Goal: Information Seeking & Learning: Find specific fact

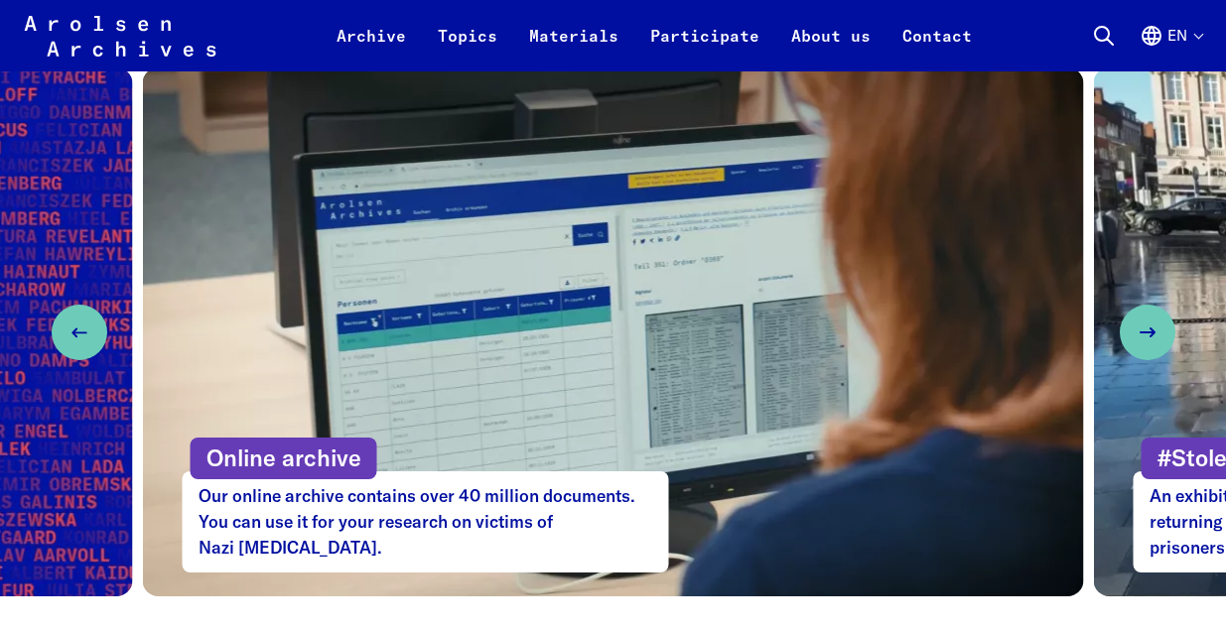
scroll to position [1014, 0]
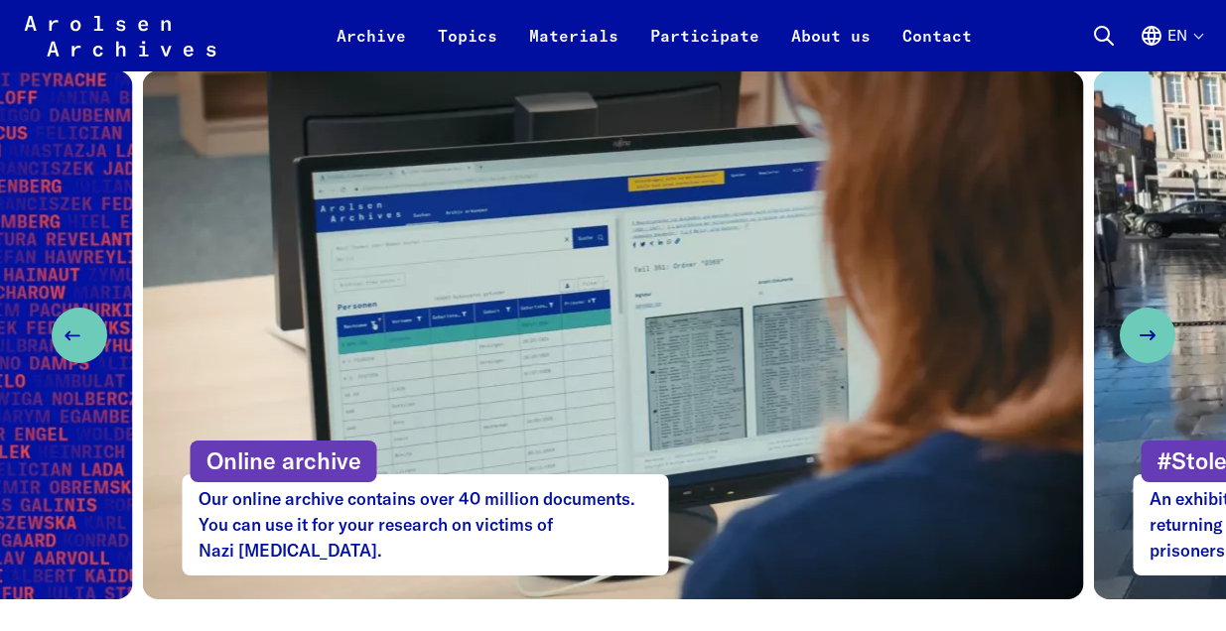
click at [82, 345] on icon "Previous slide" at bounding box center [73, 336] width 24 height 24
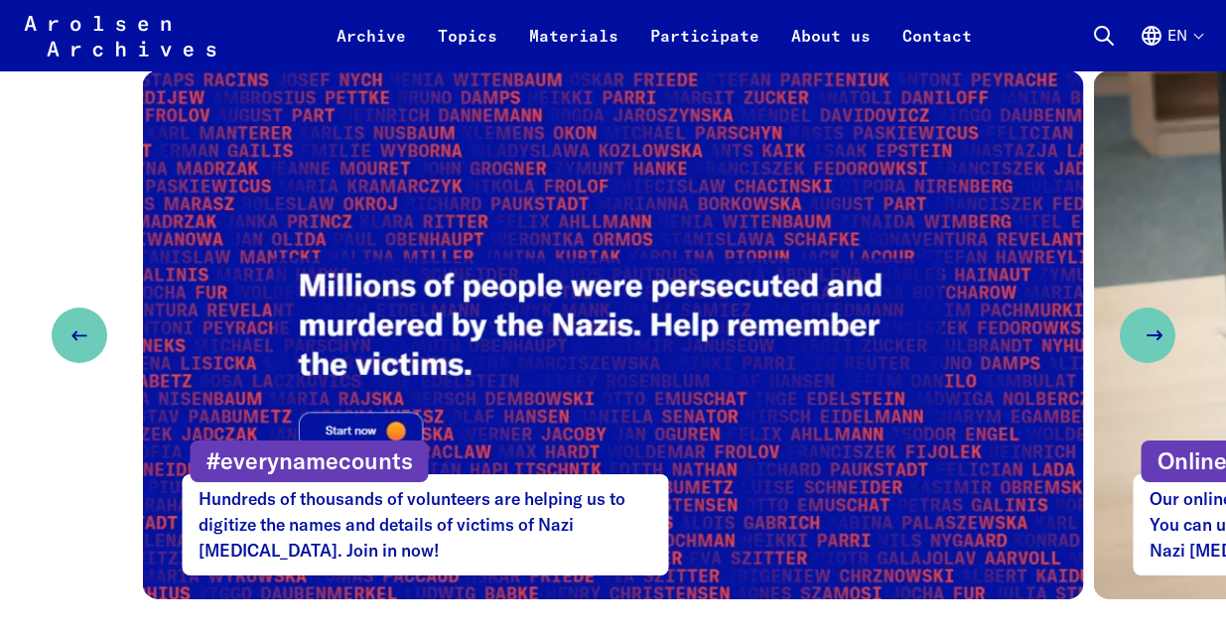
click at [1154, 331] on icon "Next slide" at bounding box center [1154, 336] width 24 height 24
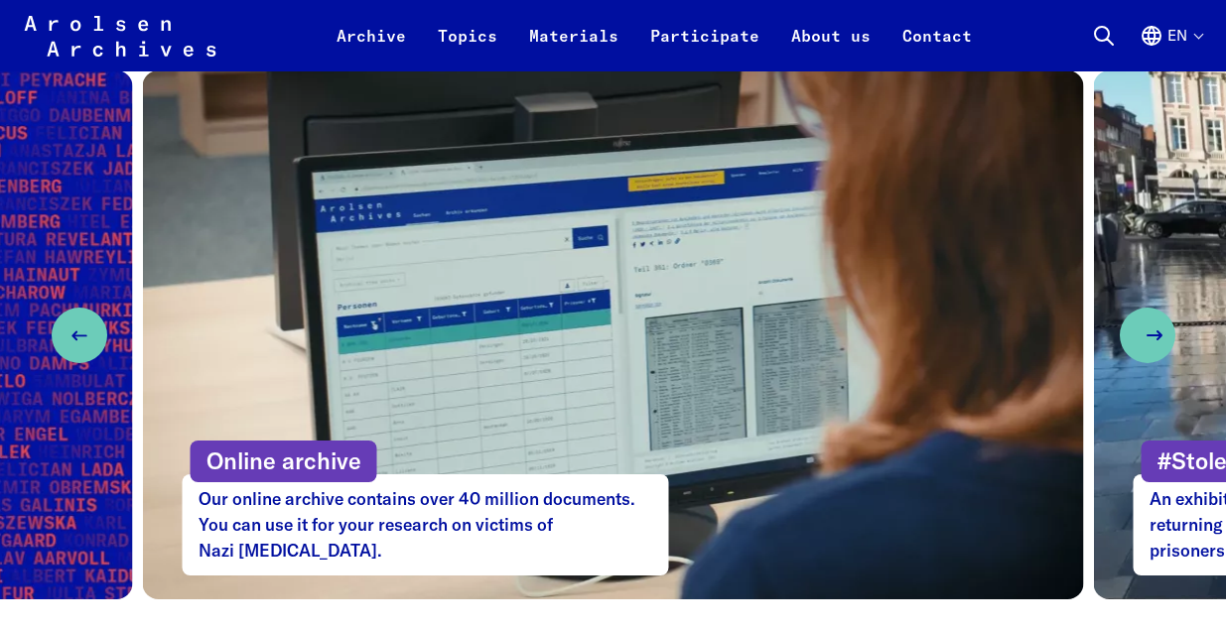
click at [1154, 331] on icon "Next slide" at bounding box center [1154, 336] width 24 height 24
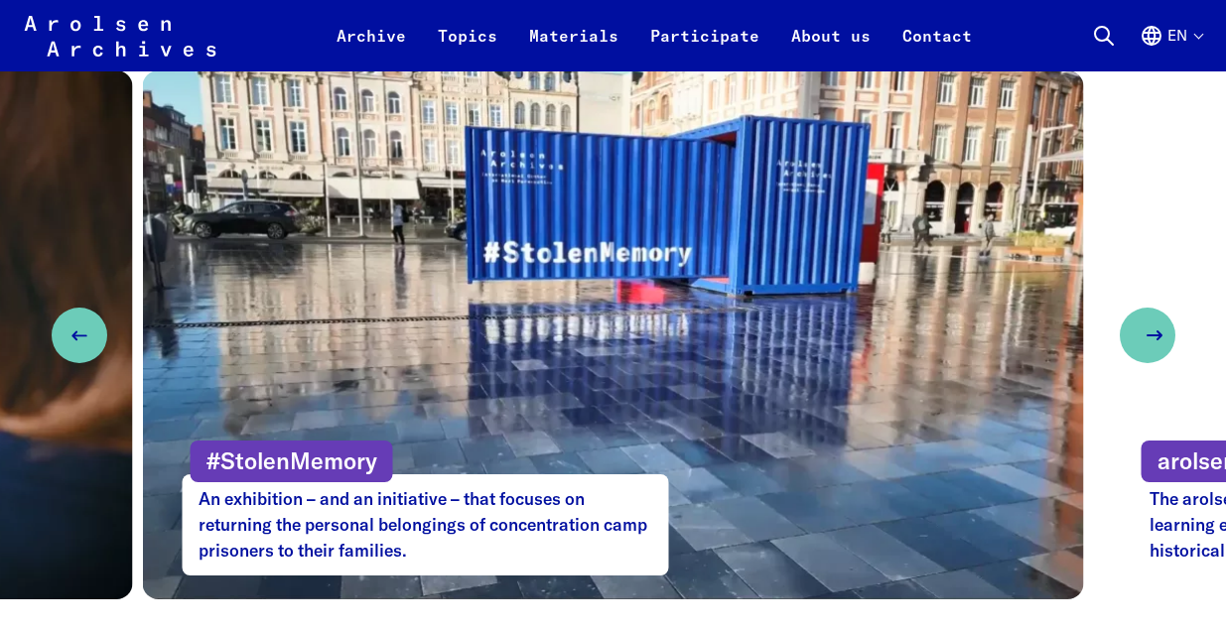
click at [1154, 331] on icon "Next slide" at bounding box center [1154, 336] width 24 height 24
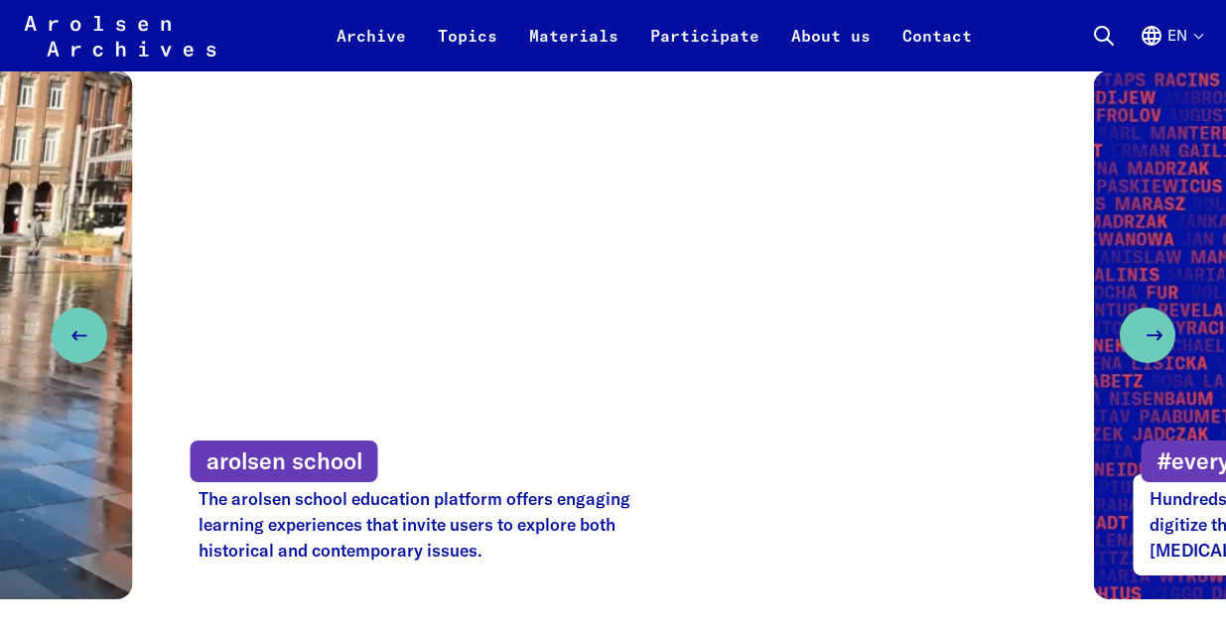
click at [1154, 331] on icon "Next slide" at bounding box center [1154, 336] width 24 height 24
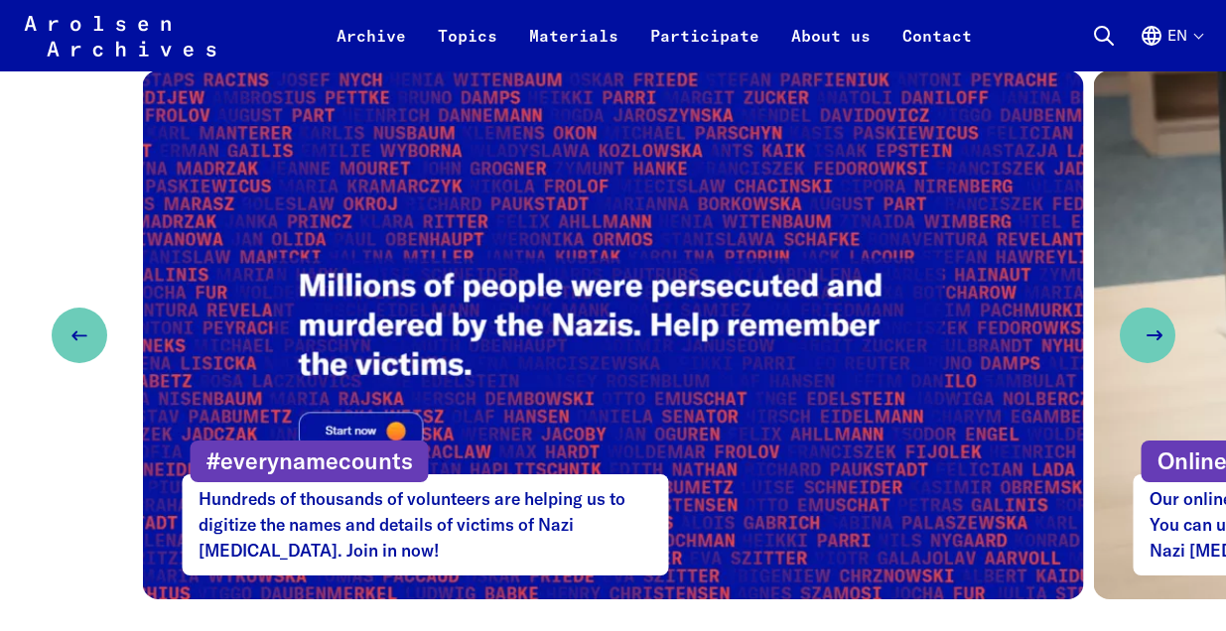
click at [1154, 331] on icon "Next slide" at bounding box center [1154, 336] width 24 height 24
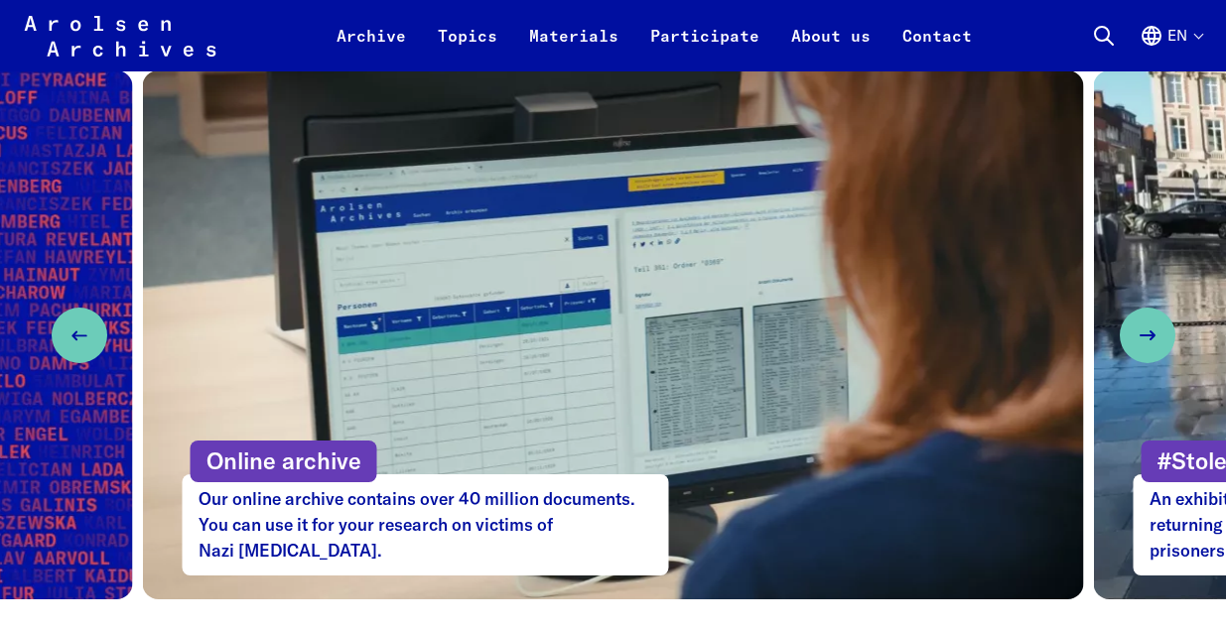
click at [294, 461] on p "Online archive" at bounding box center [284, 462] width 187 height 43
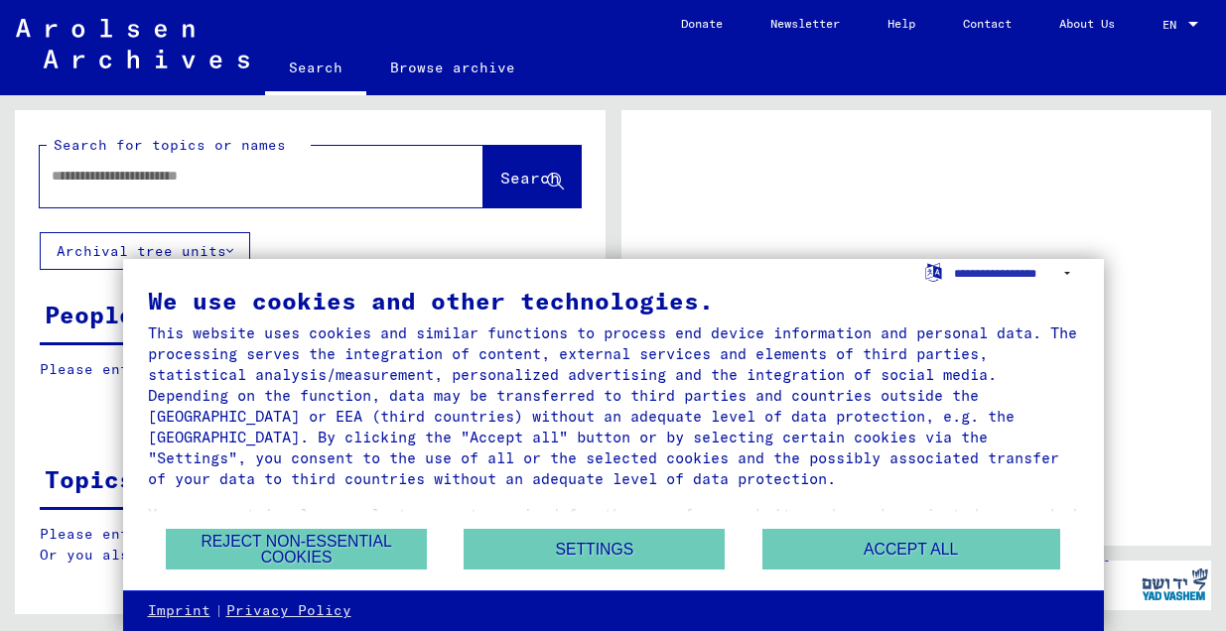
scroll to position [68, 0]
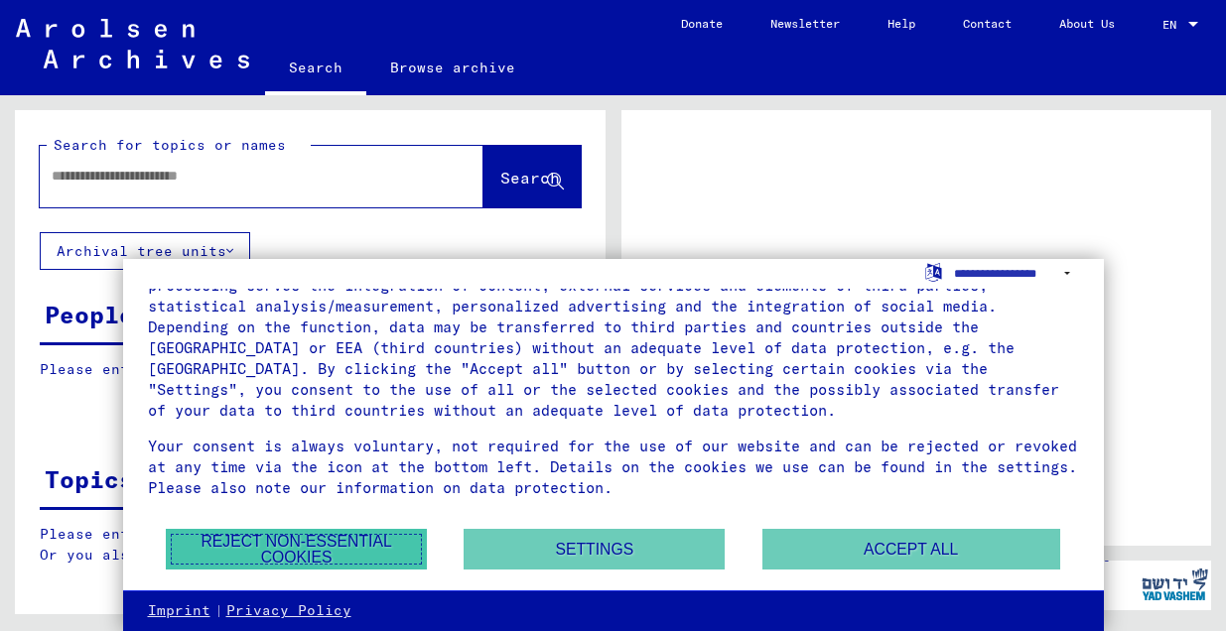
click at [347, 553] on button "Reject non-essential cookies" at bounding box center [296, 549] width 261 height 41
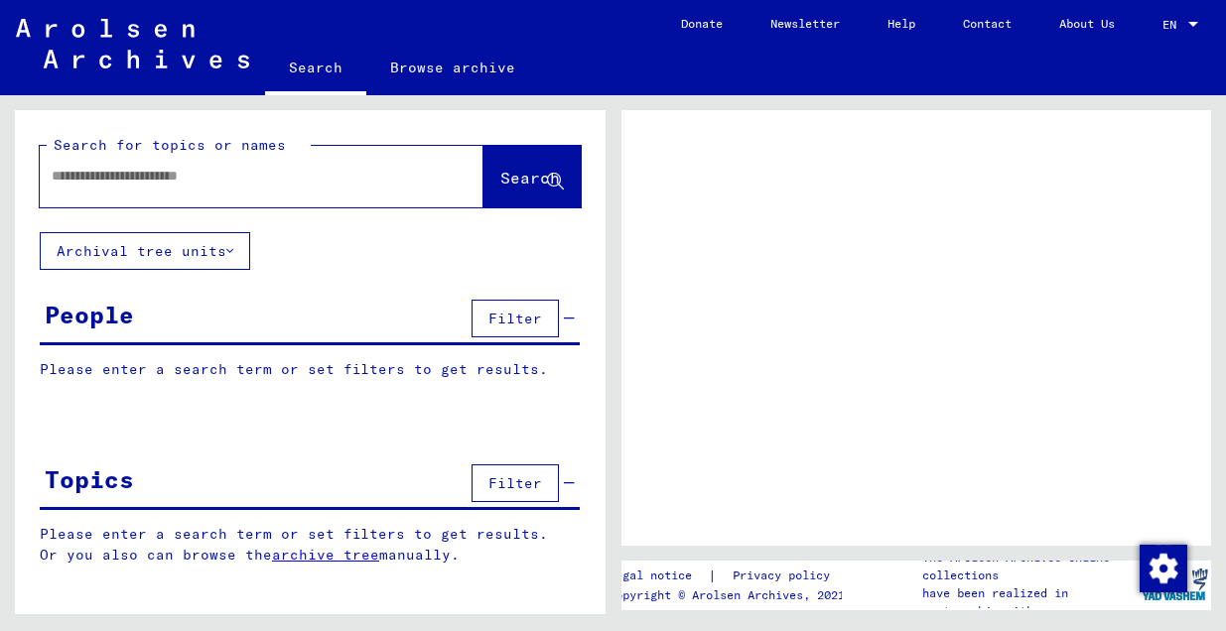
click at [141, 186] on input "text" at bounding box center [244, 176] width 384 height 21
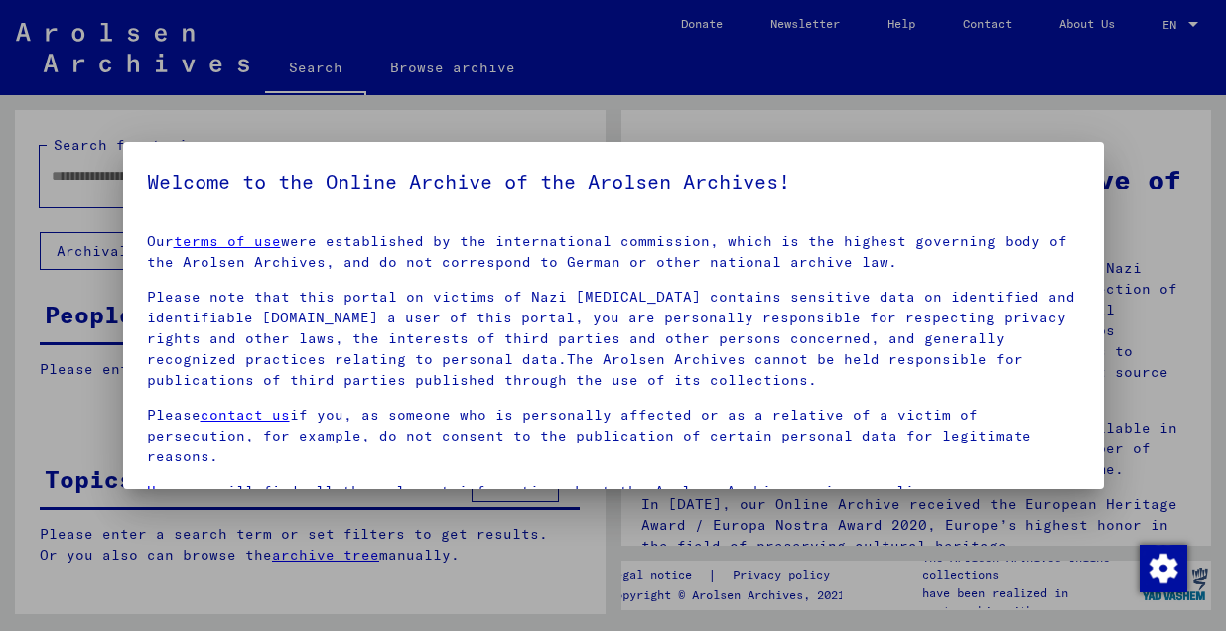
click at [304, 355] on p "Please note that this portal on victims of Nazi [MEDICAL_DATA] contains sensiti…" at bounding box center [613, 339] width 933 height 104
click at [62, 412] on div at bounding box center [613, 315] width 1226 height 631
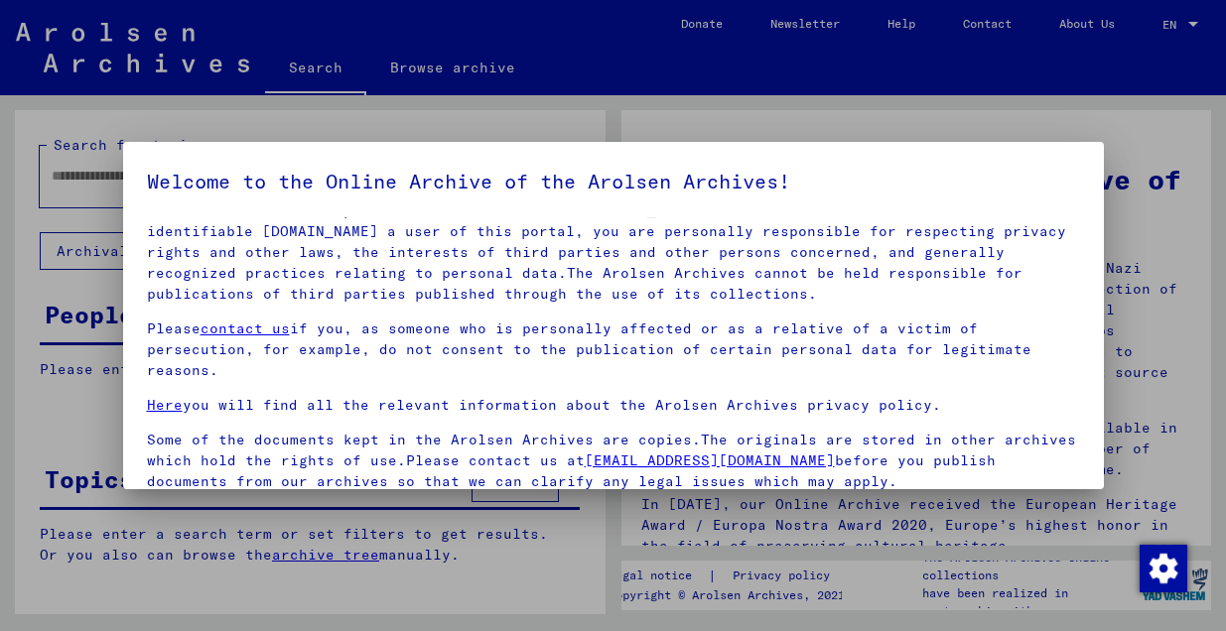
scroll to position [162, 0]
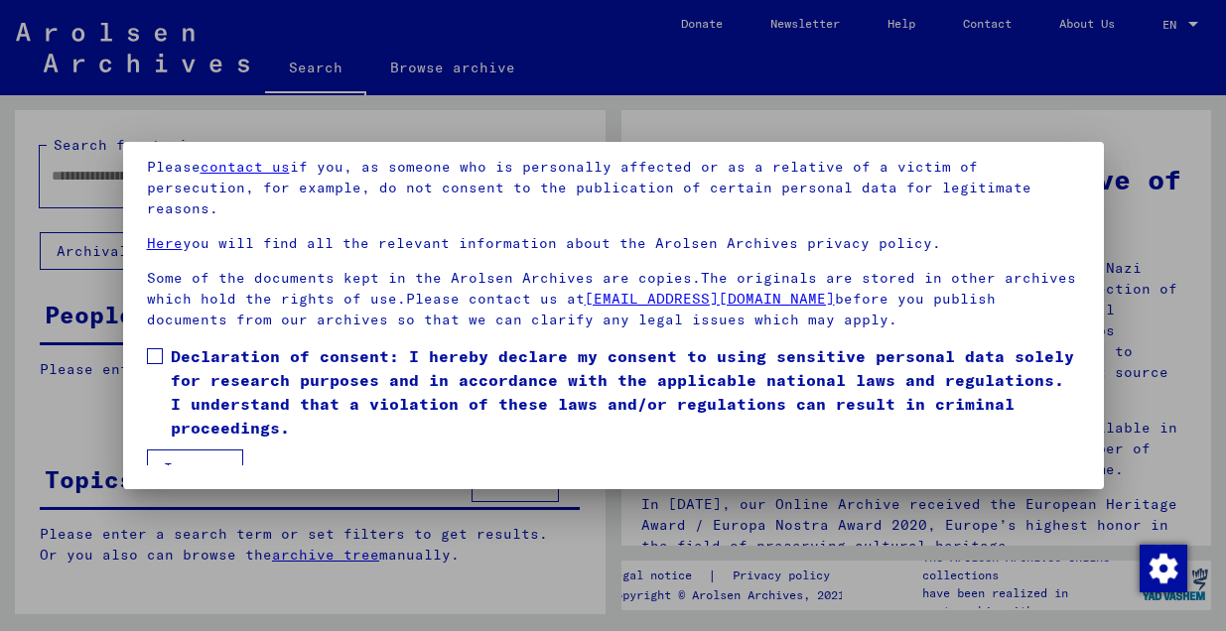
click at [208, 454] on button "I agree" at bounding box center [195, 469] width 96 height 38
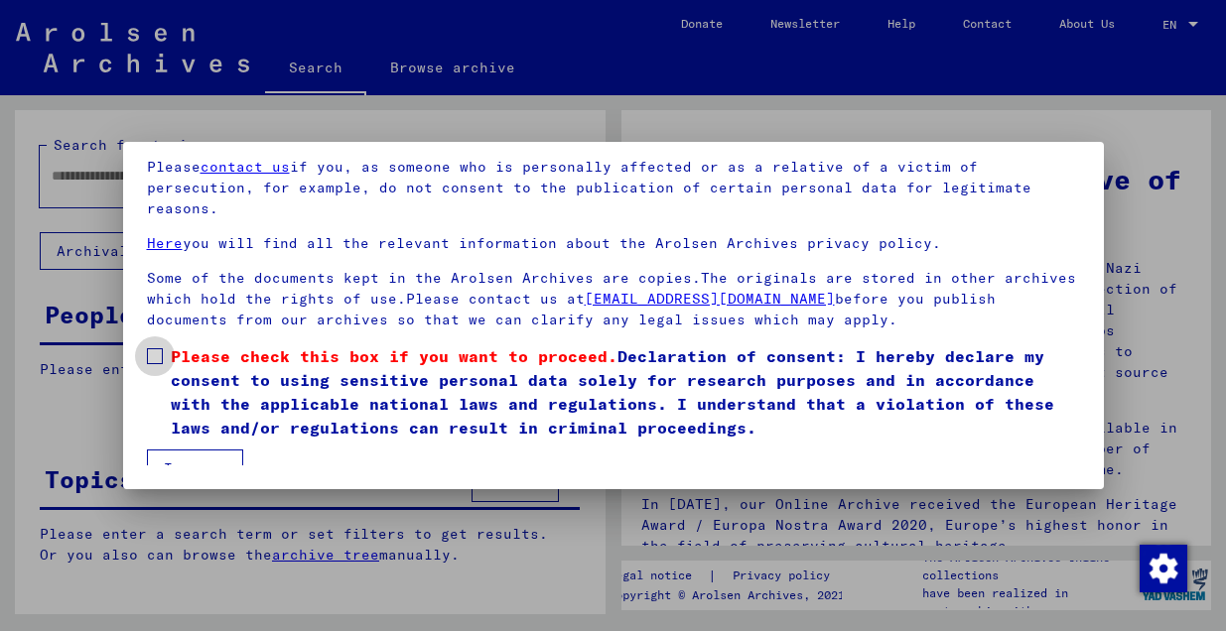
click at [154, 348] on span at bounding box center [155, 356] width 16 height 16
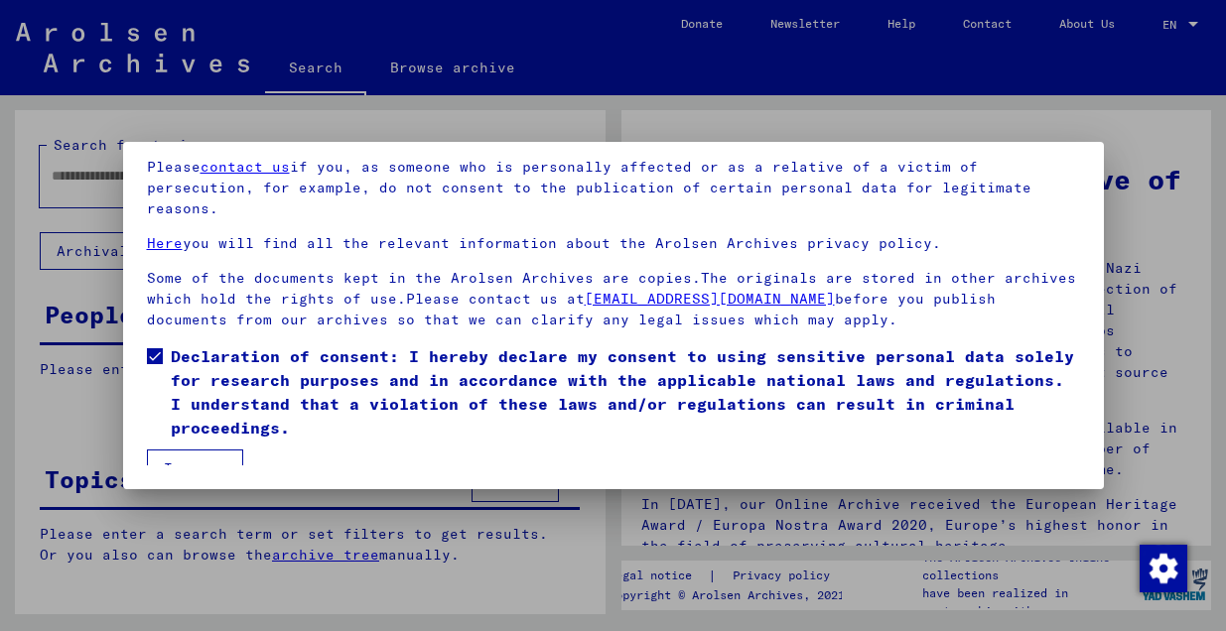
click at [193, 450] on button "I agree" at bounding box center [195, 469] width 96 height 38
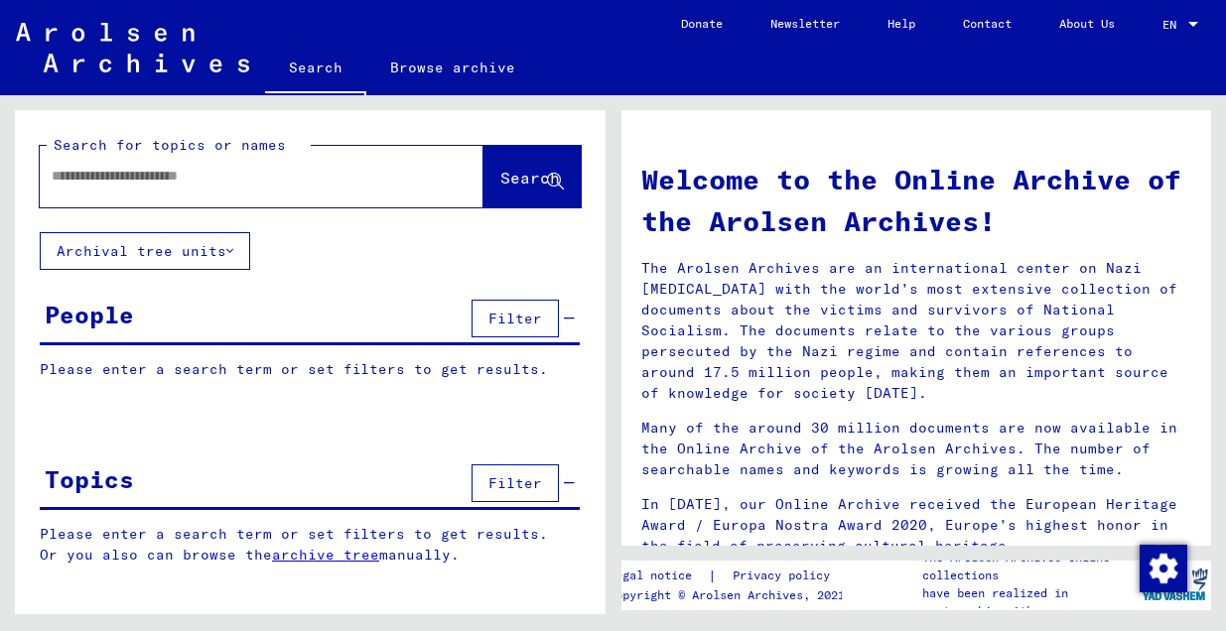
click at [102, 189] on div at bounding box center [232, 176] width 384 height 45
click at [71, 165] on div at bounding box center [232, 176] width 384 height 45
click at [64, 175] on input "text" at bounding box center [238, 176] width 372 height 21
click at [539, 175] on span "Search" at bounding box center [530, 178] width 60 height 20
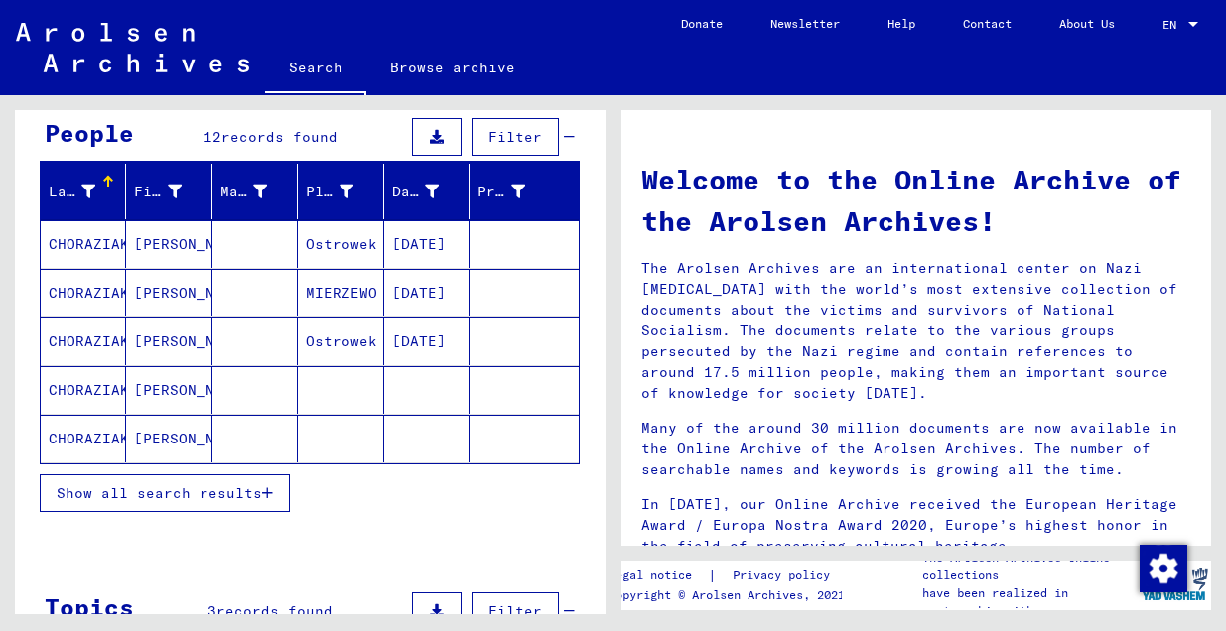
scroll to position [187, 0]
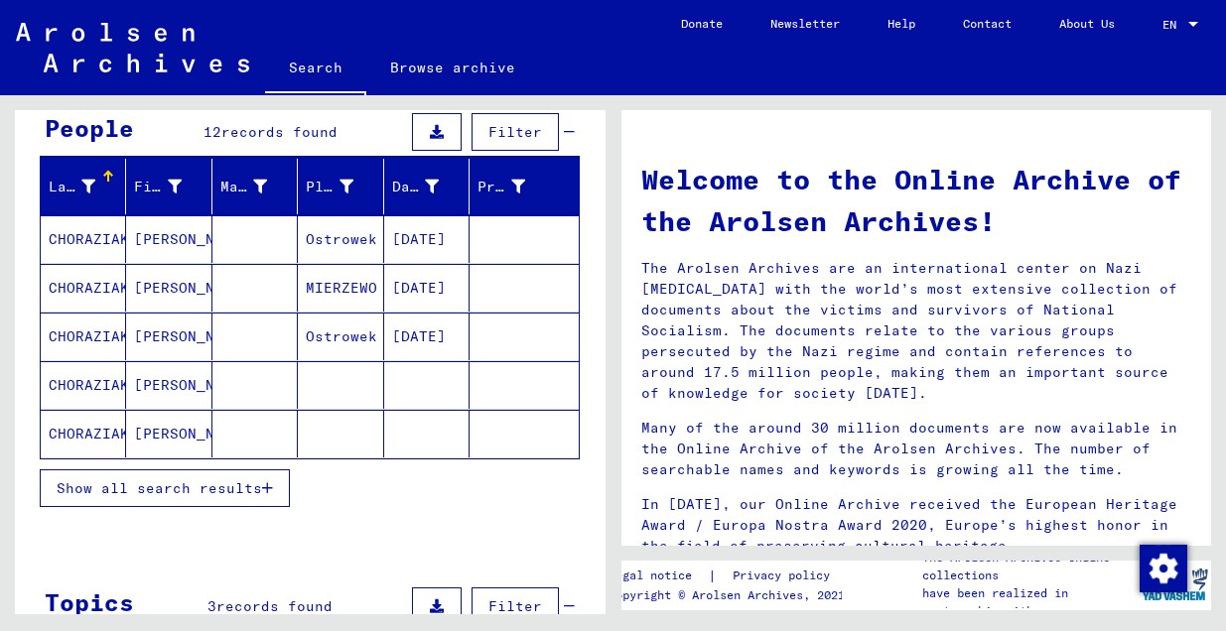
click at [155, 234] on mat-cell "Edward" at bounding box center [168, 239] width 85 height 48
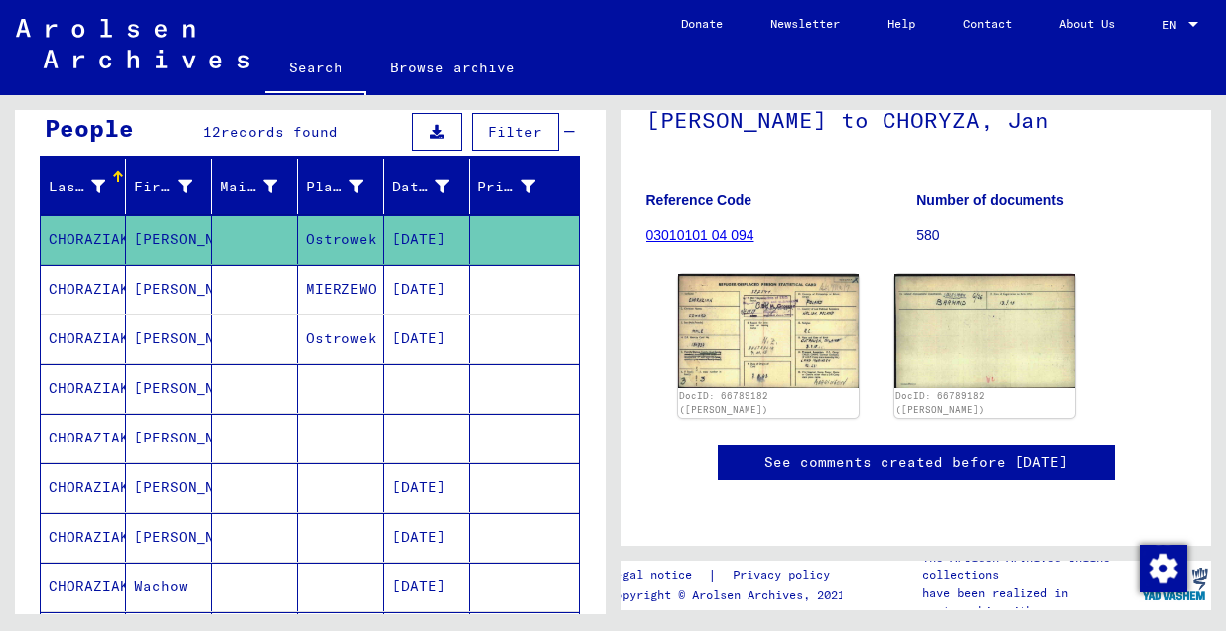
scroll to position [209, 0]
click at [760, 325] on img at bounding box center [768, 330] width 190 height 119
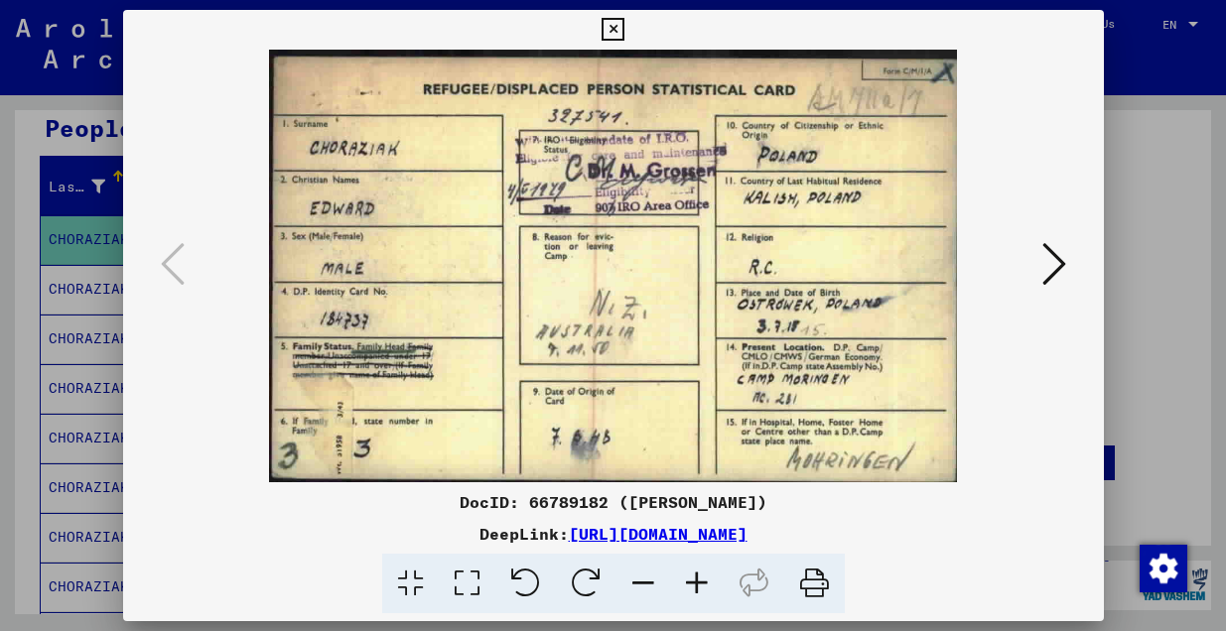
click at [1057, 268] on icon at bounding box center [1054, 264] width 24 height 48
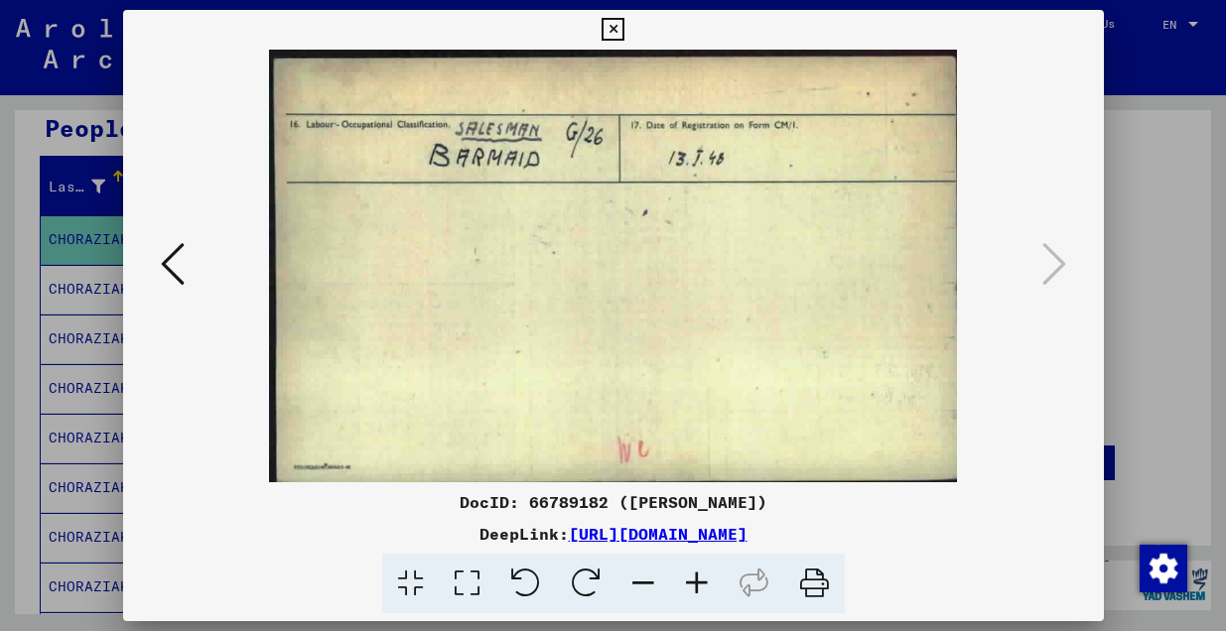
click at [170, 258] on icon at bounding box center [173, 264] width 24 height 48
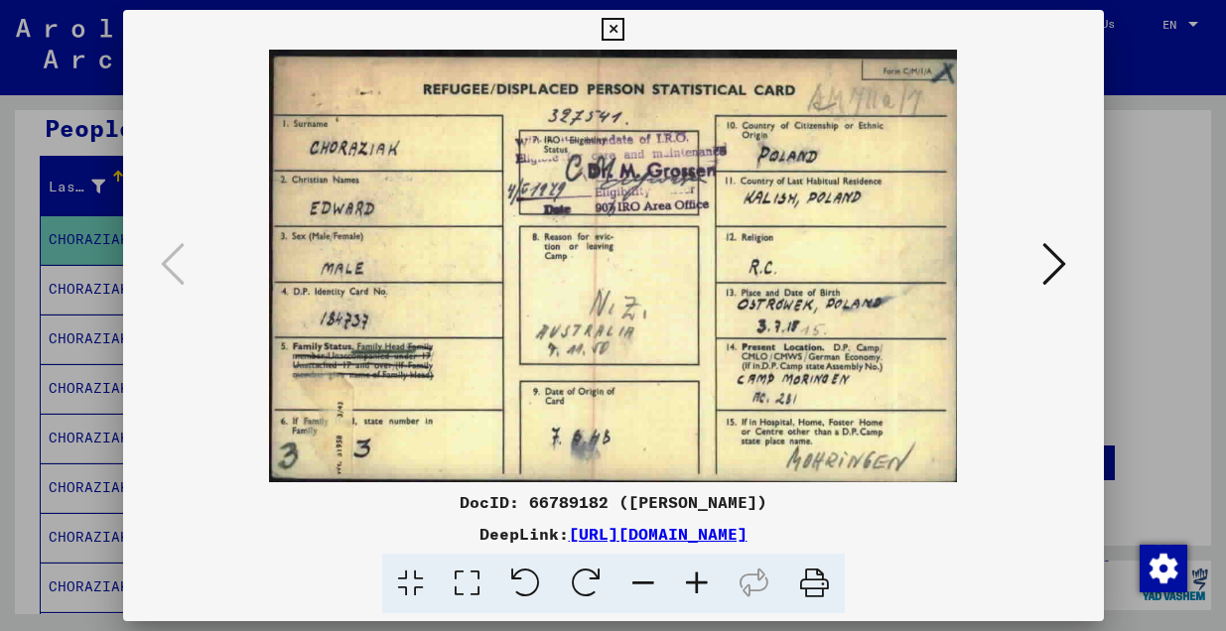
click at [818, 584] on icon at bounding box center [814, 584] width 61 height 61
drag, startPoint x: 526, startPoint y: 305, endPoint x: -92, endPoint y: 532, distance: 658.7
click at [0, 532] on html "Search Browse archive Donate Newsletter Help Contact About Us Search Browse arc…" at bounding box center [613, 315] width 1226 height 631
click at [1051, 273] on icon at bounding box center [1054, 264] width 24 height 48
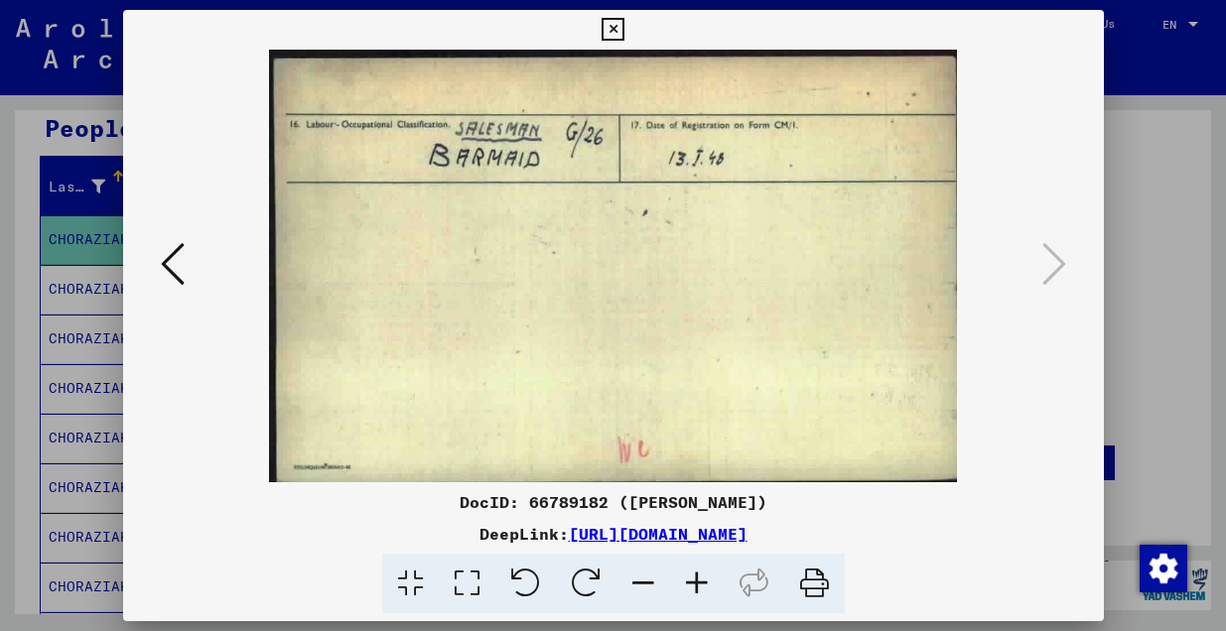
click at [171, 265] on icon at bounding box center [173, 264] width 24 height 48
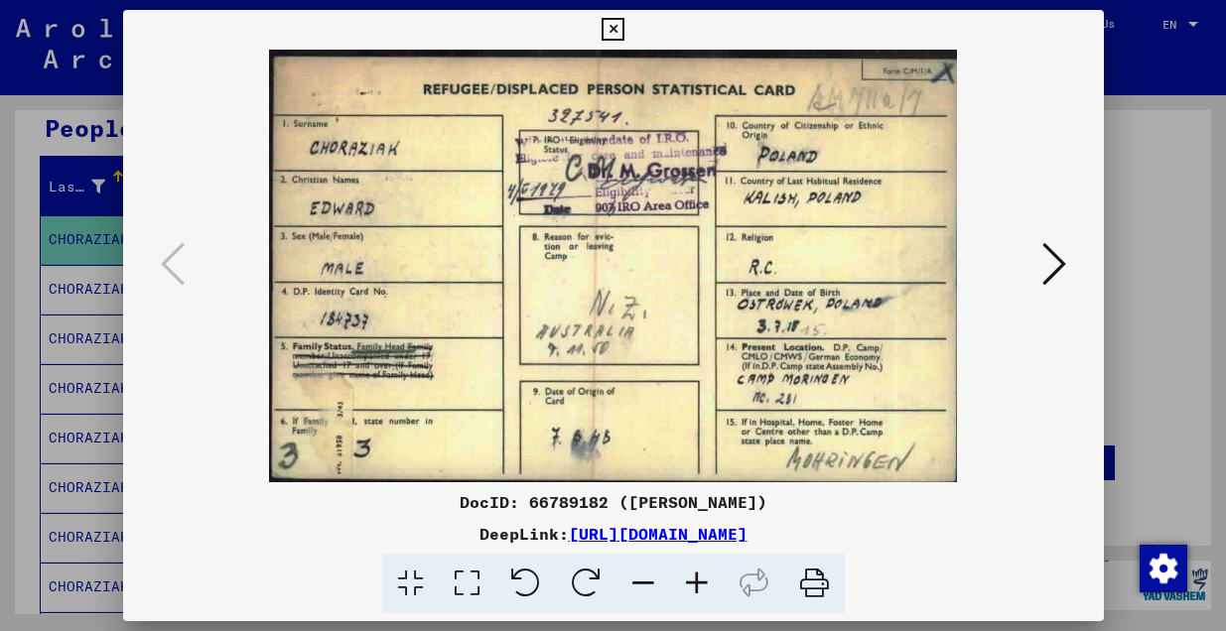
click at [611, 24] on icon at bounding box center [612, 30] width 23 height 24
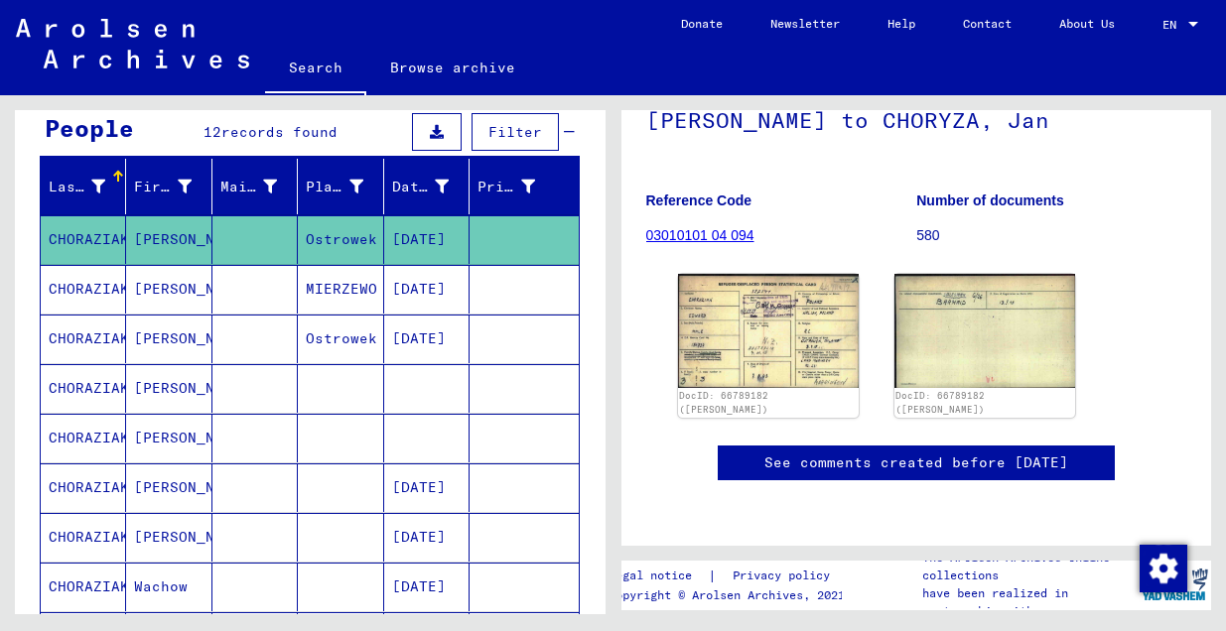
click at [168, 288] on mat-cell "Stanislawa" at bounding box center [168, 289] width 85 height 49
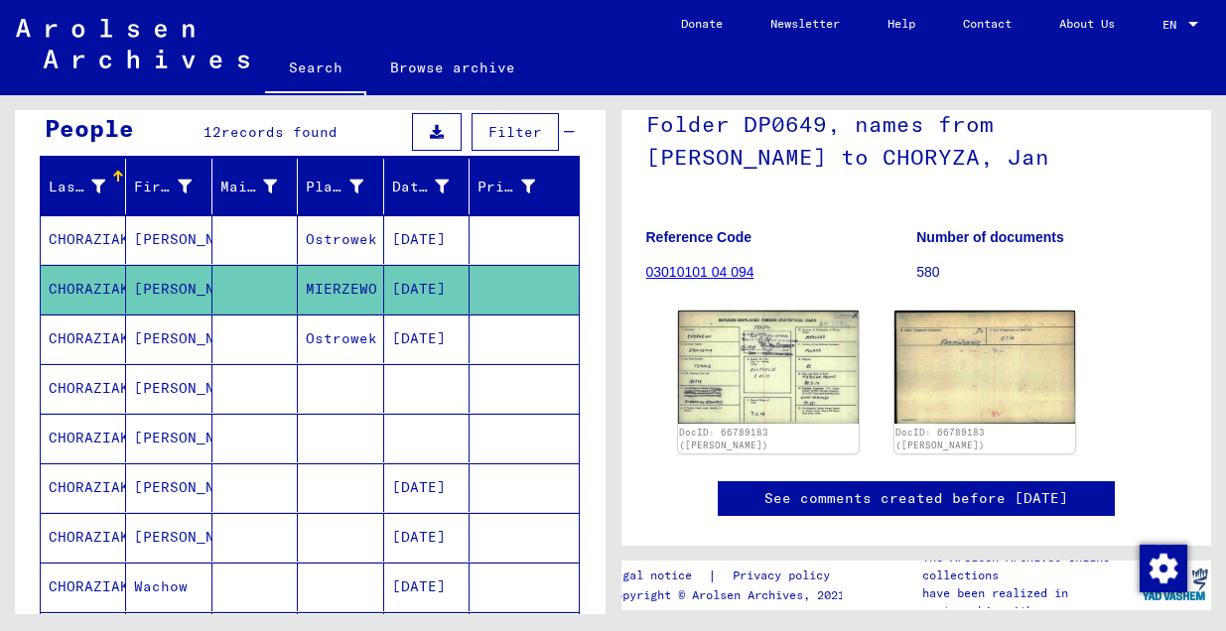
scroll to position [169, 0]
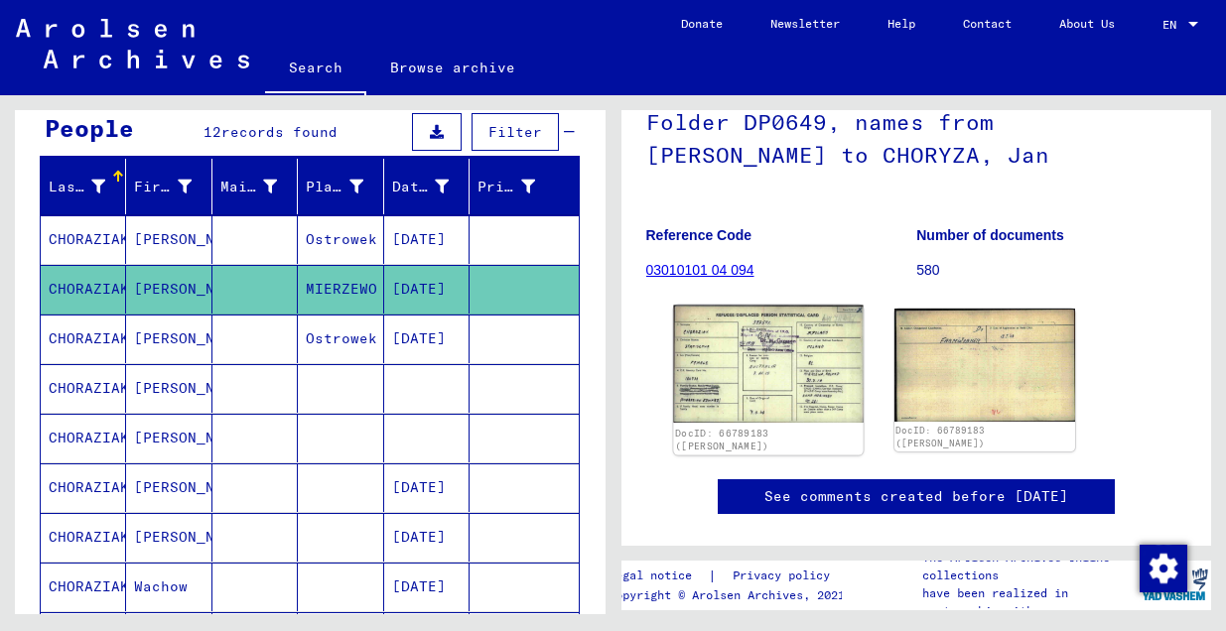
click at [760, 363] on img at bounding box center [768, 365] width 190 height 118
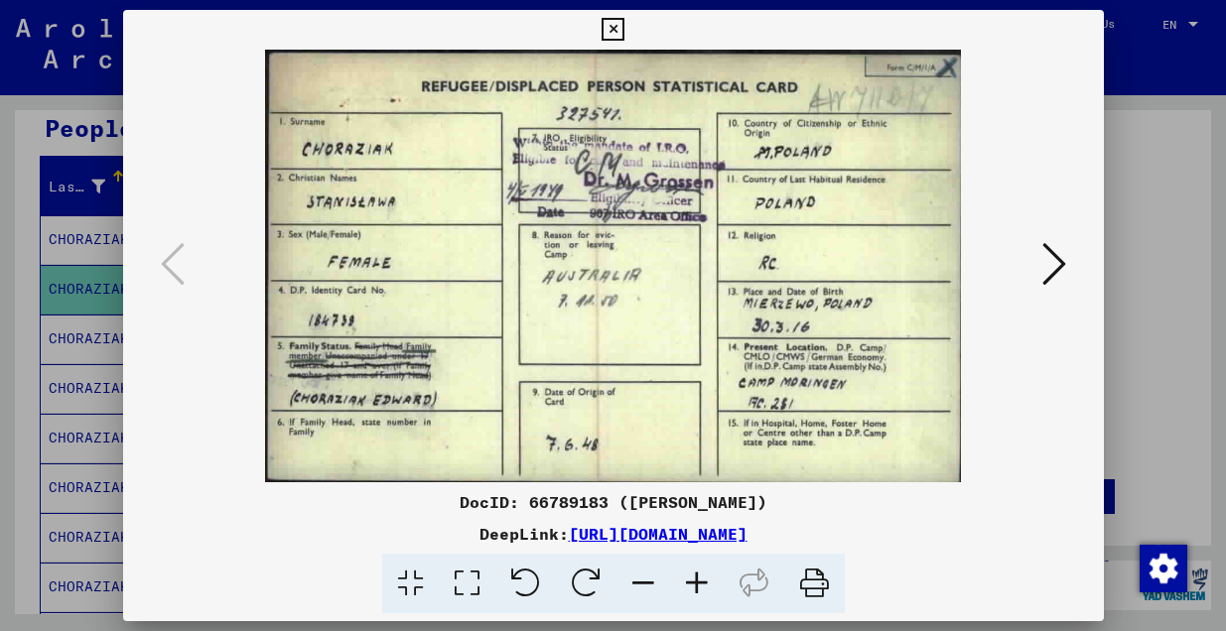
click at [1056, 272] on icon at bounding box center [1054, 264] width 24 height 48
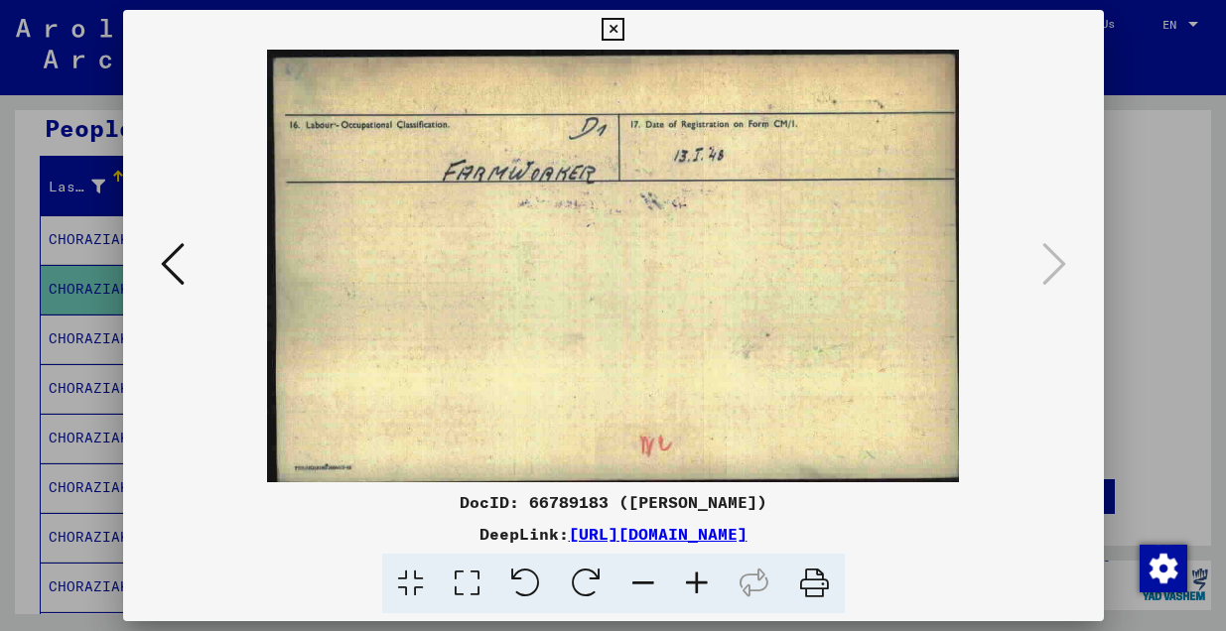
click at [169, 270] on icon at bounding box center [173, 264] width 24 height 48
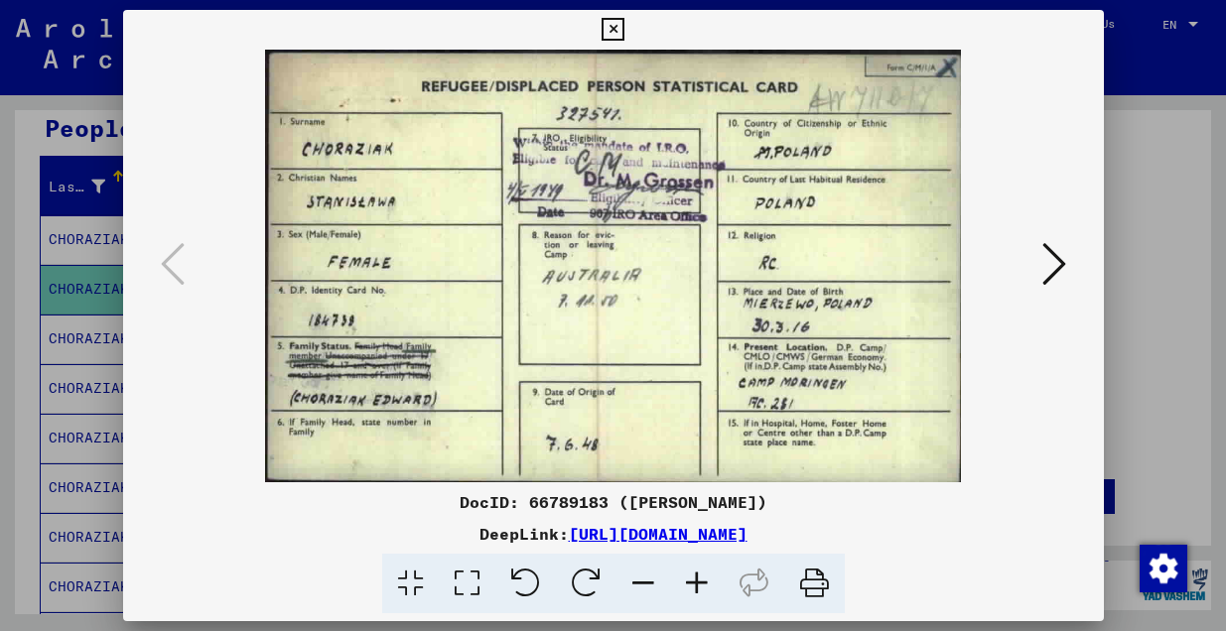
click at [612, 26] on icon at bounding box center [612, 30] width 23 height 24
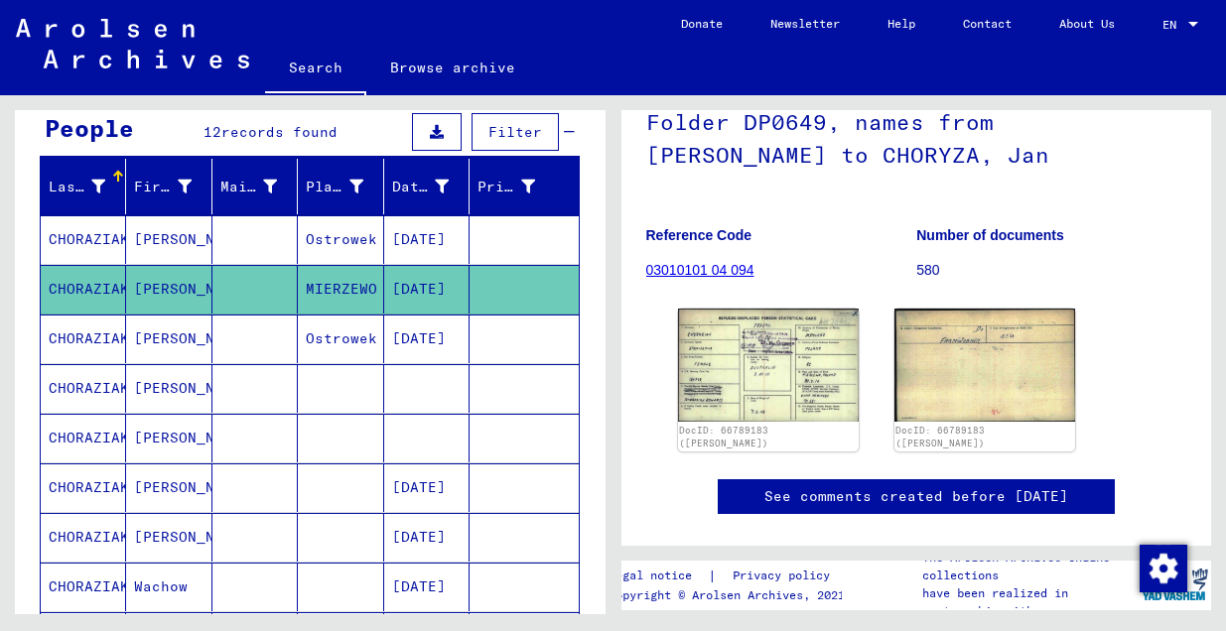
click at [96, 339] on mat-cell "CHORAZIAK" at bounding box center [83, 339] width 85 height 49
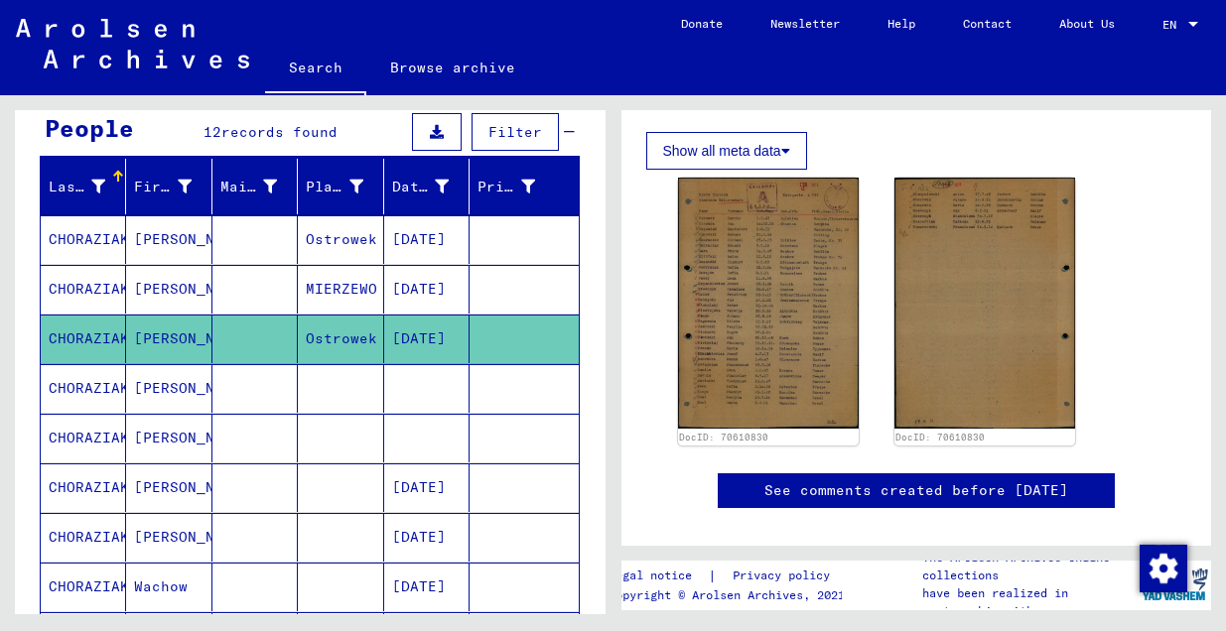
scroll to position [357, 0]
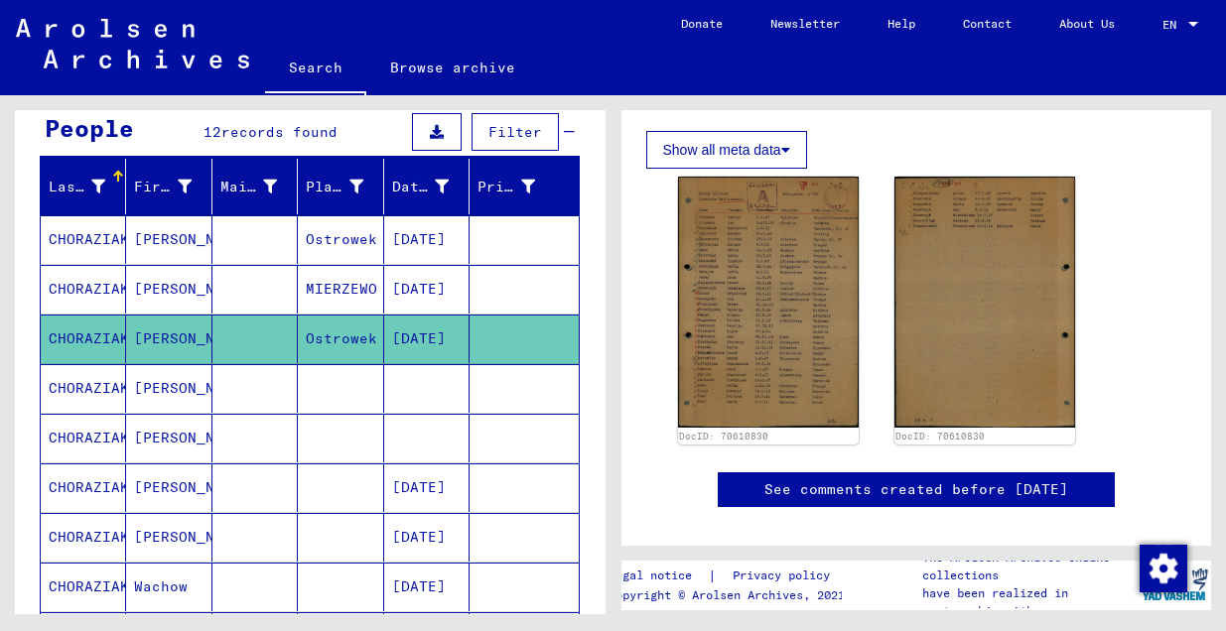
click at [87, 391] on mat-cell "CHORAZIAK" at bounding box center [83, 388] width 85 height 49
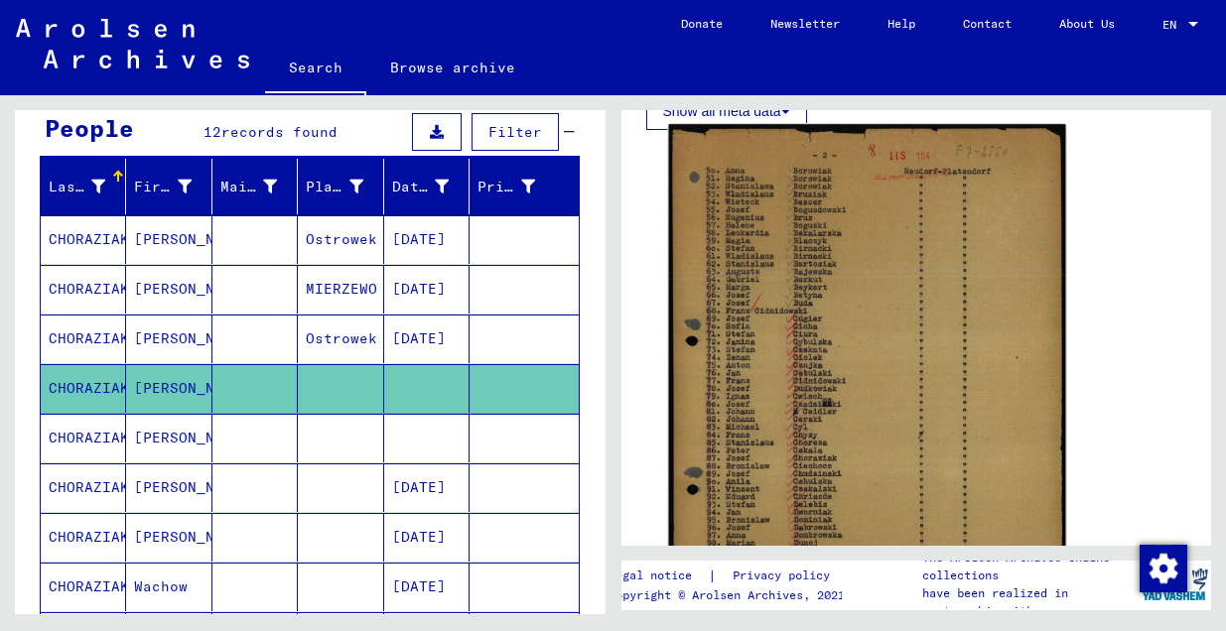
scroll to position [397, 0]
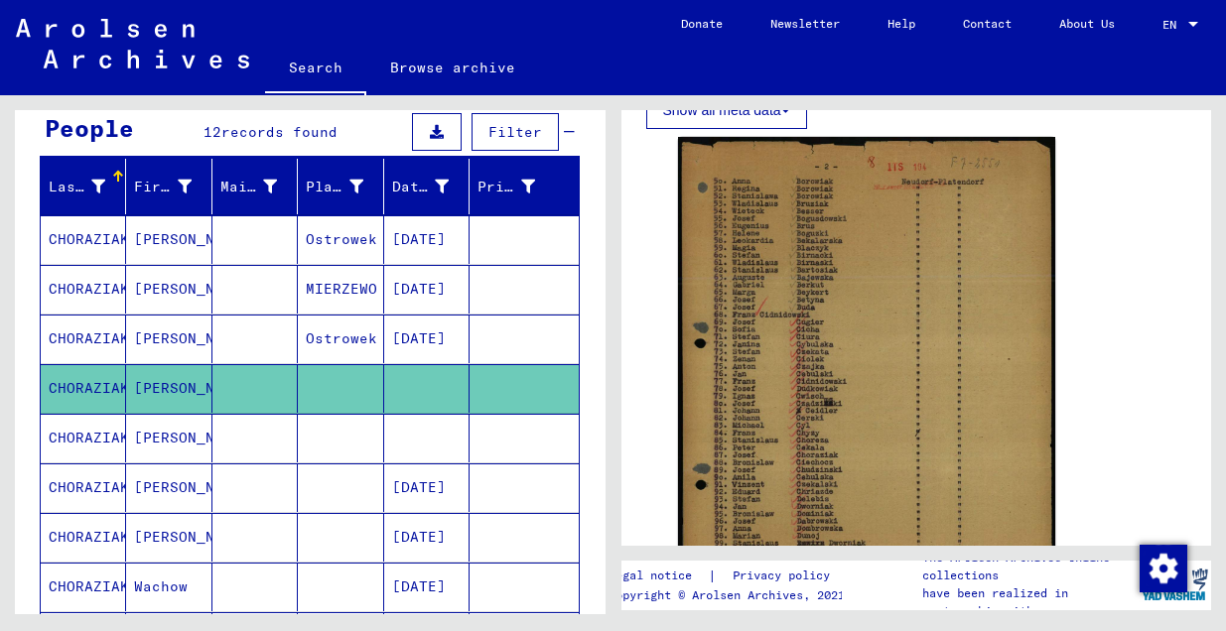
click at [90, 490] on mat-cell "CHORAZIAK" at bounding box center [83, 487] width 85 height 49
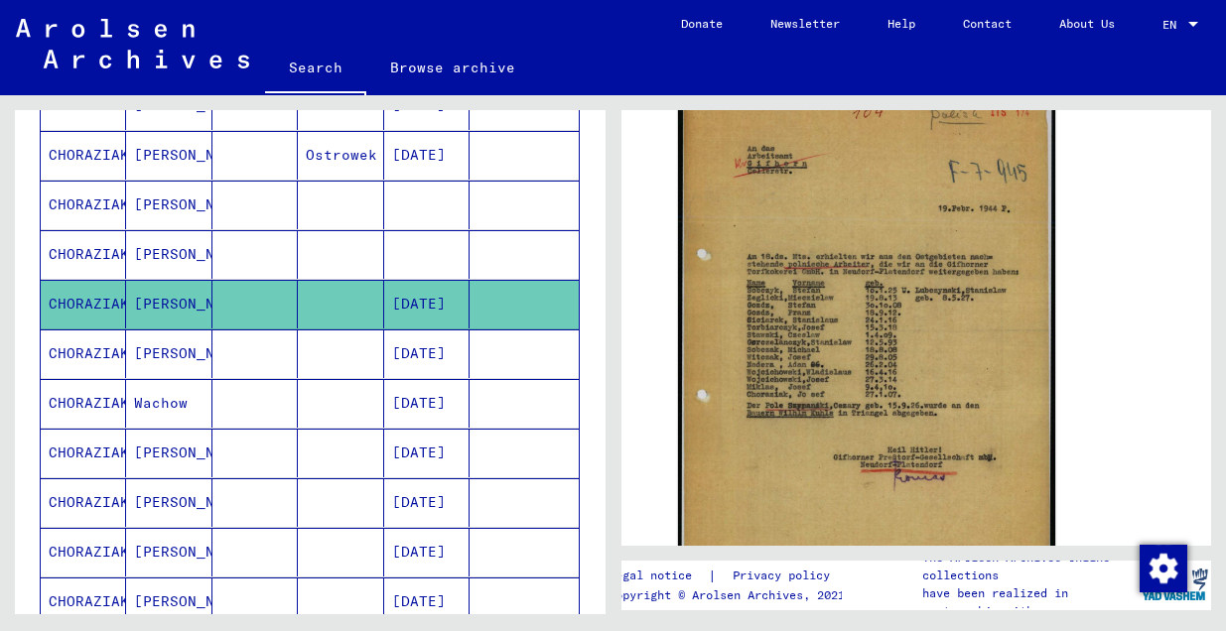
scroll to position [382, 0]
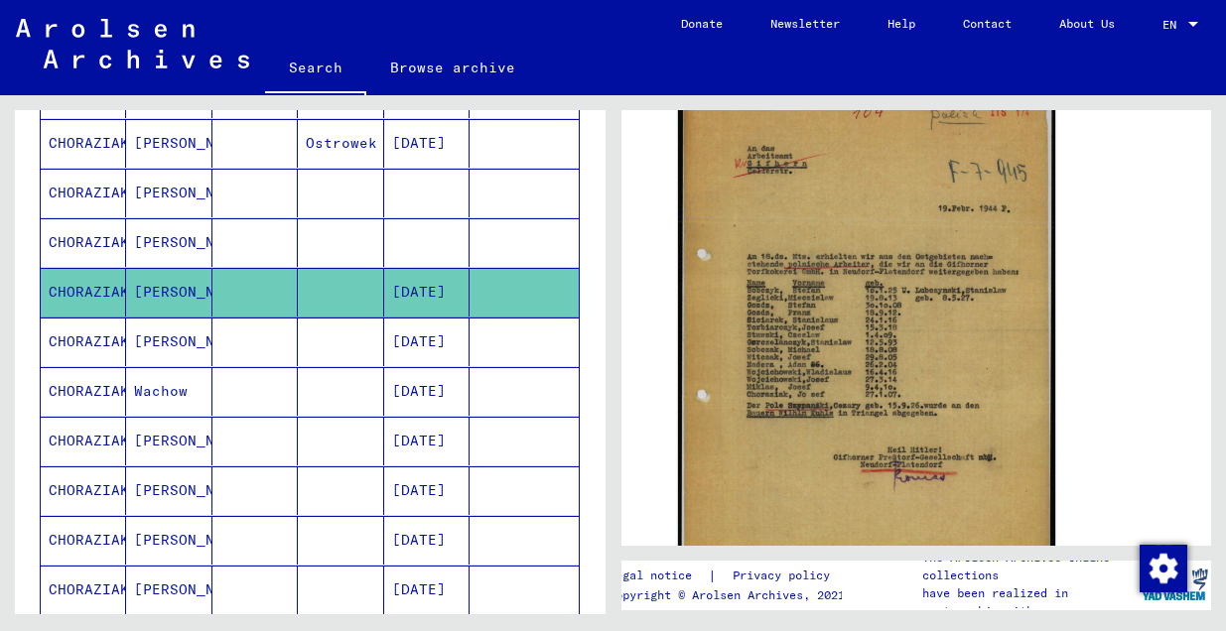
click at [83, 481] on mat-cell "CHORAZIAK" at bounding box center [83, 490] width 85 height 49
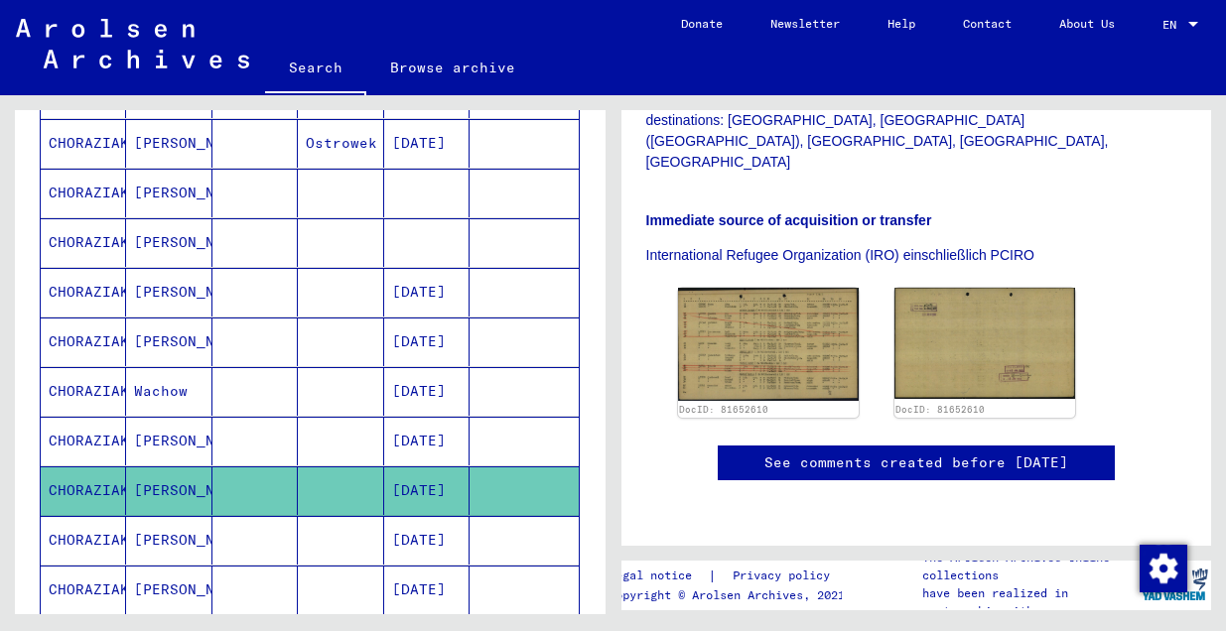
scroll to position [718, 0]
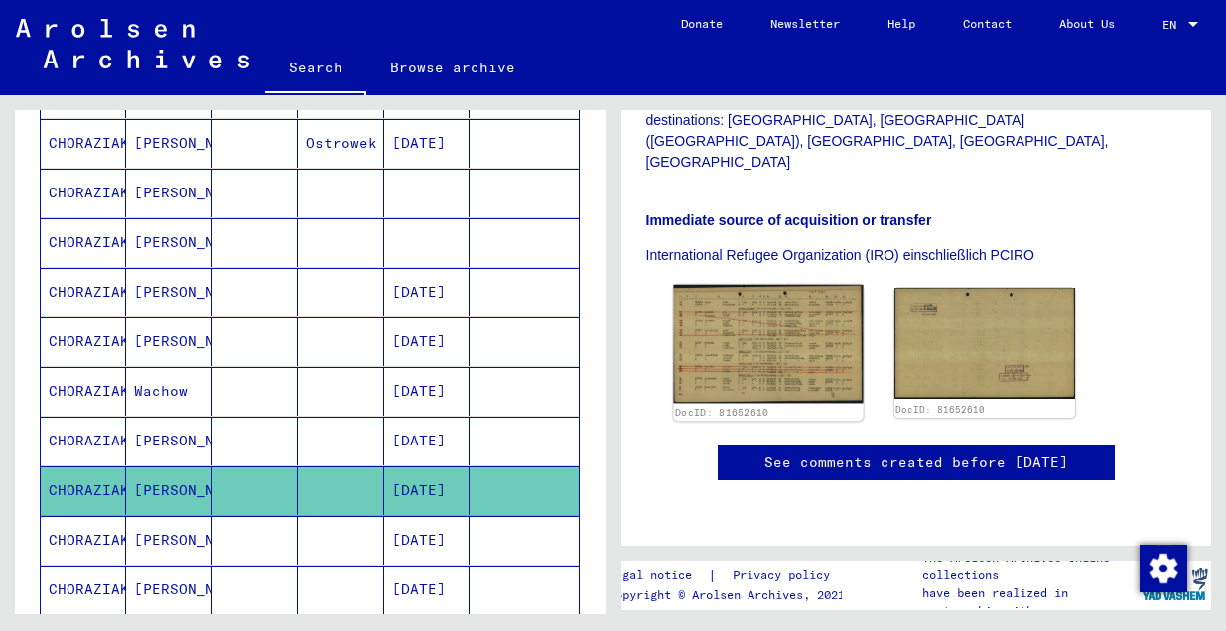
click at [756, 285] on img at bounding box center [768, 344] width 190 height 119
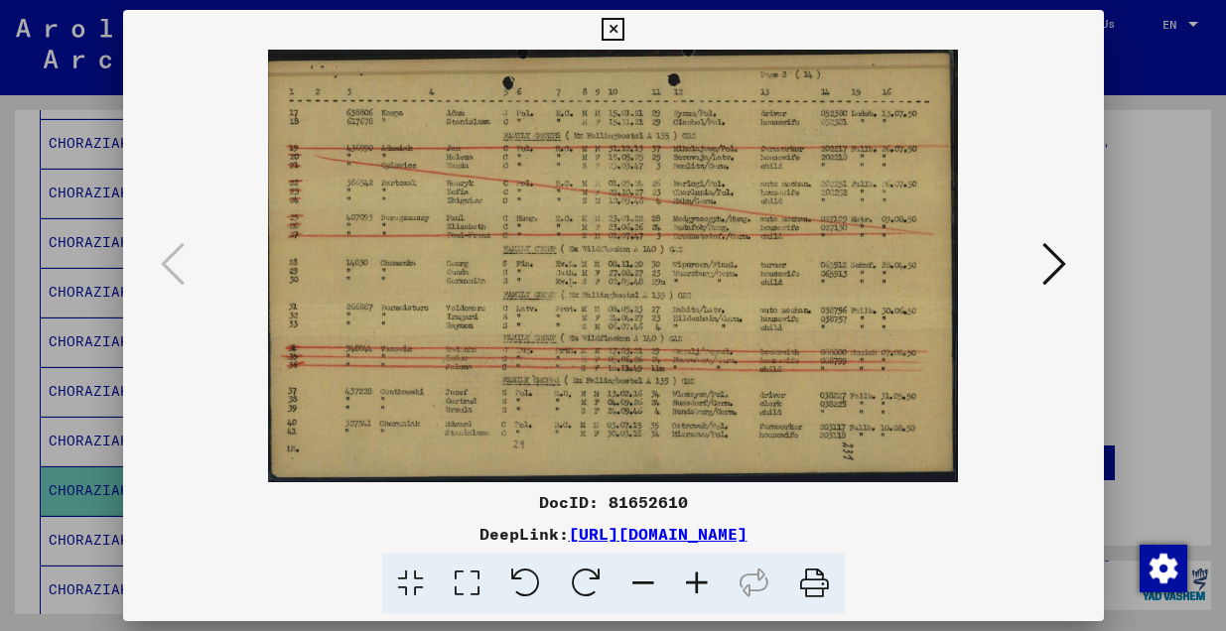
click at [610, 31] on icon at bounding box center [612, 30] width 23 height 24
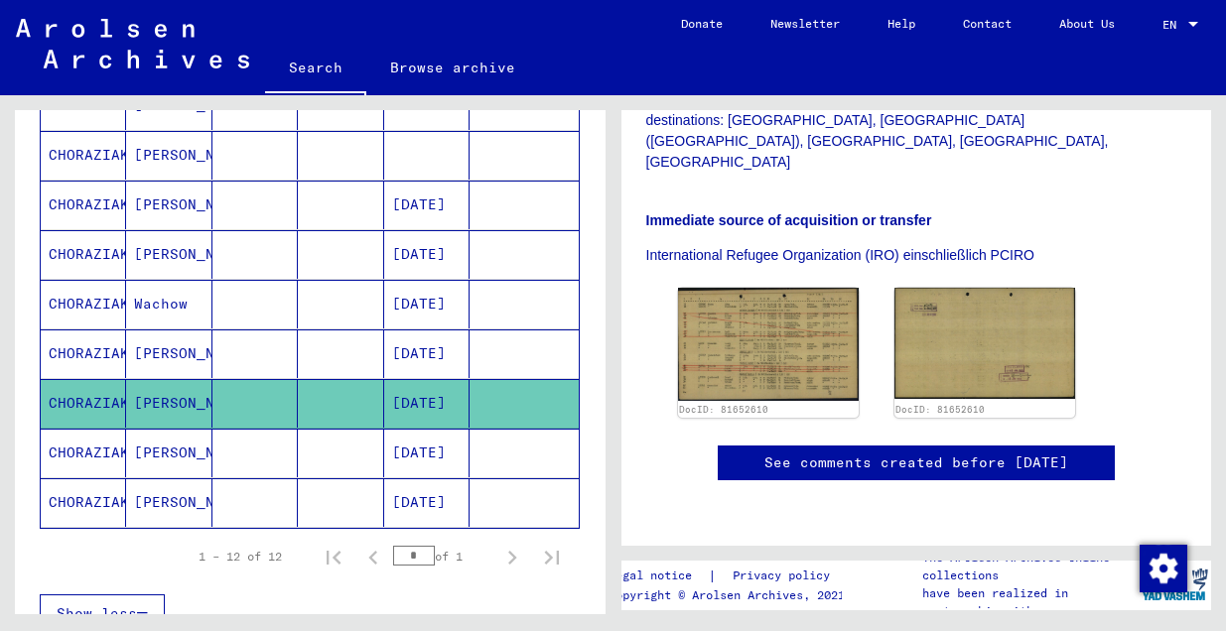
scroll to position [479, 0]
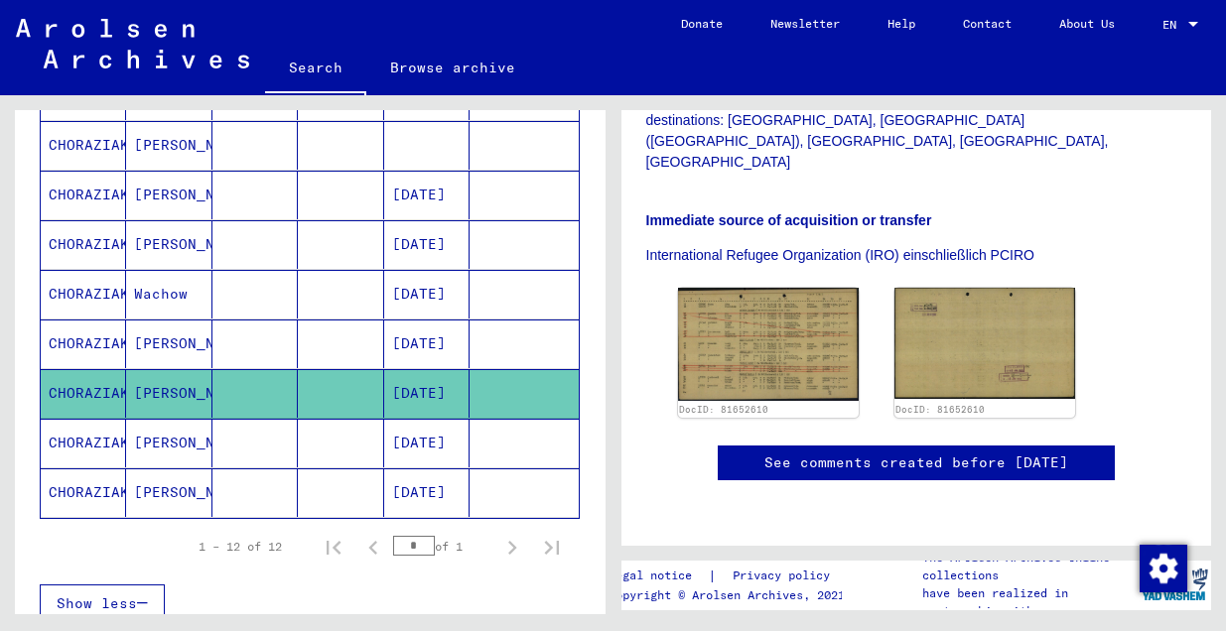
click at [159, 494] on mat-cell "Stanislawa" at bounding box center [168, 492] width 85 height 49
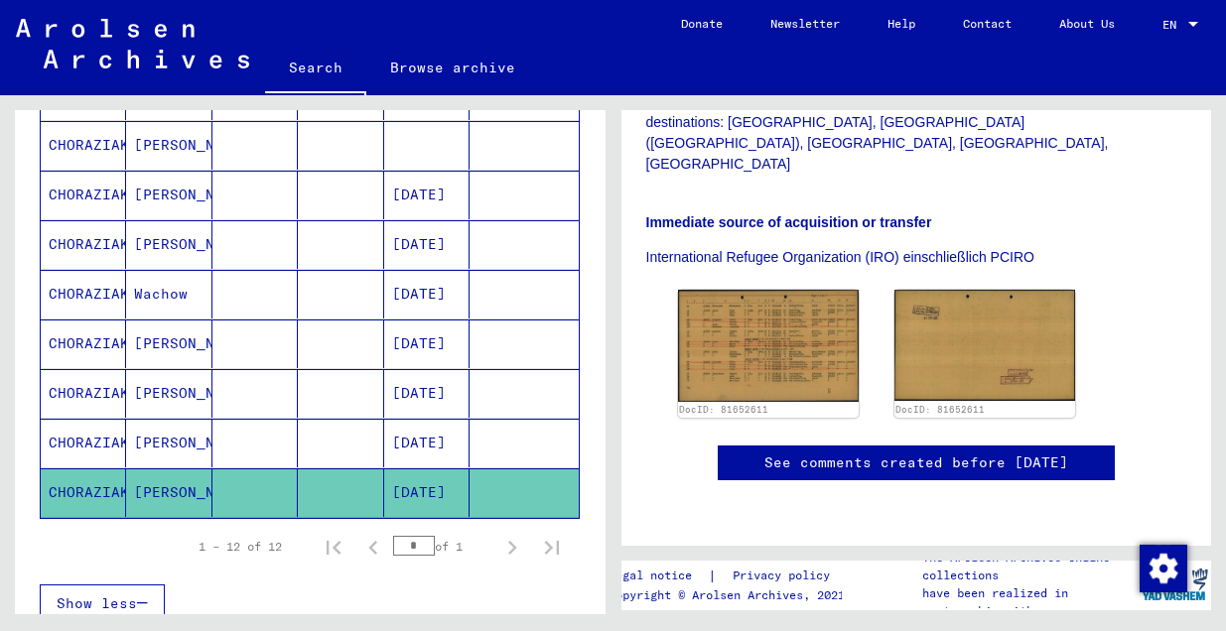
scroll to position [717, 0]
click at [737, 287] on img at bounding box center [768, 345] width 190 height 117
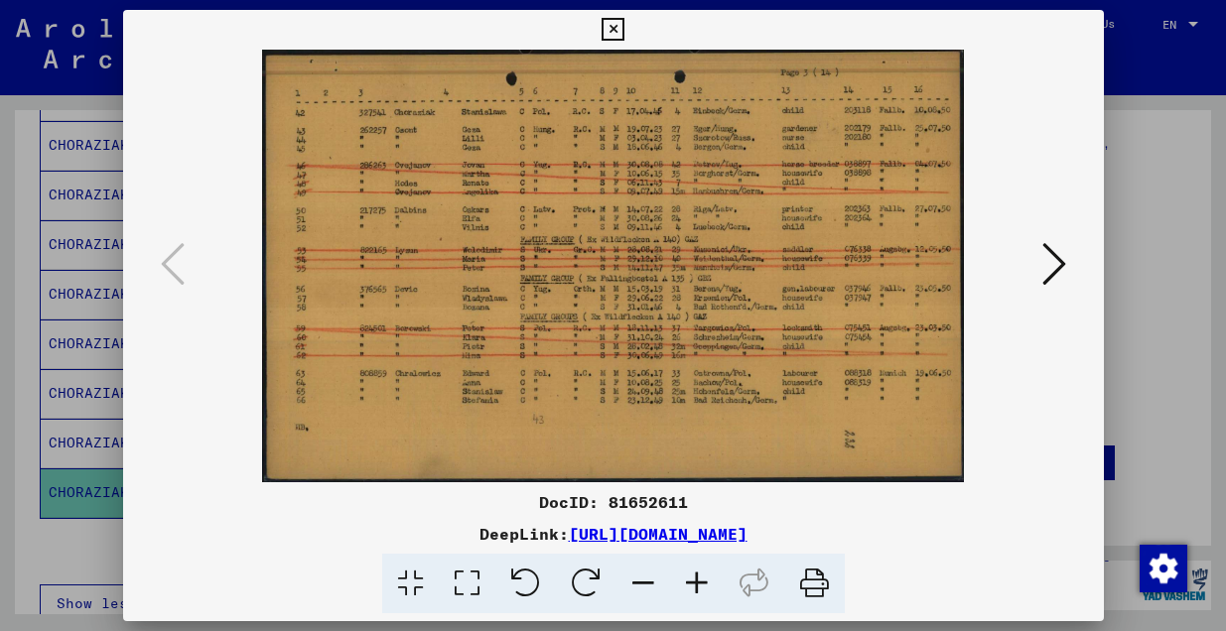
click at [1057, 264] on icon at bounding box center [1054, 264] width 24 height 48
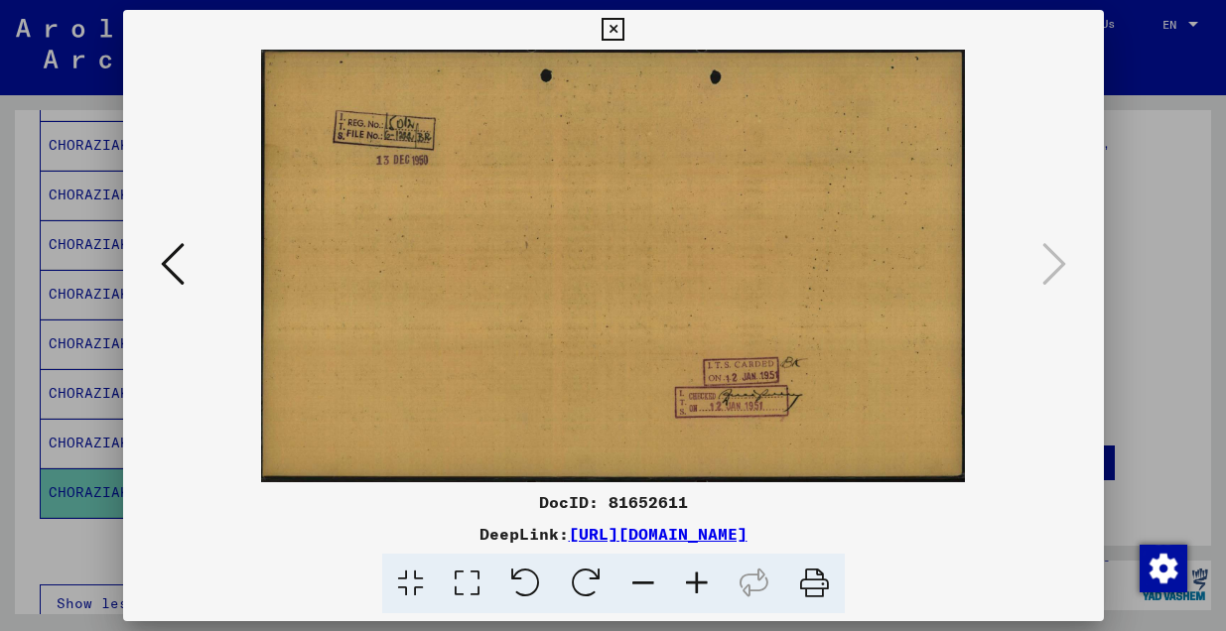
click at [616, 24] on icon at bounding box center [612, 30] width 23 height 24
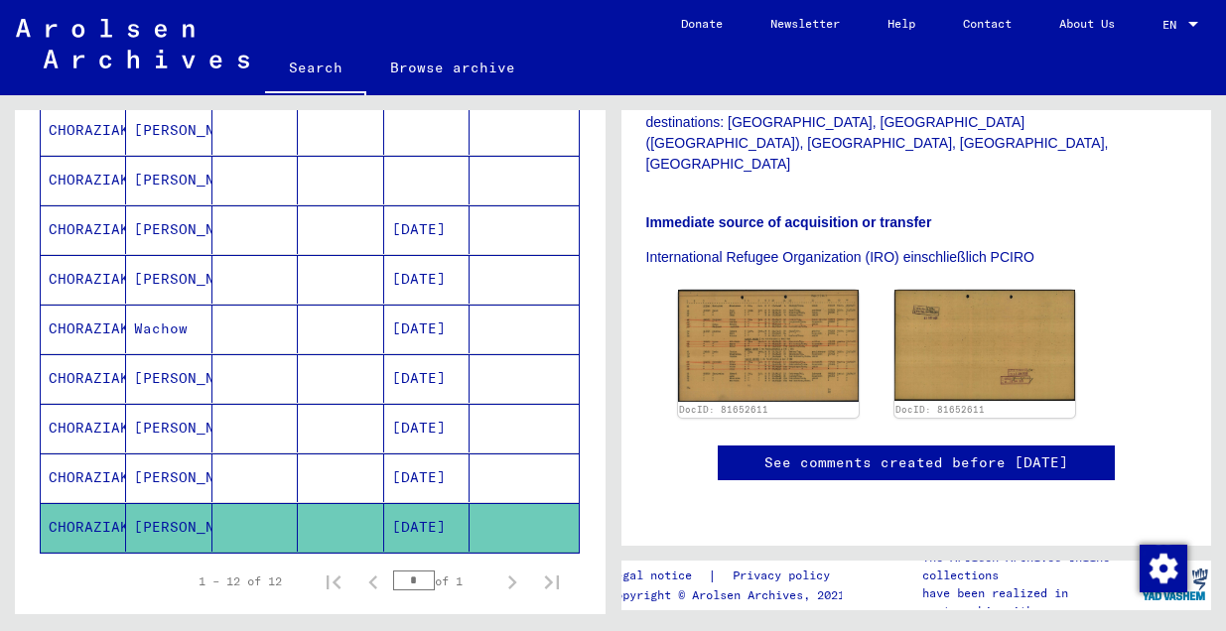
scroll to position [439, 0]
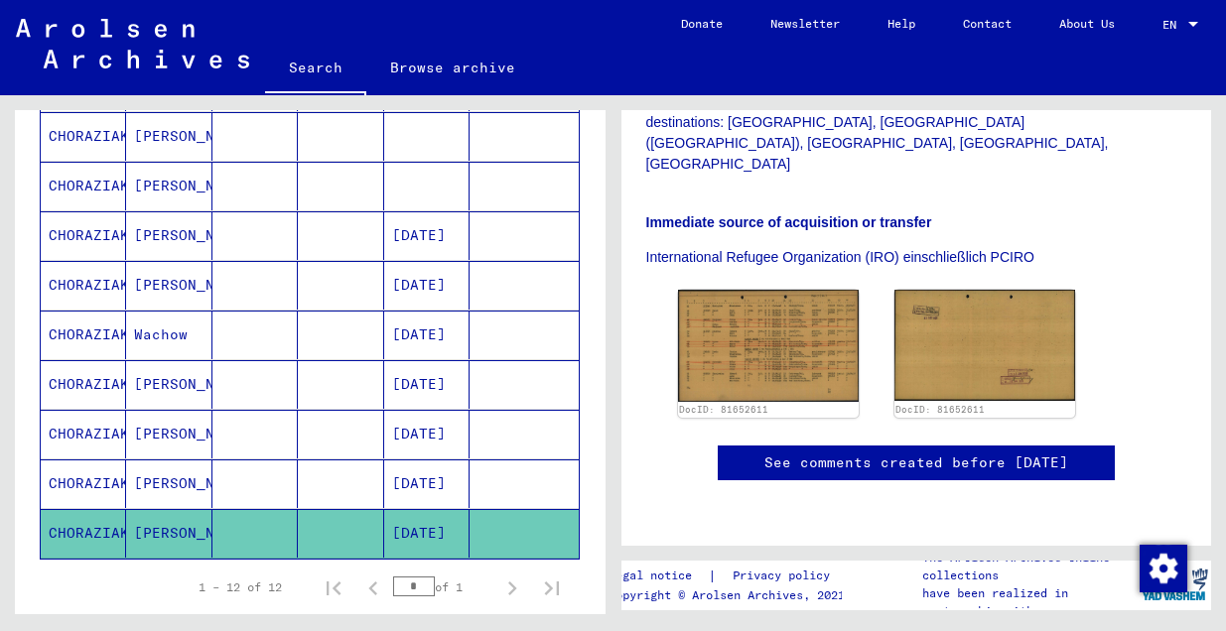
click at [112, 336] on mat-cell "CHORAZIAK" at bounding box center [83, 335] width 85 height 49
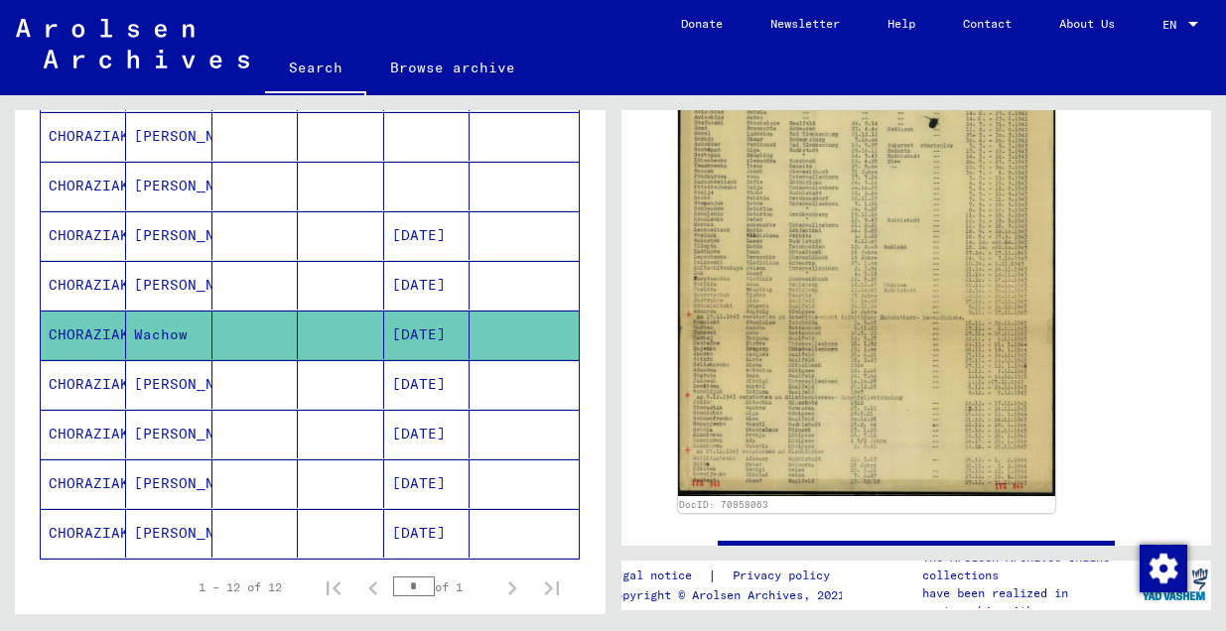
scroll to position [439, 0]
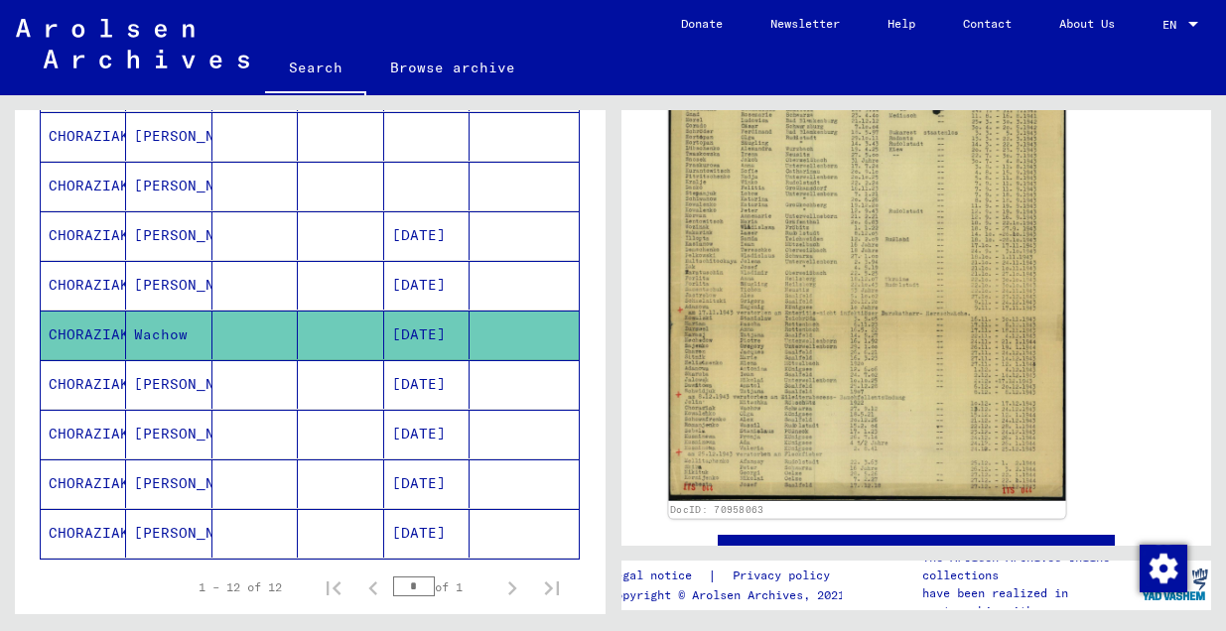
click at [787, 323] on img at bounding box center [866, 269] width 397 height 464
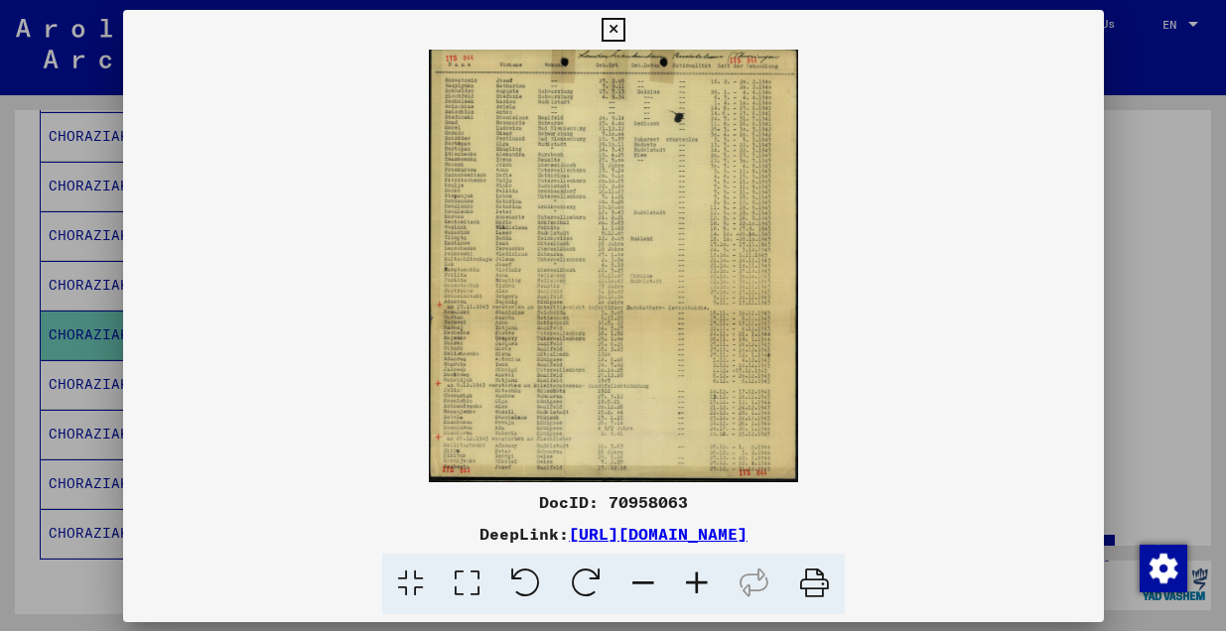
click at [787, 323] on img at bounding box center [613, 266] width 980 height 433
click at [472, 585] on icon at bounding box center [467, 584] width 57 height 61
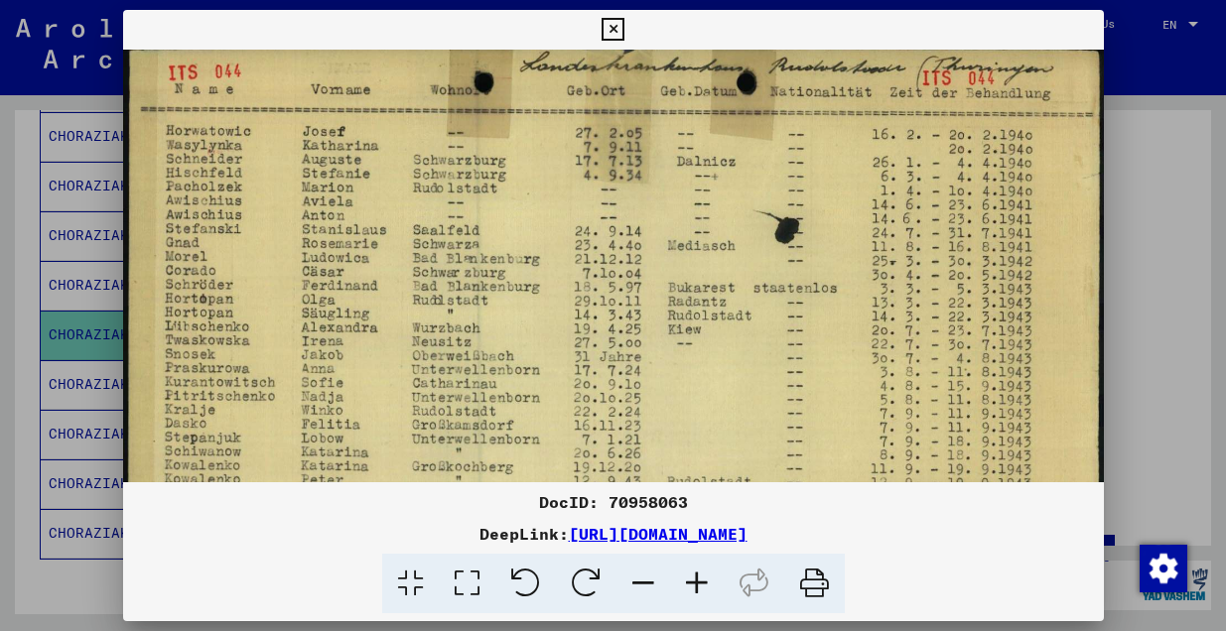
click at [390, 394] on img at bounding box center [613, 624] width 980 height 1149
click at [577, 284] on img at bounding box center [613, 624] width 980 height 1149
click at [415, 584] on icon at bounding box center [410, 584] width 57 height 61
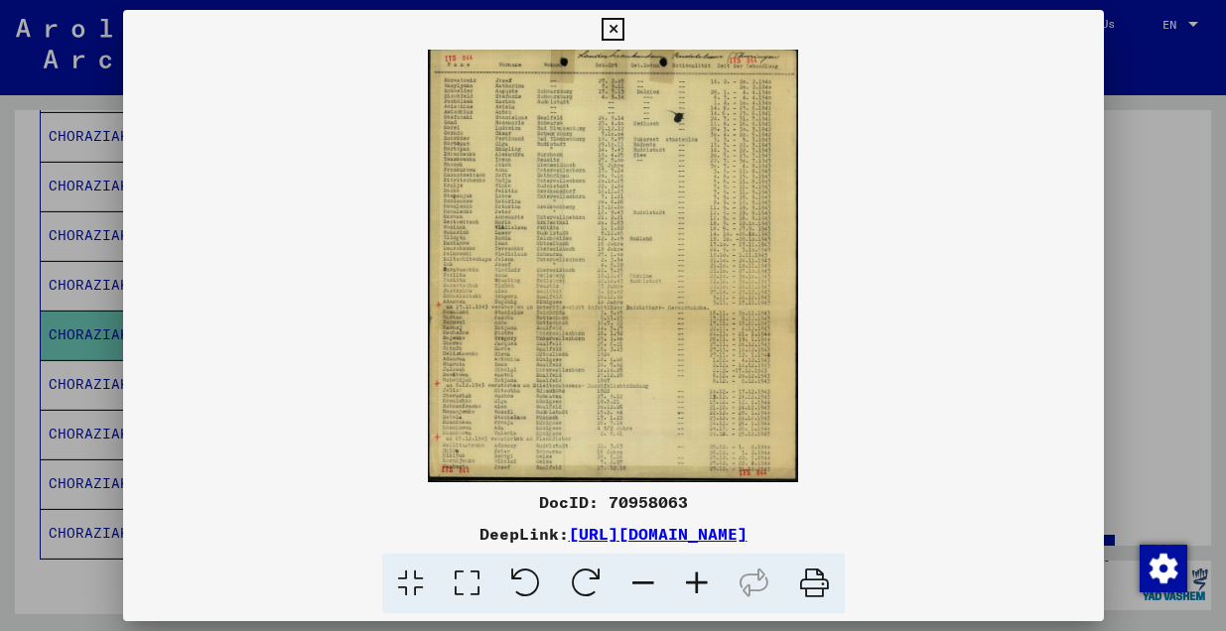
click at [695, 586] on icon at bounding box center [697, 584] width 54 height 61
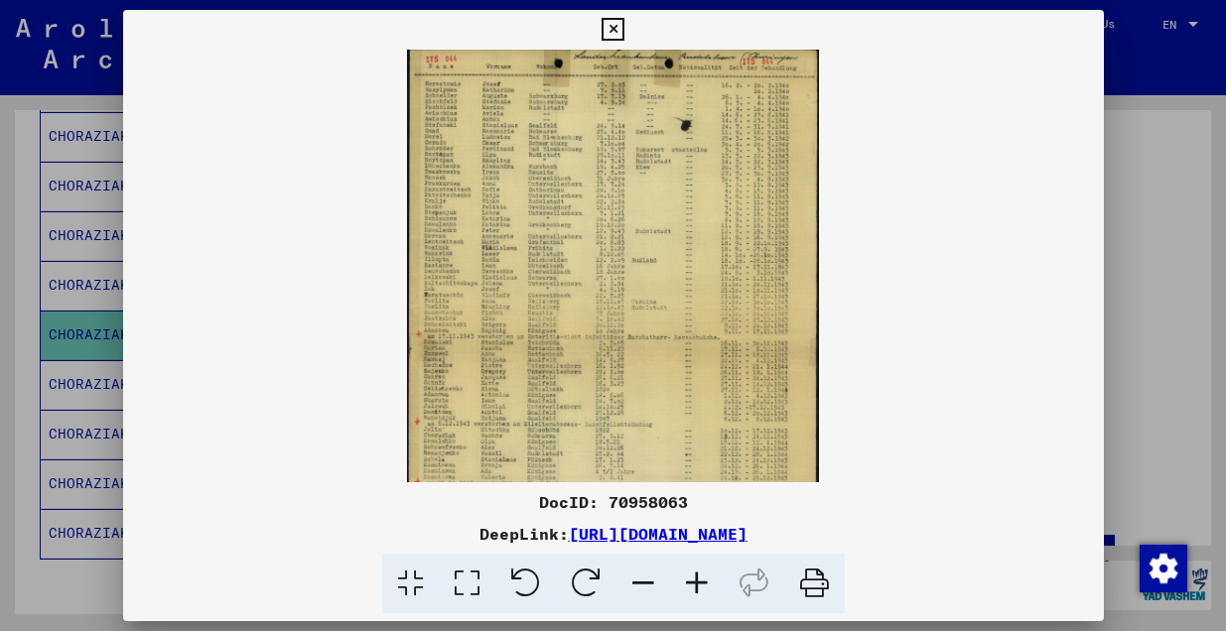
click at [695, 586] on icon at bounding box center [697, 584] width 54 height 61
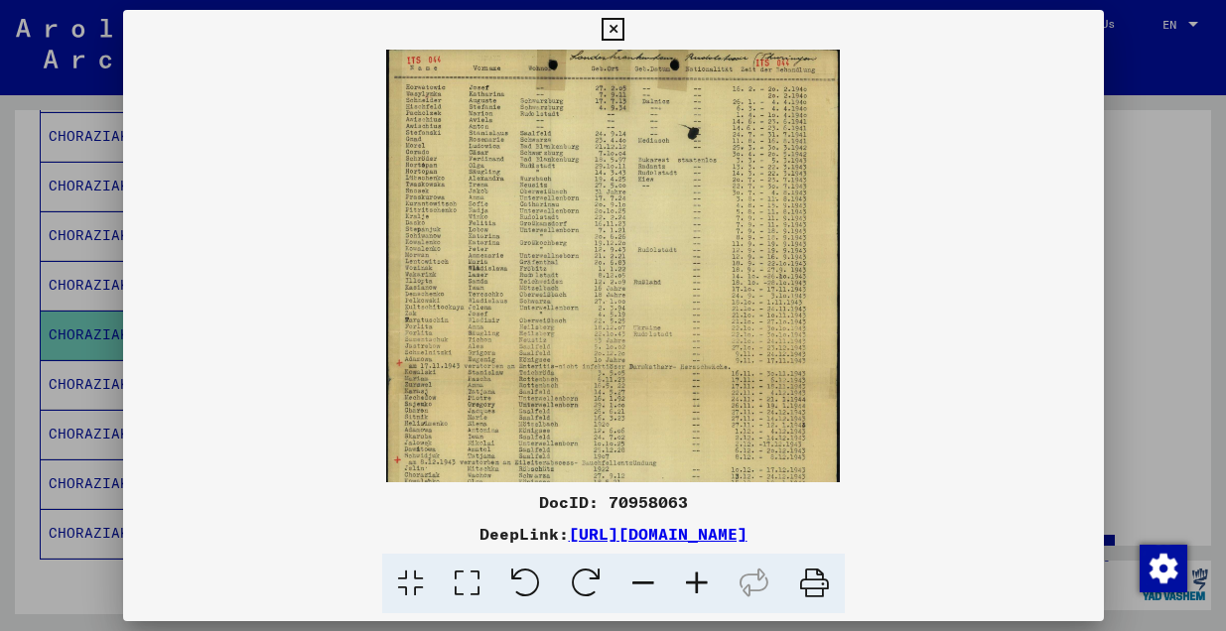
click at [695, 586] on icon at bounding box center [697, 584] width 54 height 61
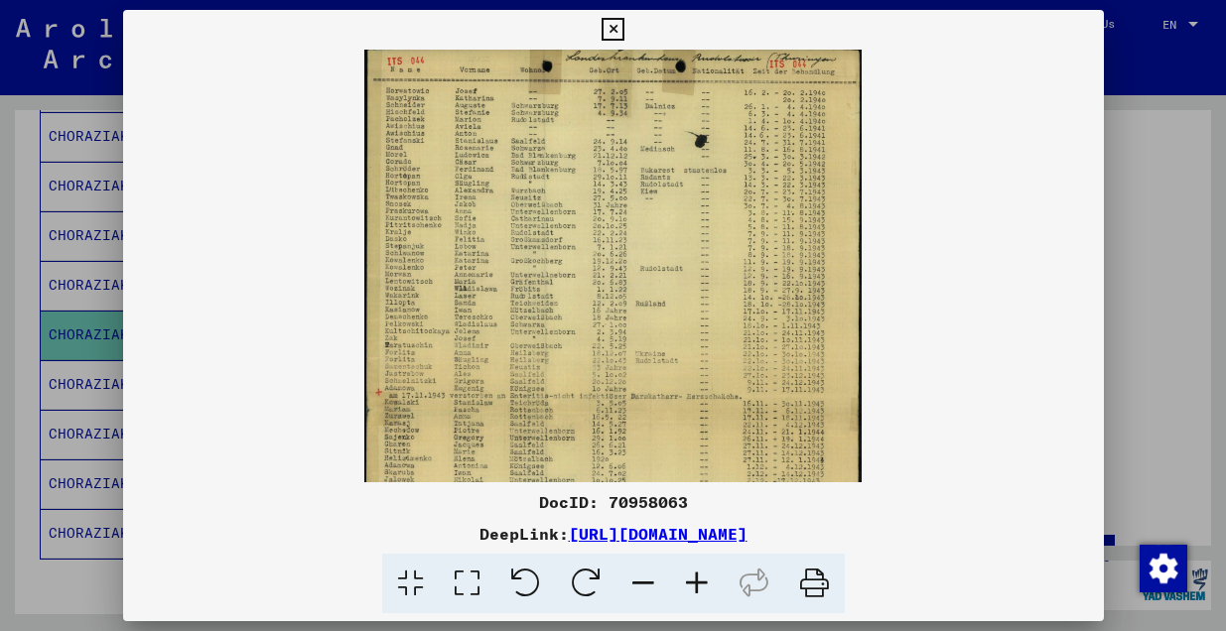
click at [695, 586] on icon at bounding box center [697, 584] width 54 height 61
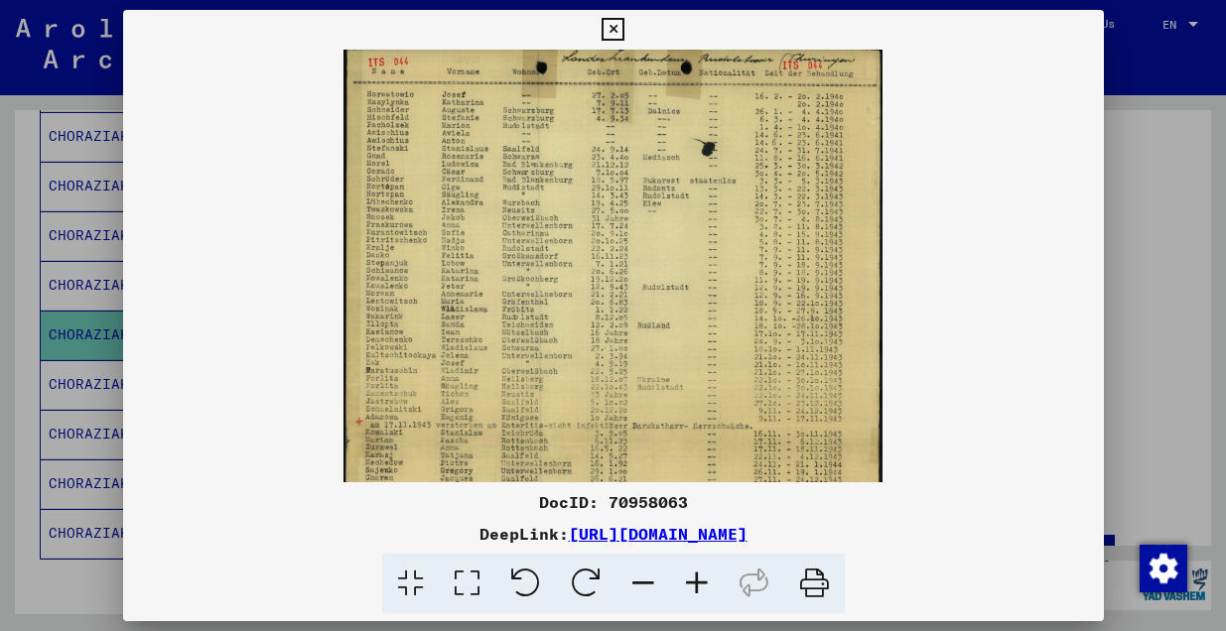
click at [695, 586] on icon at bounding box center [697, 584] width 54 height 61
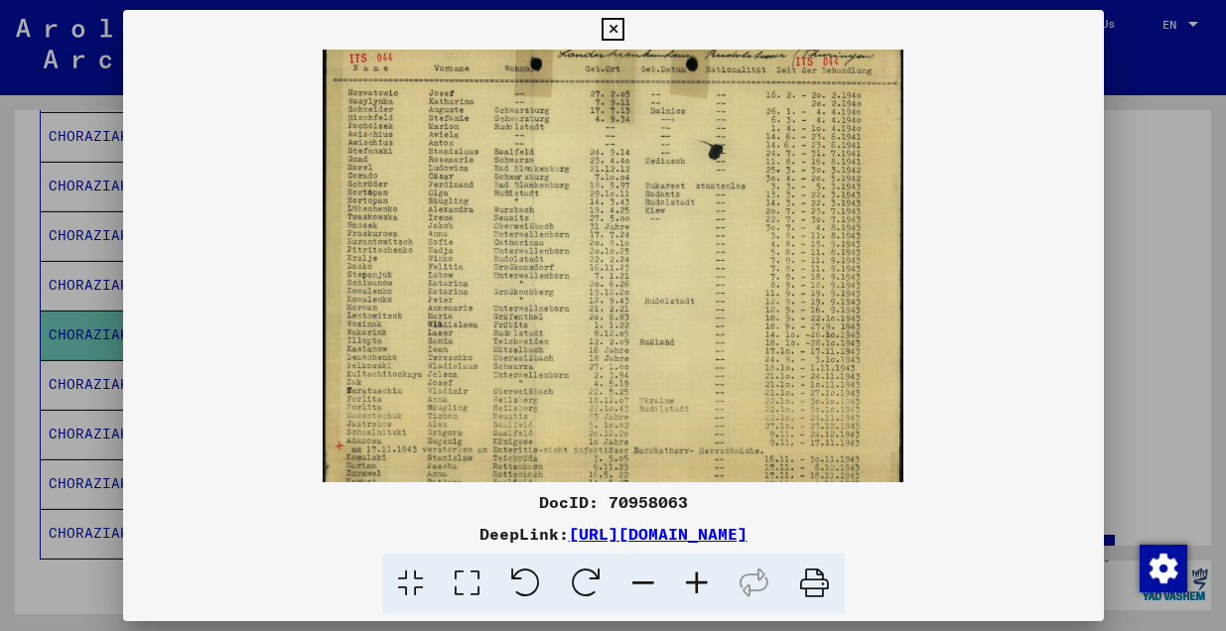
scroll to position [8, 0]
drag, startPoint x: 525, startPoint y: 284, endPoint x: 553, endPoint y: 276, distance: 28.9
click at [553, 276] on img at bounding box center [613, 382] width 581 height 681
click at [699, 577] on icon at bounding box center [697, 584] width 54 height 61
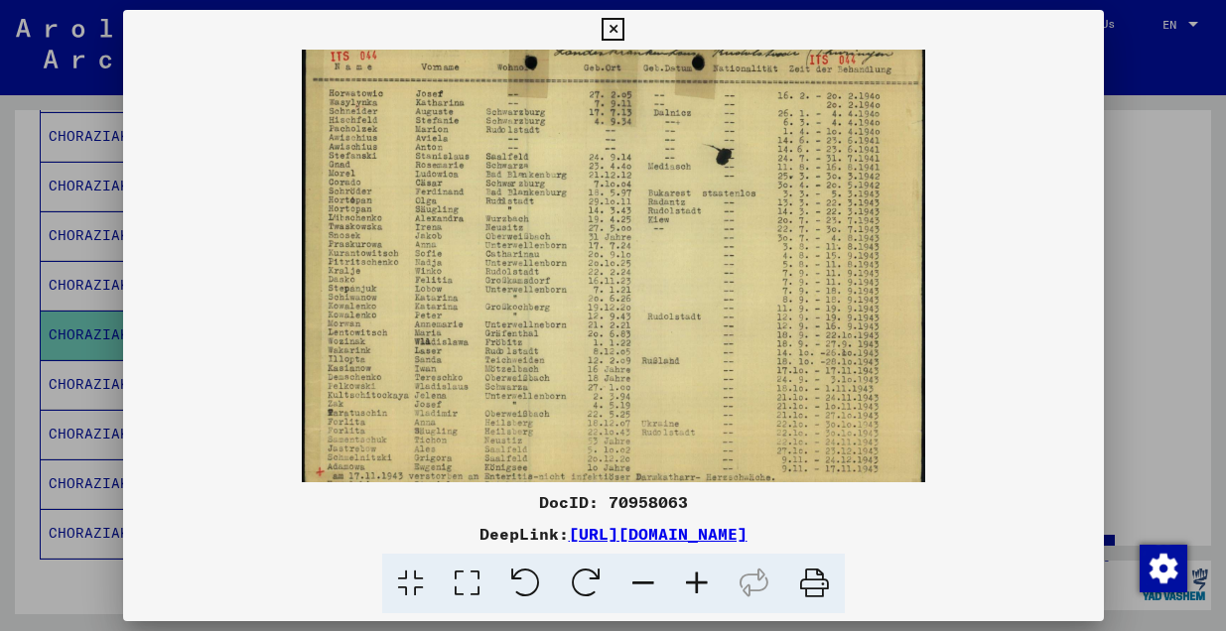
click at [699, 577] on icon at bounding box center [697, 584] width 54 height 61
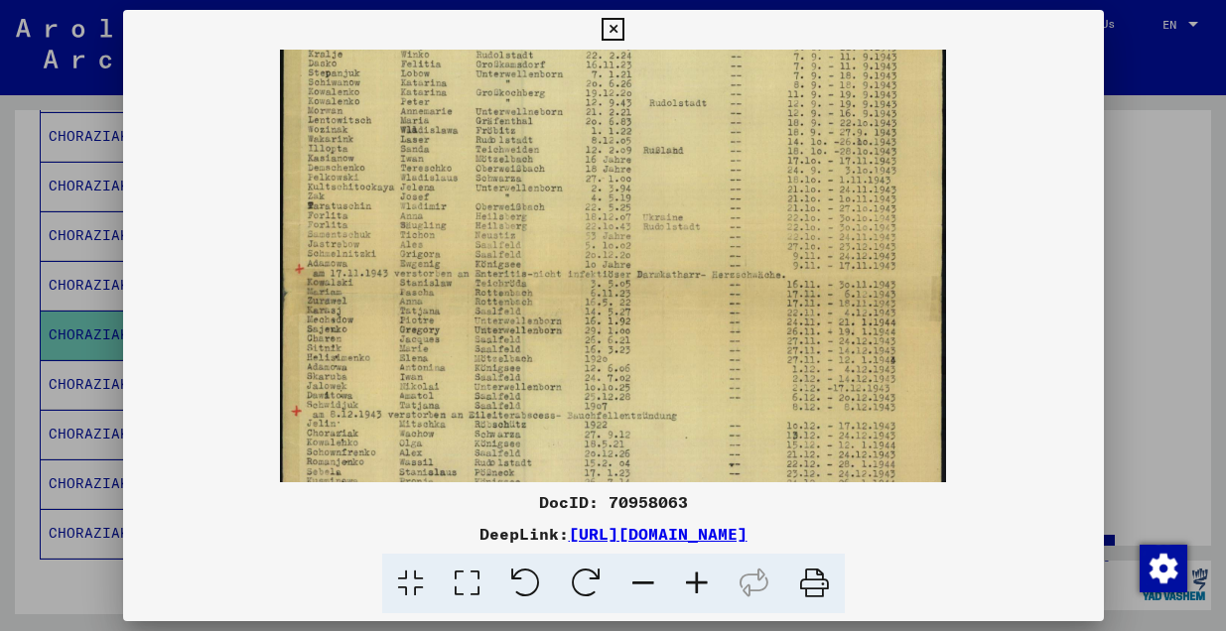
scroll to position [248, 0]
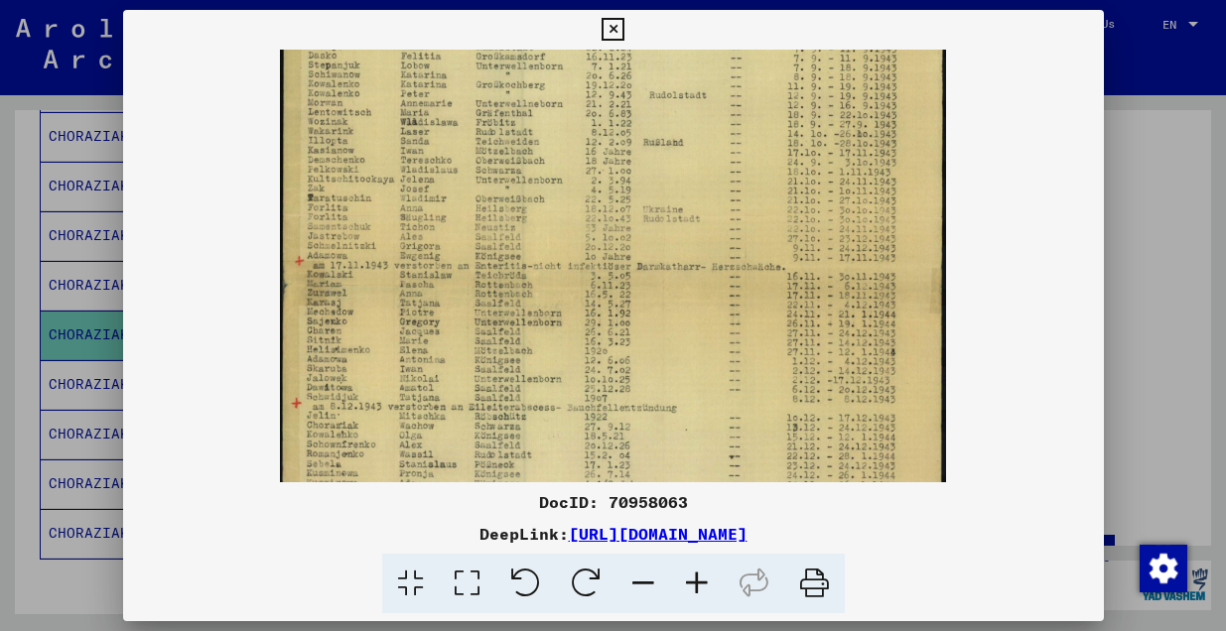
drag, startPoint x: 609, startPoint y: 421, endPoint x: 626, endPoint y: 181, distance: 240.7
click at [626, 181] on img at bounding box center [613, 192] width 666 height 780
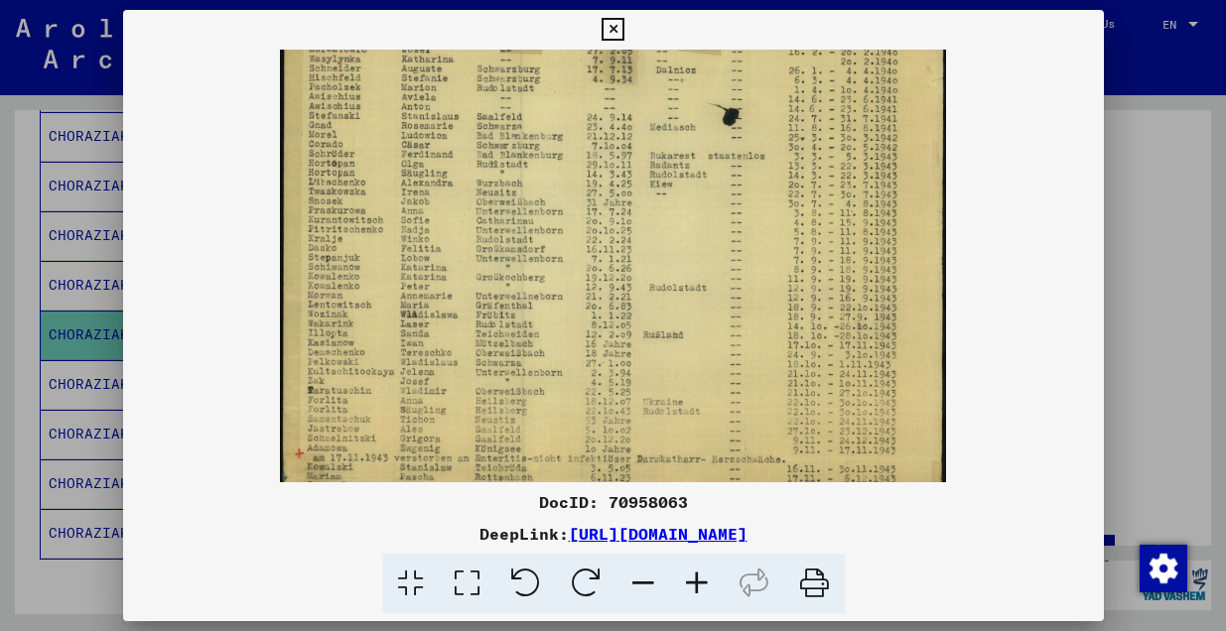
scroll to position [54, 0]
drag, startPoint x: 465, startPoint y: 364, endPoint x: 487, endPoint y: 559, distance: 195.7
click at [487, 559] on div "DocID: 70958063 DeepLink: https://collections.arolsen-archives.org/en/document/…" at bounding box center [613, 312] width 980 height 604
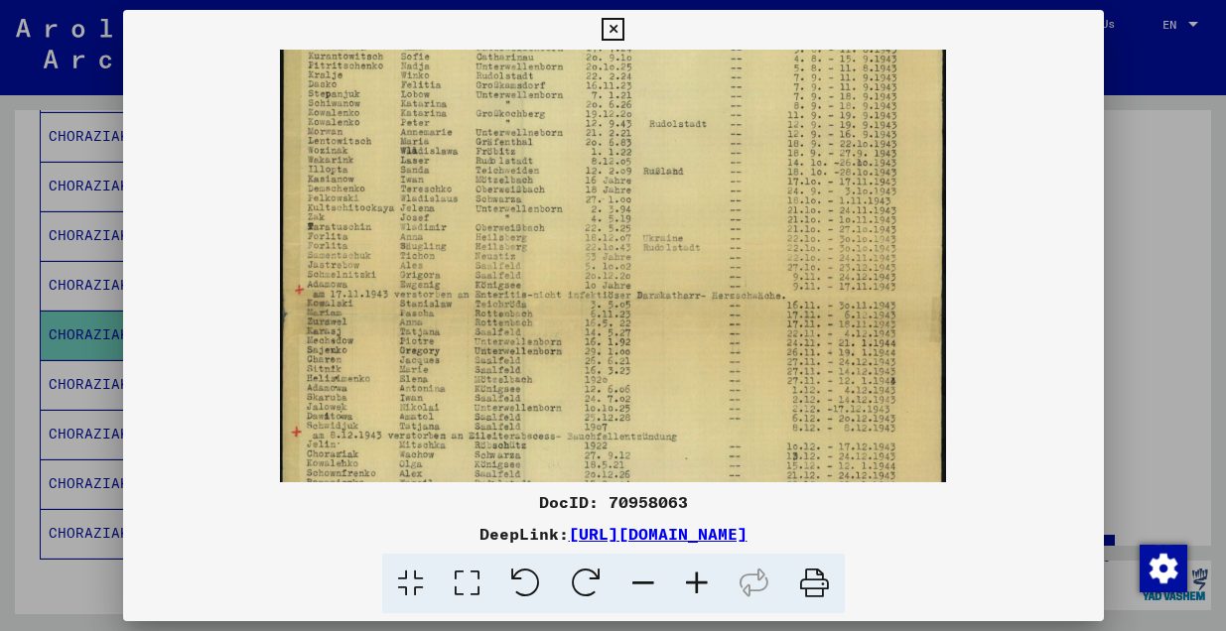
scroll to position [230, 0]
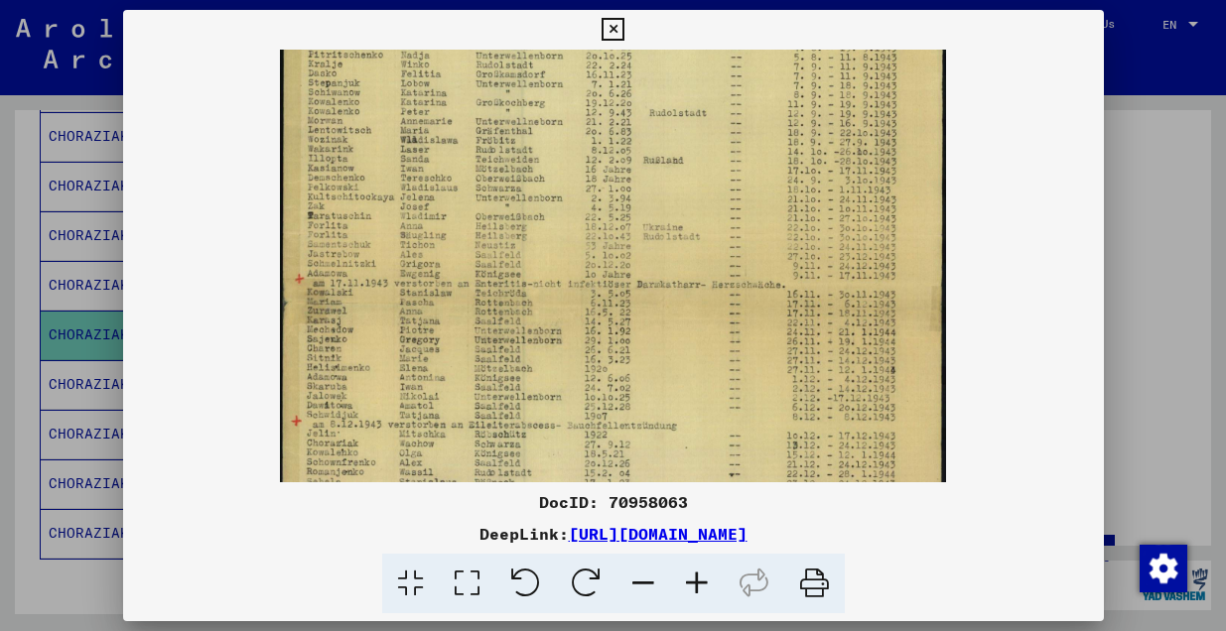
drag, startPoint x: 515, startPoint y: 220, endPoint x: 506, endPoint y: 160, distance: 61.2
click at [507, 160] on img at bounding box center [613, 209] width 666 height 780
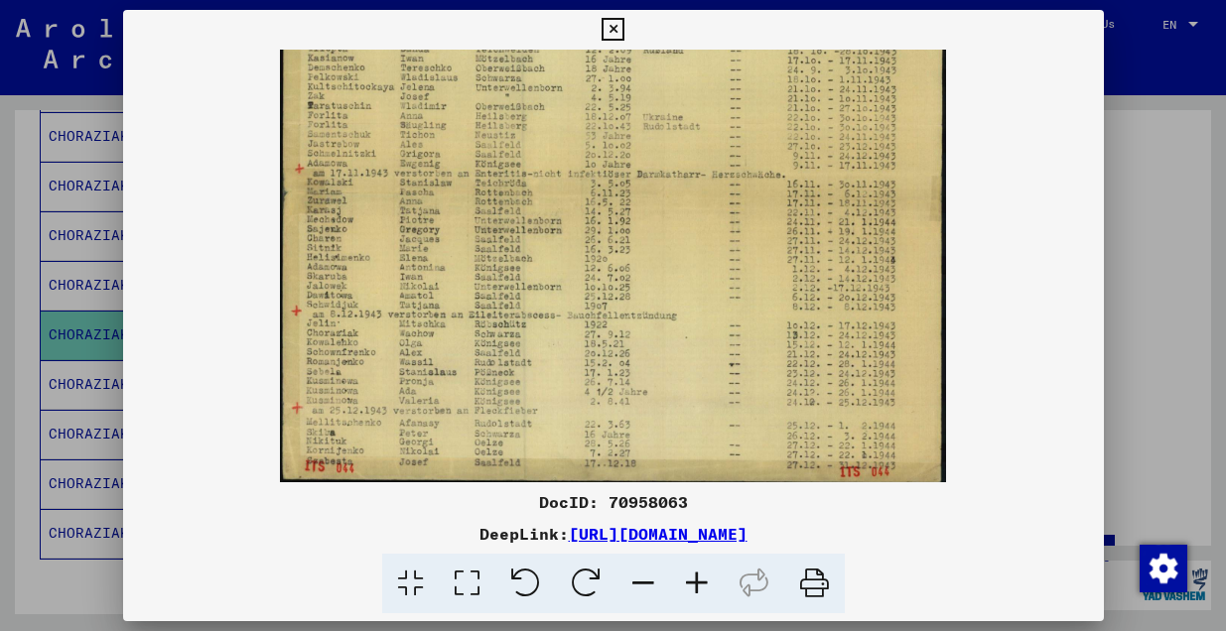
scroll to position [345, 0]
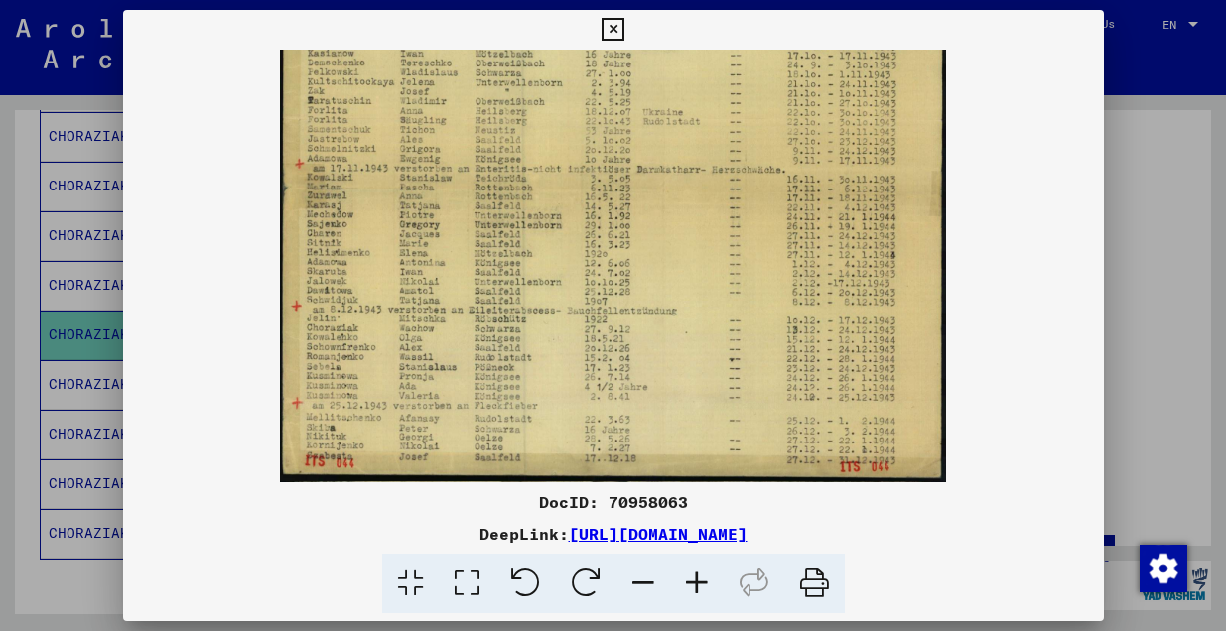
drag, startPoint x: 486, startPoint y: 357, endPoint x: 502, endPoint y: 242, distance: 116.2
click at [502, 242] on img at bounding box center [613, 94] width 666 height 780
drag, startPoint x: 613, startPoint y: 329, endPoint x: 611, endPoint y: 250, distance: 79.4
click at [611, 250] on img at bounding box center [613, 92] width 666 height 780
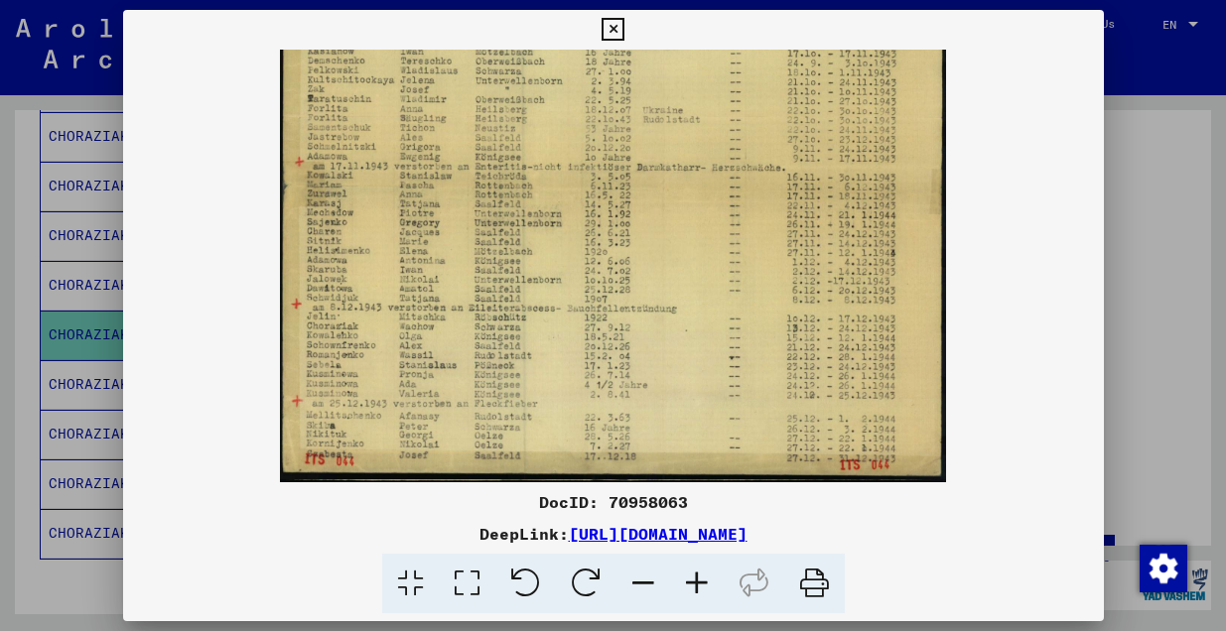
click at [508, 328] on img at bounding box center [613, 92] width 666 height 780
click at [102, 338] on div at bounding box center [613, 315] width 1226 height 631
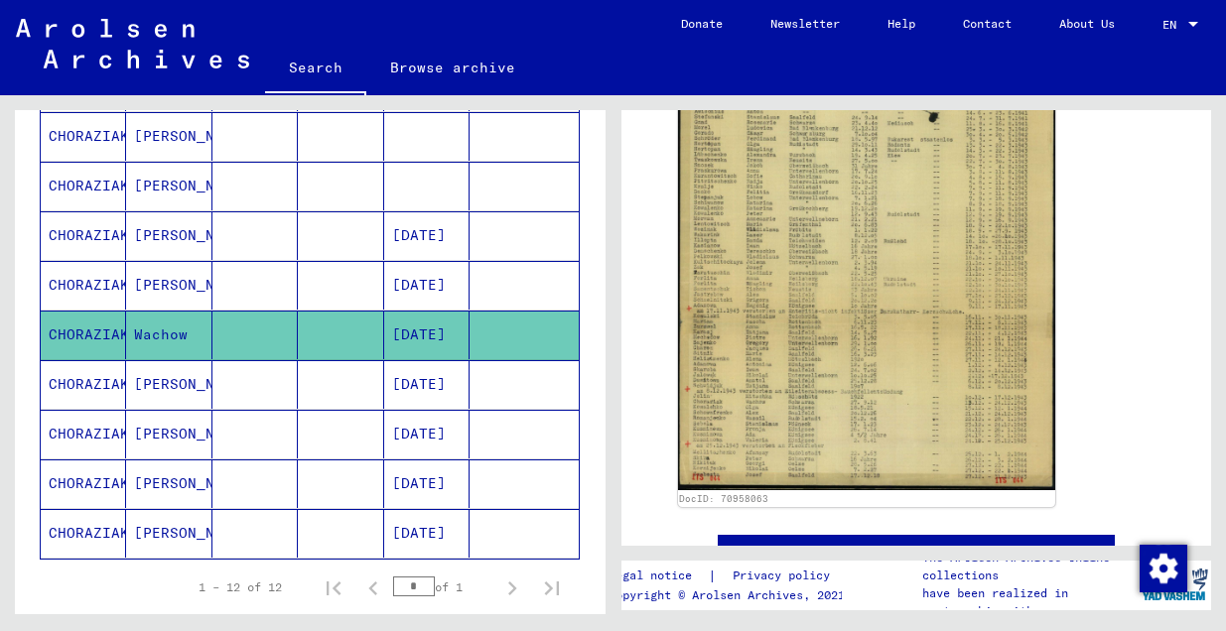
click at [150, 288] on mat-cell "Josef" at bounding box center [168, 285] width 85 height 49
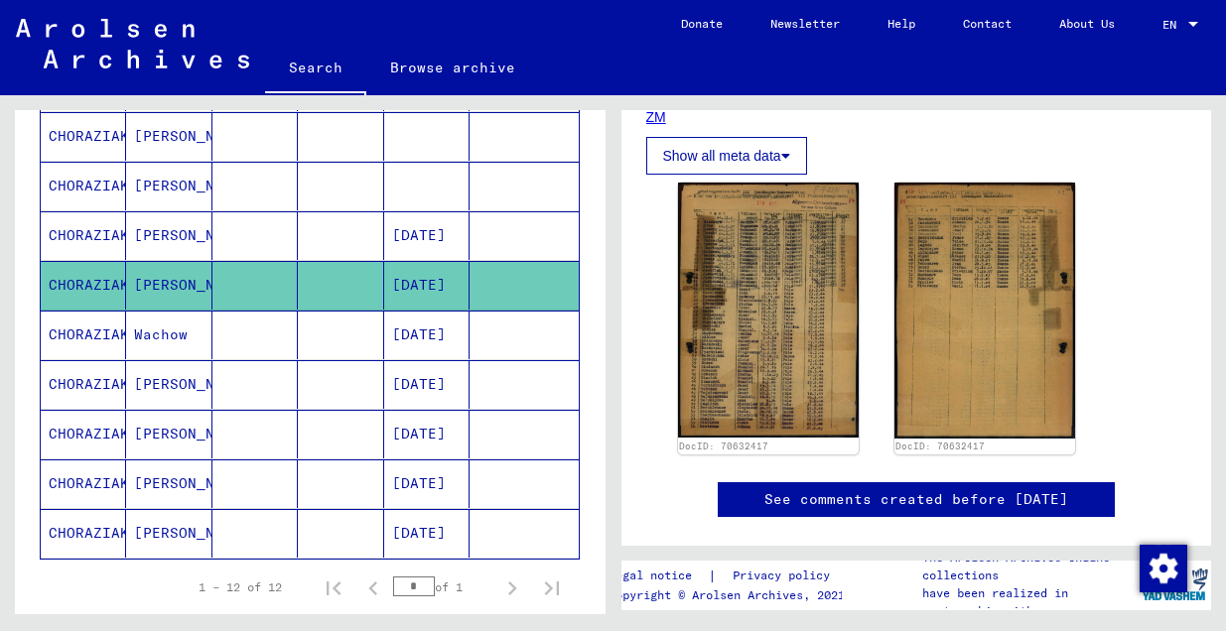
scroll to position [354, 0]
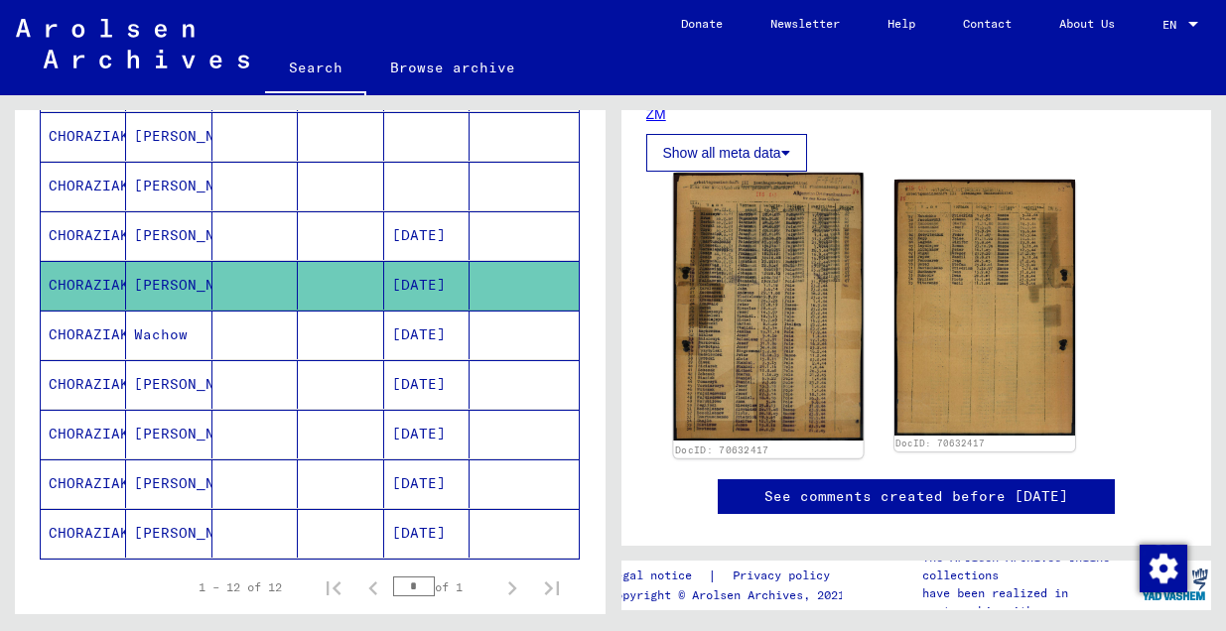
click at [790, 323] on img at bounding box center [768, 306] width 190 height 267
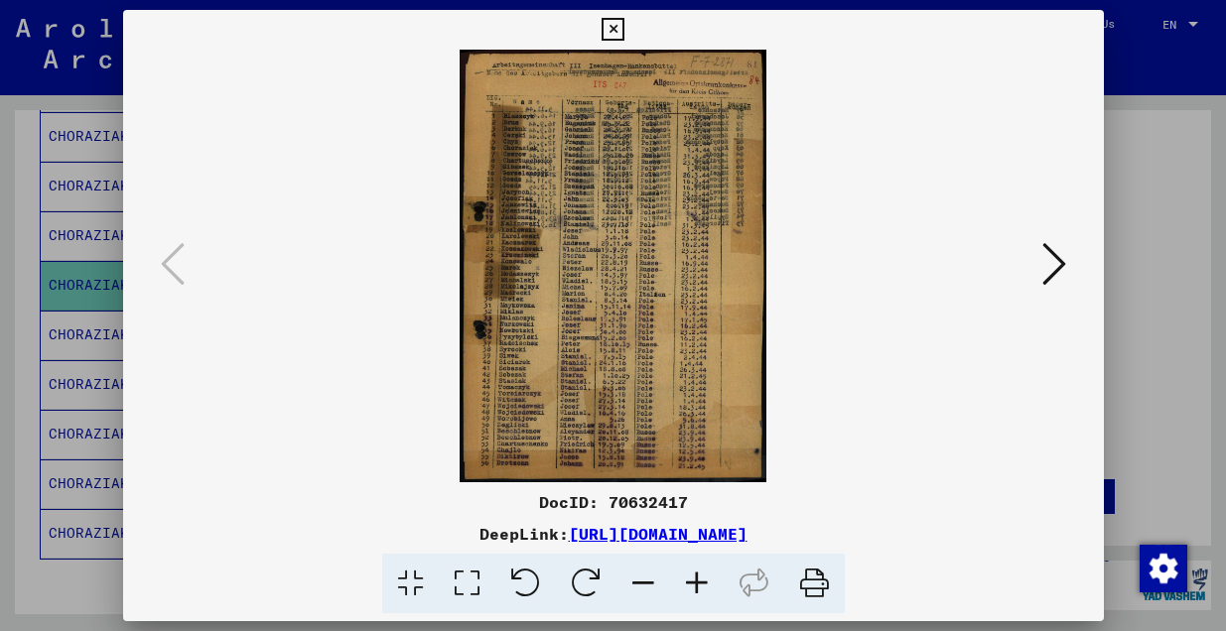
click at [700, 586] on icon at bounding box center [697, 584] width 54 height 61
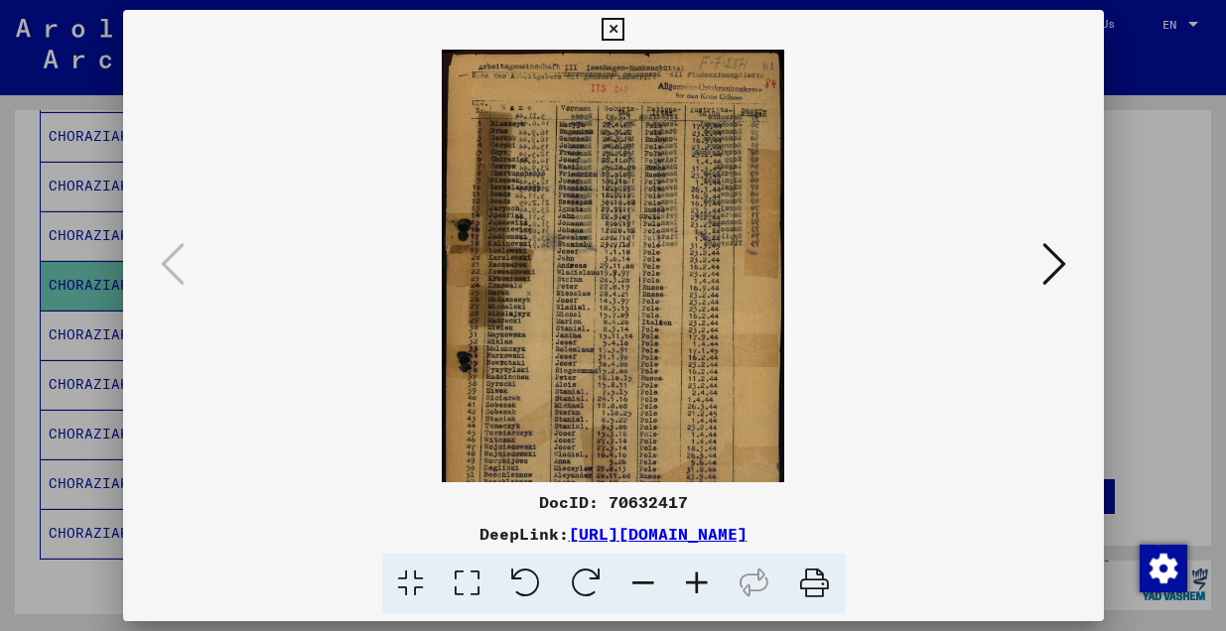
click at [700, 586] on icon at bounding box center [697, 584] width 54 height 61
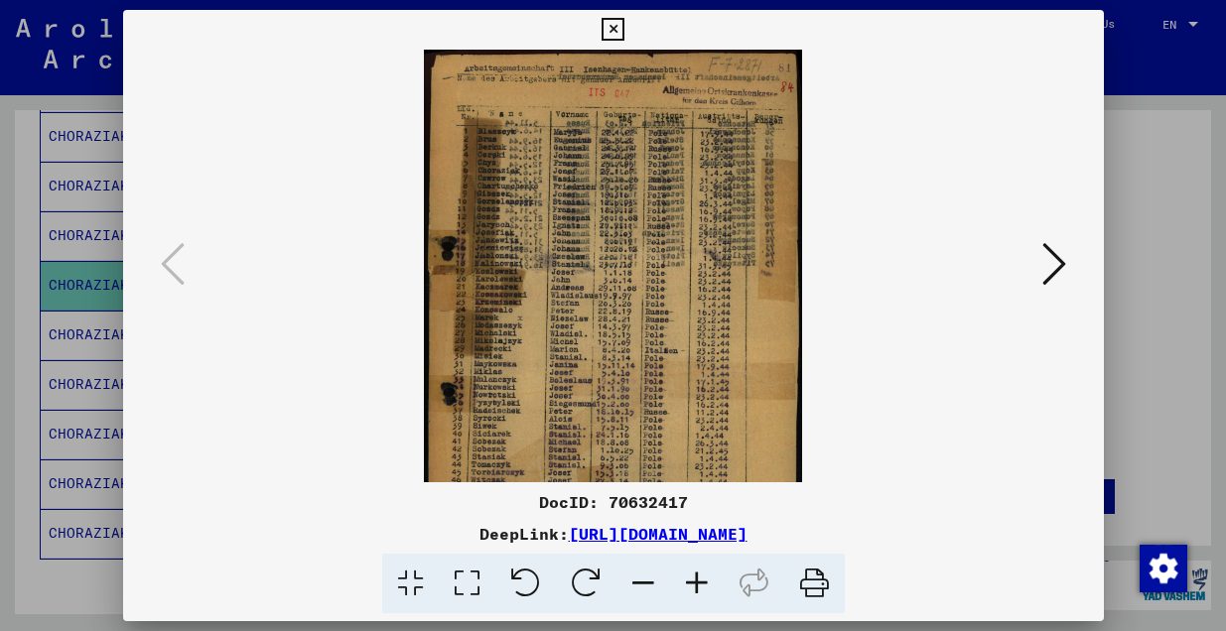
click at [700, 586] on icon at bounding box center [697, 584] width 54 height 61
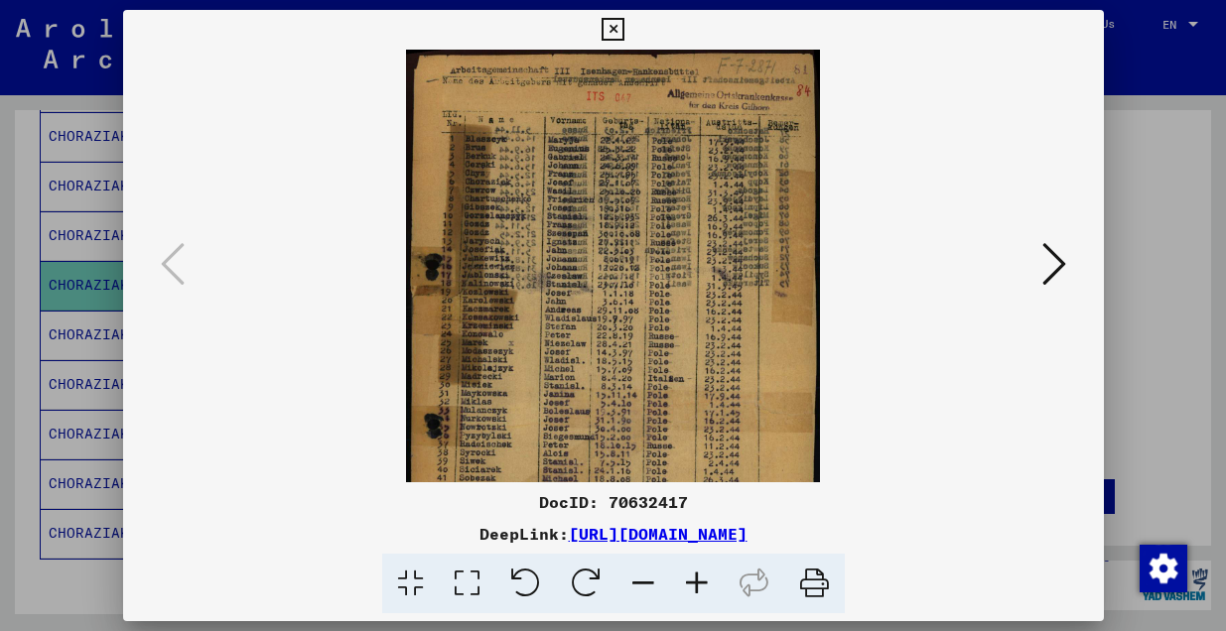
click at [700, 586] on icon at bounding box center [697, 584] width 54 height 61
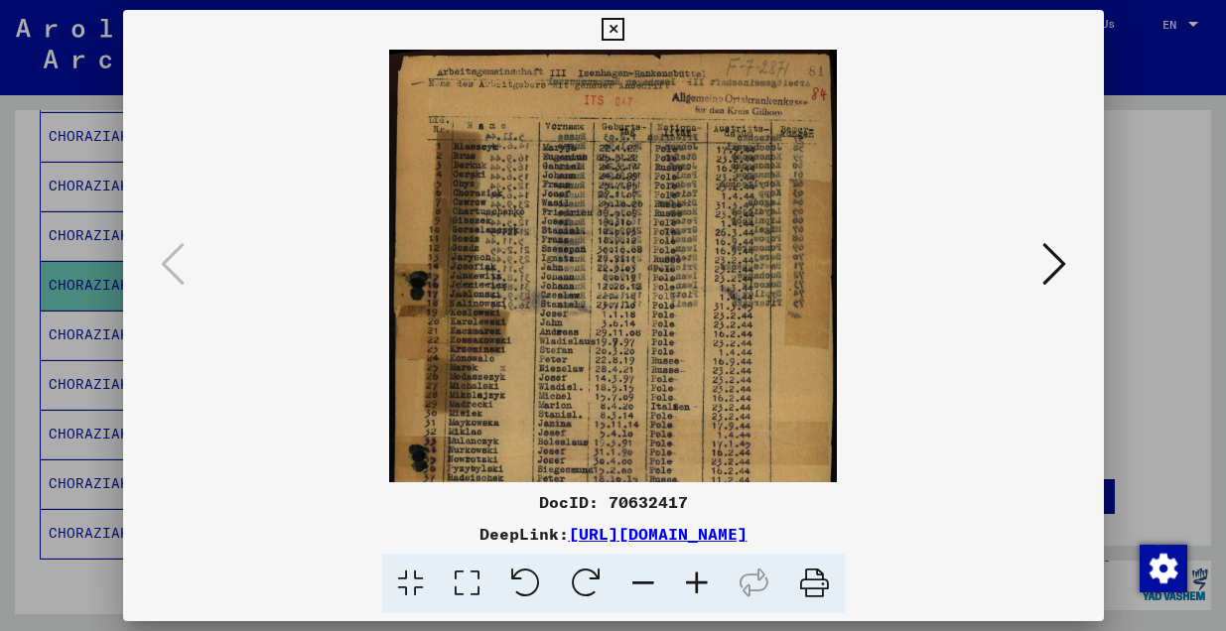
click at [700, 586] on icon at bounding box center [697, 584] width 54 height 61
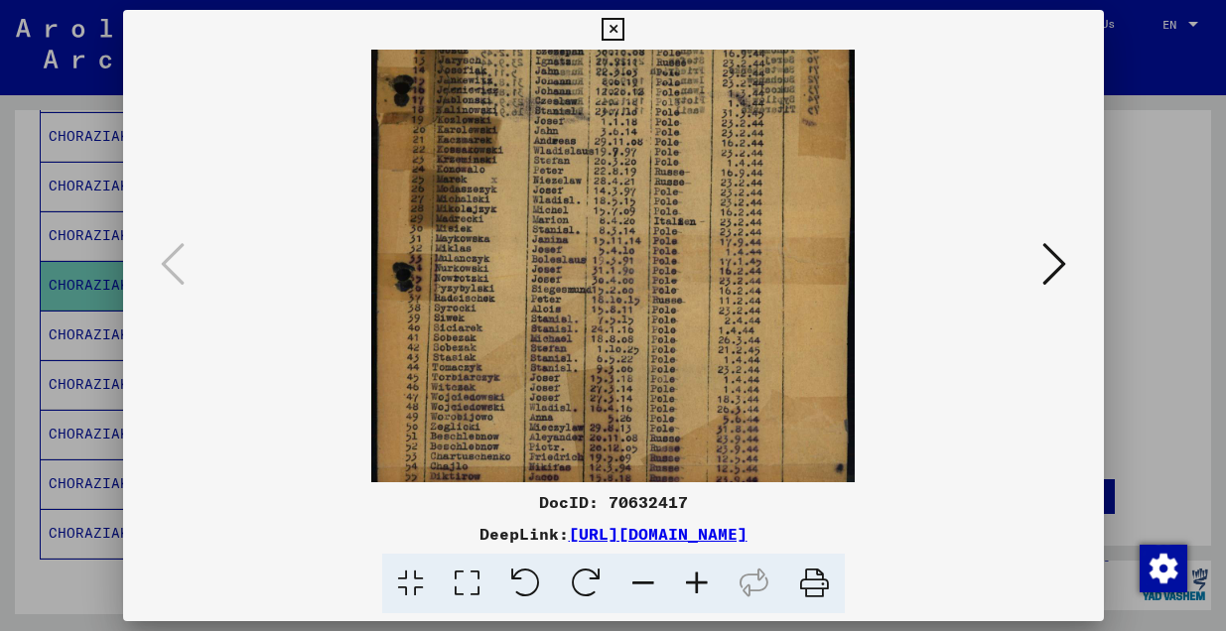
scroll to position [248, 0]
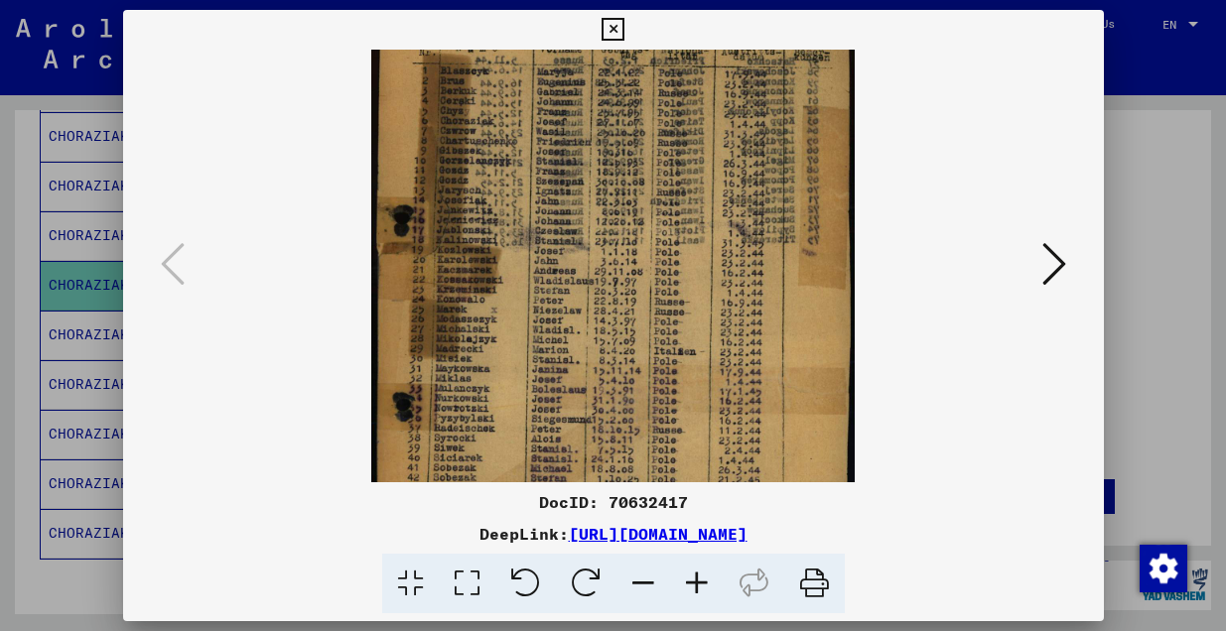
drag, startPoint x: 737, startPoint y: 399, endPoint x: 725, endPoint y: 312, distance: 88.1
click at [725, 311] on img at bounding box center [612, 306] width 483 height 681
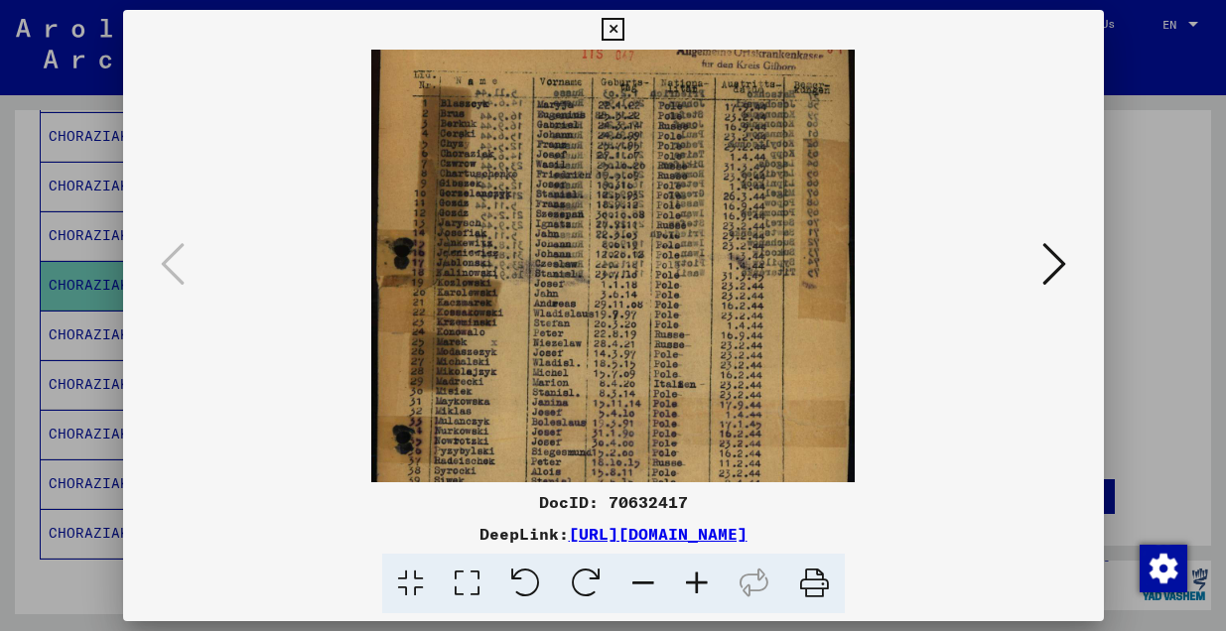
scroll to position [0, 0]
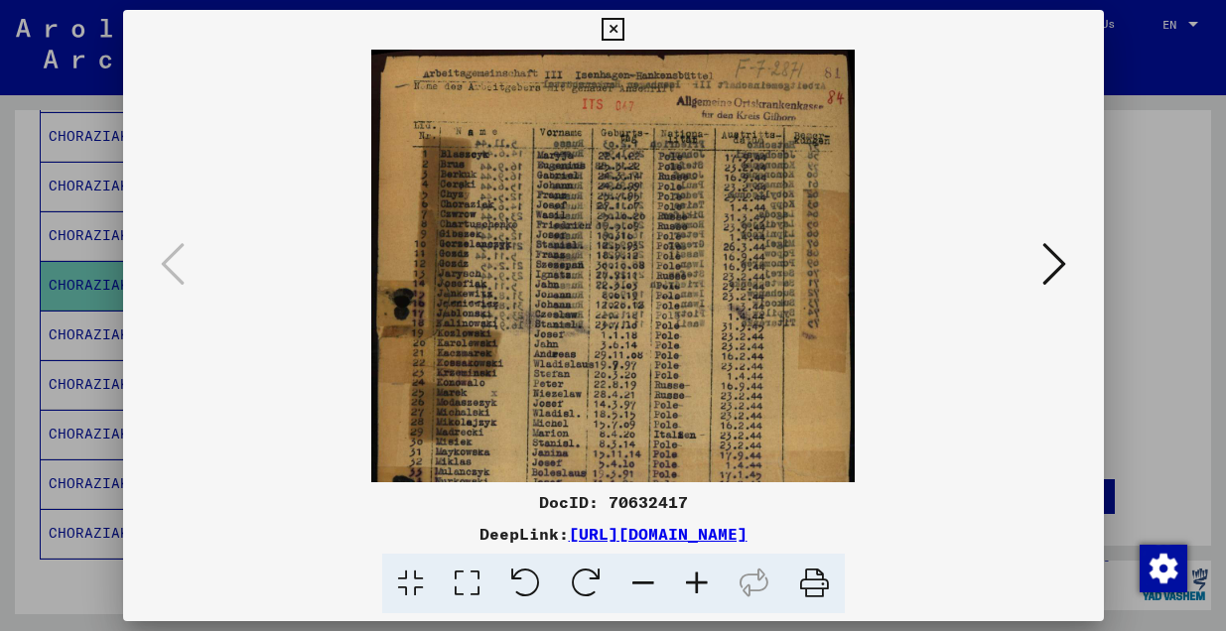
drag, startPoint x: 702, startPoint y: 272, endPoint x: 696, endPoint y: 350, distance: 78.6
click at [696, 350] on img at bounding box center [612, 390] width 483 height 681
click at [1056, 257] on icon at bounding box center [1054, 264] width 24 height 48
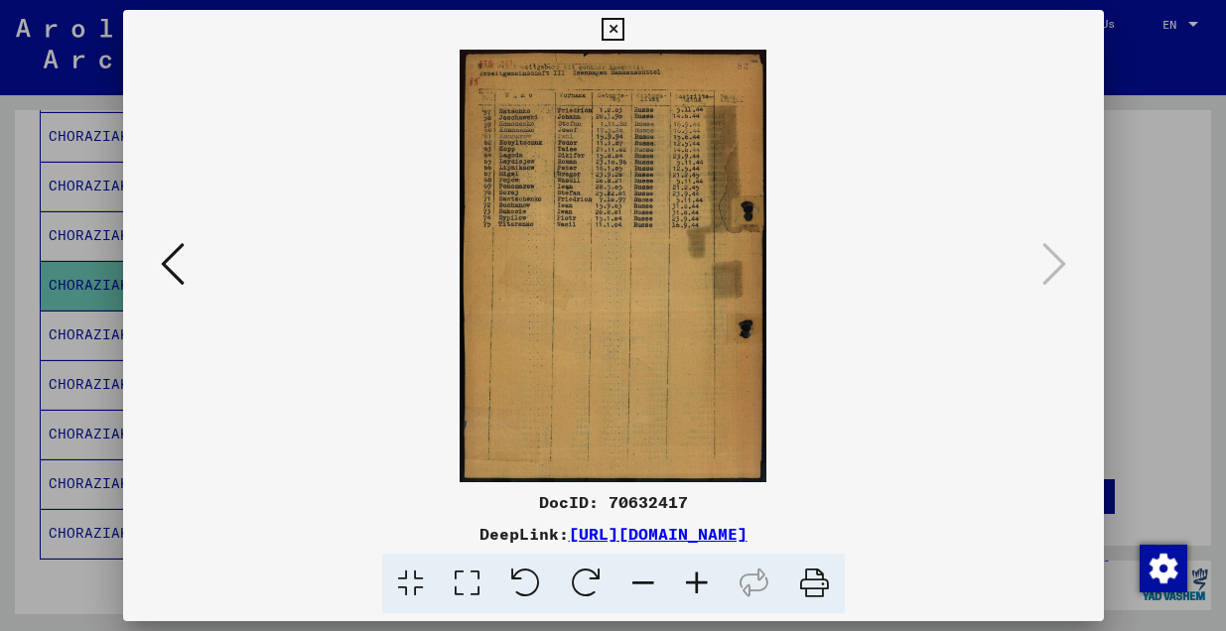
click at [616, 33] on icon at bounding box center [612, 30] width 23 height 24
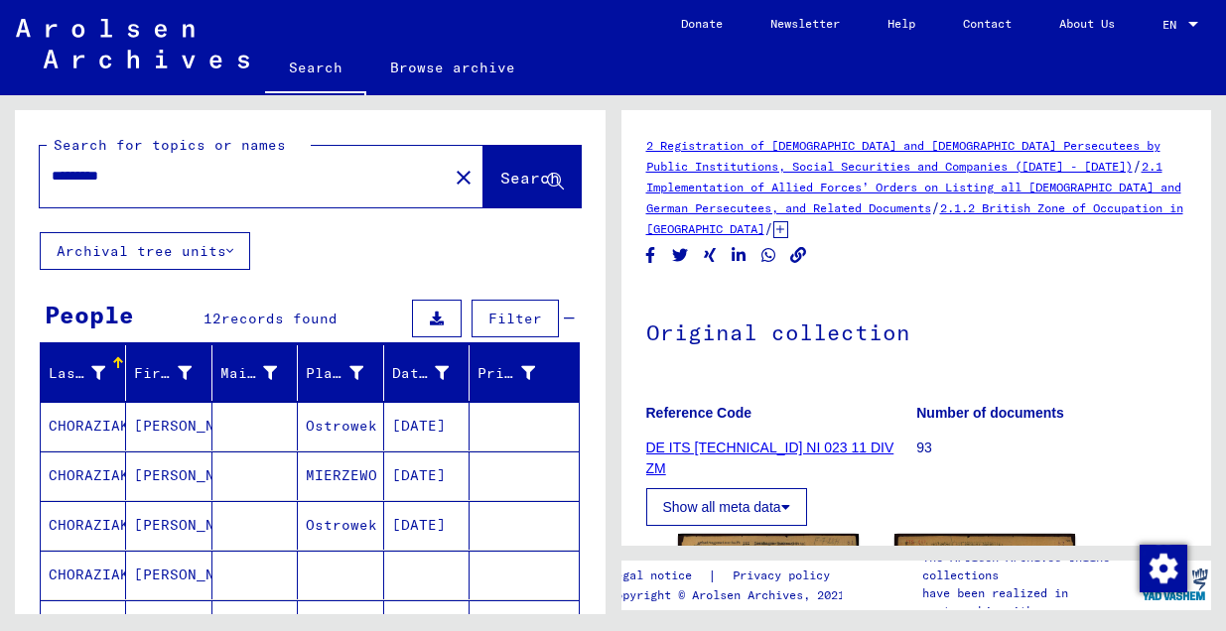
drag, startPoint x: 132, startPoint y: 179, endPoint x: 44, endPoint y: 179, distance: 88.3
click at [44, 179] on div "*********" at bounding box center [238, 176] width 396 height 45
click at [500, 186] on span "Search" at bounding box center [530, 178] width 60 height 20
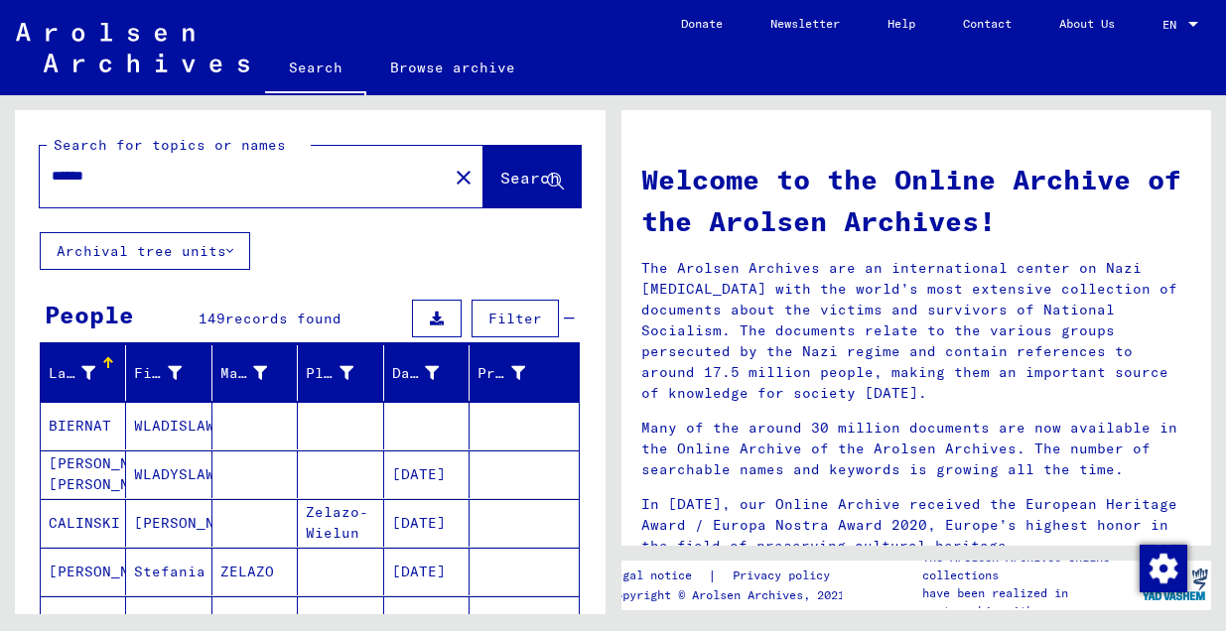
click at [52, 177] on input "******" at bounding box center [238, 176] width 372 height 21
type input "**********"
click at [505, 174] on span "Search" at bounding box center [530, 178] width 60 height 20
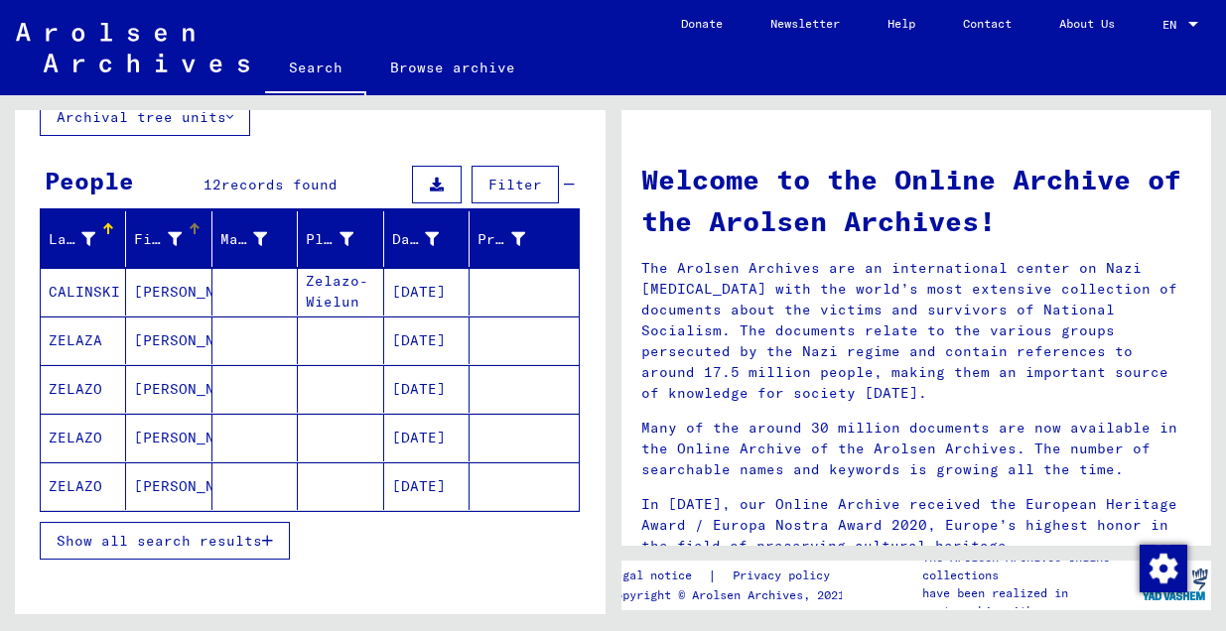
scroll to position [146, 0]
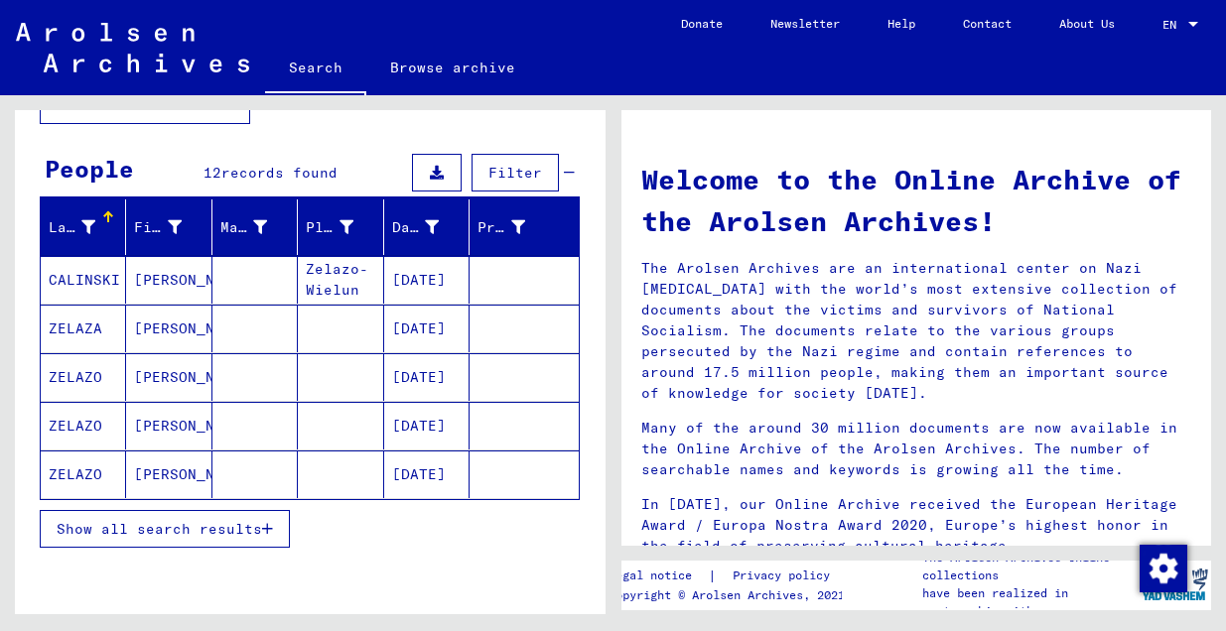
click at [90, 377] on mat-cell "ZELAZO" at bounding box center [83, 377] width 85 height 48
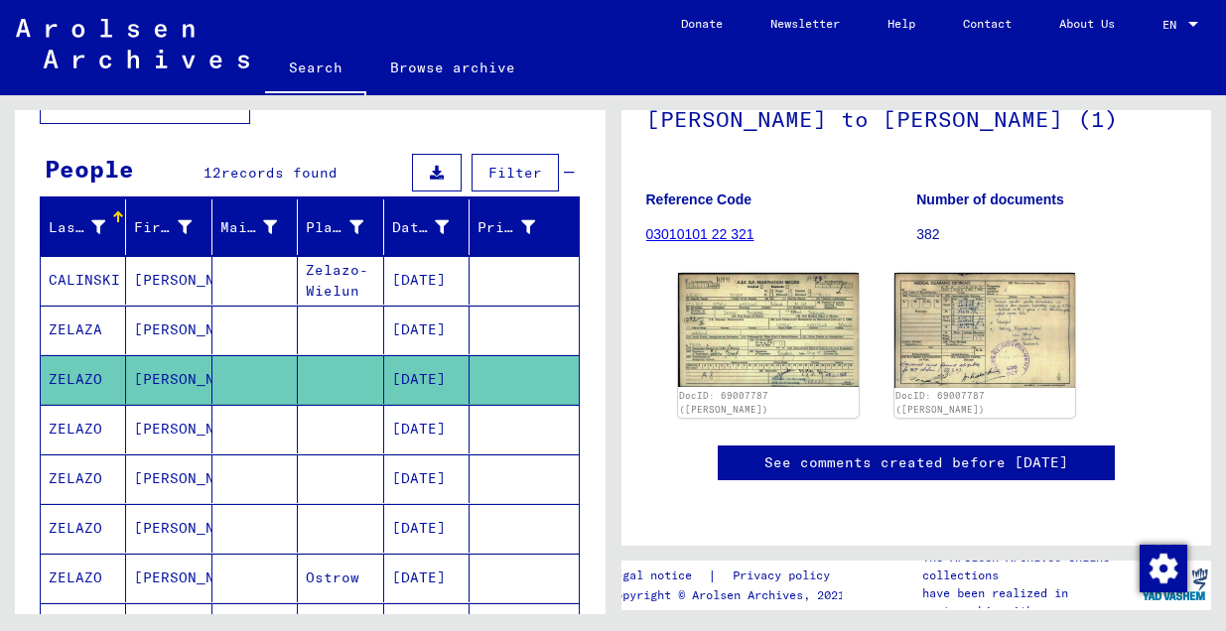
scroll to position [226, 0]
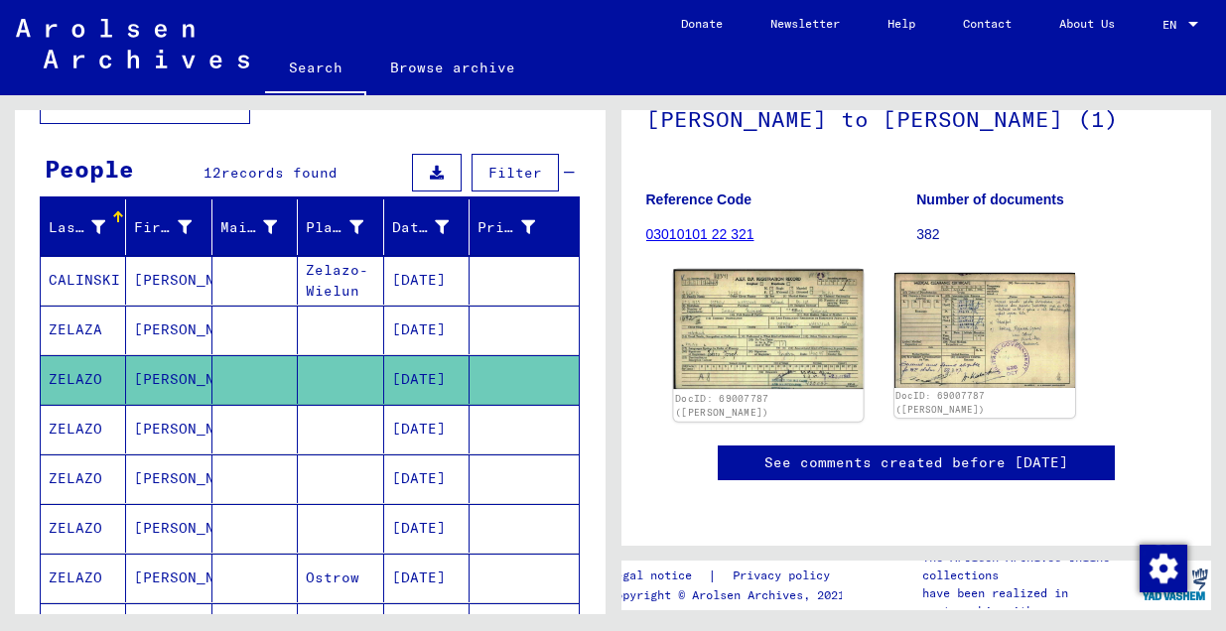
click at [796, 312] on img at bounding box center [768, 329] width 190 height 119
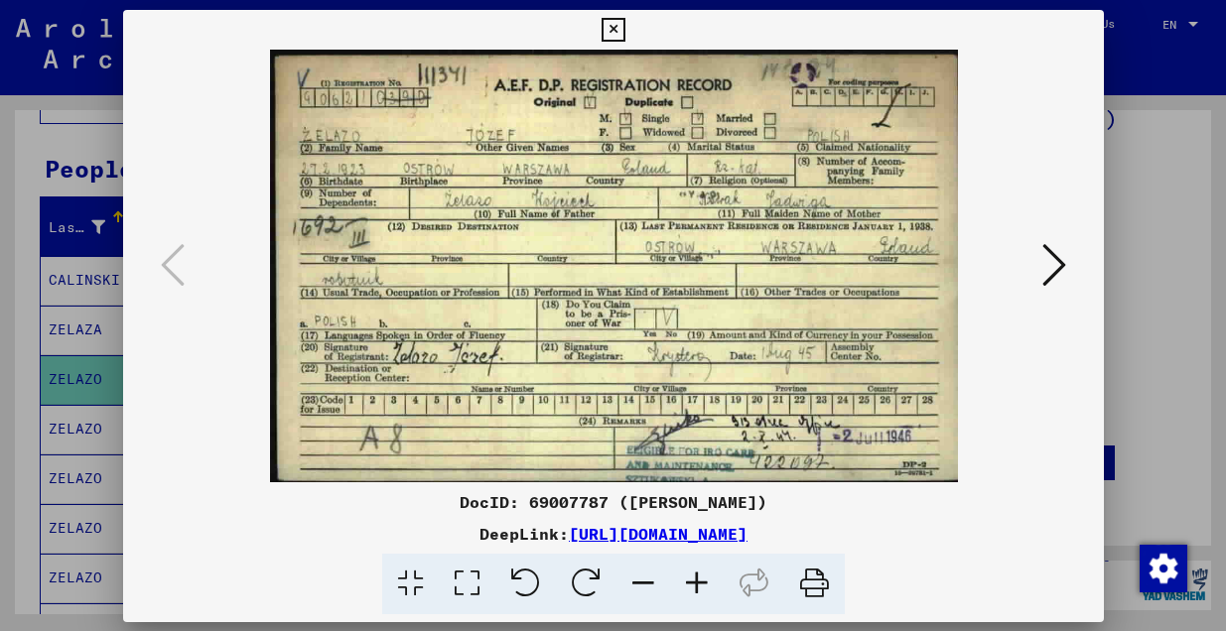
click at [796, 312] on img at bounding box center [613, 266] width 845 height 433
click at [1054, 264] on icon at bounding box center [1054, 264] width 24 height 48
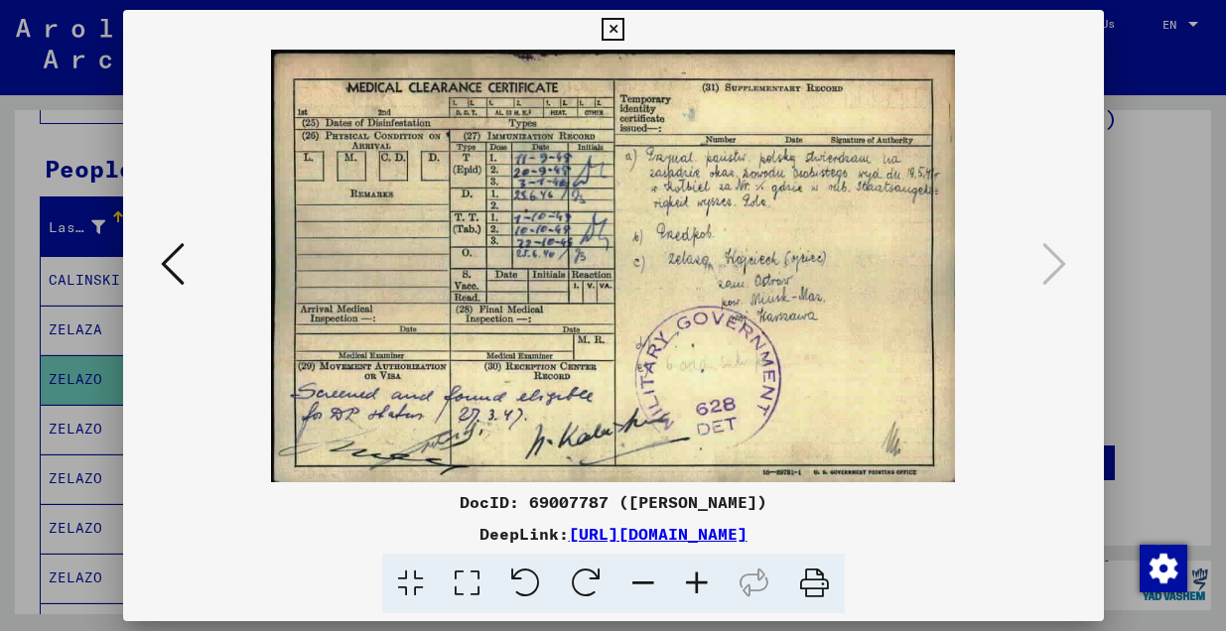
click at [174, 263] on icon at bounding box center [173, 264] width 24 height 48
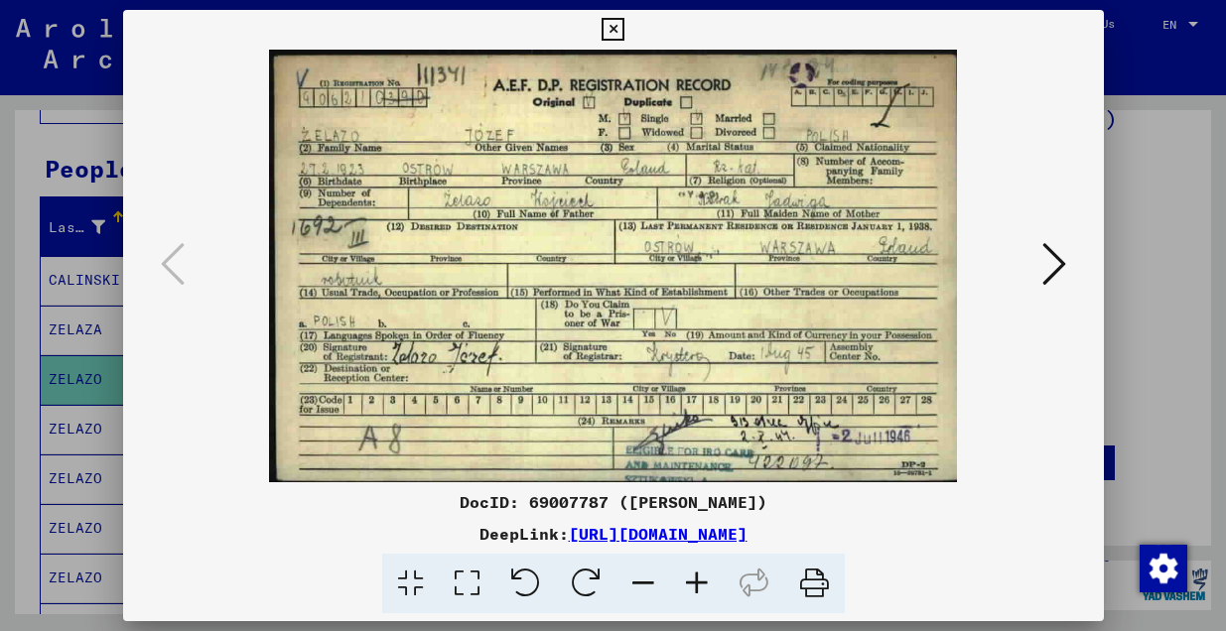
click at [608, 25] on icon at bounding box center [612, 30] width 23 height 24
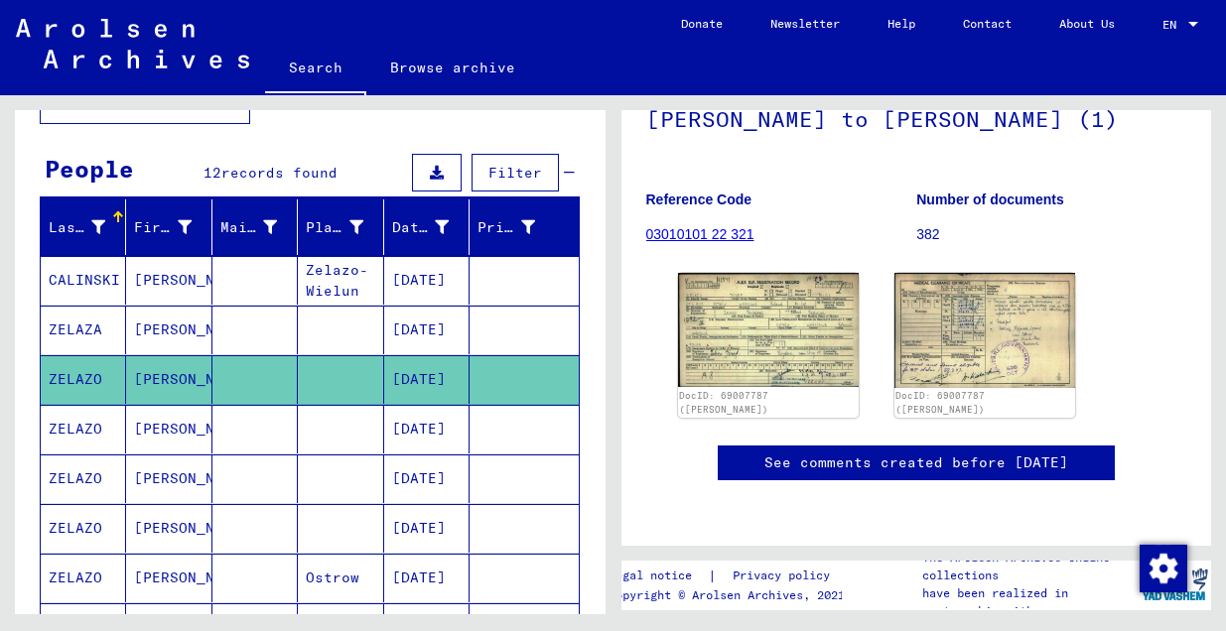
click at [69, 430] on mat-cell "ZELAZO" at bounding box center [83, 429] width 85 height 49
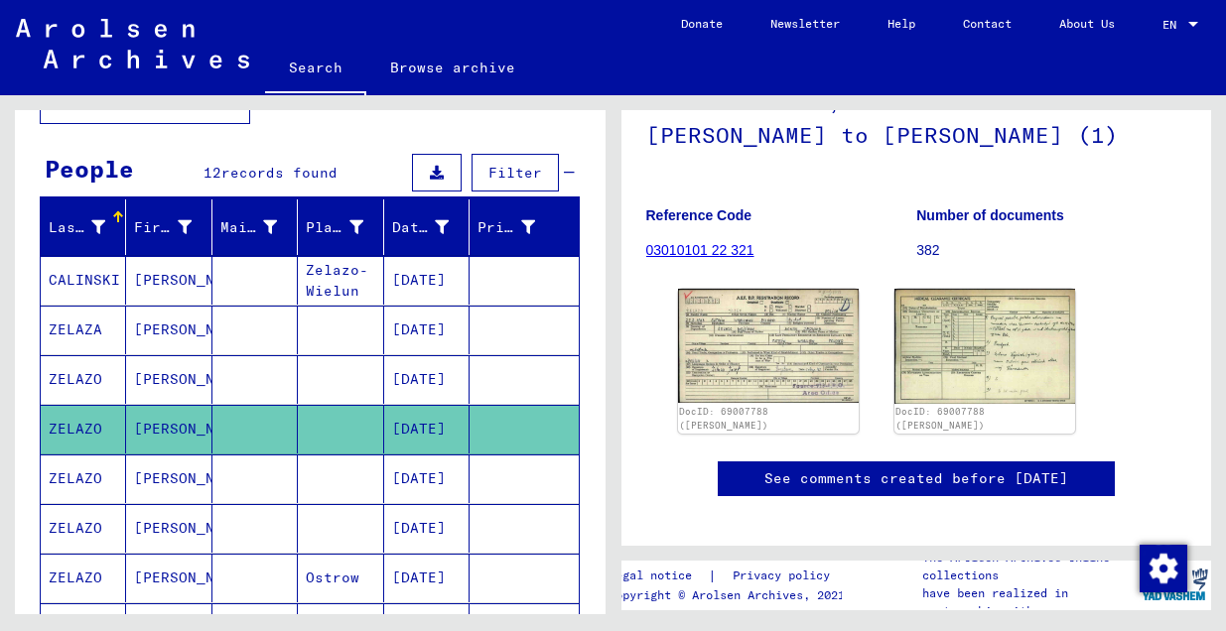
scroll to position [194, 0]
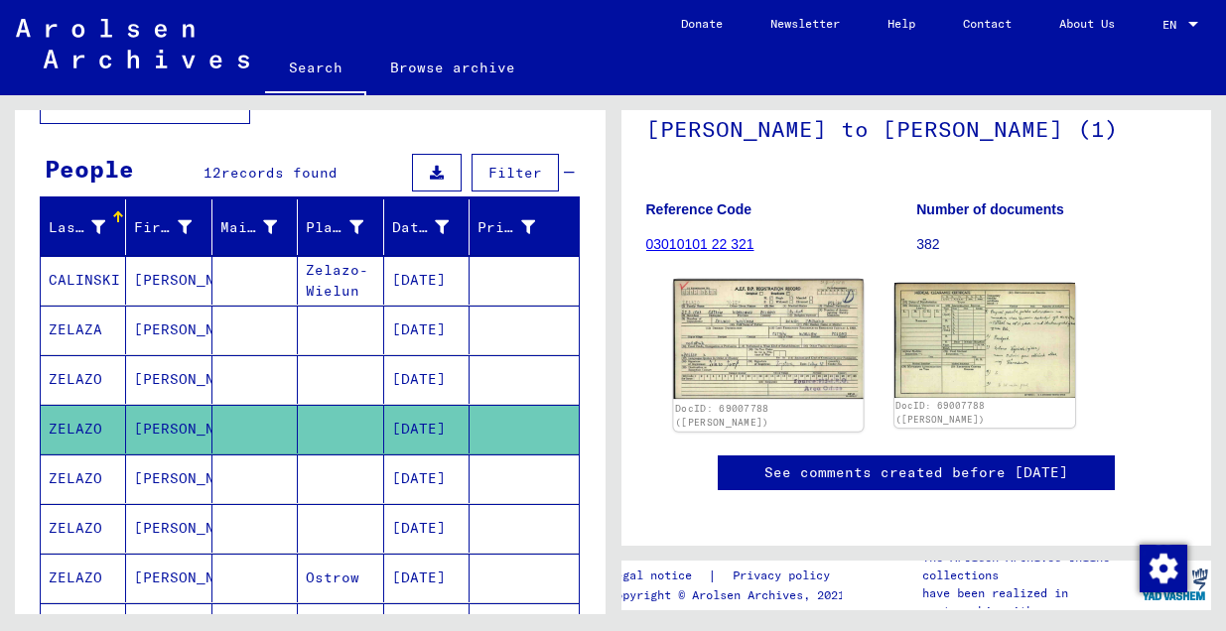
click at [785, 357] on img at bounding box center [768, 339] width 190 height 119
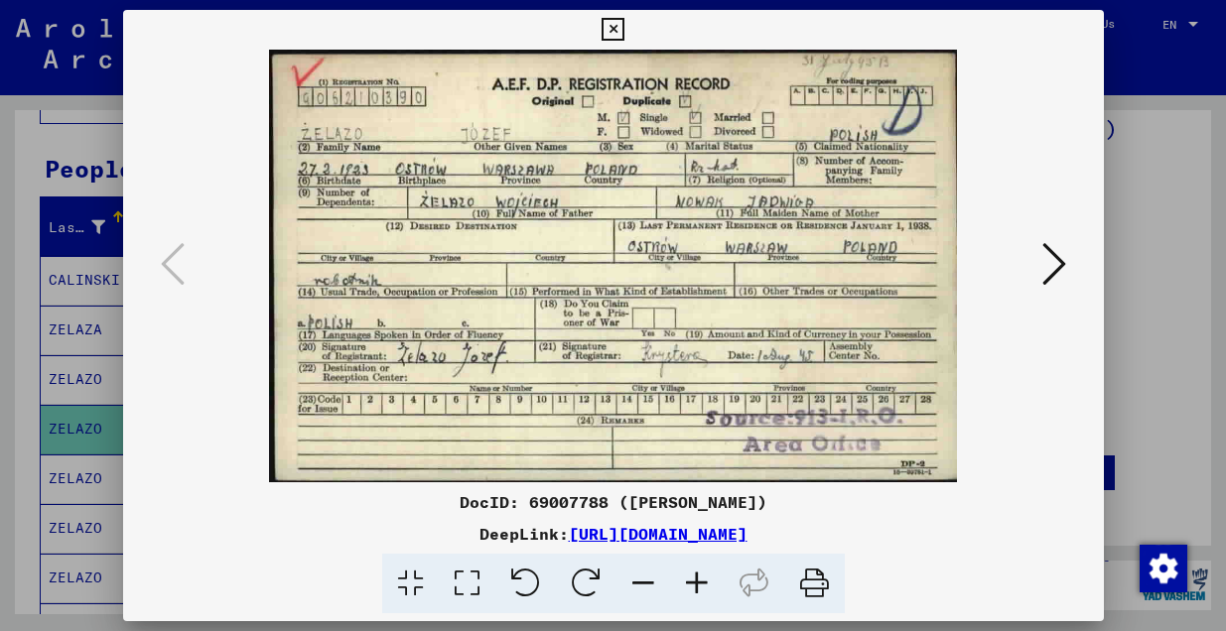
click at [1062, 265] on icon at bounding box center [1054, 264] width 24 height 48
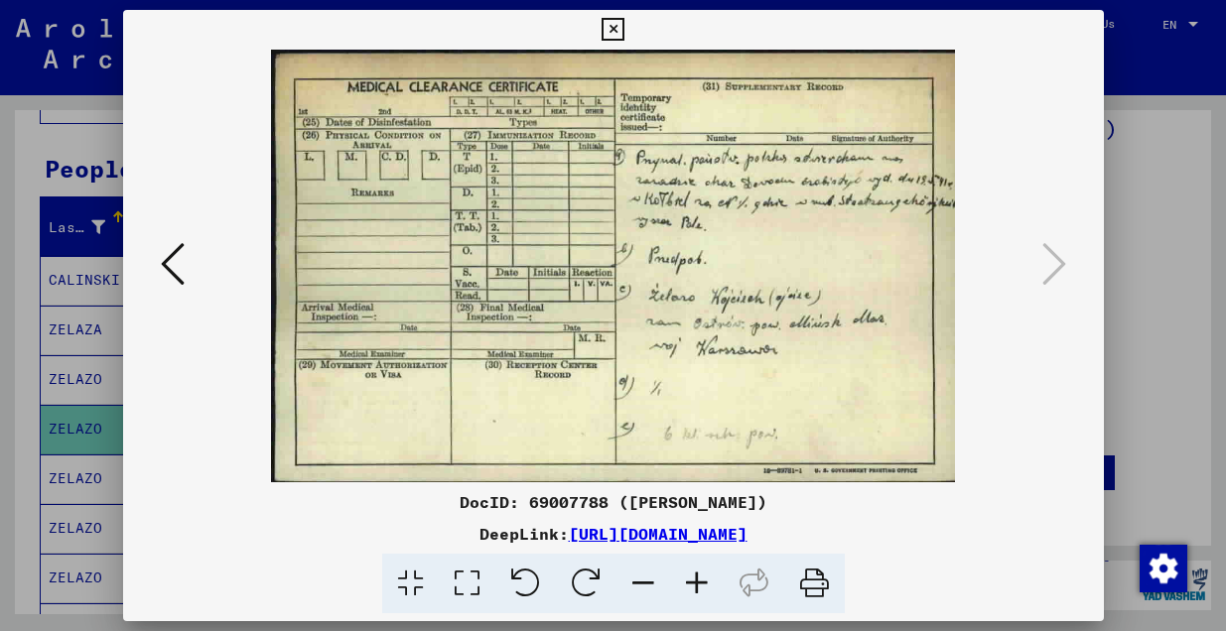
click at [176, 268] on icon at bounding box center [173, 264] width 24 height 48
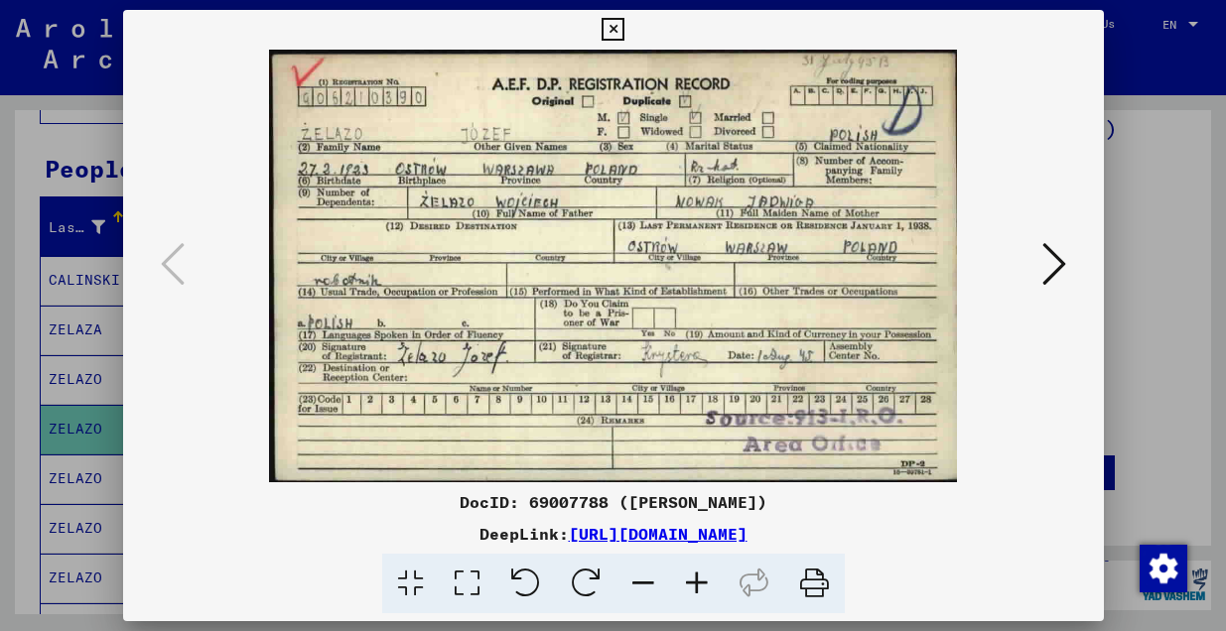
click at [1052, 268] on icon at bounding box center [1054, 264] width 24 height 48
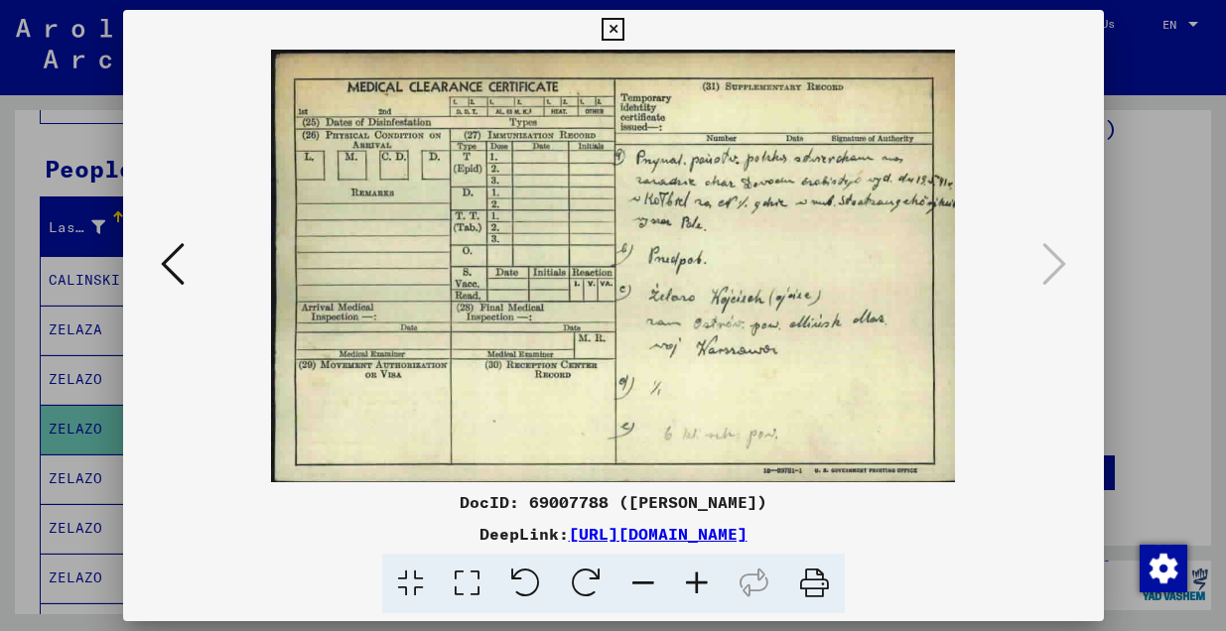
click at [64, 426] on div at bounding box center [613, 315] width 1226 height 631
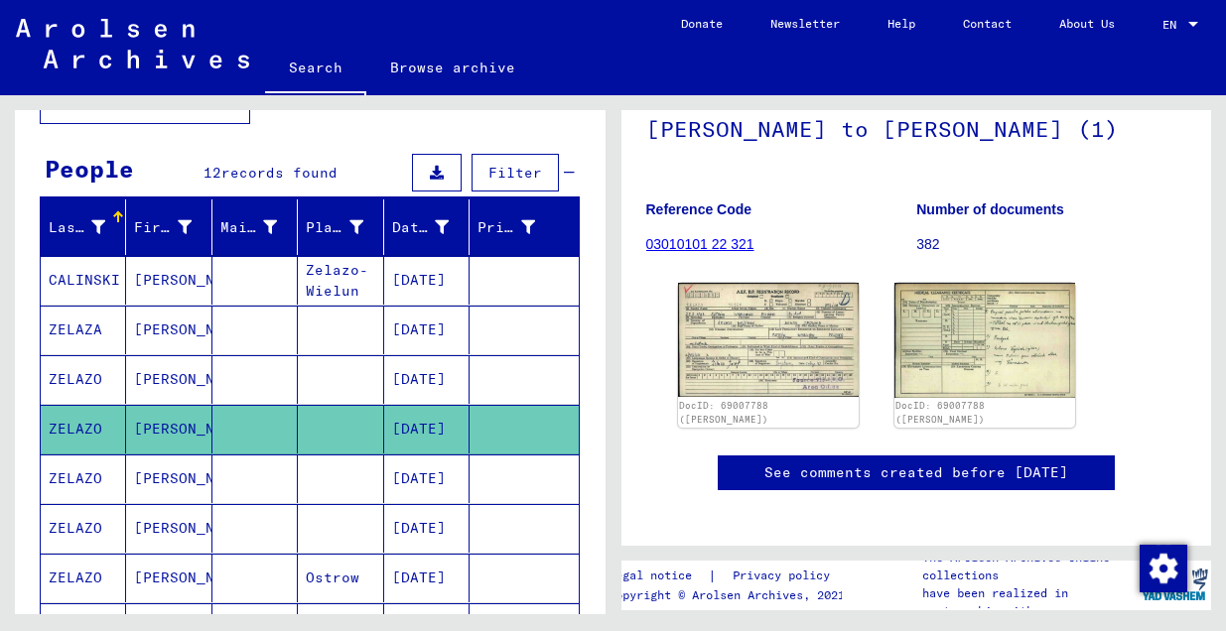
click at [89, 477] on mat-cell "ZELAZO" at bounding box center [83, 478] width 85 height 49
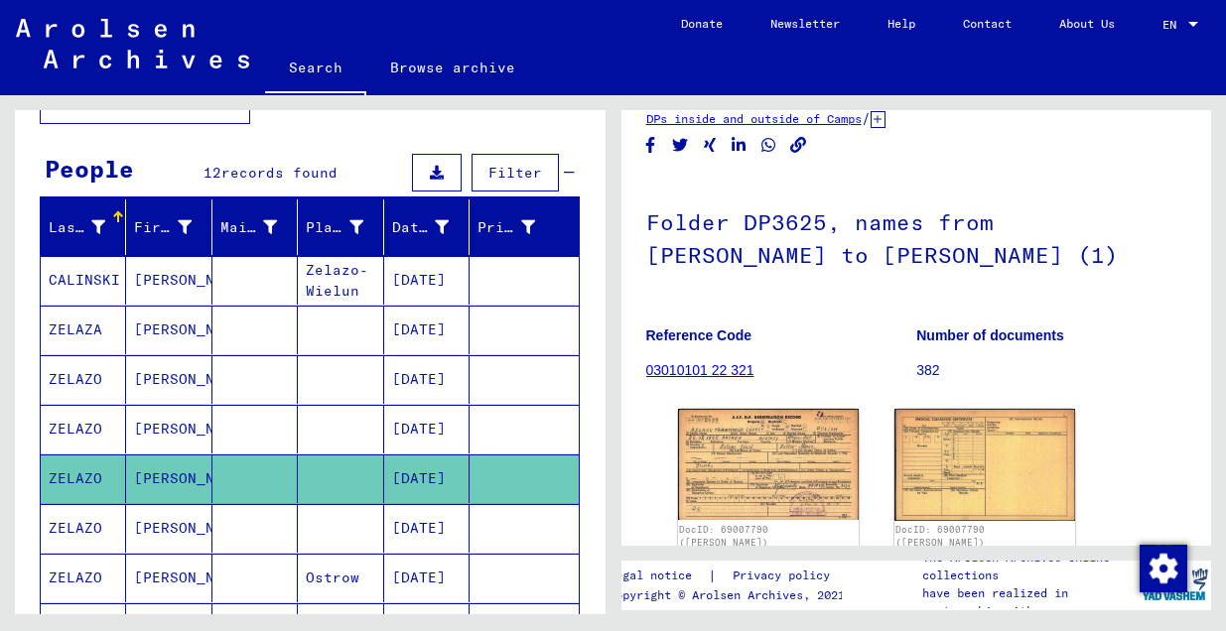
scroll to position [162, 0]
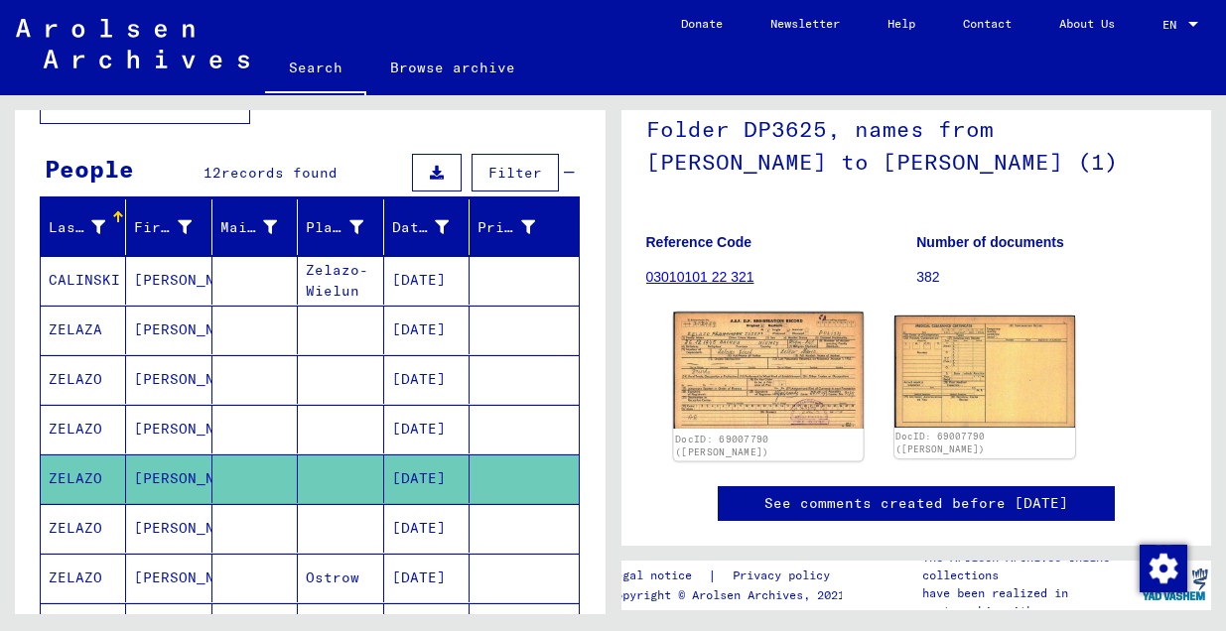
click at [792, 381] on img at bounding box center [768, 371] width 190 height 117
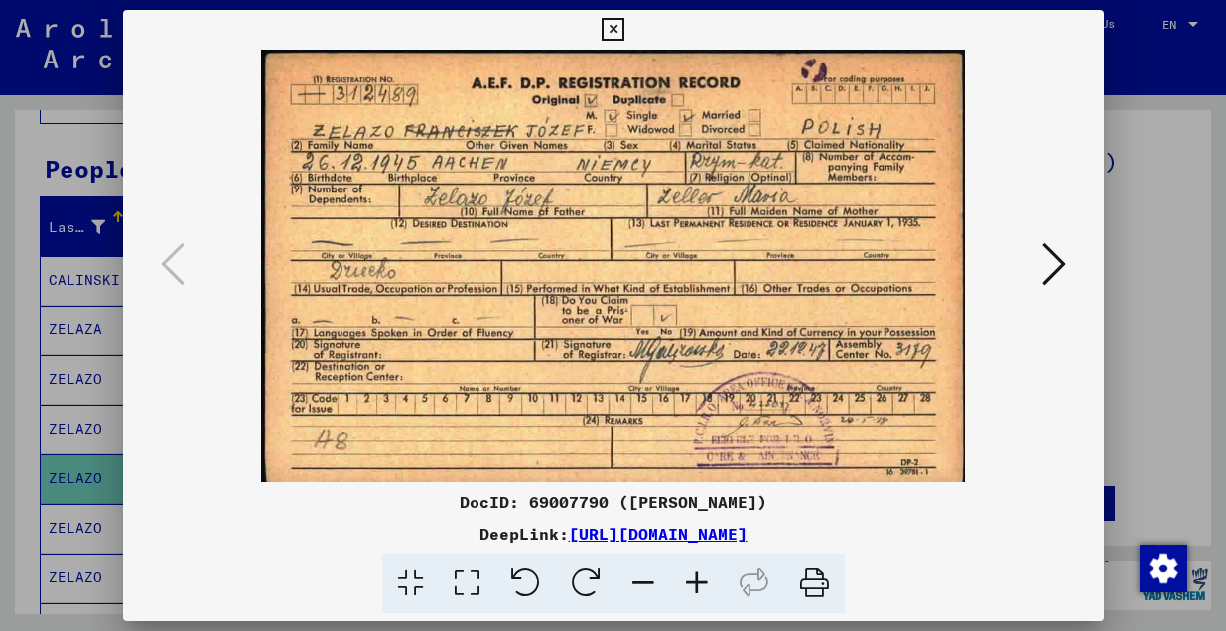
click at [1057, 259] on icon at bounding box center [1054, 264] width 24 height 48
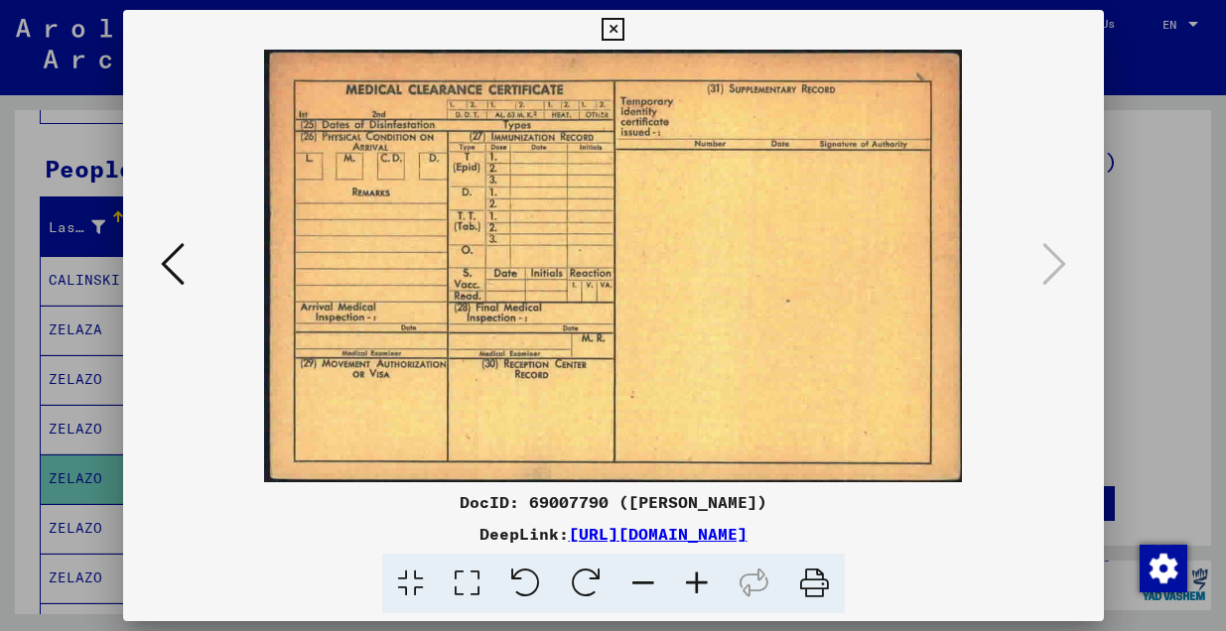
click at [168, 262] on icon at bounding box center [173, 264] width 24 height 48
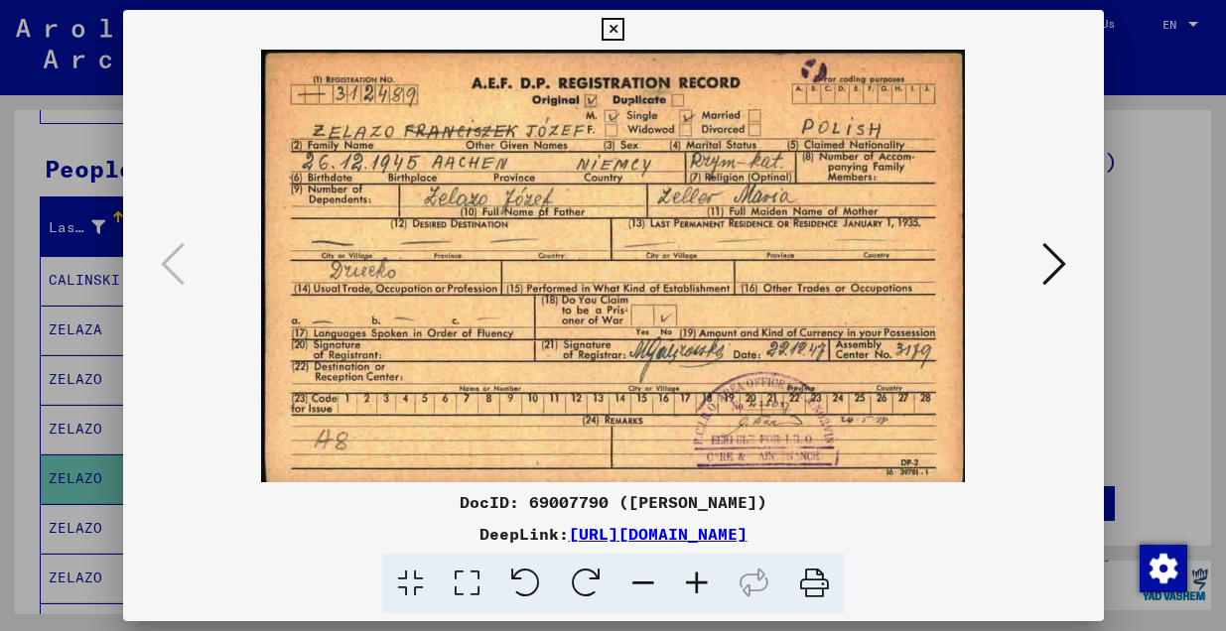
click at [80, 477] on div at bounding box center [613, 315] width 1226 height 631
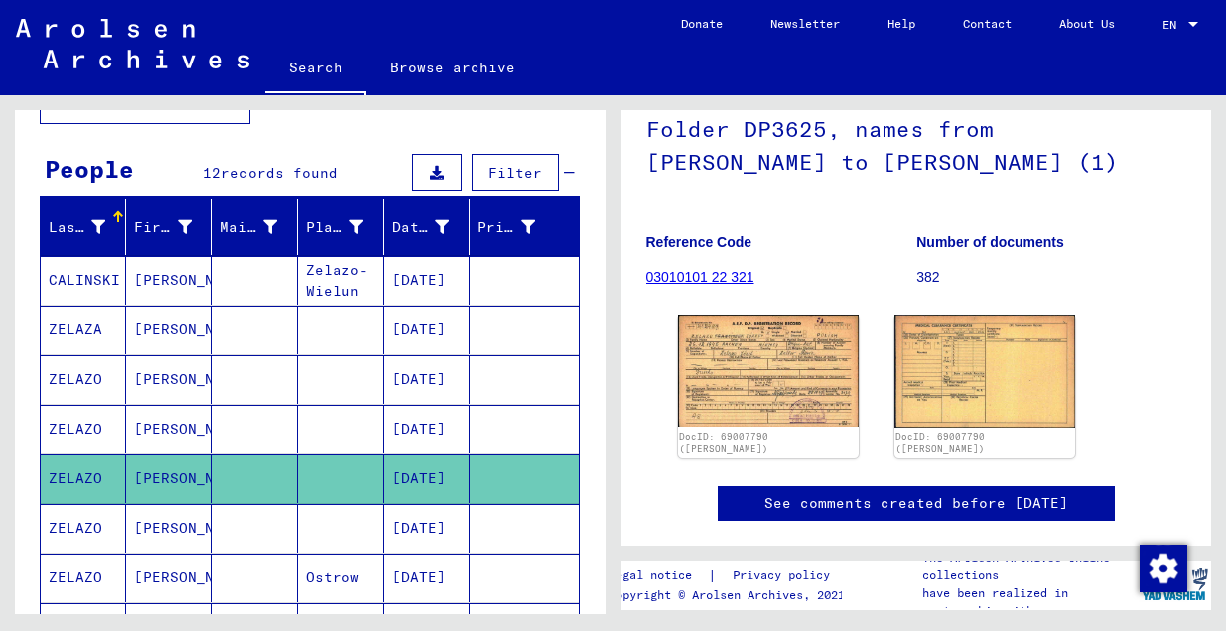
click at [89, 534] on icon at bounding box center [83, 551] width 50 height 79
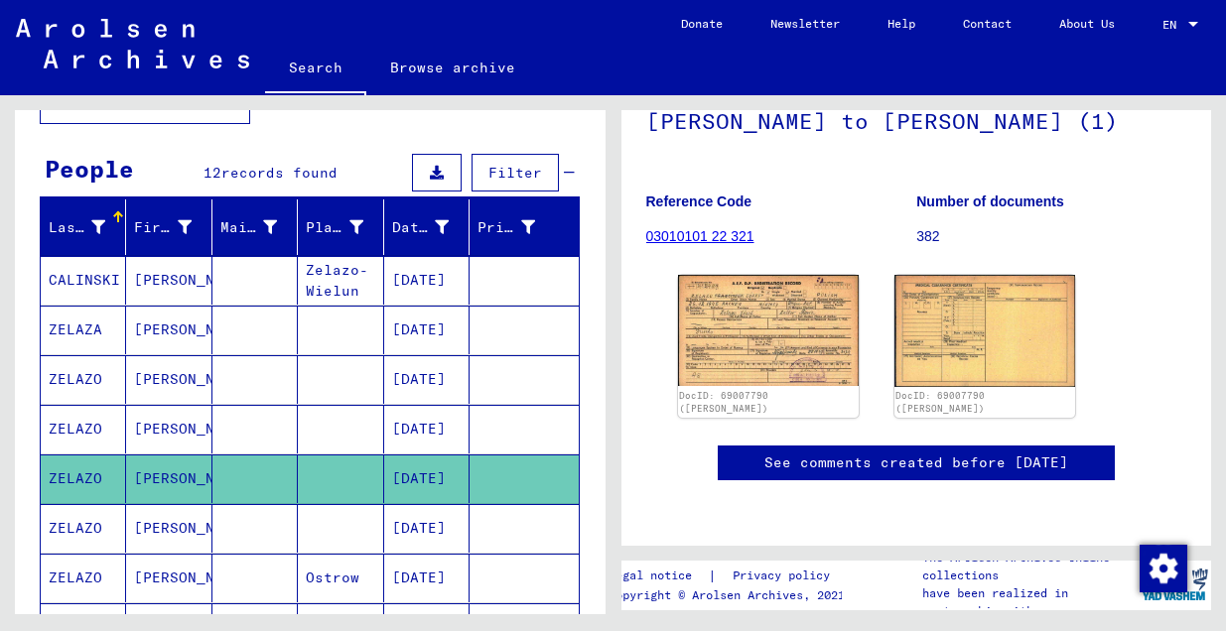
scroll to position [299, 0]
click at [65, 532] on icon at bounding box center [83, 551] width 50 height 79
click at [133, 429] on mat-cell "Józef" at bounding box center [168, 429] width 85 height 49
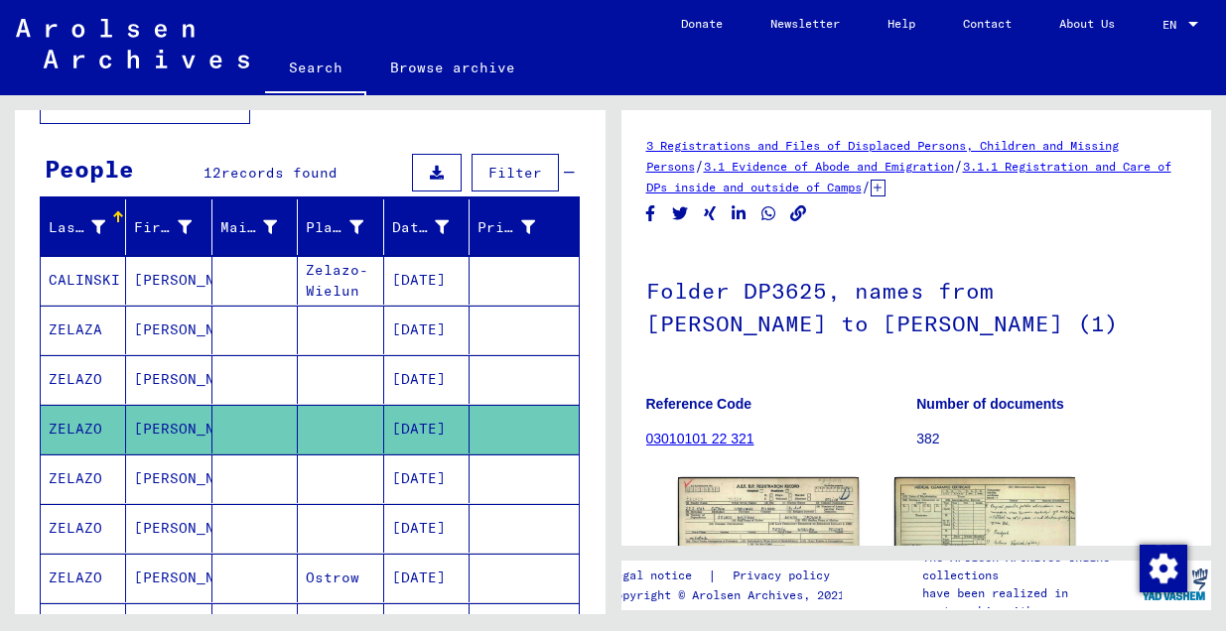
click at [86, 536] on icon at bounding box center [83, 551] width 50 height 79
click at [85, 526] on icon at bounding box center [83, 551] width 50 height 79
click at [89, 464] on mat-cell "ZELAZO" at bounding box center [83, 478] width 85 height 49
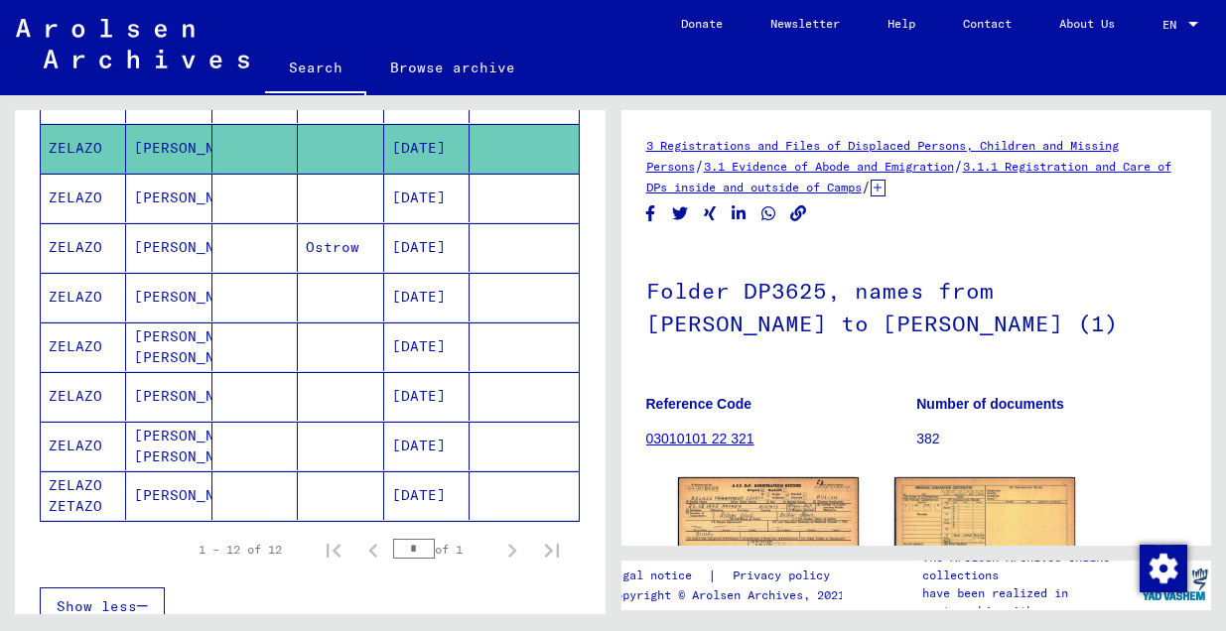
scroll to position [480, 0]
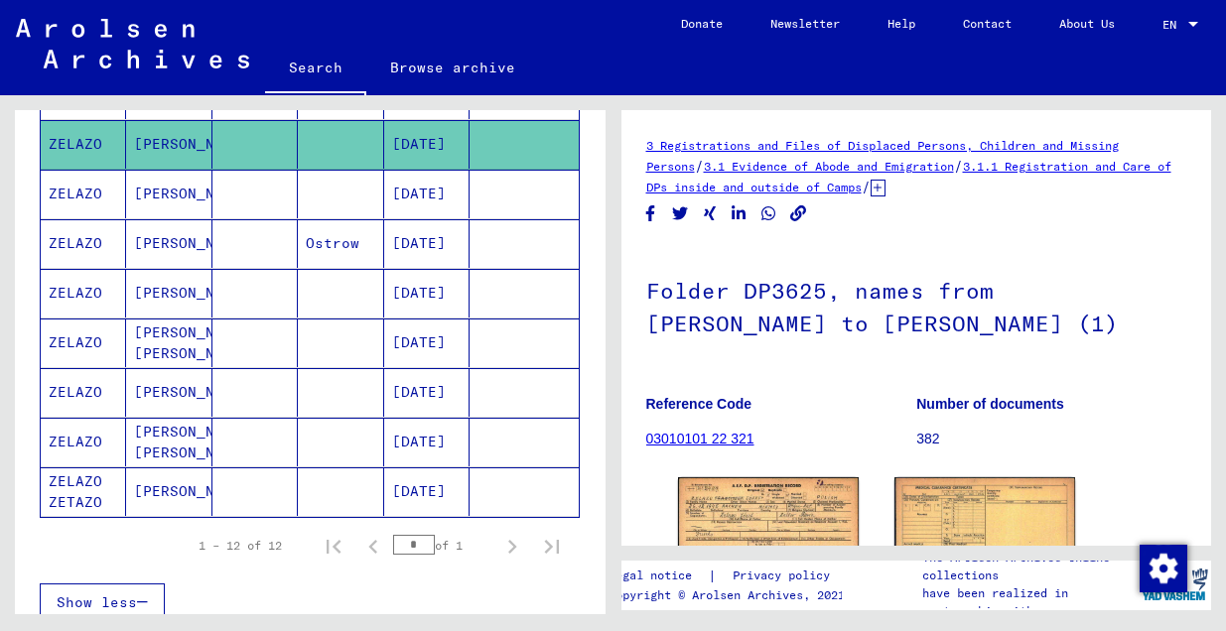
click at [108, 391] on mat-cell "ZELAZO" at bounding box center [83, 392] width 85 height 49
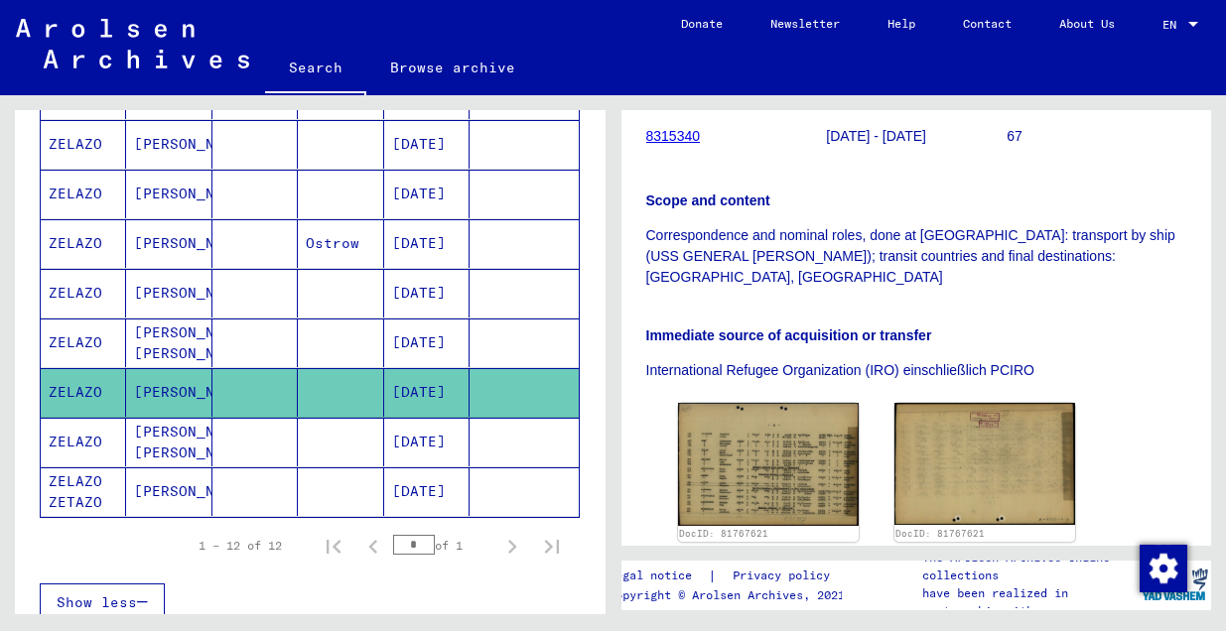
scroll to position [414, 0]
click at [157, 342] on mat-cell "Franz Josef" at bounding box center [168, 343] width 85 height 49
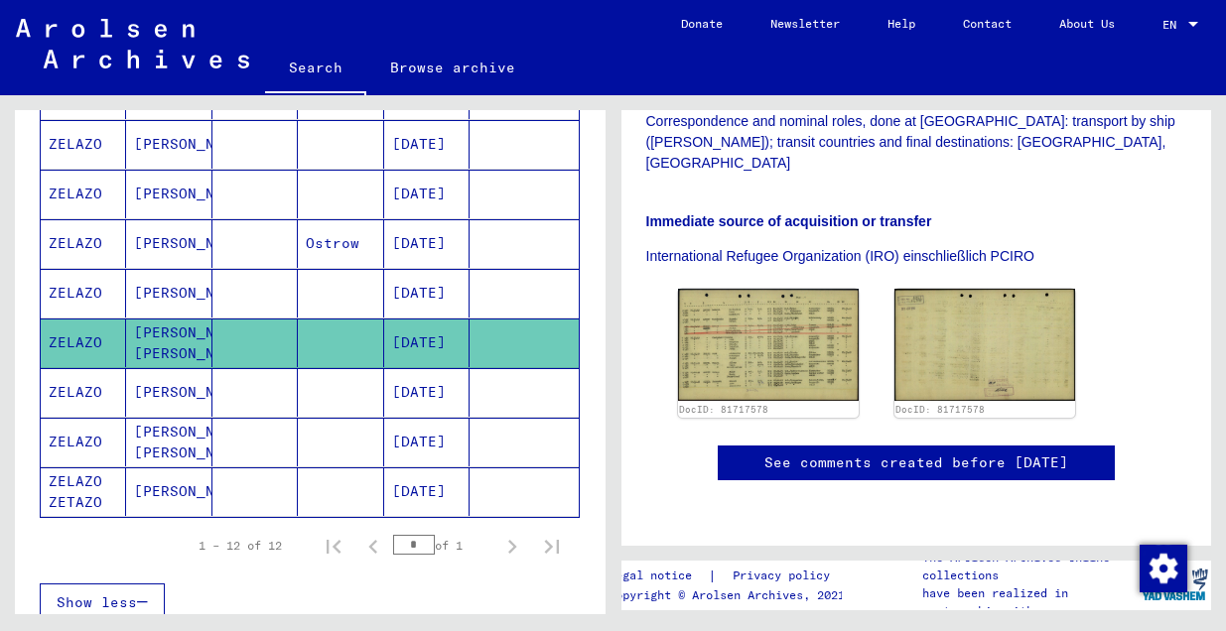
scroll to position [510, 0]
click at [105, 293] on mat-cell "ZELAZO" at bounding box center [83, 293] width 85 height 49
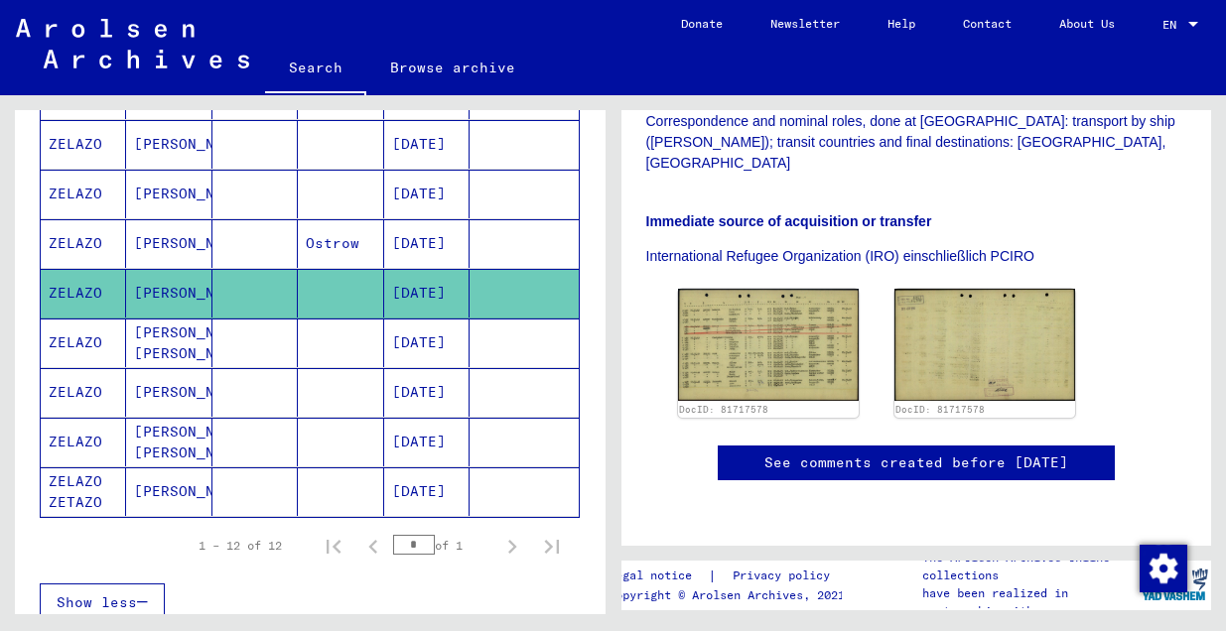
click at [96, 297] on mat-cell "ZELAZO" at bounding box center [83, 293] width 85 height 49
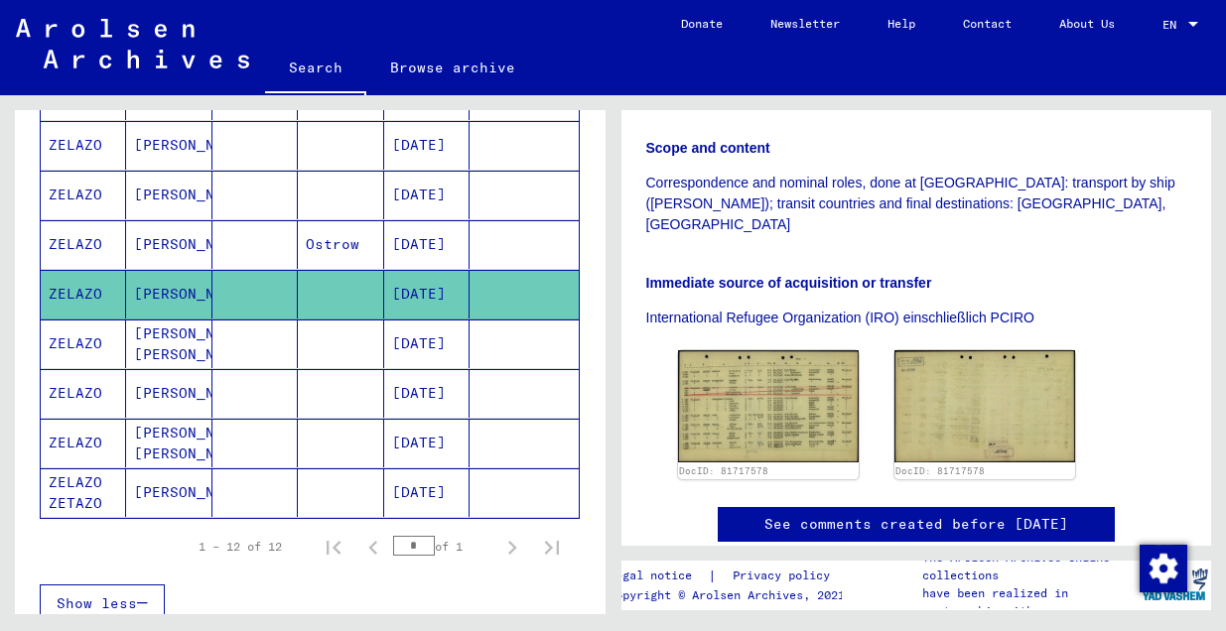
scroll to position [473, 0]
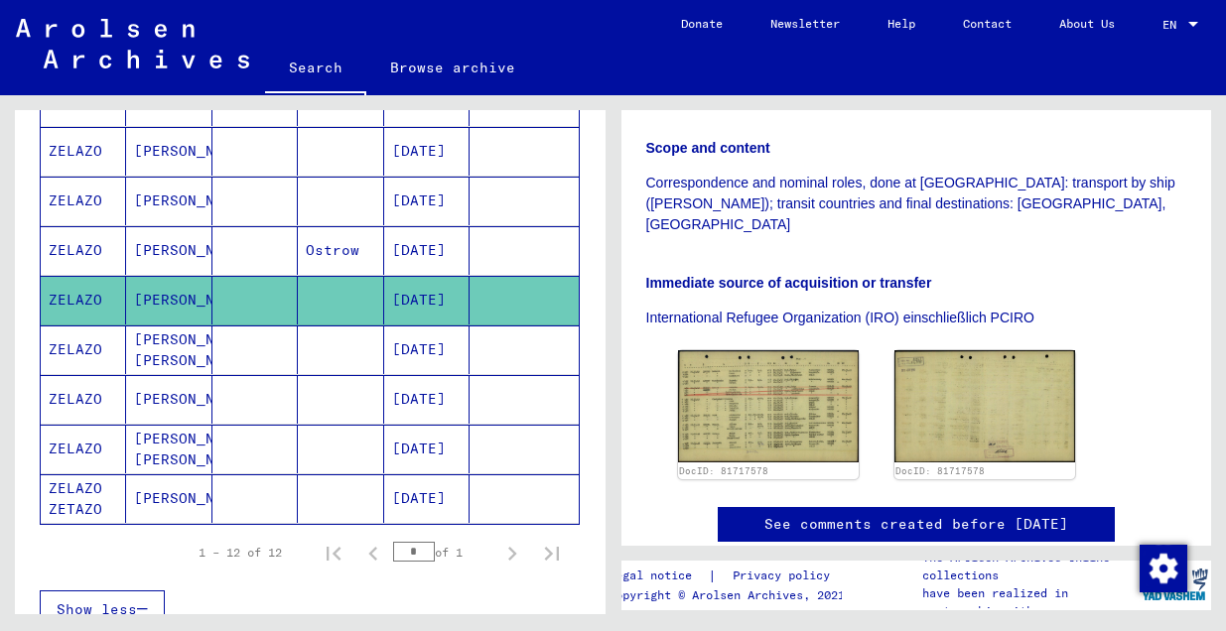
click at [86, 456] on mat-cell "ZELAZO" at bounding box center [83, 449] width 85 height 49
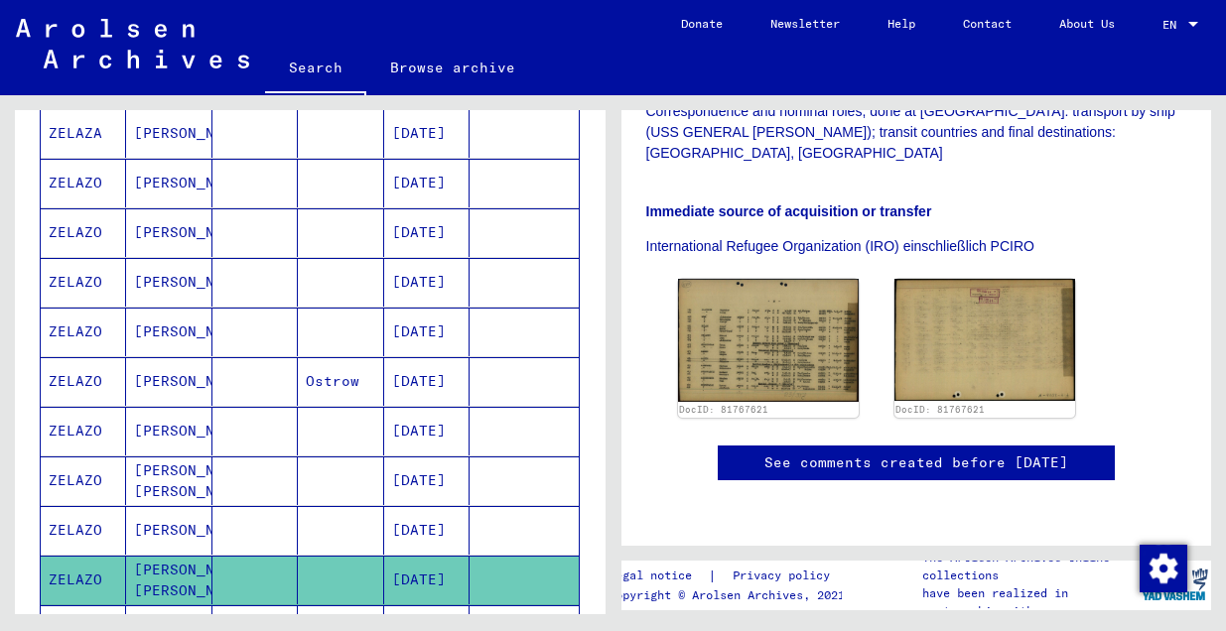
scroll to position [341, 0]
click at [89, 391] on mat-cell "ZELAZO" at bounding box center [83, 382] width 85 height 49
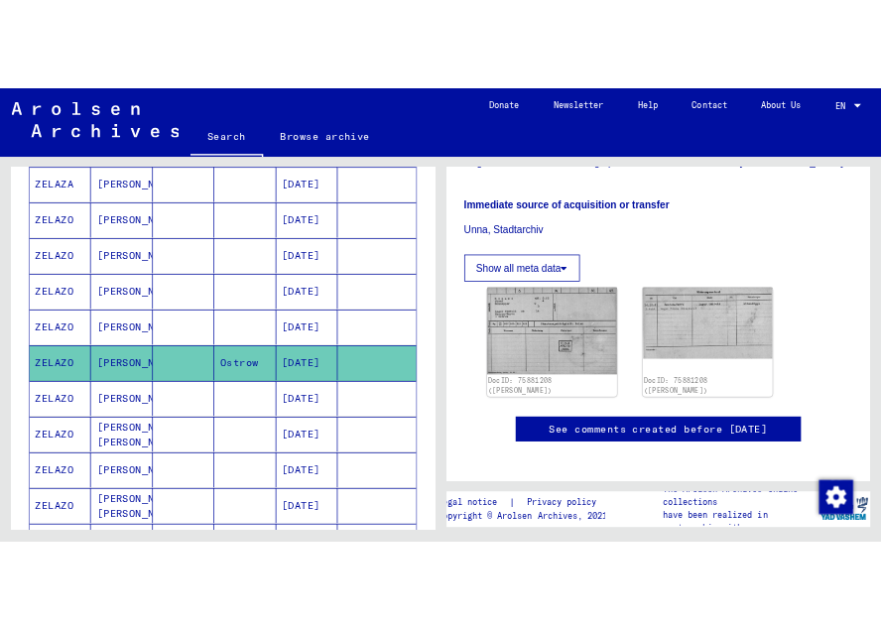
scroll to position [510, 0]
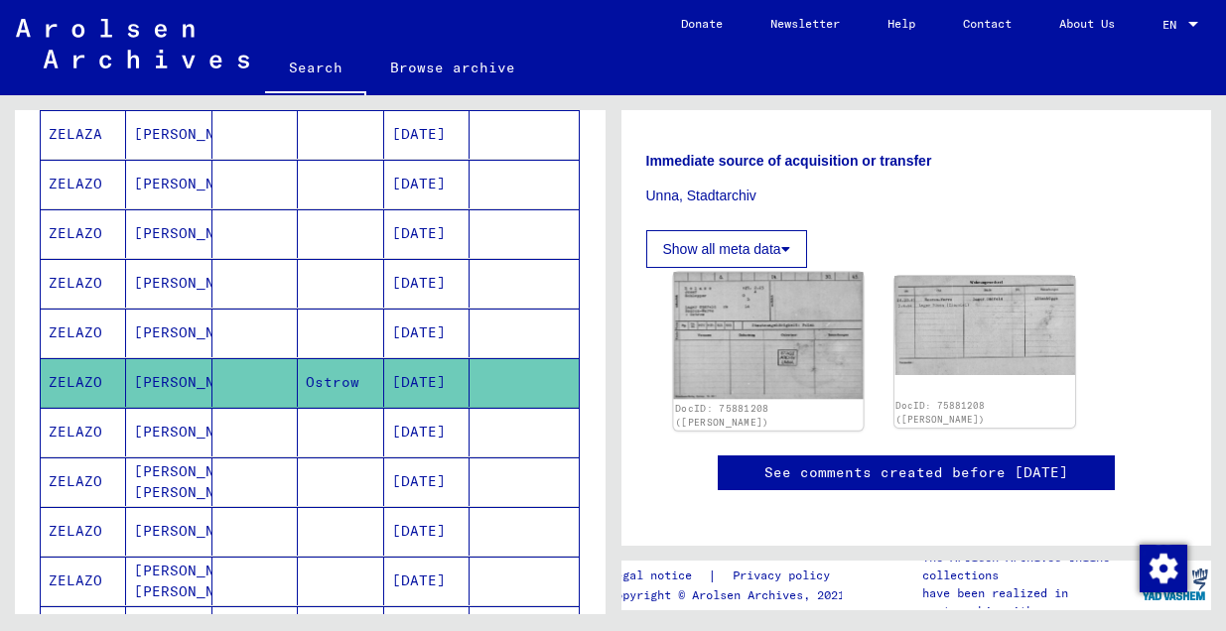
click at [758, 295] on img at bounding box center [768, 335] width 190 height 127
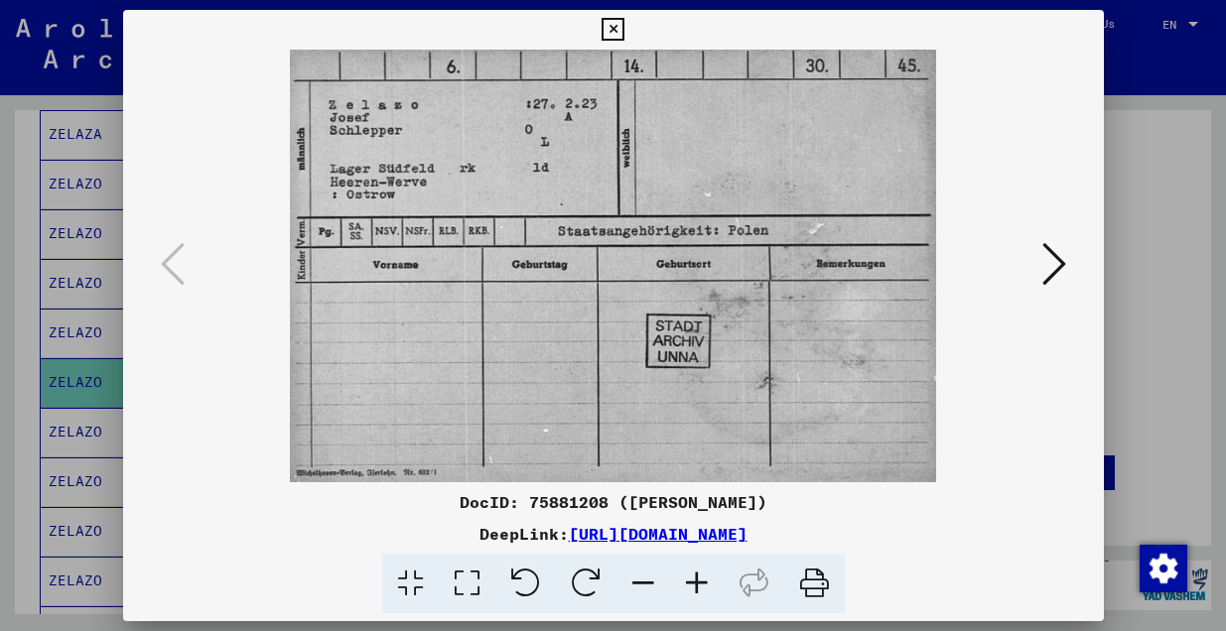
click at [1065, 271] on button at bounding box center [1054, 265] width 36 height 57
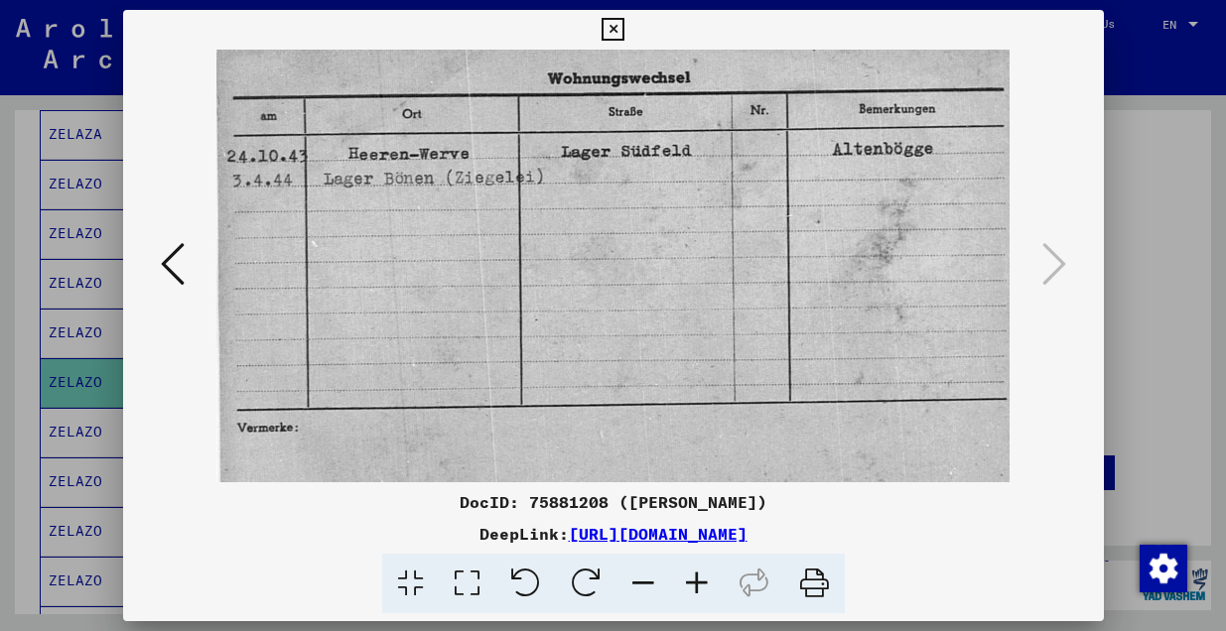
click at [169, 269] on icon at bounding box center [173, 264] width 24 height 48
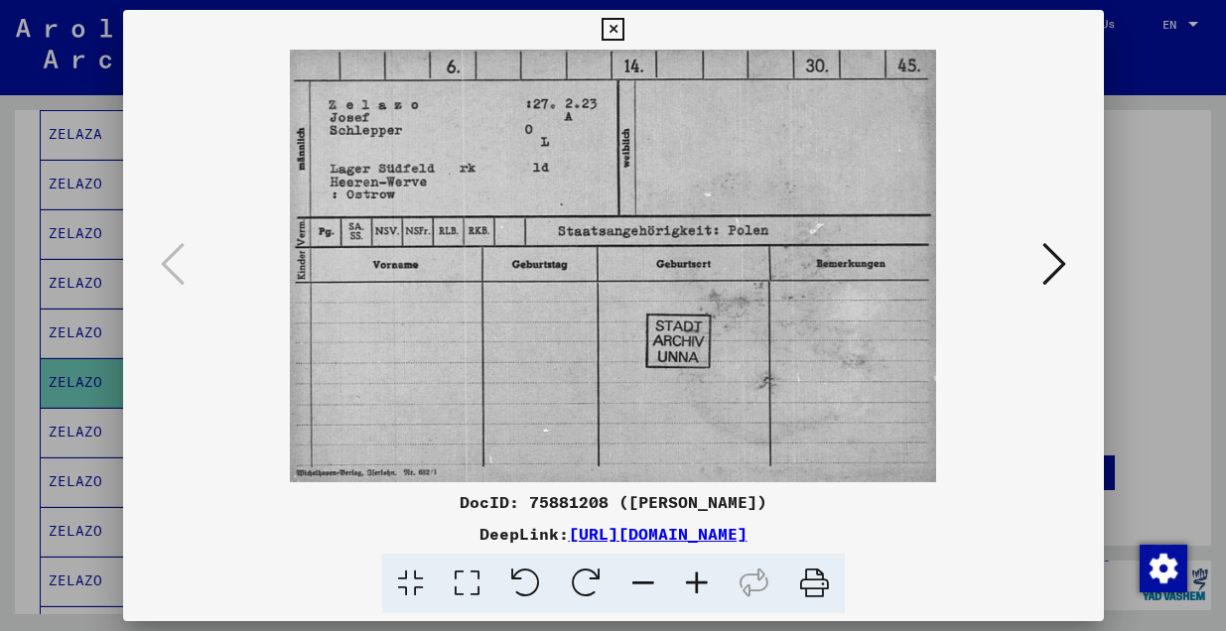
click at [1056, 268] on icon at bounding box center [1054, 264] width 24 height 48
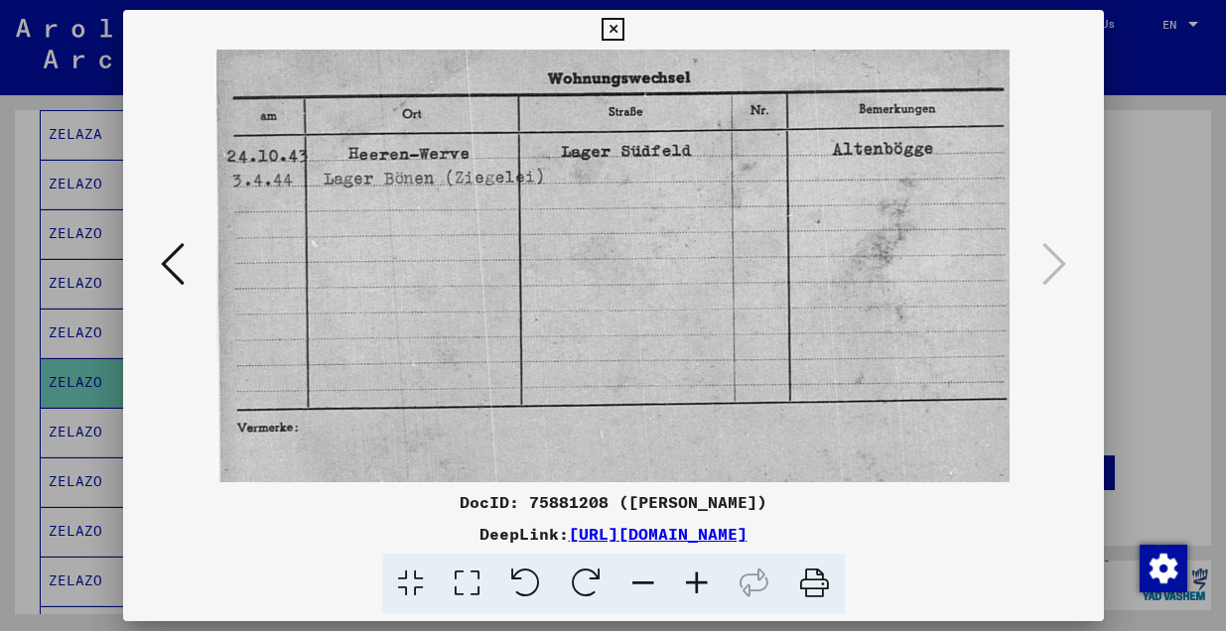
click at [692, 74] on img at bounding box center [613, 266] width 845 height 433
drag, startPoint x: 689, startPoint y: 78, endPoint x: 563, endPoint y: 82, distance: 126.1
click at [564, 82] on img at bounding box center [613, 266] width 845 height 433
click at [638, 586] on icon at bounding box center [643, 584] width 54 height 61
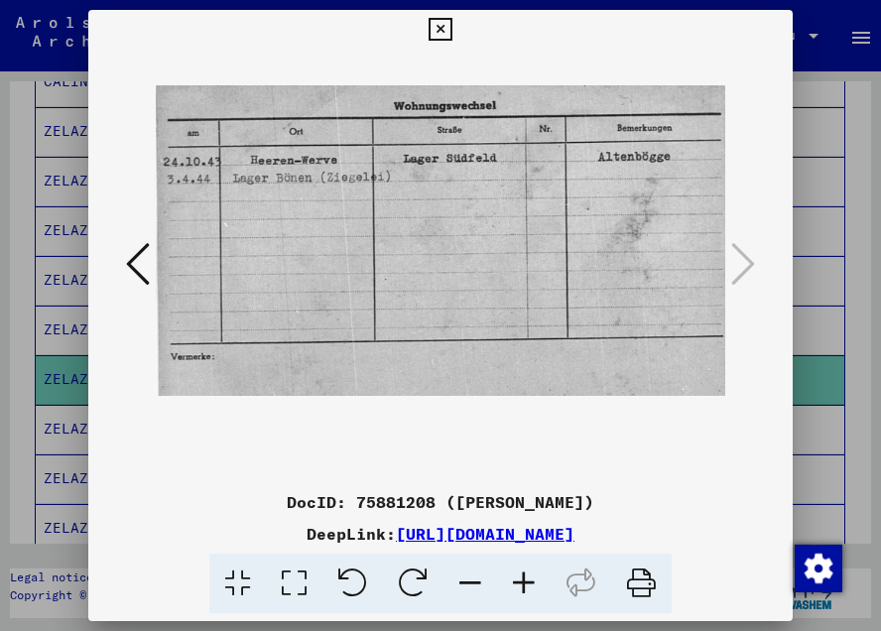
scroll to position [370, 0]
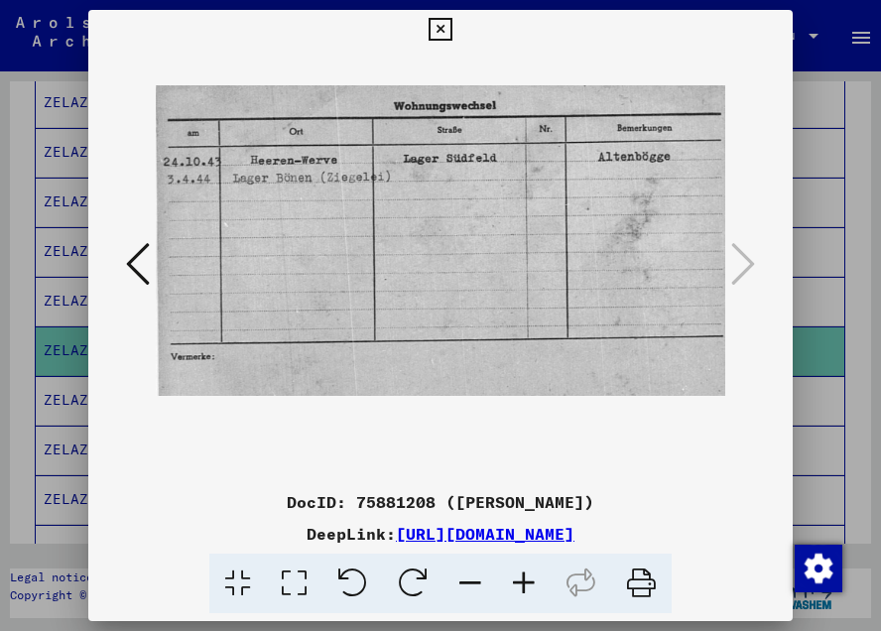
click at [134, 266] on icon at bounding box center [138, 264] width 24 height 48
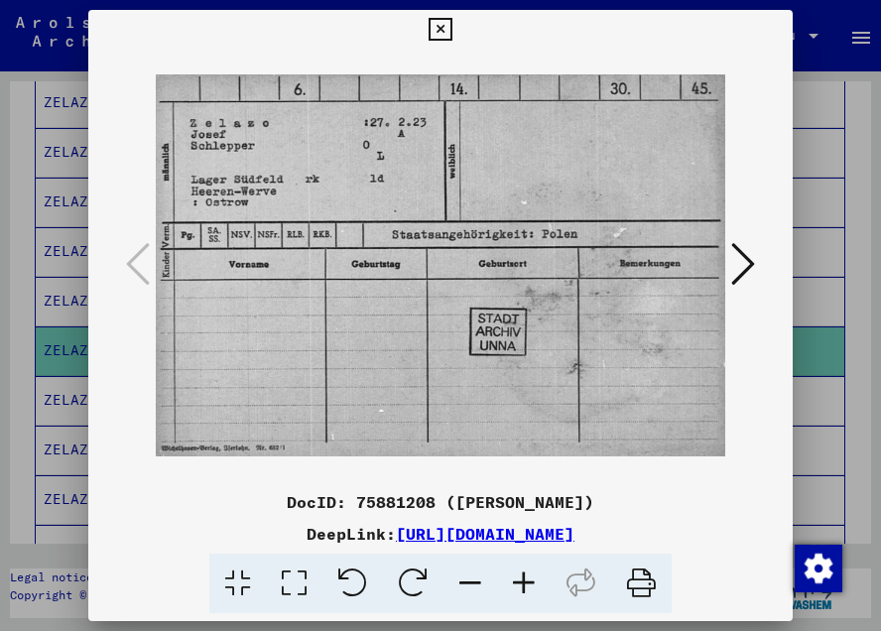
click at [744, 270] on icon at bounding box center [743, 264] width 24 height 48
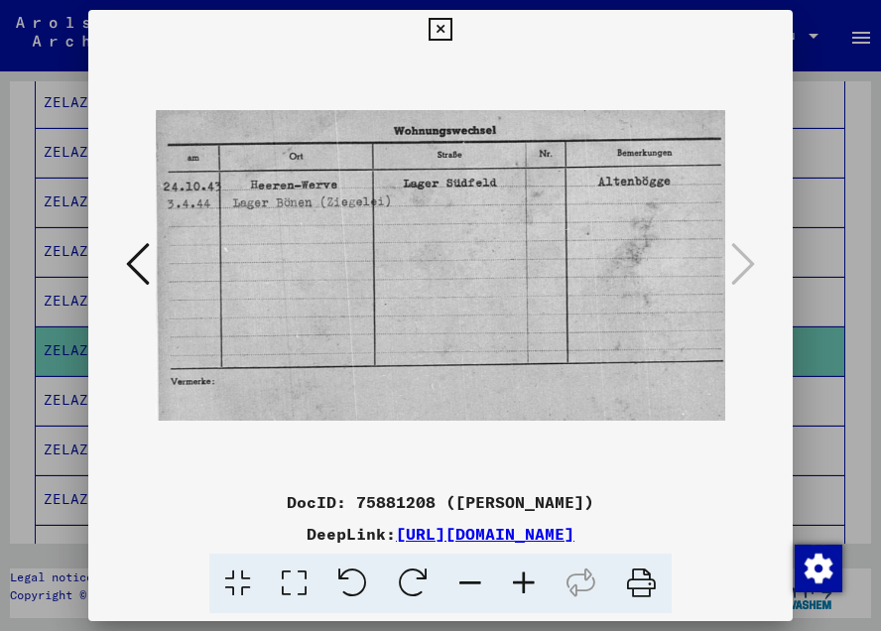
click at [138, 275] on icon at bounding box center [138, 264] width 24 height 48
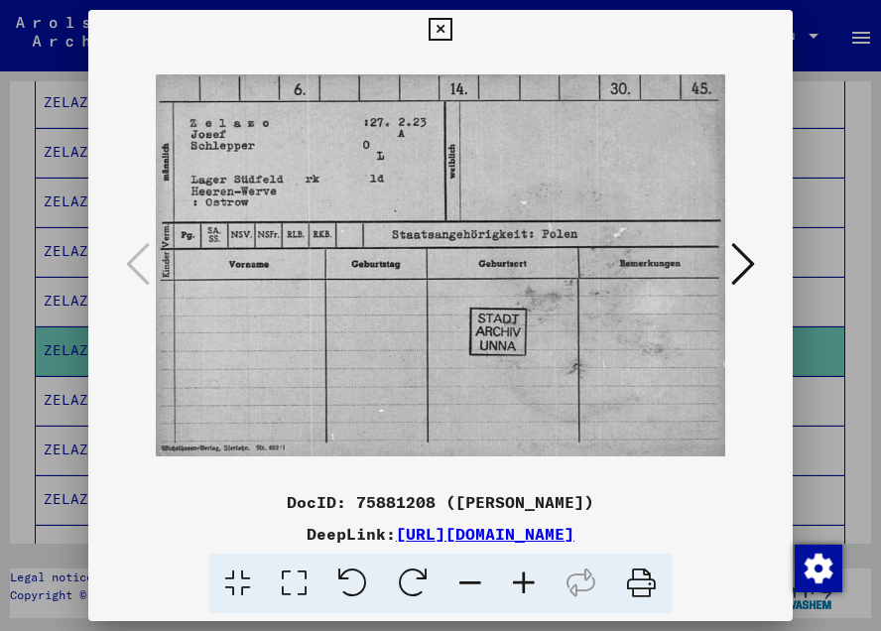
click at [441, 30] on icon at bounding box center [440, 30] width 23 height 24
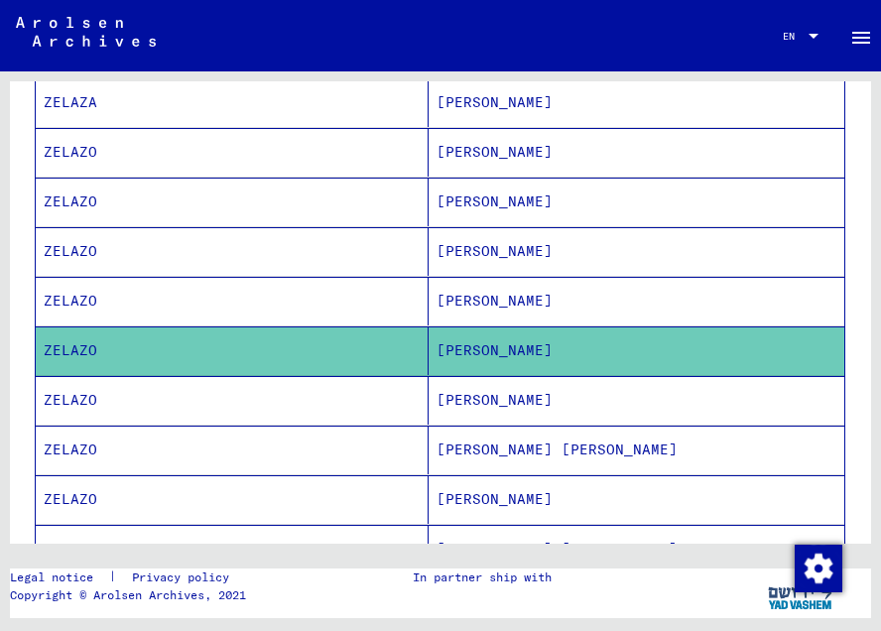
click at [71, 297] on mat-cell "ZELAZO" at bounding box center [232, 301] width 393 height 49
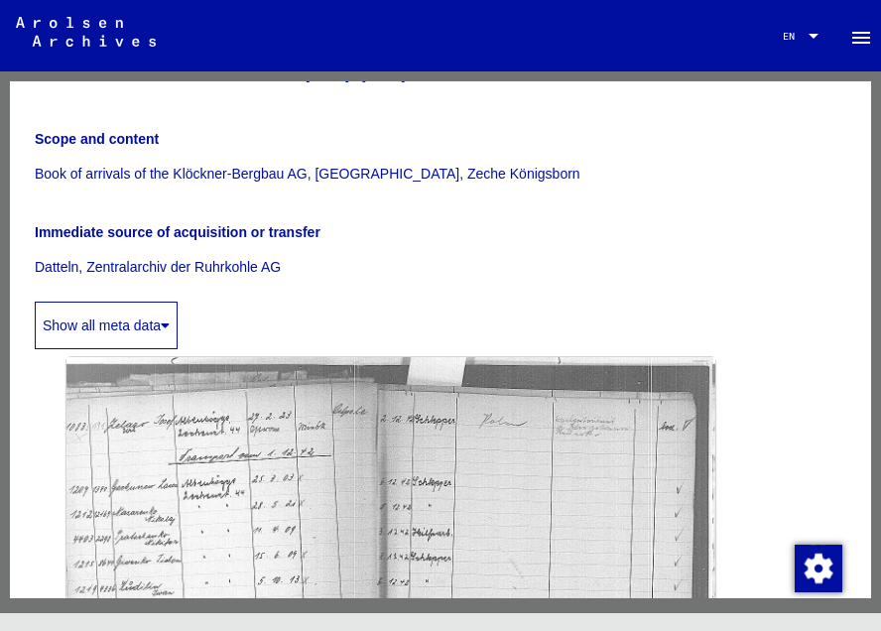
scroll to position [351, 0]
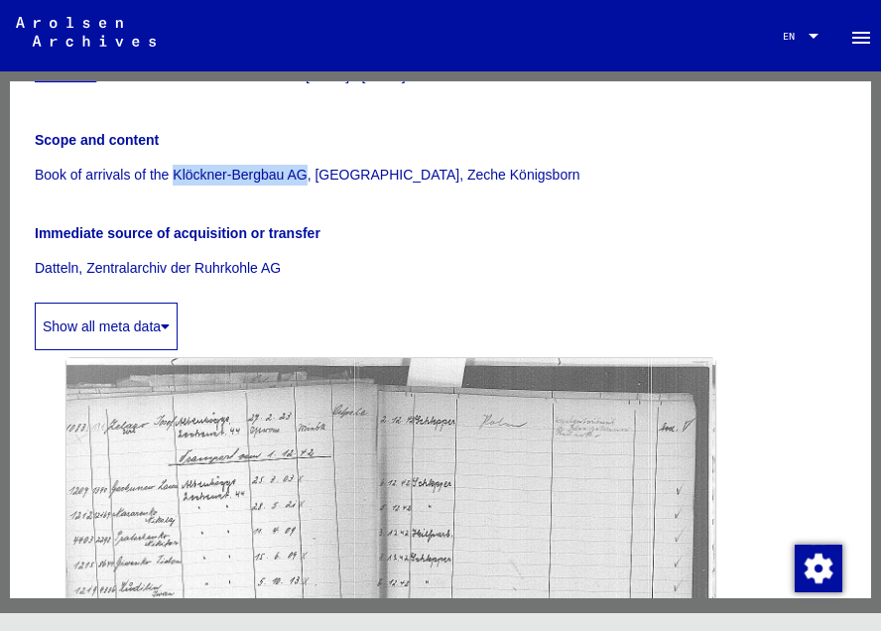
drag, startPoint x: 308, startPoint y: 176, endPoint x: 175, endPoint y: 170, distance: 133.1
click at [175, 170] on p "Book of arrivals of the Klöckner-Bergbau AG, Castrop-Rauxel, Zeche Königsborn" at bounding box center [441, 175] width 812 height 21
copy p "Klöckner-Bergbau AG"
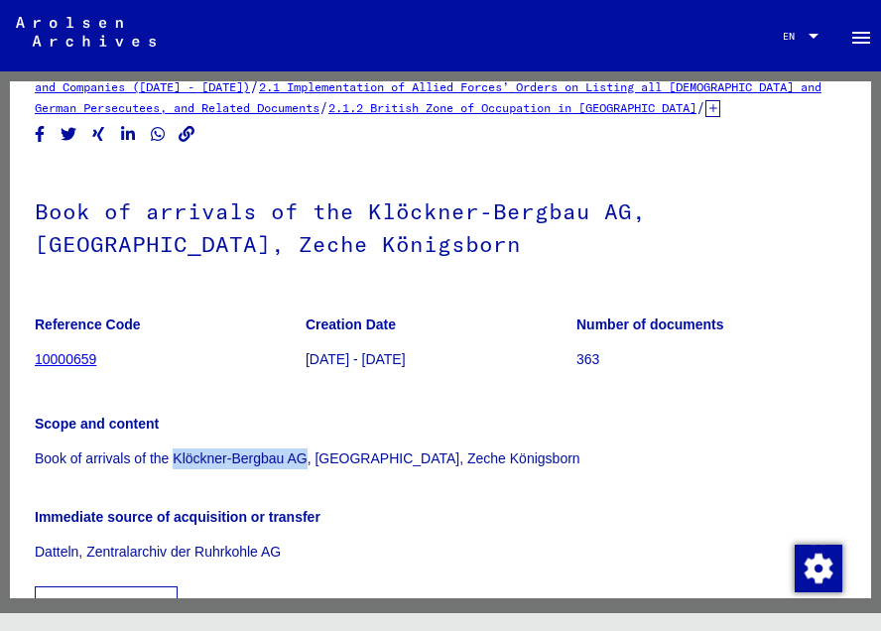
scroll to position [65, 0]
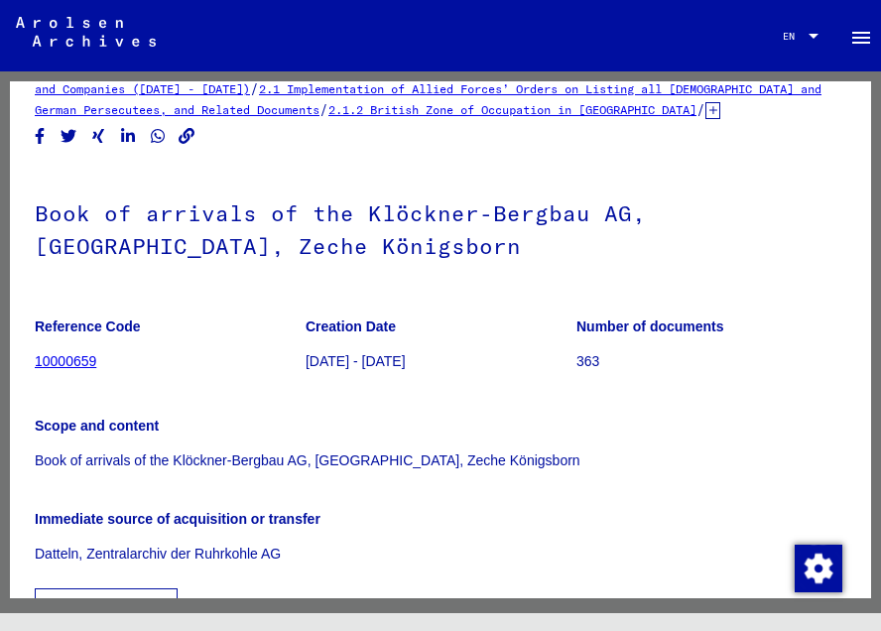
click at [452, 436] on p "Scope and content" at bounding box center [441, 426] width 812 height 21
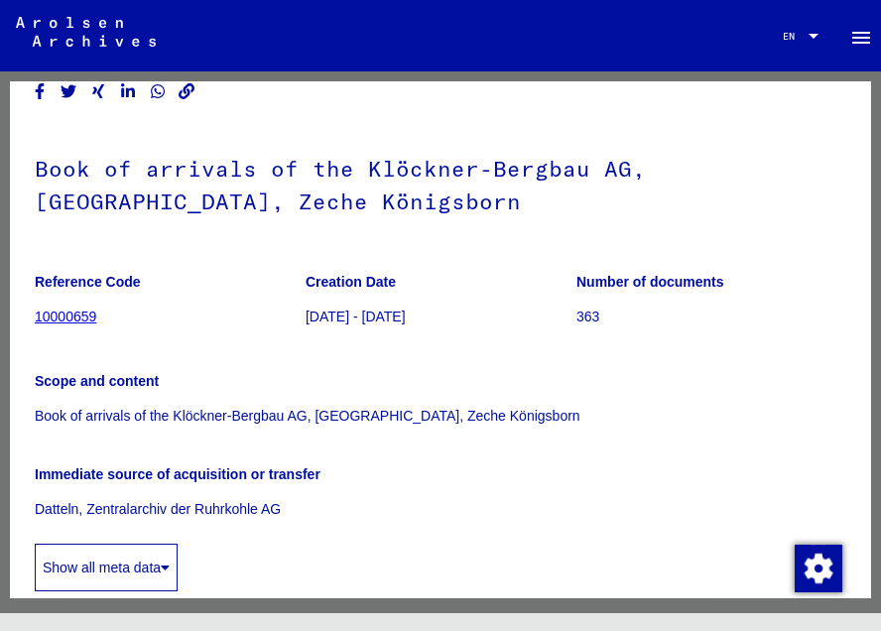
scroll to position [111, 0]
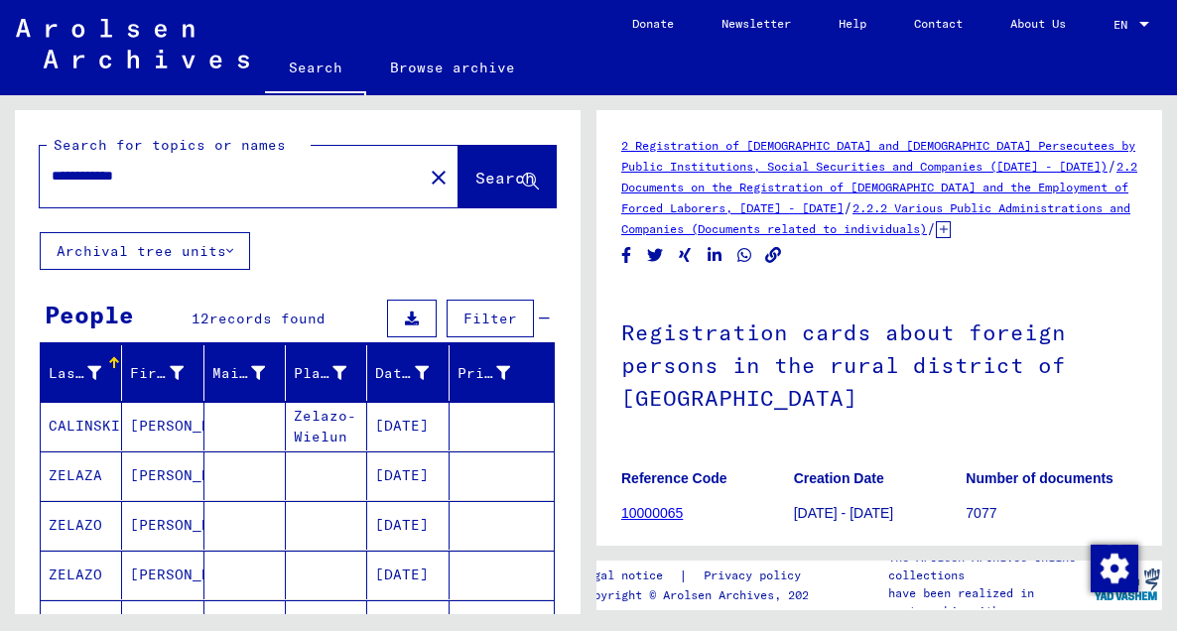
drag, startPoint x: 155, startPoint y: 177, endPoint x: 25, endPoint y: 177, distance: 130.0
click at [25, 177] on div "**********" at bounding box center [298, 171] width 566 height 122
type input "**********"
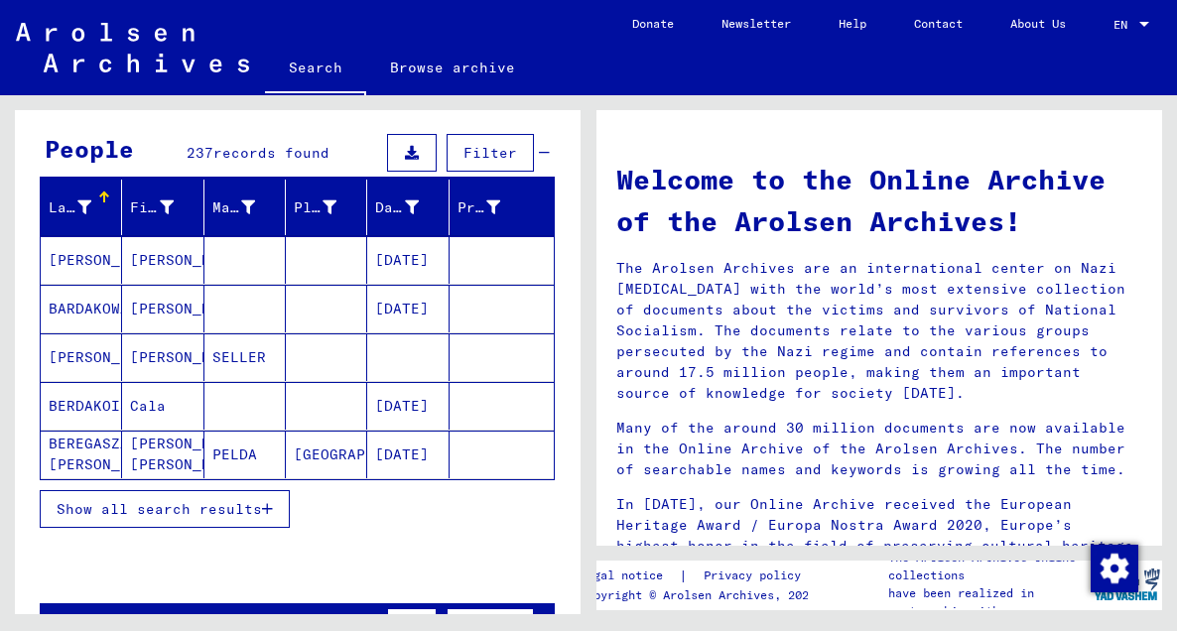
scroll to position [164, 0]
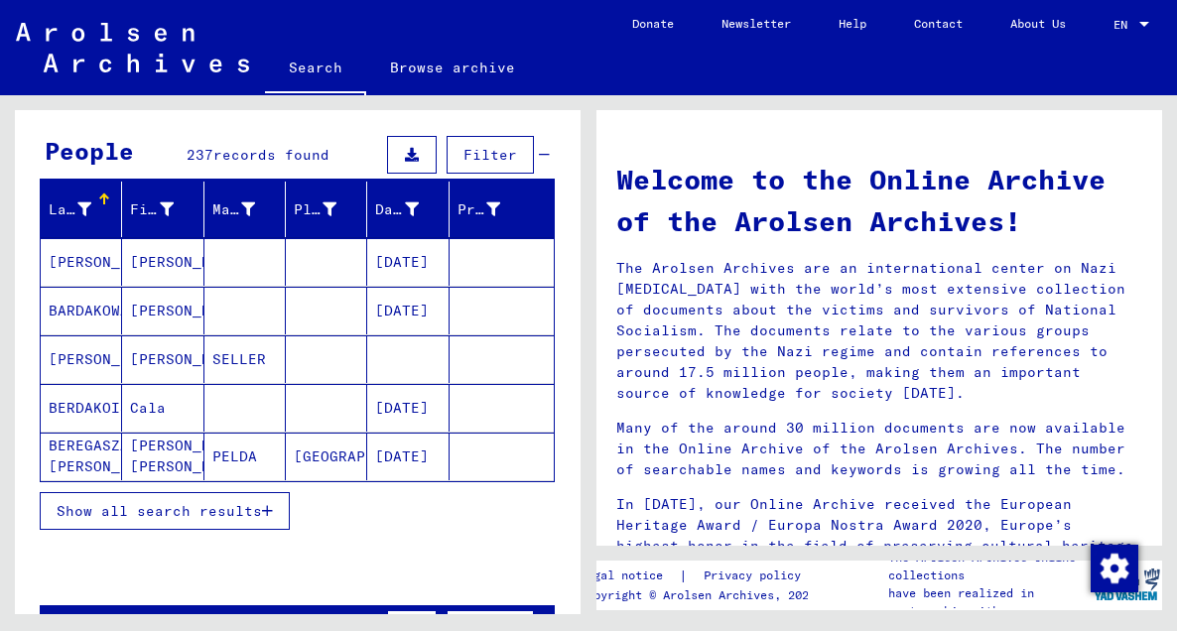
click at [173, 357] on mat-cell "MARIA" at bounding box center [162, 359] width 81 height 48
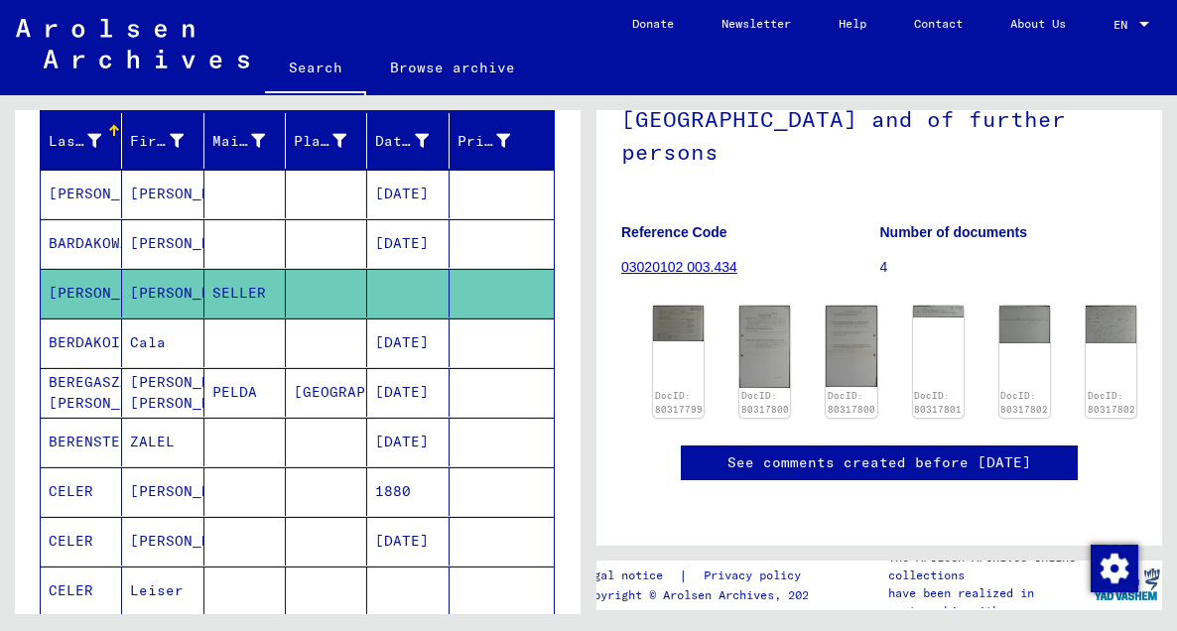
scroll to position [294, 0]
click at [760, 303] on img at bounding box center [765, 346] width 54 height 86
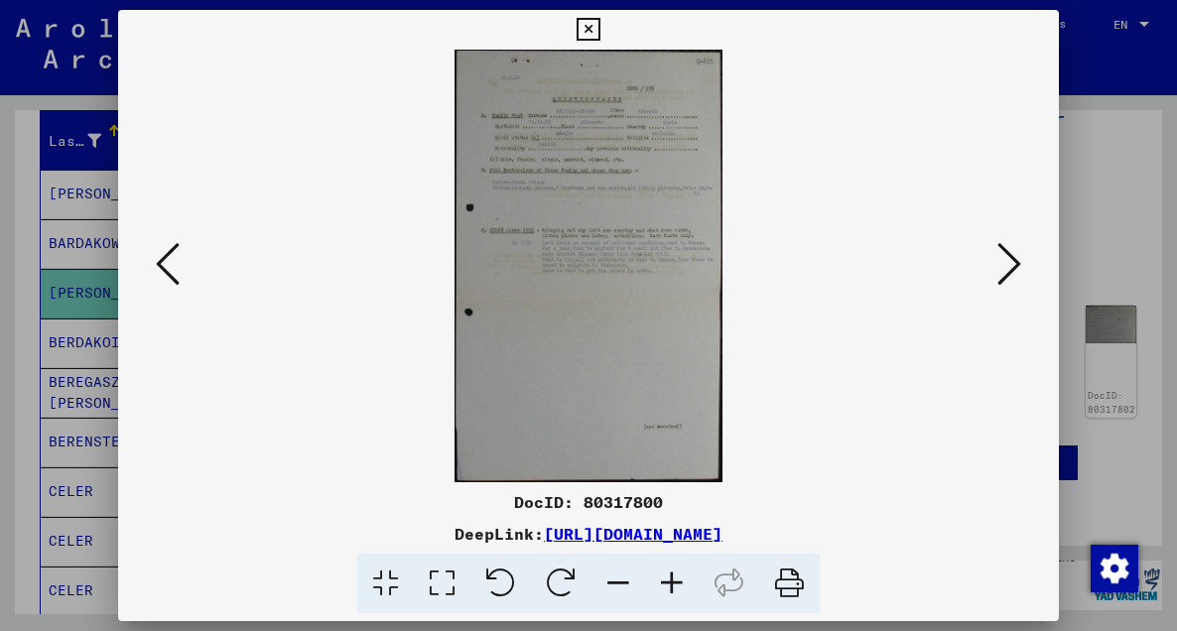
click at [681, 582] on icon at bounding box center [672, 584] width 54 height 61
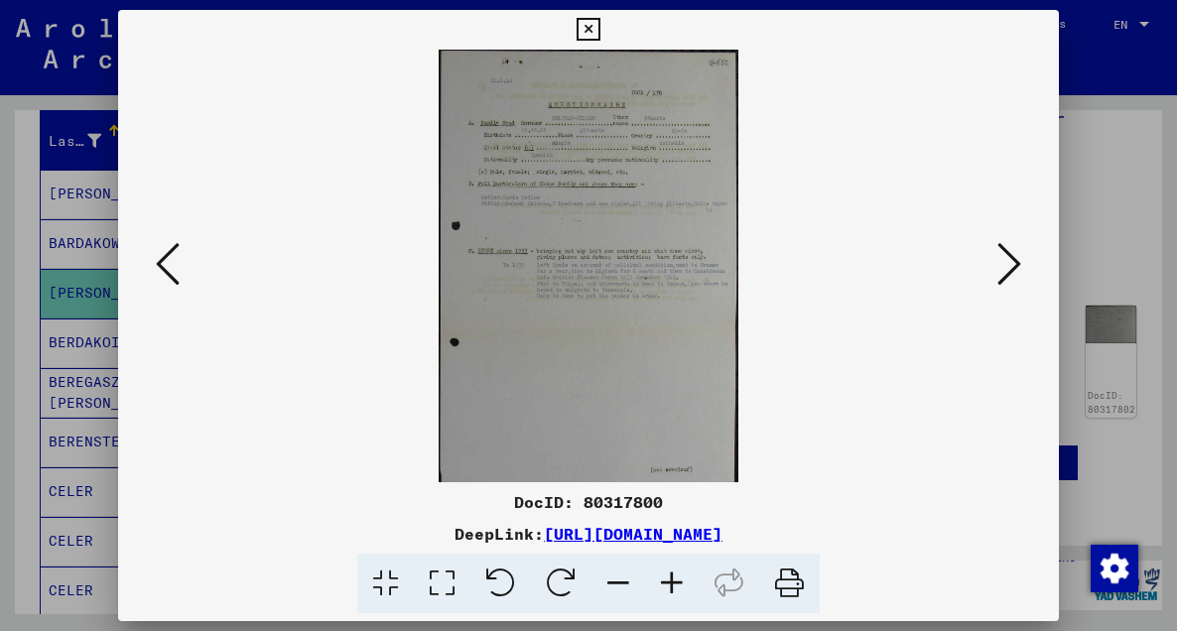
click at [681, 582] on icon at bounding box center [672, 584] width 54 height 61
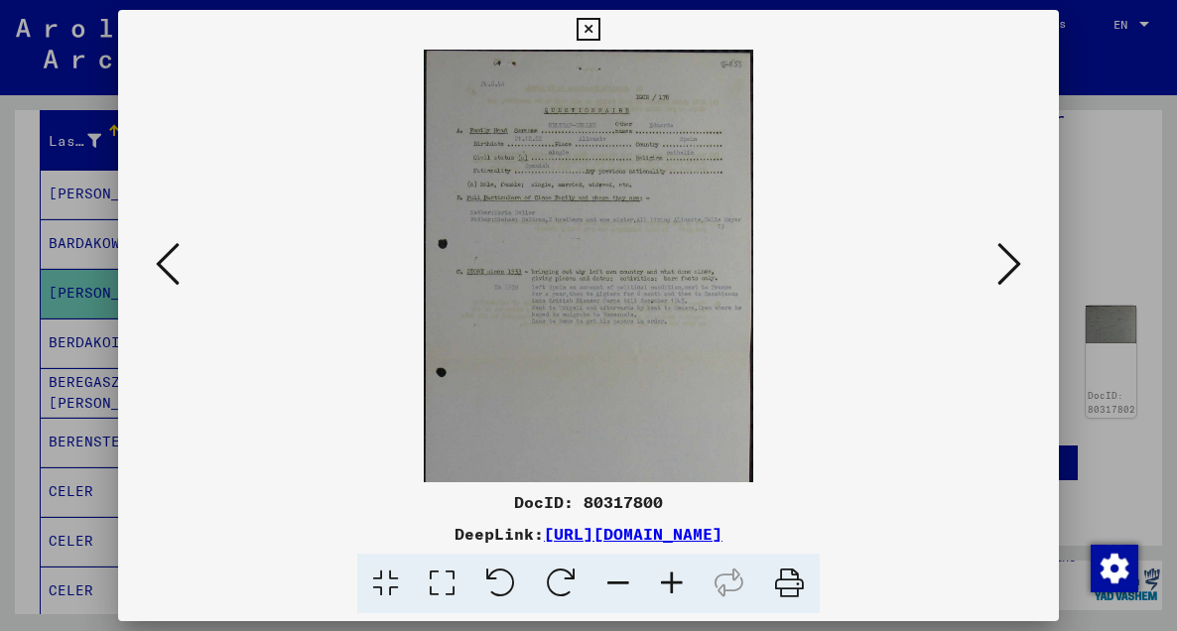
click at [681, 582] on icon at bounding box center [672, 584] width 54 height 61
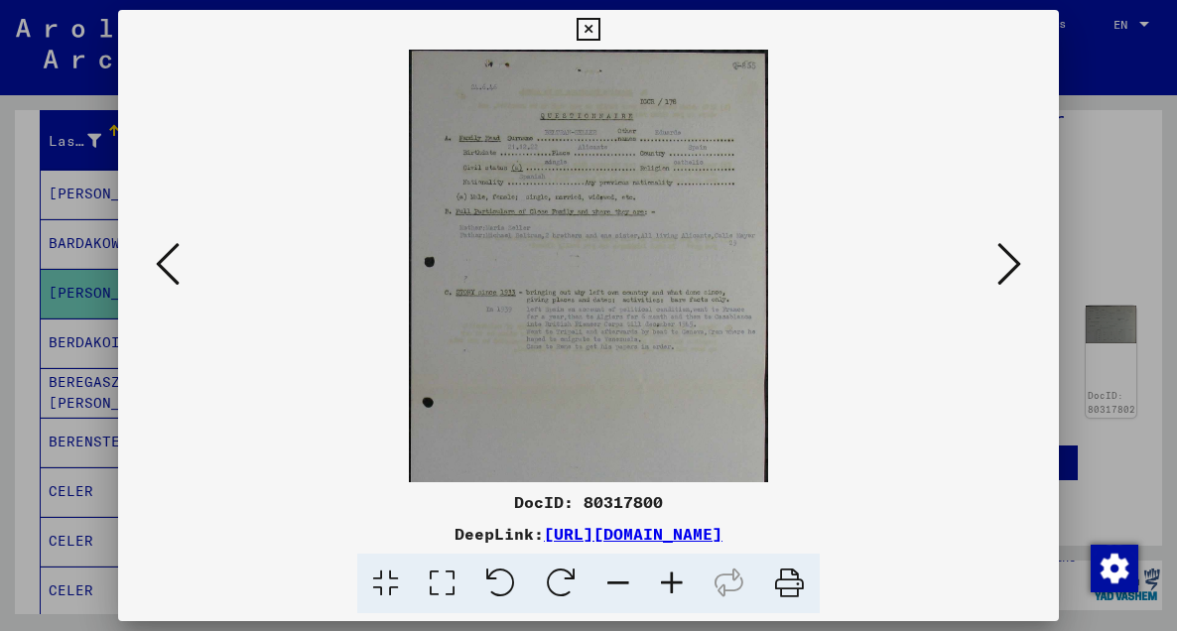
click at [681, 582] on icon at bounding box center [672, 584] width 54 height 61
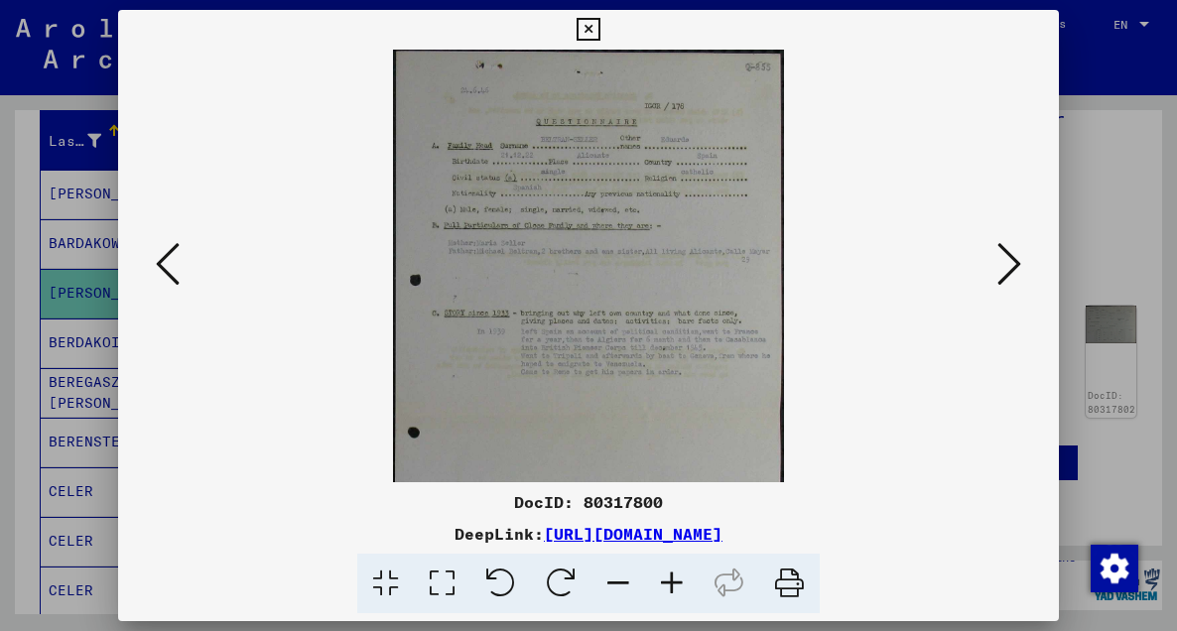
click at [681, 582] on icon at bounding box center [672, 584] width 54 height 61
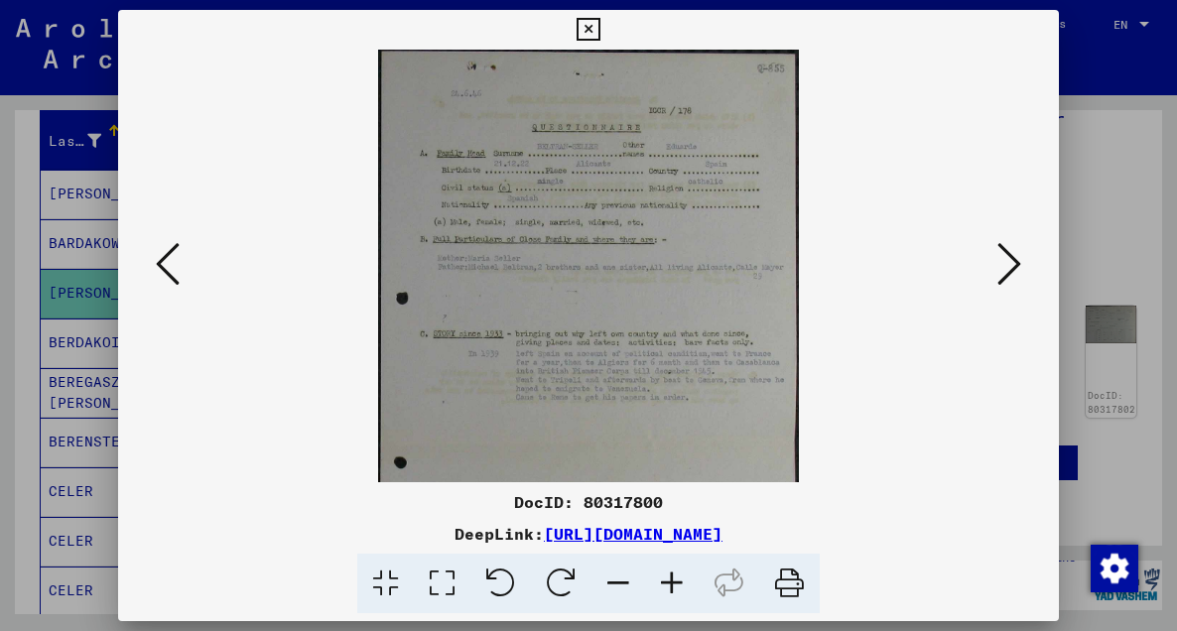
click at [589, 34] on icon at bounding box center [588, 30] width 23 height 24
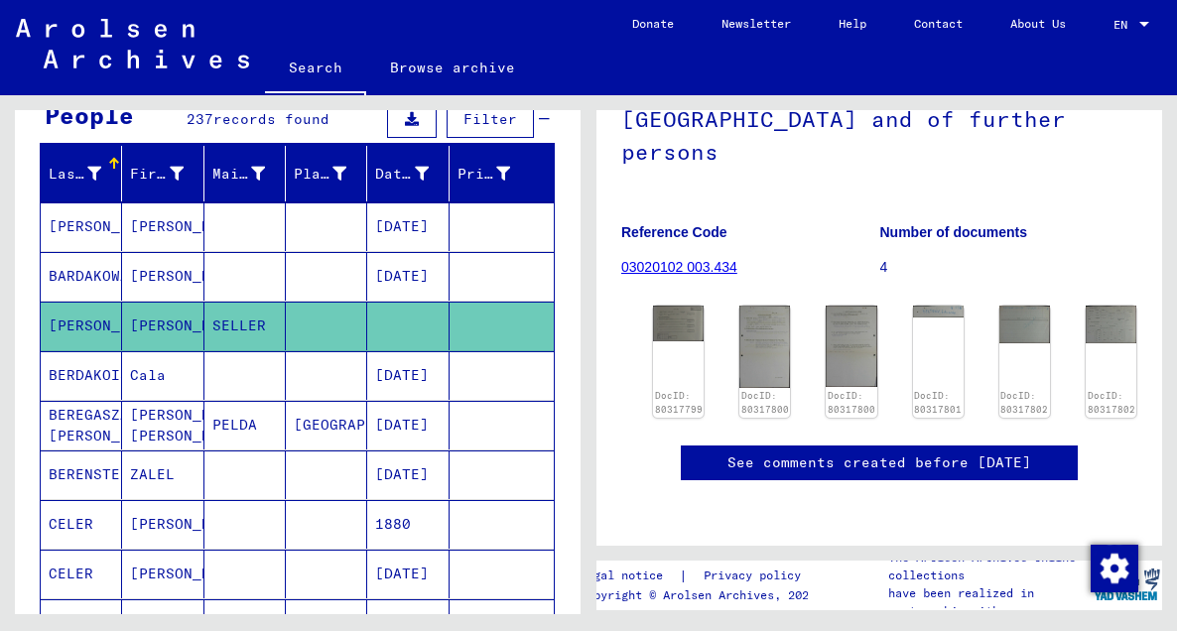
scroll to position [200, 0]
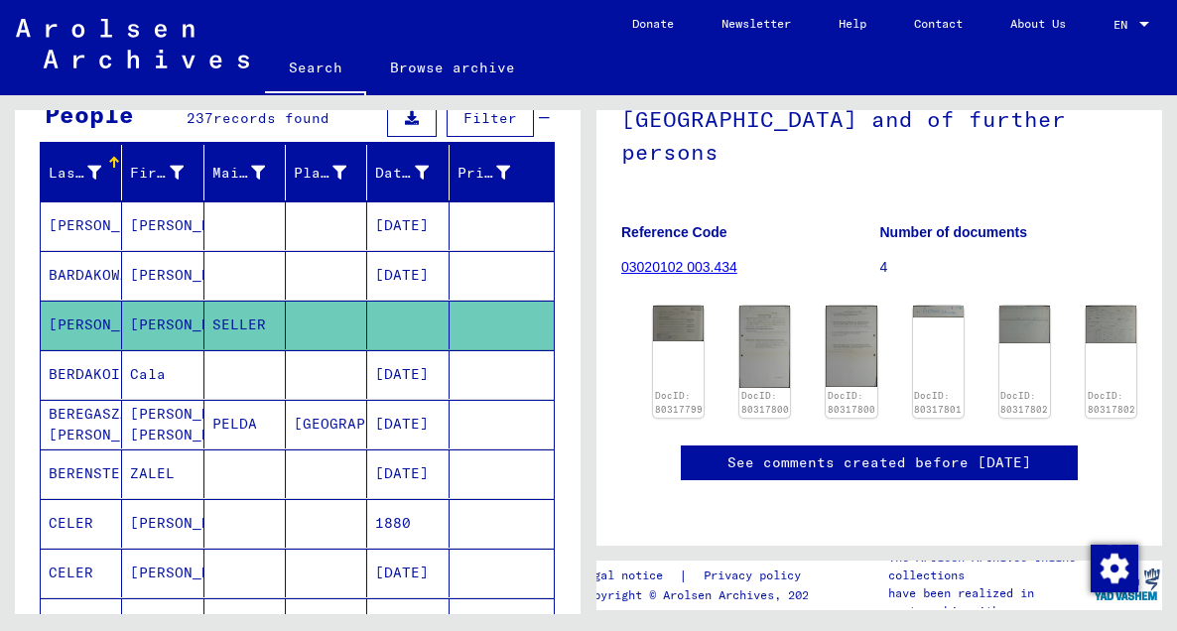
click at [112, 417] on mat-cell "BEREGASZASZI ZELLER" at bounding box center [81, 424] width 81 height 49
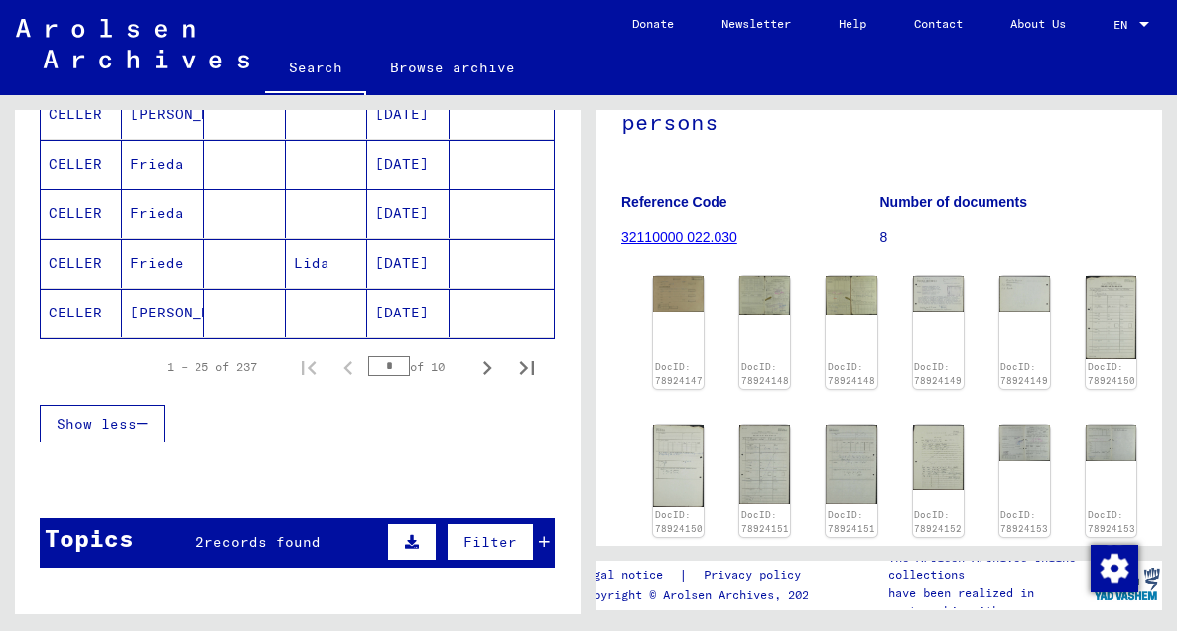
scroll to position [1314, 0]
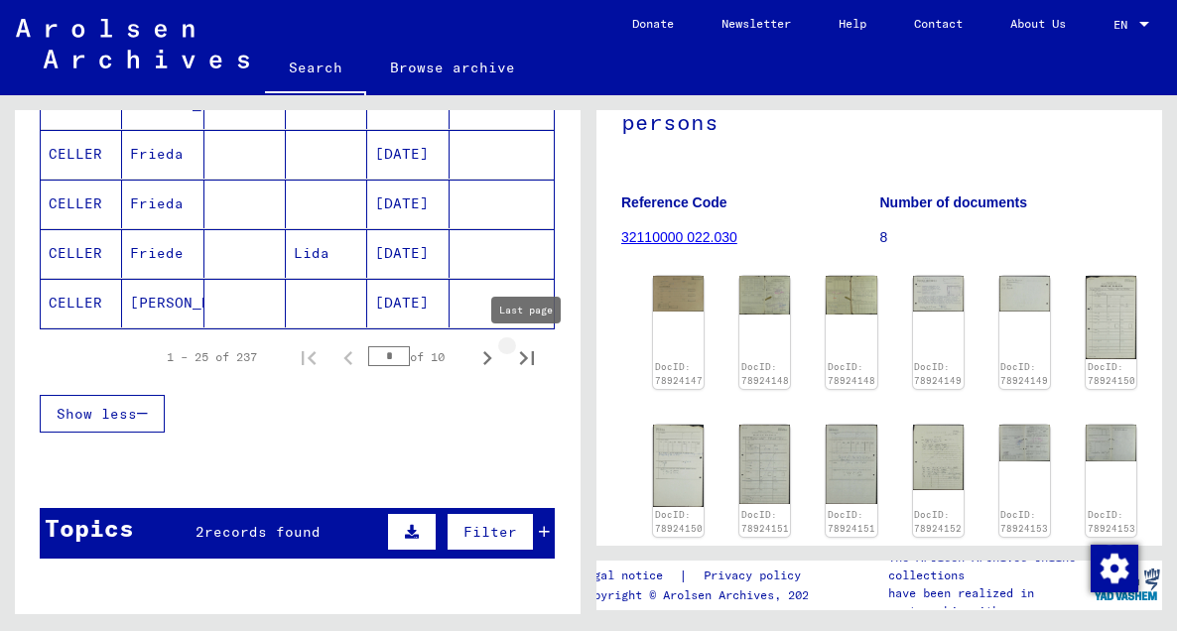
click at [523, 352] on icon "Last page" at bounding box center [527, 358] width 28 height 28
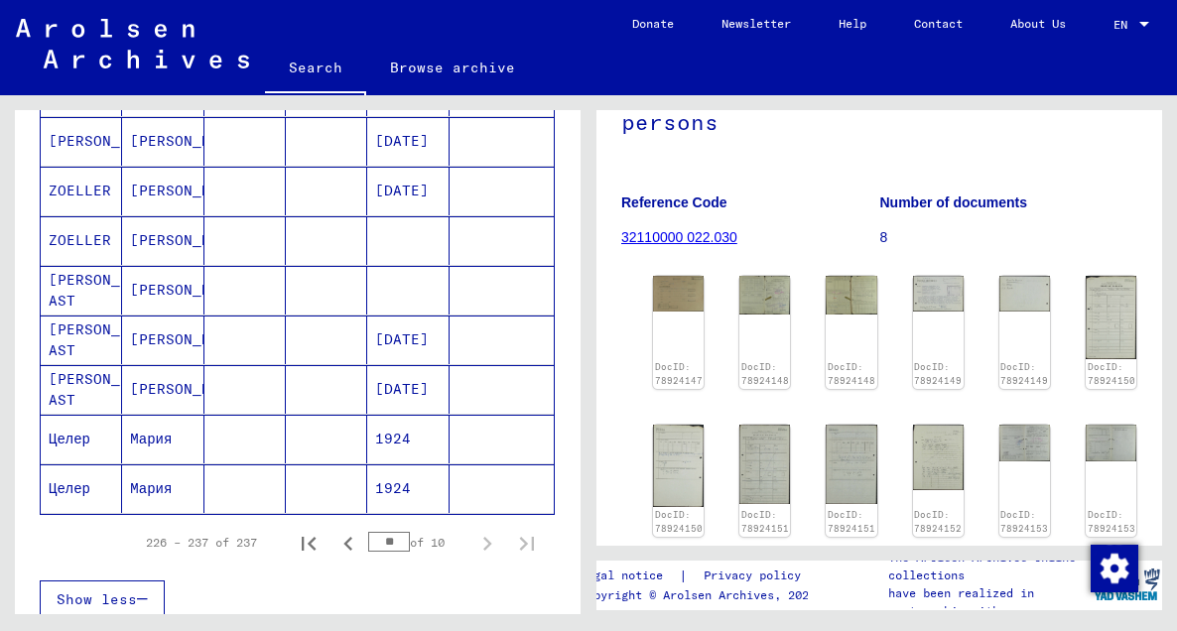
scroll to position [479, 0]
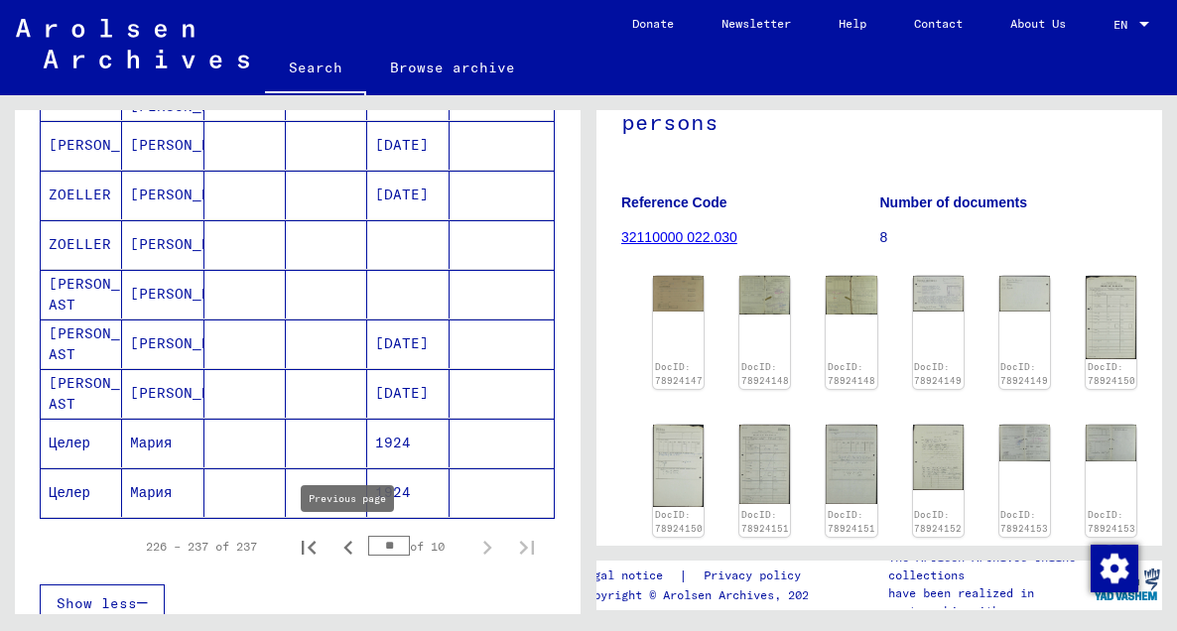
click at [346, 546] on icon "Previous page" at bounding box center [347, 548] width 9 height 14
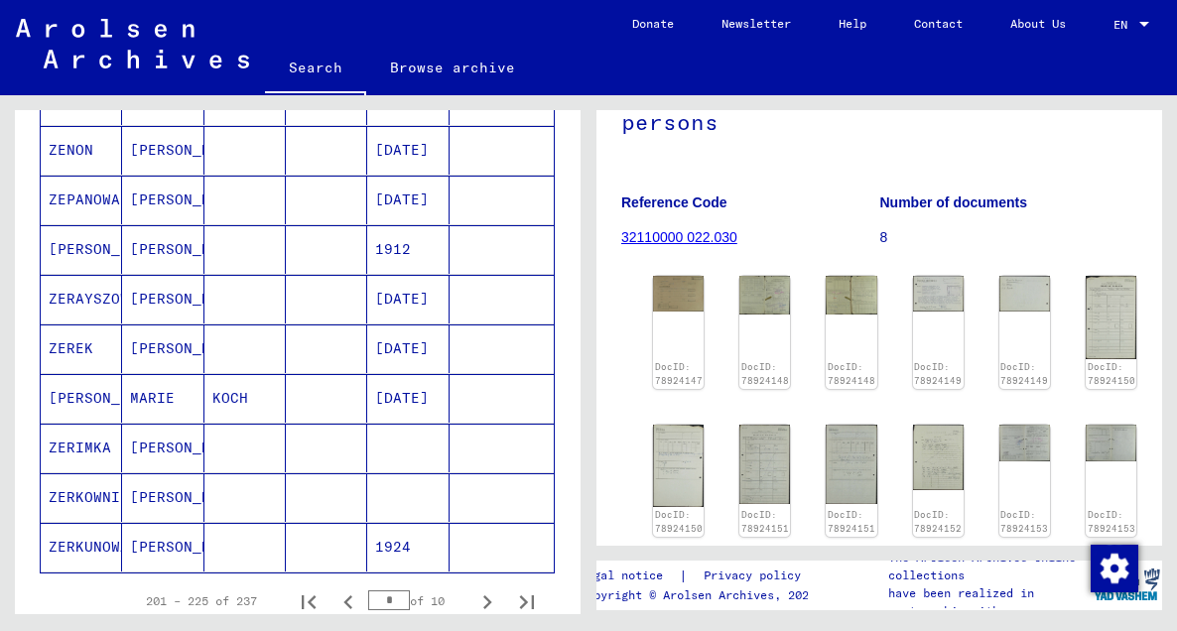
scroll to position [1075, 0]
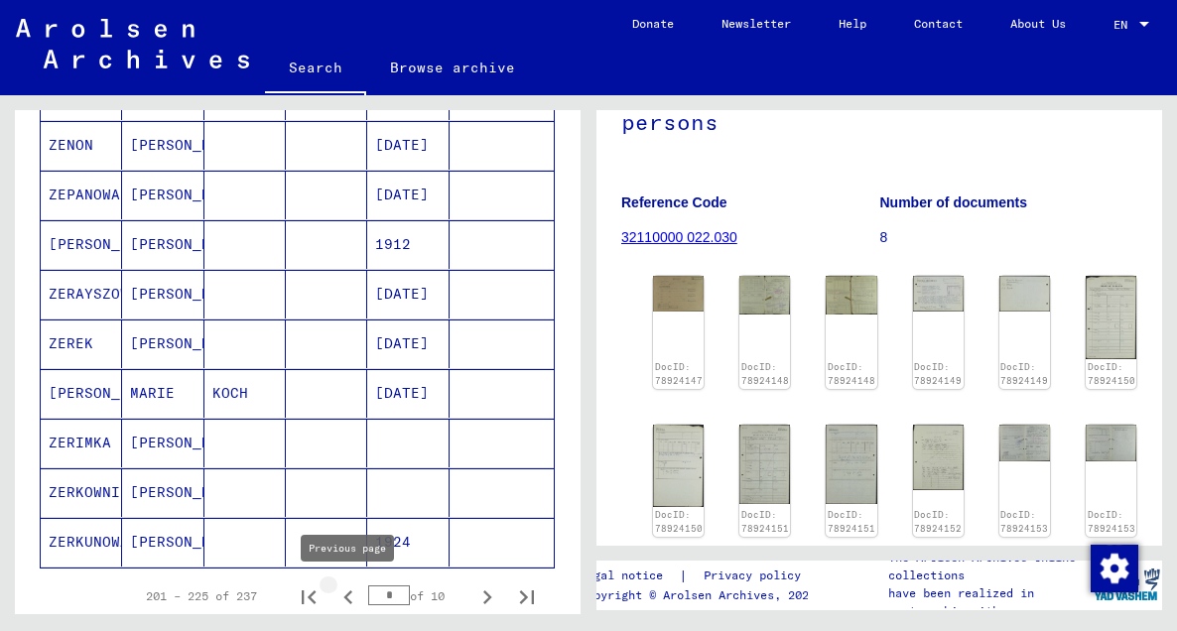
click at [351, 598] on icon "Previous page" at bounding box center [348, 597] width 28 height 28
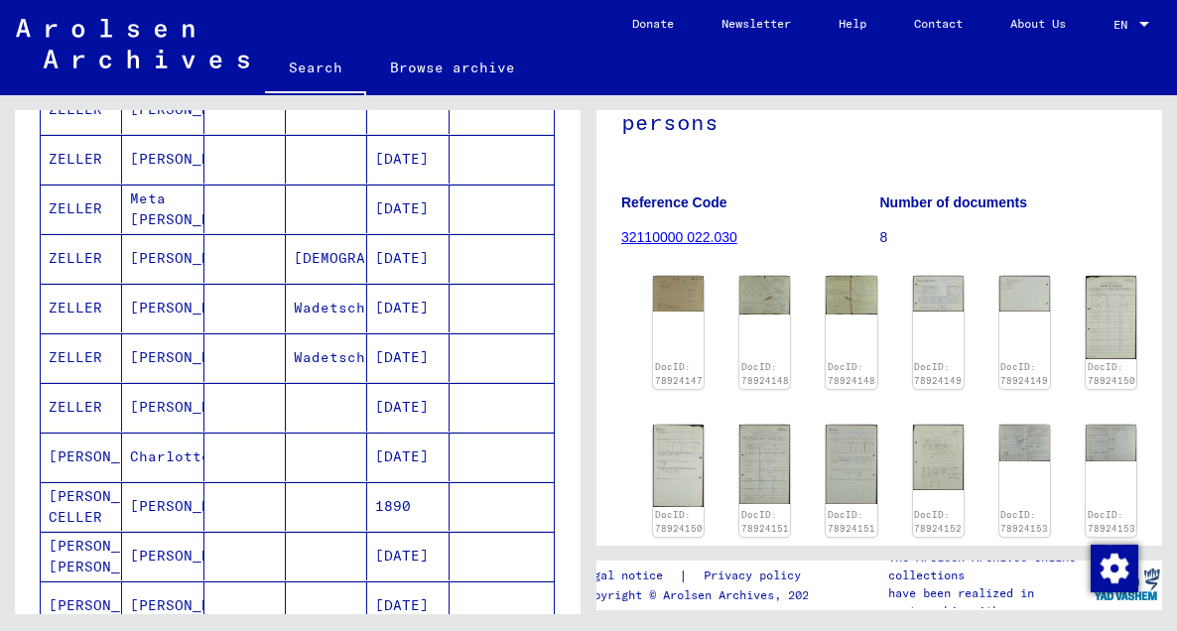
scroll to position [1008, 0]
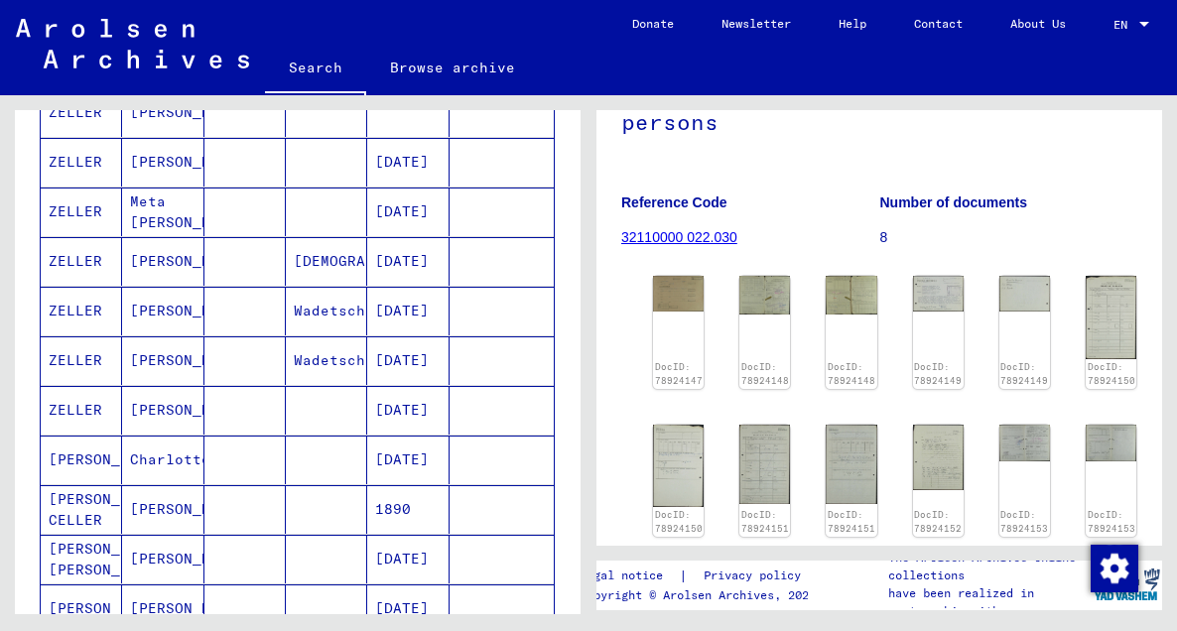
click at [160, 363] on mat-cell "Maria" at bounding box center [162, 360] width 81 height 49
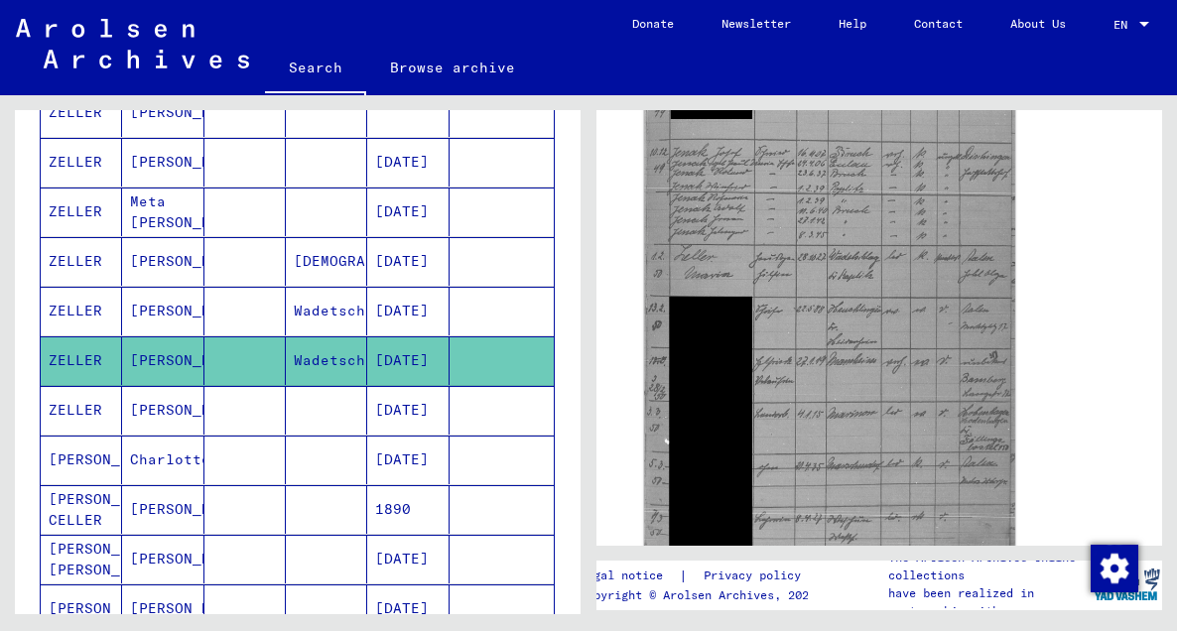
scroll to position [637, 0]
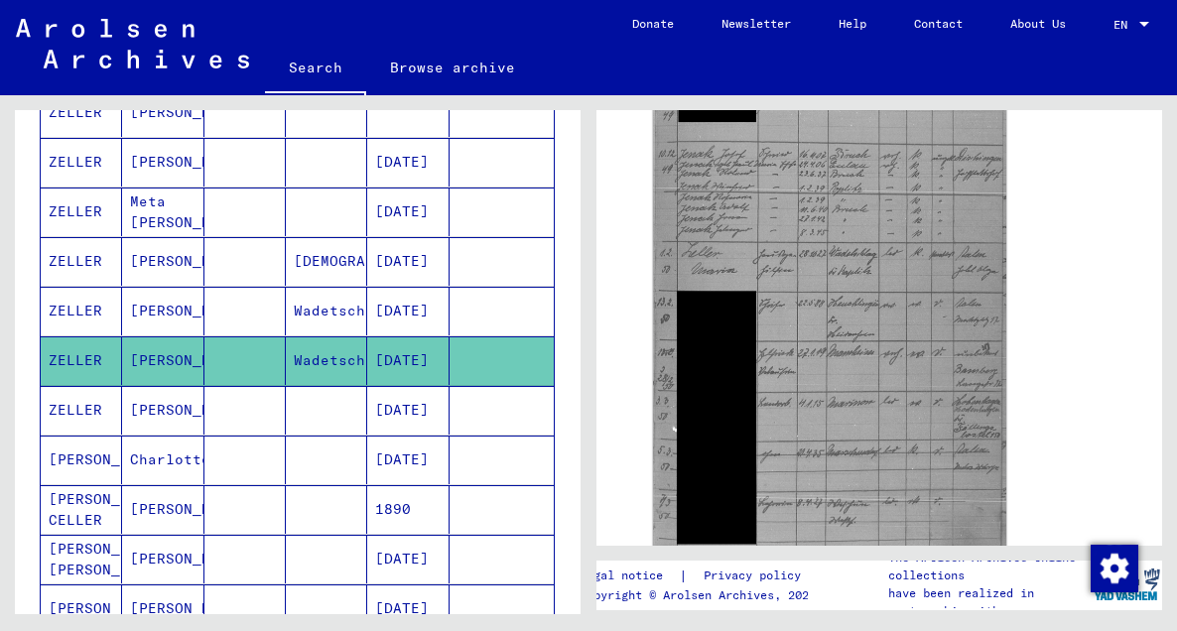
click at [160, 311] on mat-cell "Maria" at bounding box center [162, 311] width 81 height 49
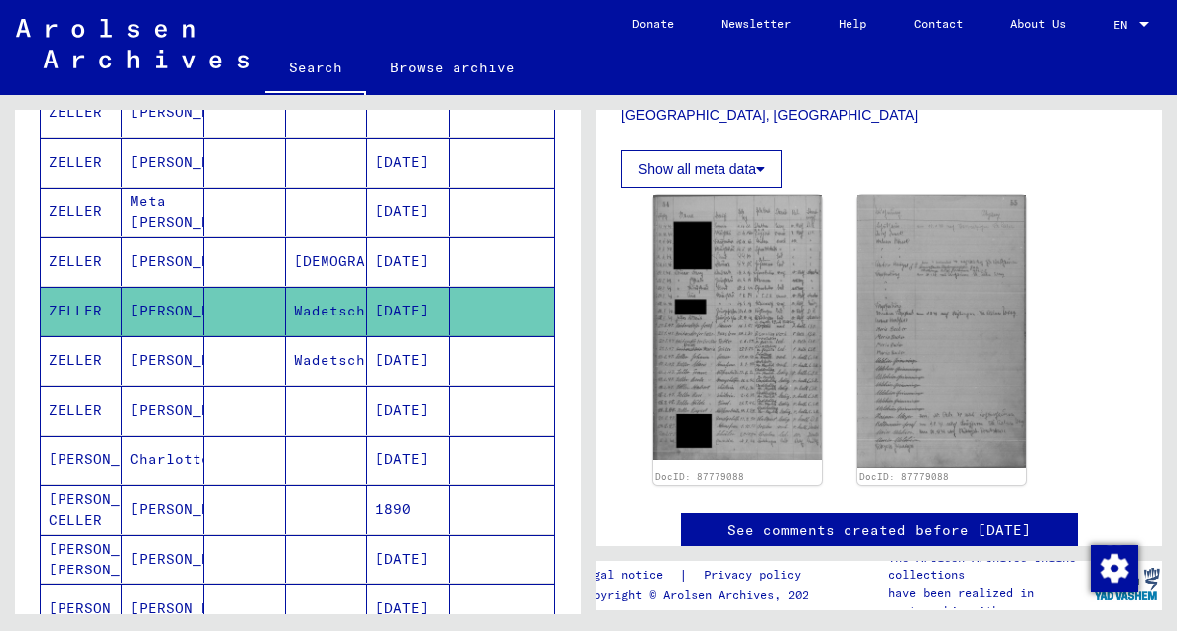
scroll to position [435, 0]
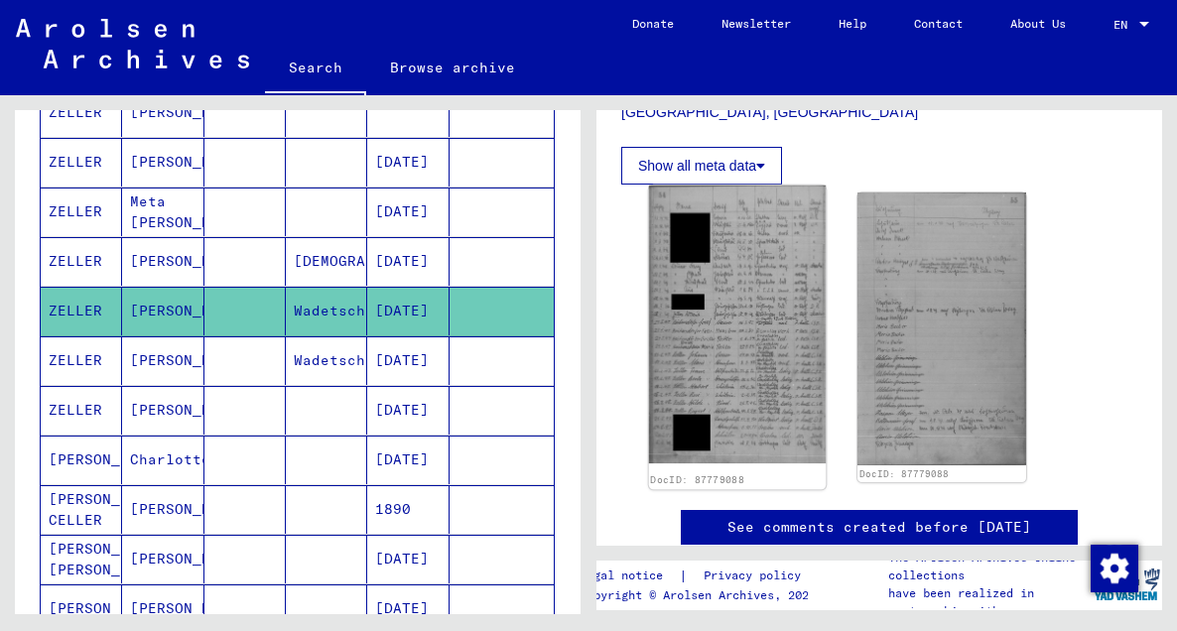
click at [750, 301] on img at bounding box center [738, 325] width 178 height 278
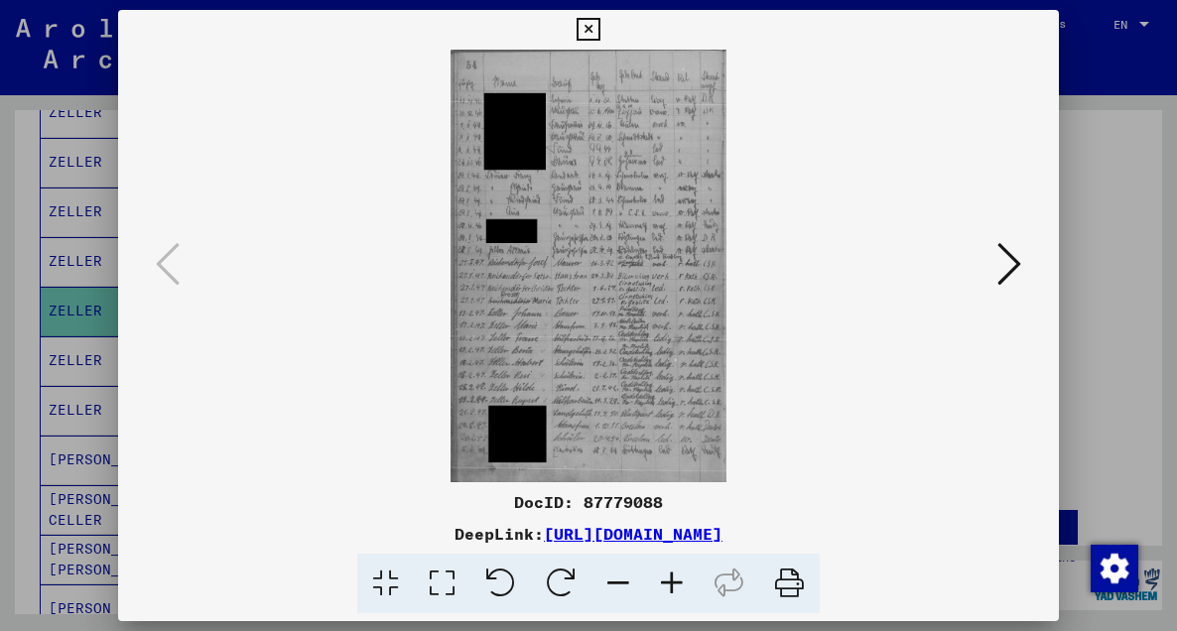
click at [675, 591] on icon at bounding box center [672, 584] width 54 height 61
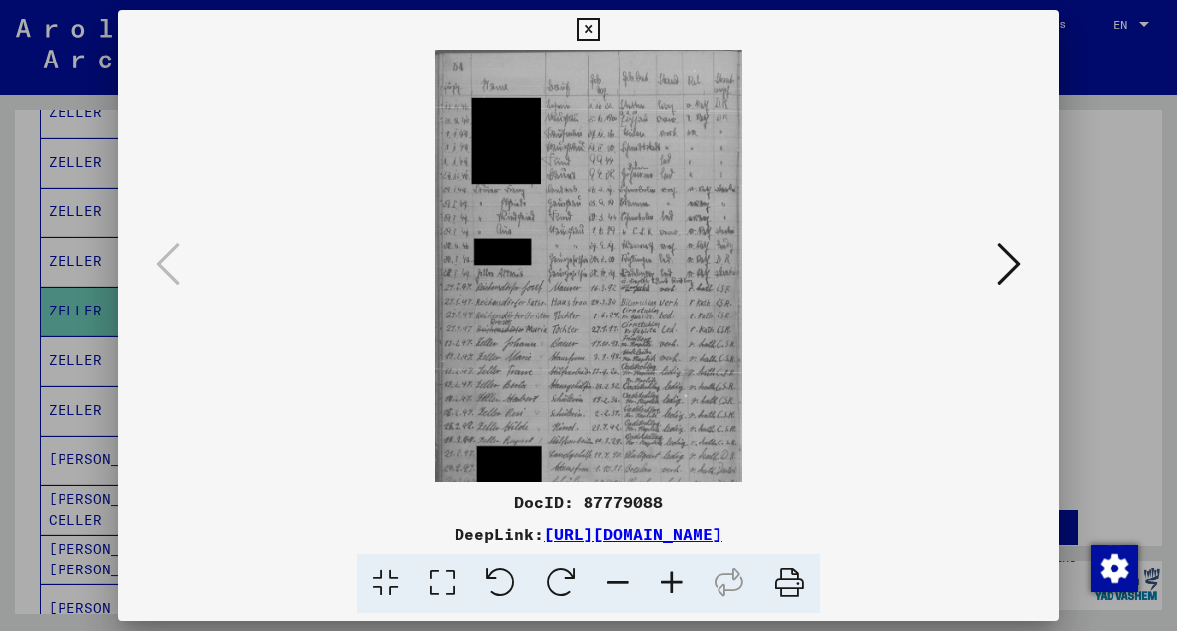
click at [675, 591] on icon at bounding box center [672, 584] width 54 height 61
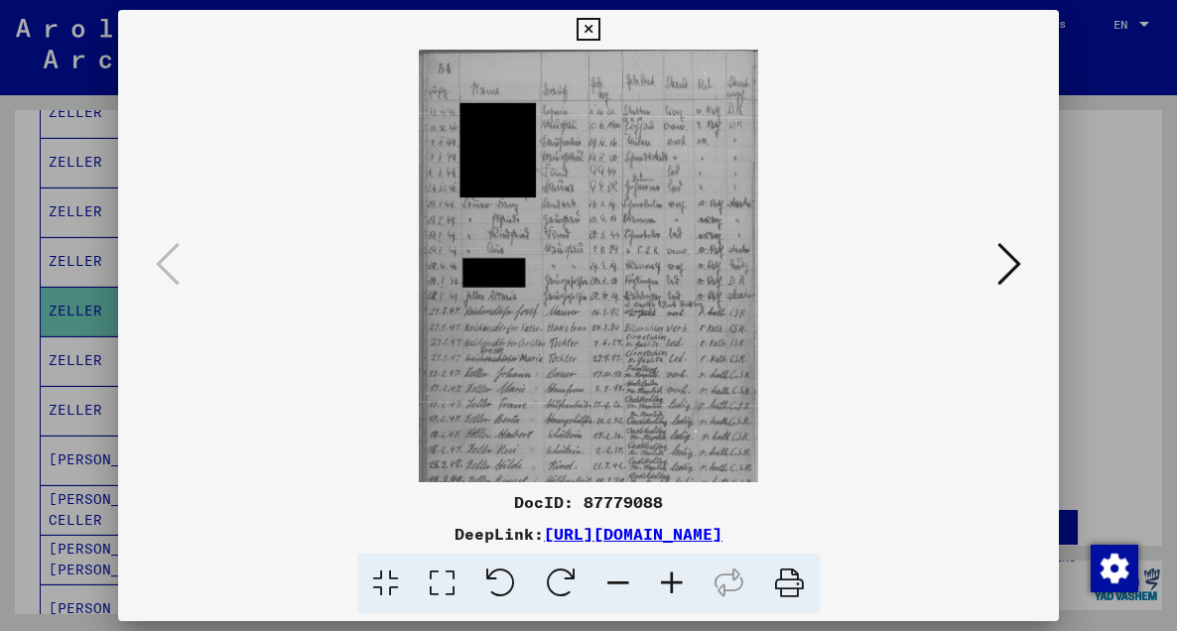
click at [675, 591] on icon at bounding box center [672, 584] width 54 height 61
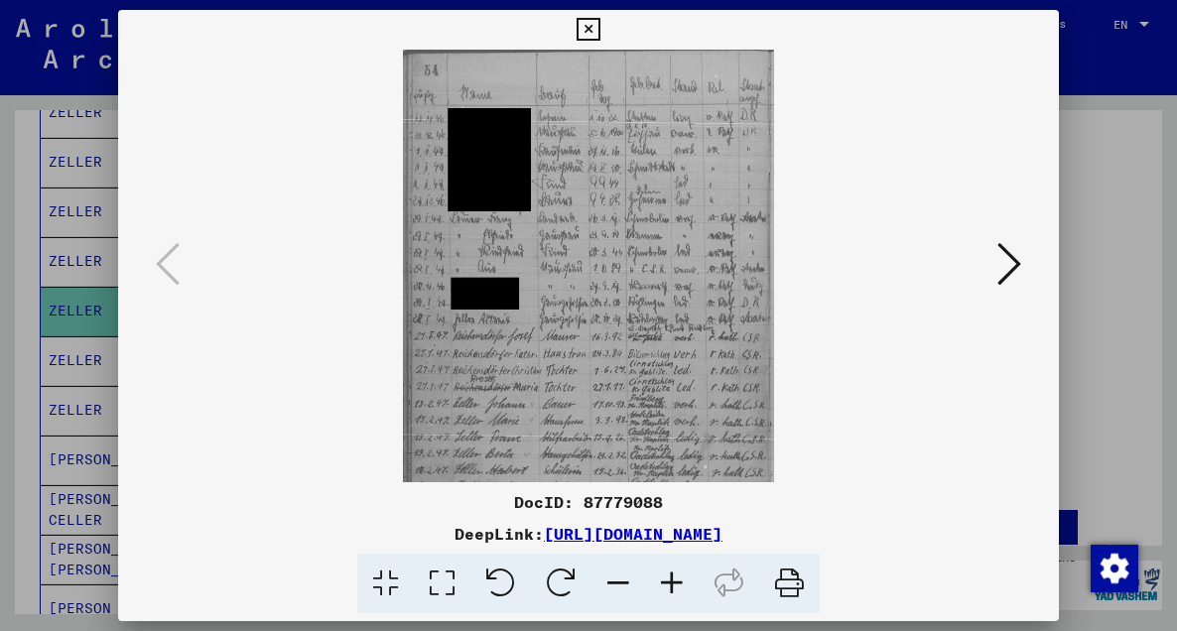
click at [675, 591] on icon at bounding box center [672, 584] width 54 height 61
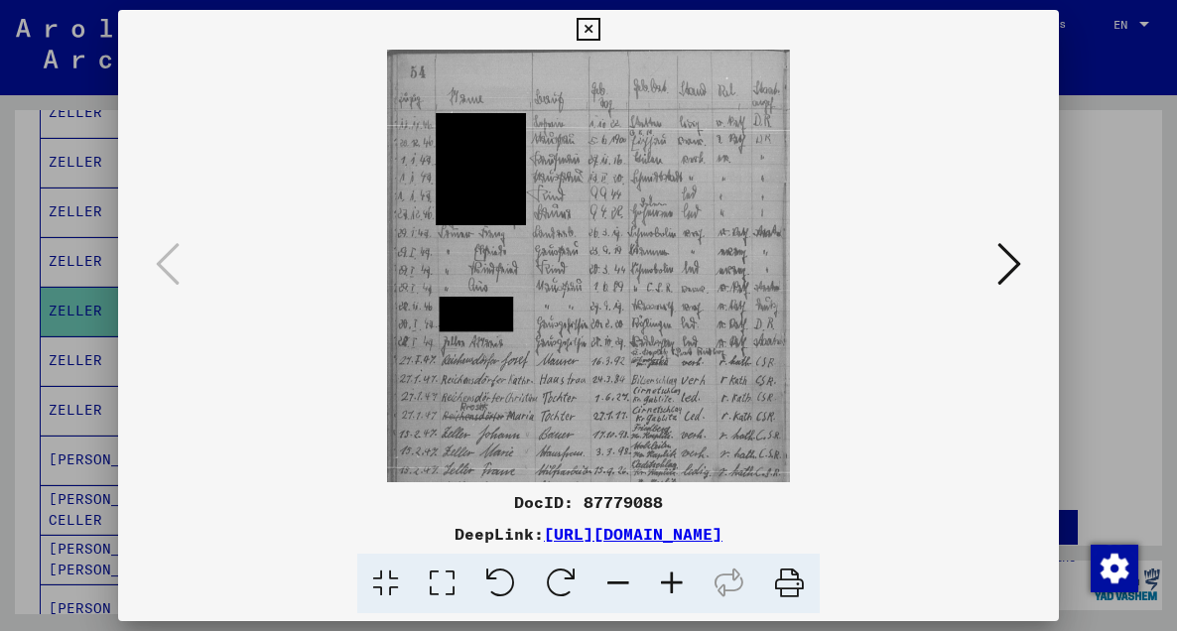
click at [675, 591] on icon at bounding box center [672, 584] width 54 height 61
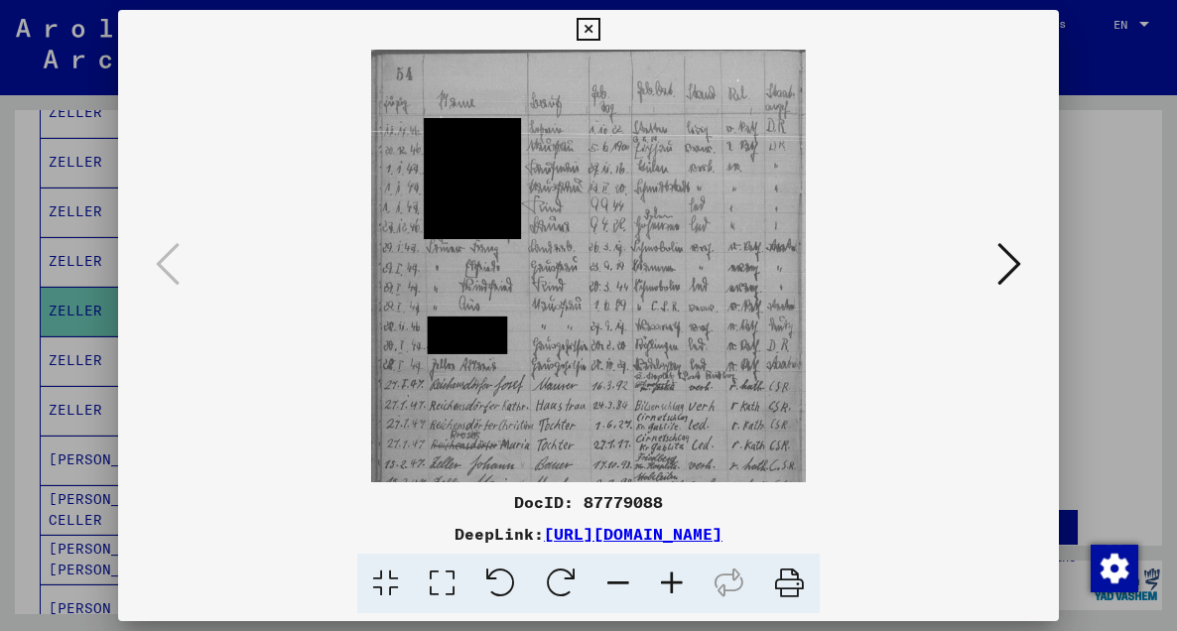
drag, startPoint x: 804, startPoint y: 478, endPoint x: 987, endPoint y: 515, distance: 187.2
click at [985, 513] on div "DocID: 87779088 DeepLink: https://collections.arolsen-archives.org/en/document/…" at bounding box center [589, 312] width 942 height 604
click at [671, 583] on icon at bounding box center [672, 584] width 54 height 61
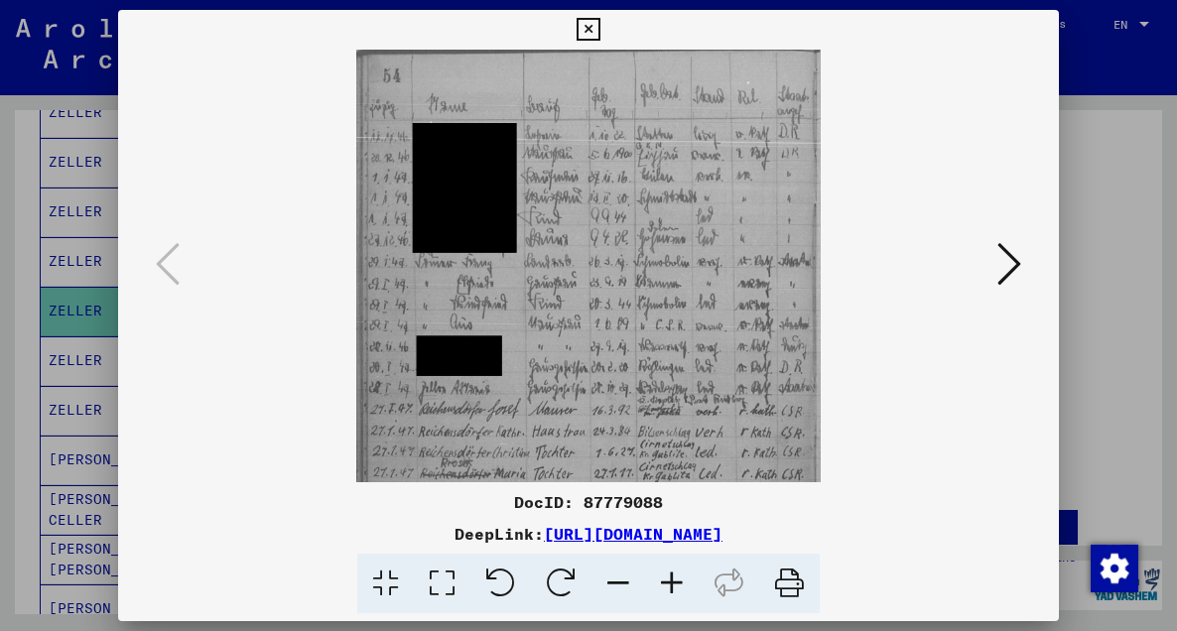
click at [671, 583] on icon at bounding box center [672, 584] width 54 height 61
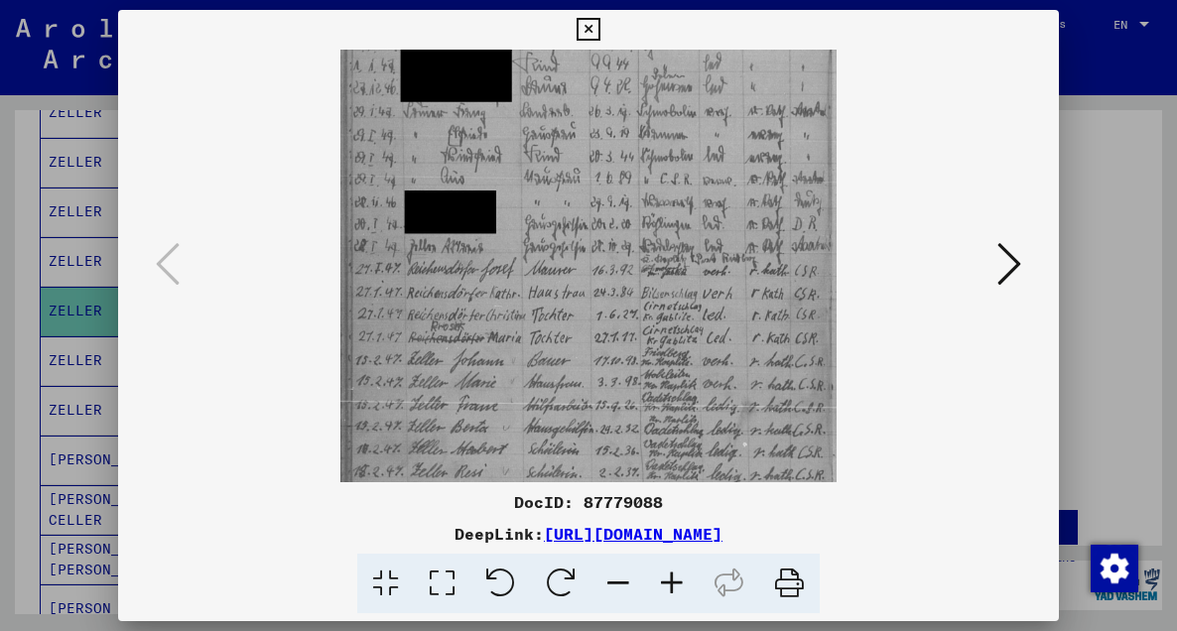
scroll to position [167, 0]
drag, startPoint x: 622, startPoint y: 334, endPoint x: 604, endPoint y: 168, distance: 167.7
click at [604, 168] on img at bounding box center [588, 273] width 497 height 780
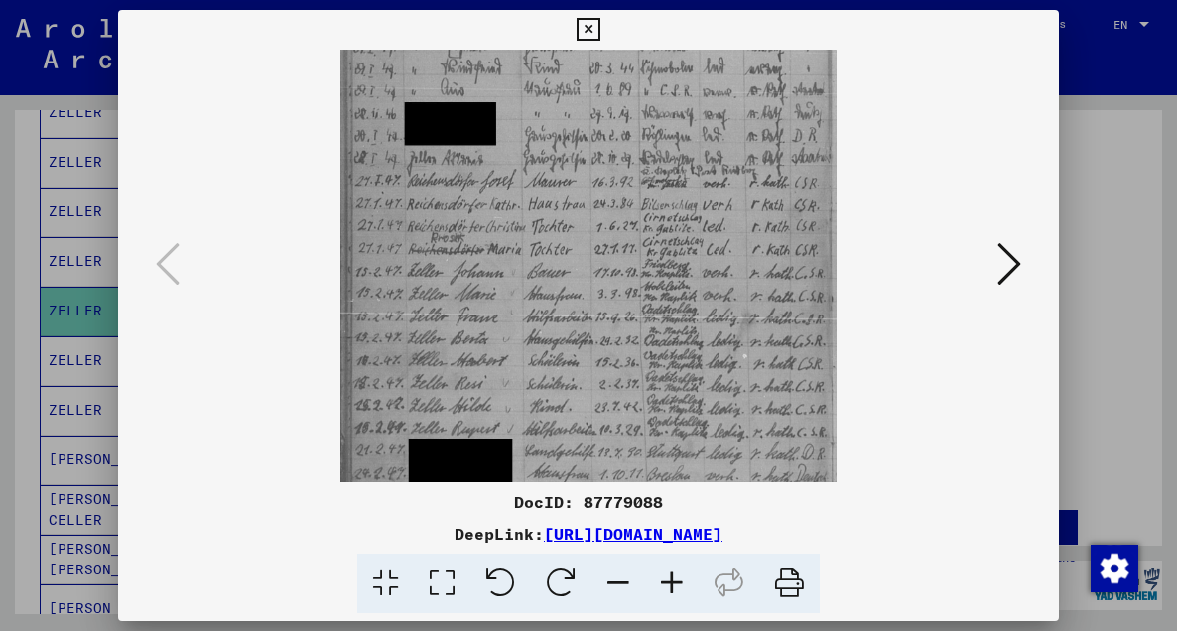
scroll to position [347, 0]
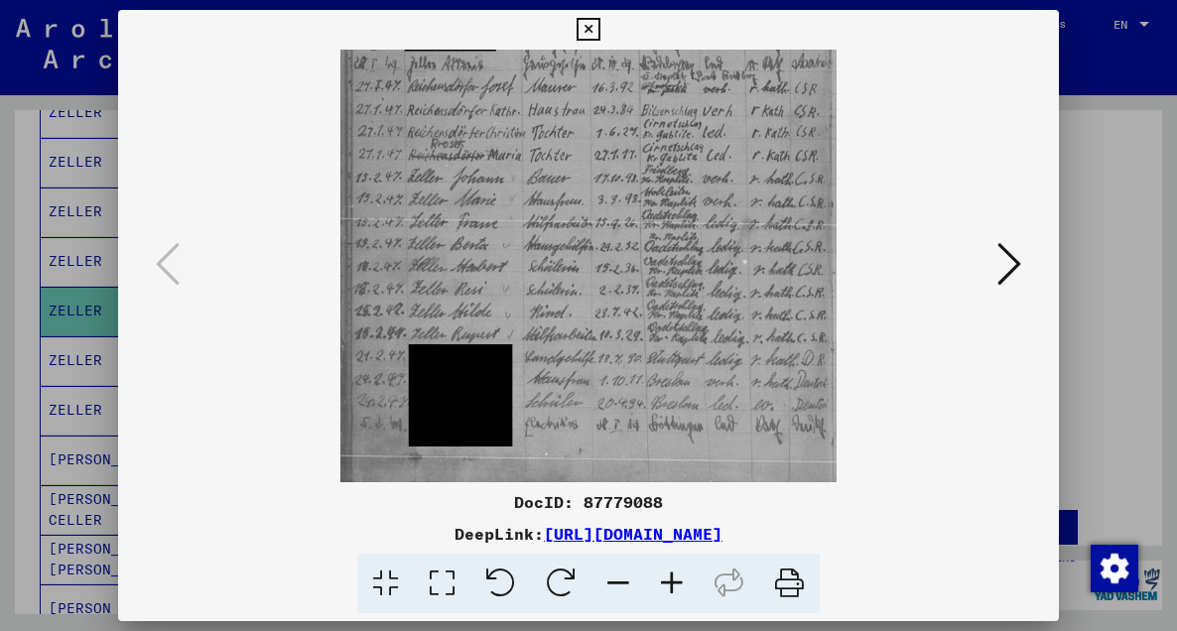
drag, startPoint x: 595, startPoint y: 353, endPoint x: 645, endPoint y: 67, distance: 290.1
click at [645, 67] on img at bounding box center [588, 92] width 497 height 780
drag, startPoint x: 648, startPoint y: 343, endPoint x: 670, endPoint y: 325, distance: 28.2
click at [670, 325] on img at bounding box center [588, 92] width 497 height 780
click at [1017, 261] on icon at bounding box center [1009, 264] width 24 height 48
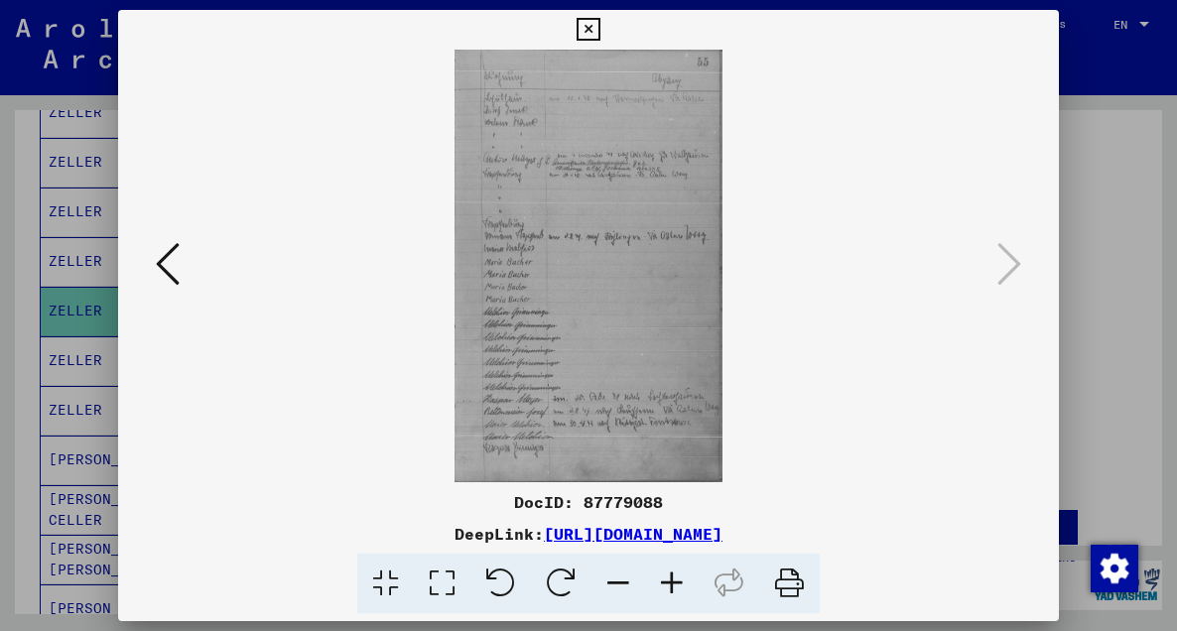
scroll to position [0, 0]
click at [662, 293] on img at bounding box center [588, 266] width 268 height 433
click at [668, 584] on icon at bounding box center [672, 584] width 54 height 61
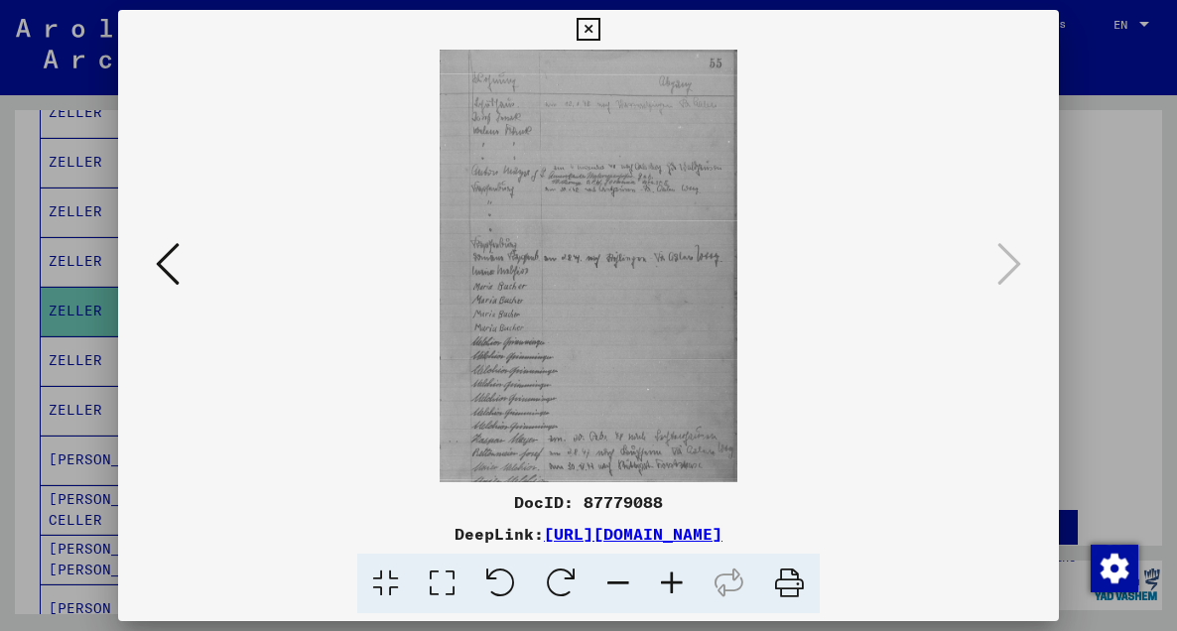
click at [668, 584] on icon at bounding box center [672, 584] width 54 height 61
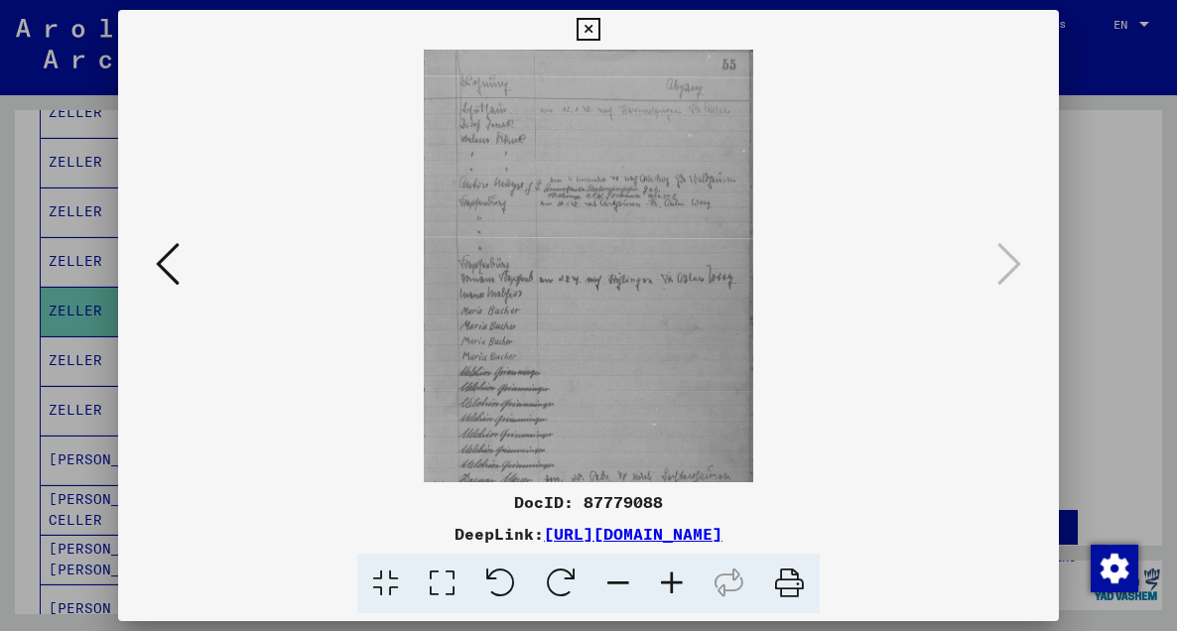
click at [668, 584] on icon at bounding box center [672, 584] width 54 height 61
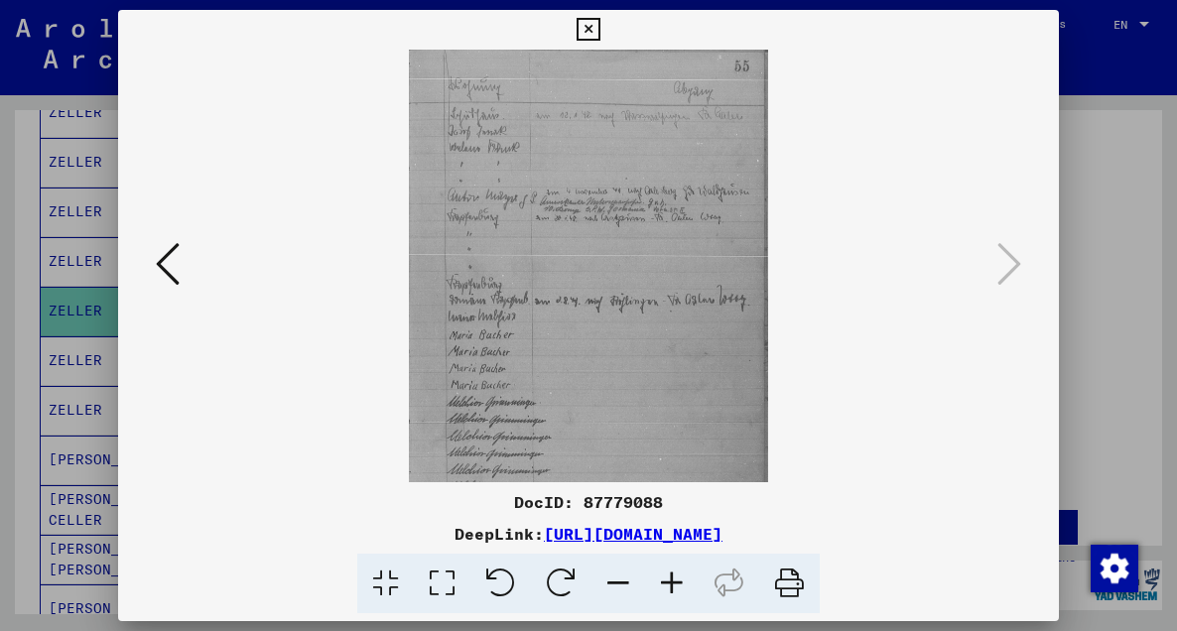
click at [668, 584] on icon at bounding box center [672, 584] width 54 height 61
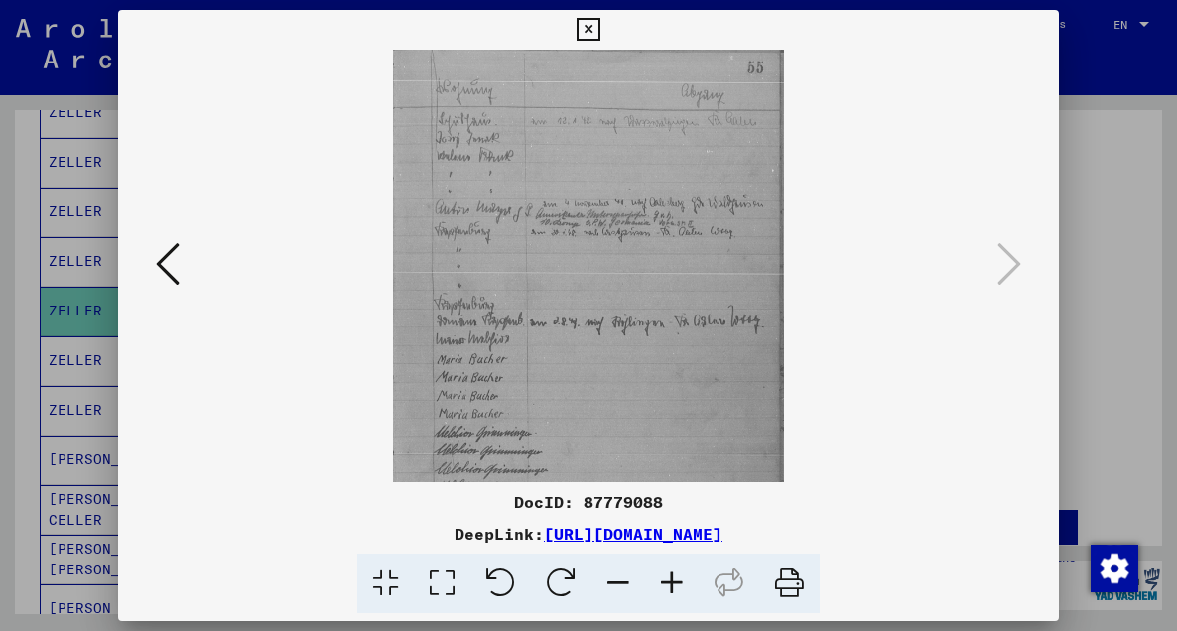
click at [668, 584] on icon at bounding box center [672, 584] width 54 height 61
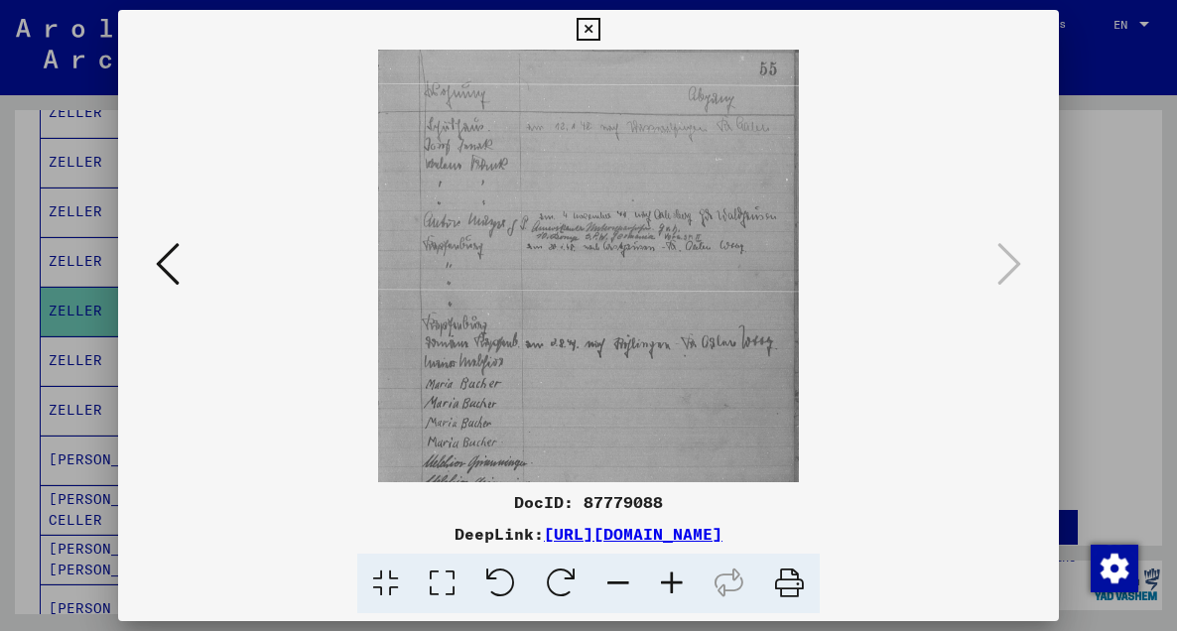
click at [668, 584] on icon at bounding box center [672, 584] width 54 height 61
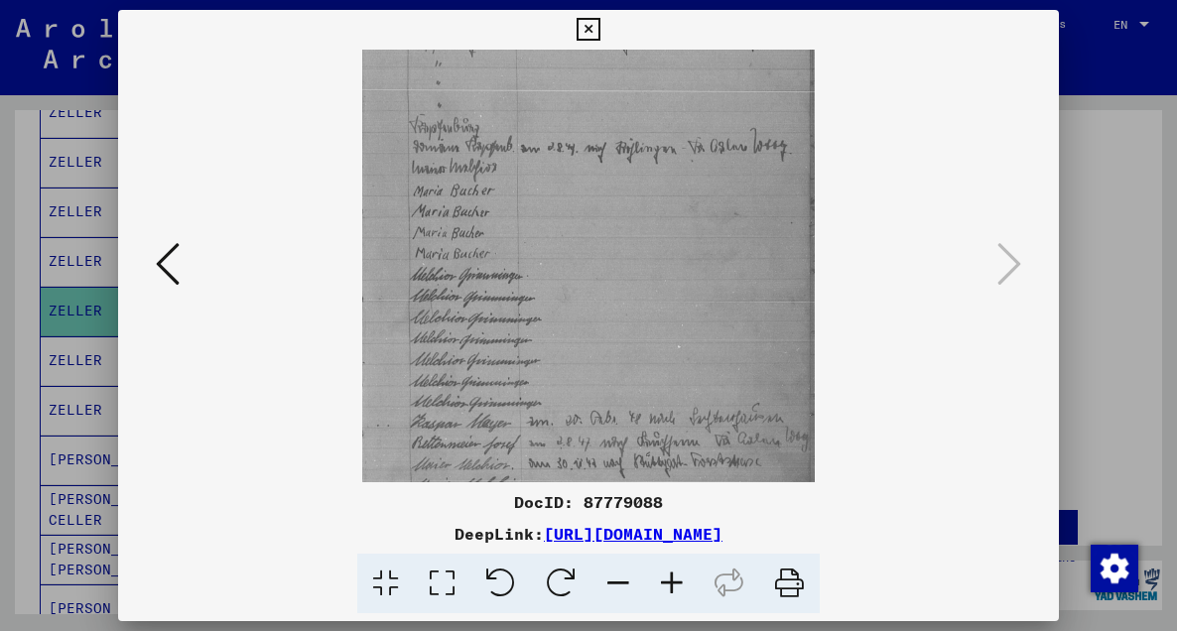
scroll to position [298, 0]
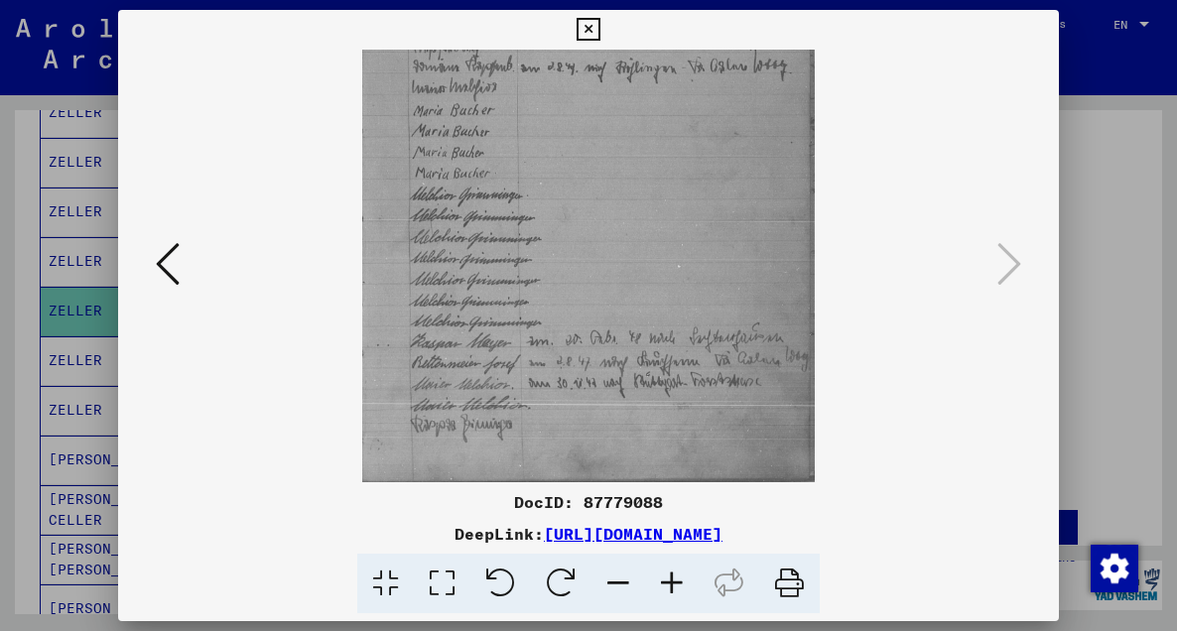
drag, startPoint x: 595, startPoint y: 408, endPoint x: 598, endPoint y: 52, distance: 356.3
click at [598, 52] on img at bounding box center [588, 117] width 452 height 730
click at [169, 266] on icon at bounding box center [168, 264] width 24 height 48
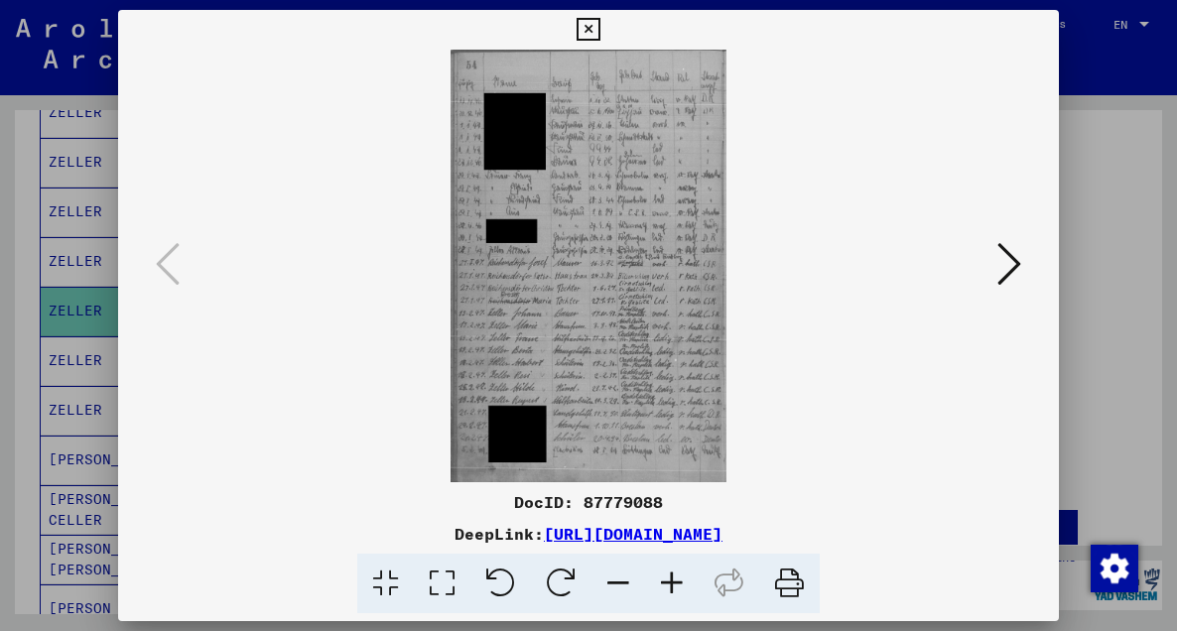
click at [70, 369] on div at bounding box center [588, 315] width 1177 height 631
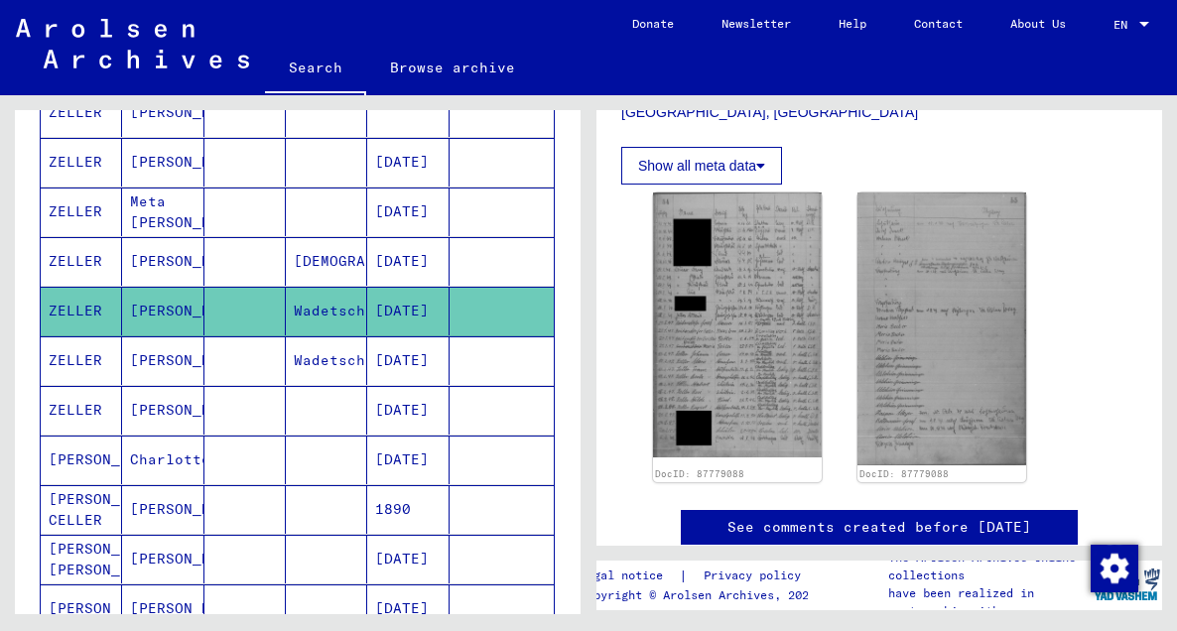
click at [84, 352] on mat-cell "ZELLER" at bounding box center [81, 360] width 81 height 49
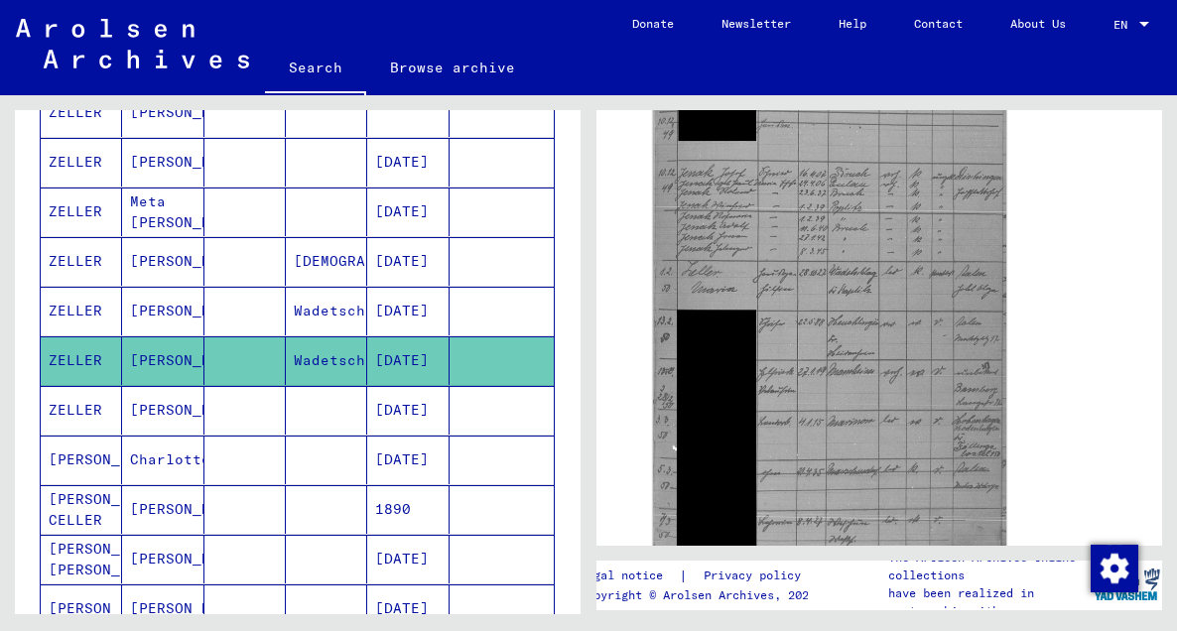
scroll to position [620, 0]
click at [802, 284] on img at bounding box center [829, 294] width 353 height 575
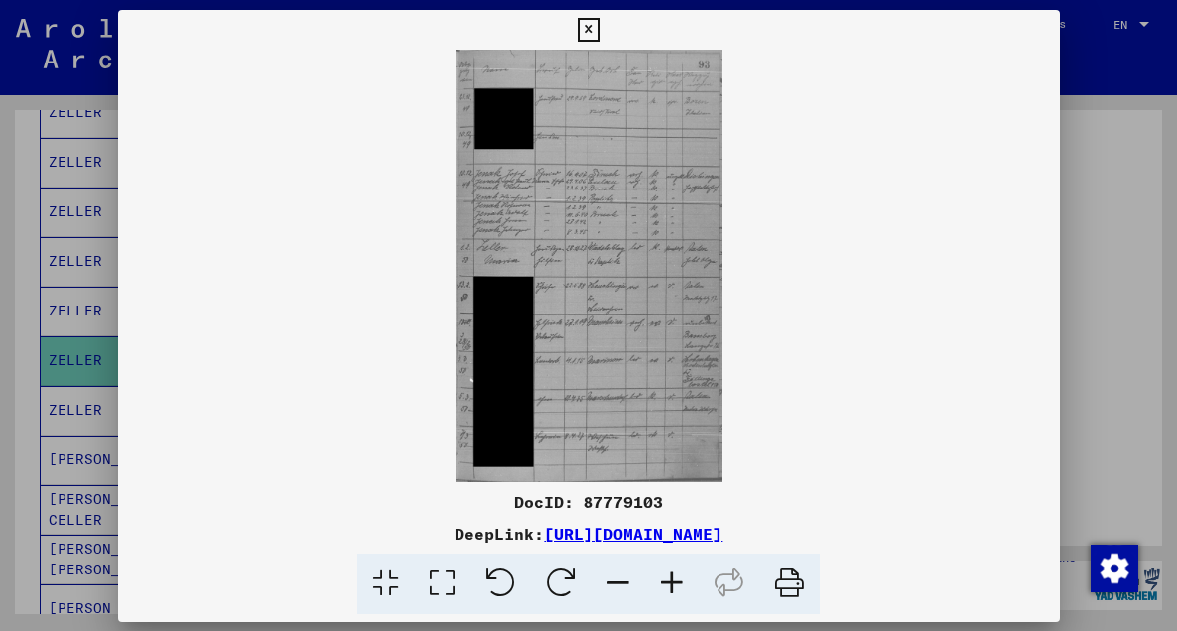
click at [802, 284] on img at bounding box center [589, 266] width 942 height 433
click at [676, 588] on icon at bounding box center [672, 584] width 54 height 61
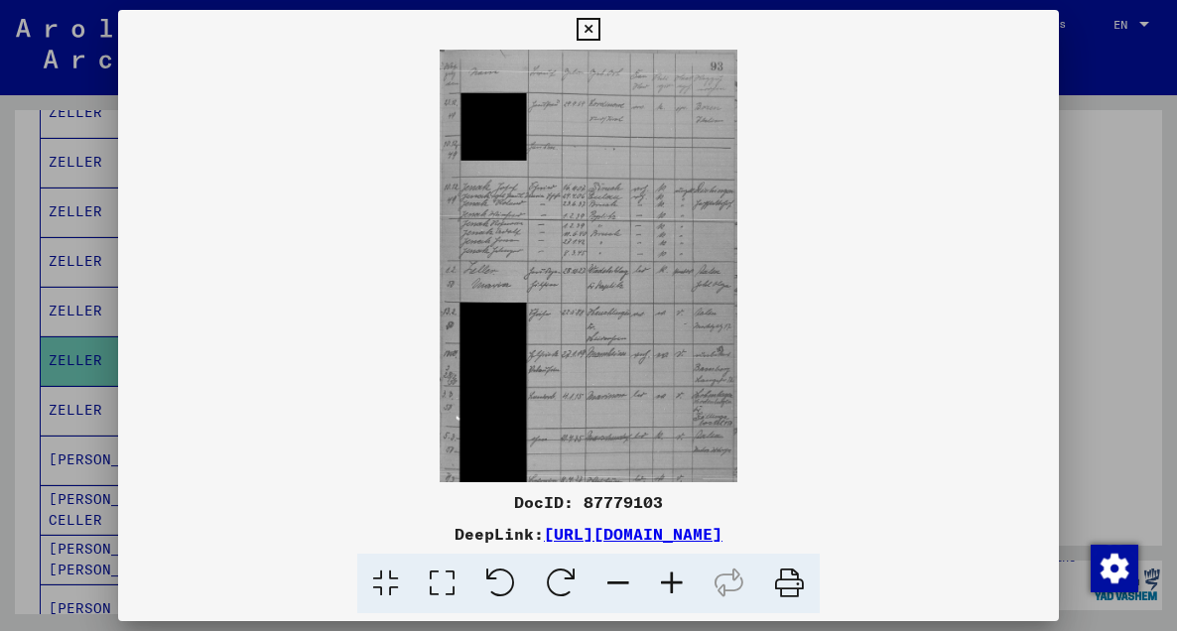
click at [676, 588] on icon at bounding box center [672, 584] width 54 height 61
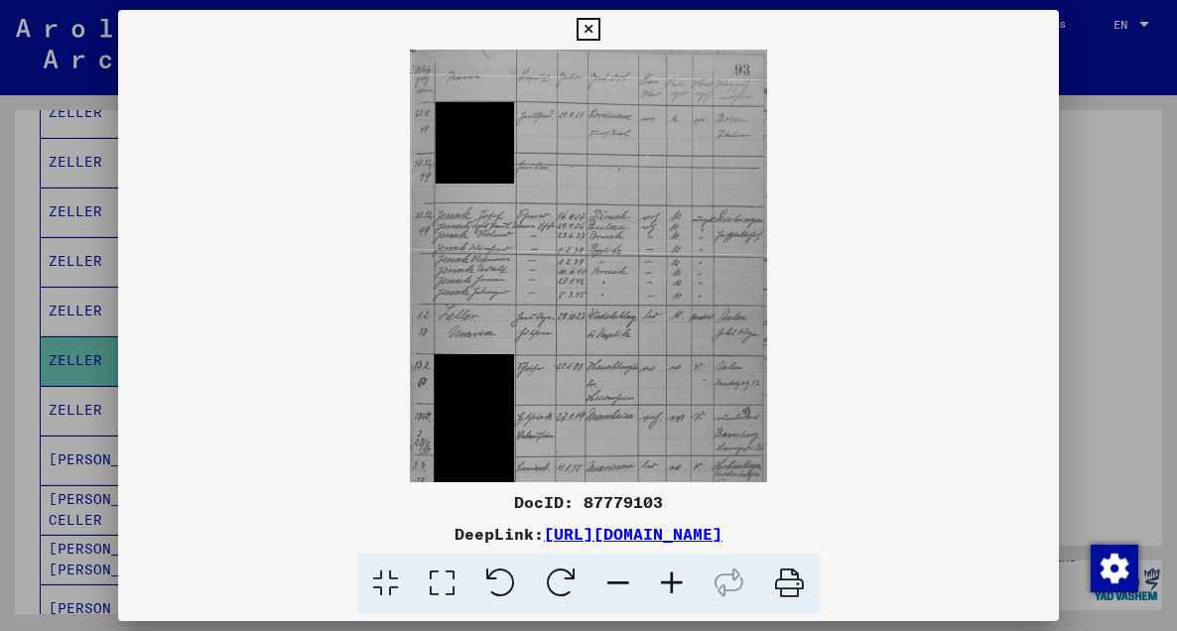
click at [676, 588] on icon at bounding box center [672, 584] width 54 height 61
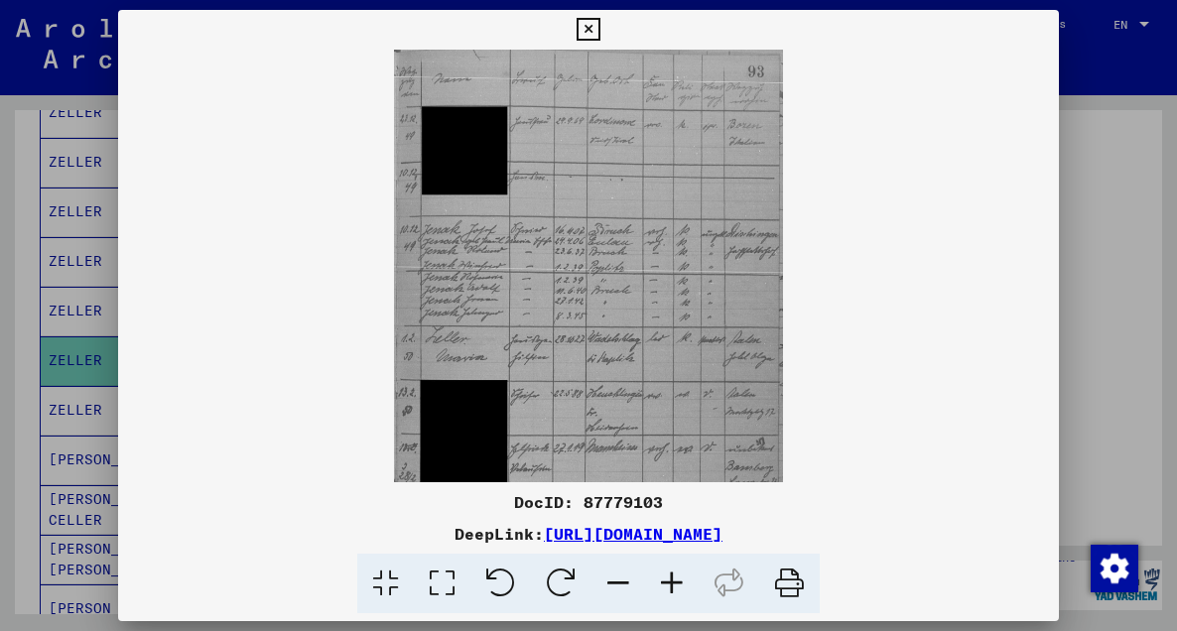
click at [676, 588] on icon at bounding box center [672, 584] width 54 height 61
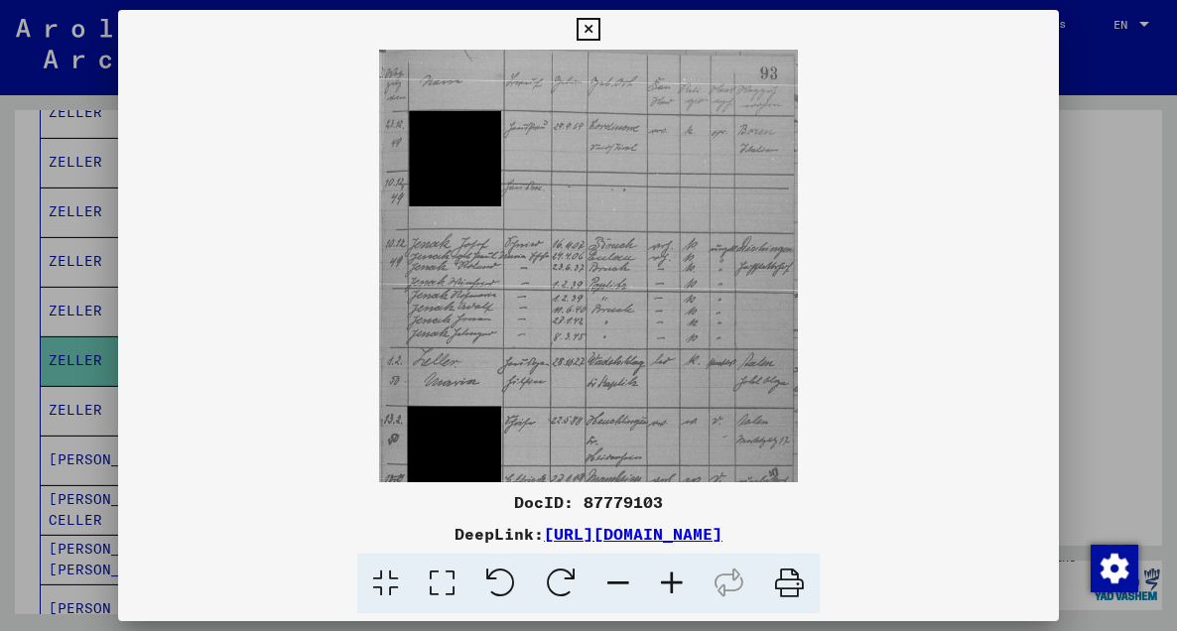
click at [676, 588] on icon at bounding box center [672, 584] width 54 height 61
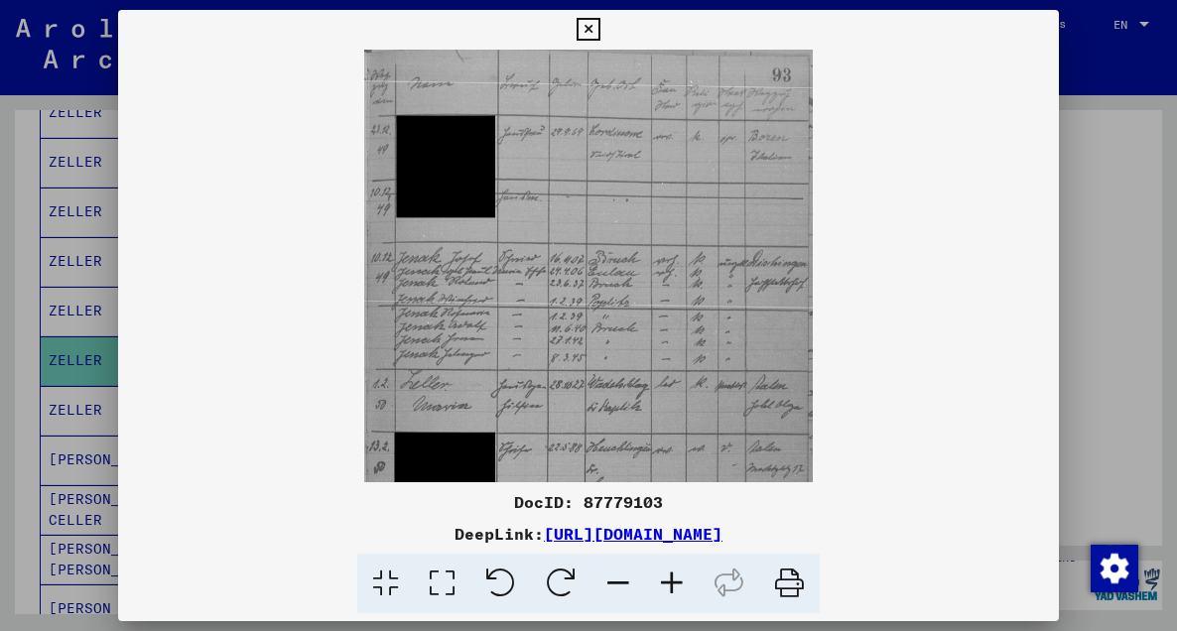
click at [676, 588] on icon at bounding box center [672, 584] width 54 height 61
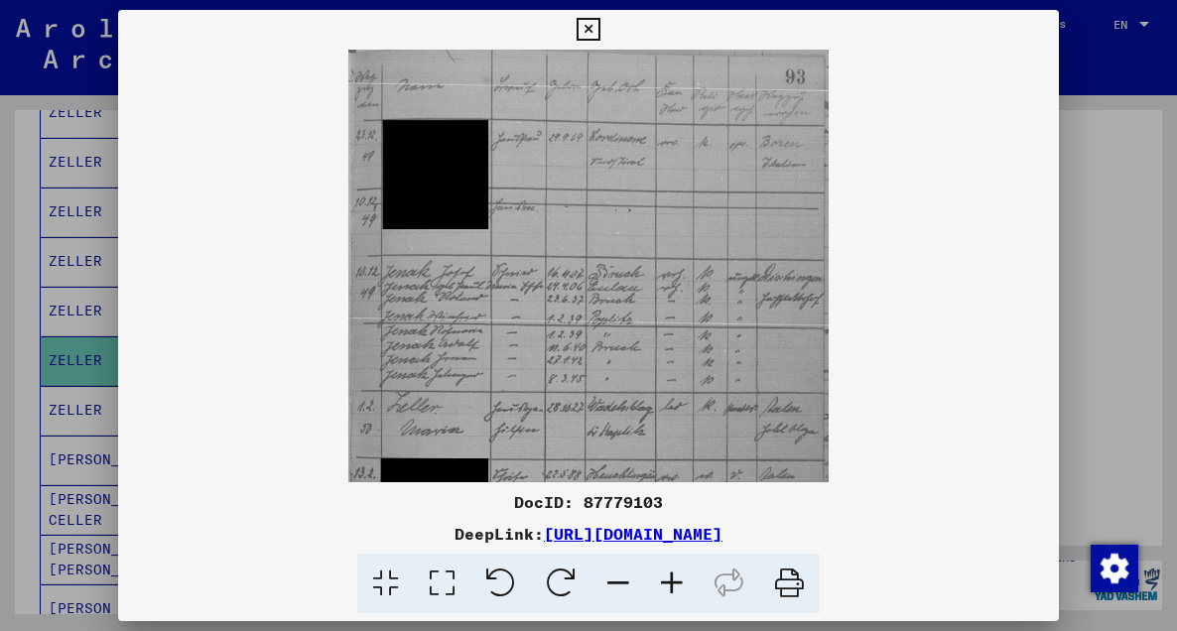
click at [593, 425] on img at bounding box center [588, 440] width 480 height 780
click at [574, 351] on img at bounding box center [588, 440] width 480 height 780
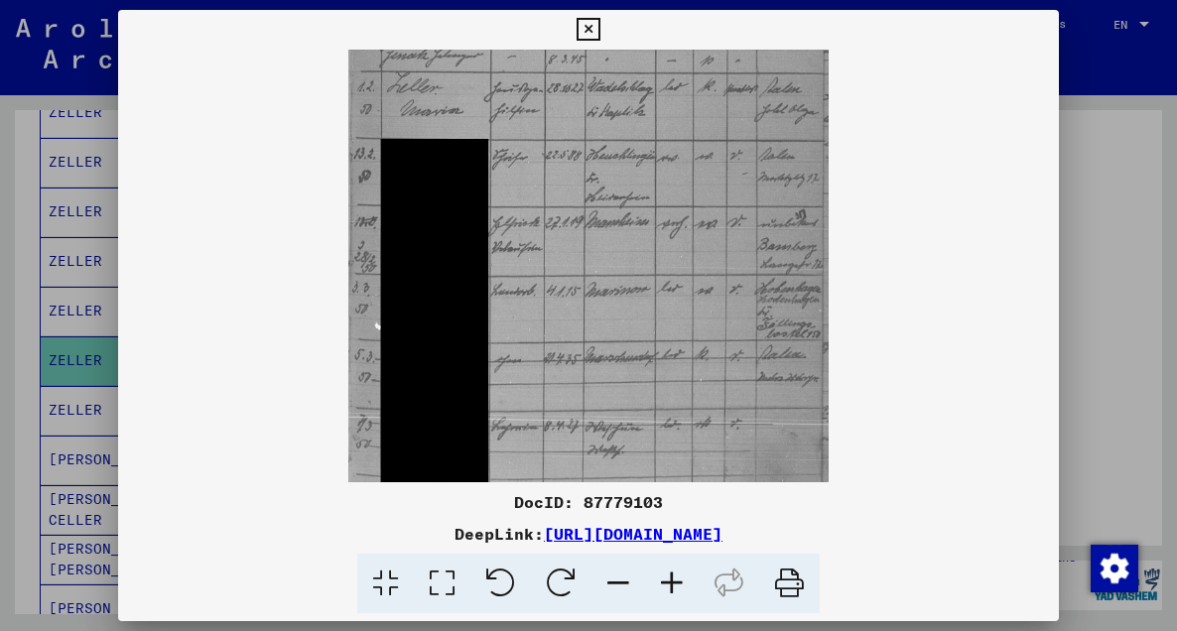
scroll to position [347, 0]
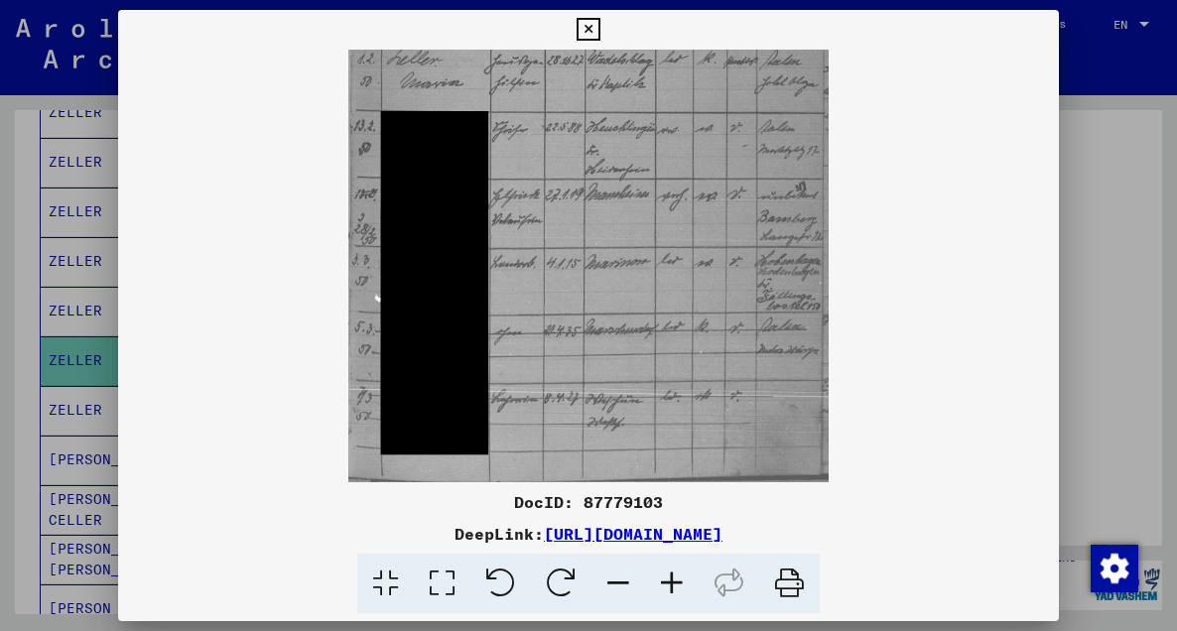
drag, startPoint x: 681, startPoint y: 347, endPoint x: 673, endPoint y: -111, distance: 458.5
click at [673, 0] on html "**********" at bounding box center [588, 315] width 1177 height 631
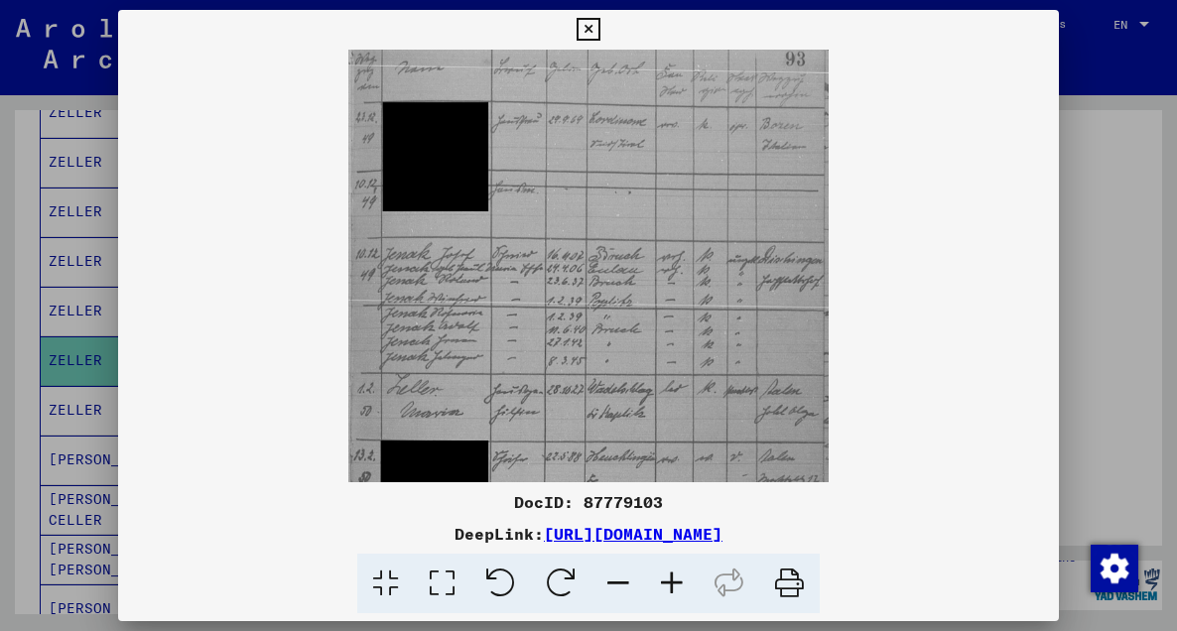
scroll to position [0, 0]
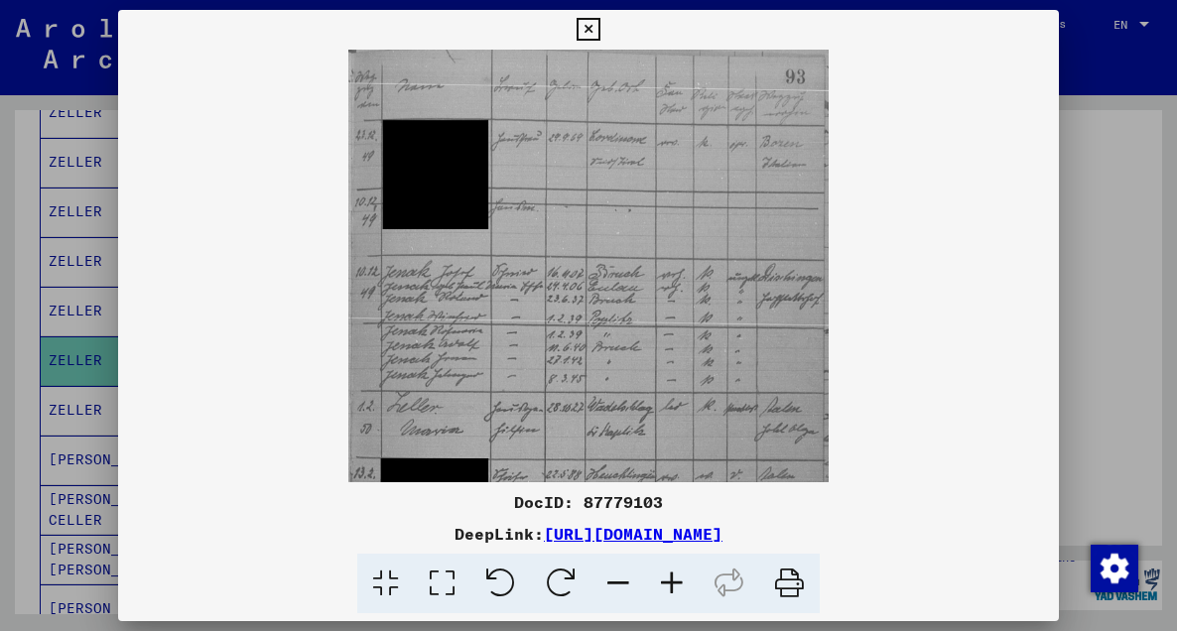
drag, startPoint x: 628, startPoint y: 254, endPoint x: 716, endPoint y: 562, distance: 320.0
click at [716, 562] on div "DocID: 87779103 DeepLink: https://collections.arolsen-archives.org/en/document/…" at bounding box center [589, 312] width 942 height 604
click at [71, 402] on div at bounding box center [588, 315] width 1177 height 631
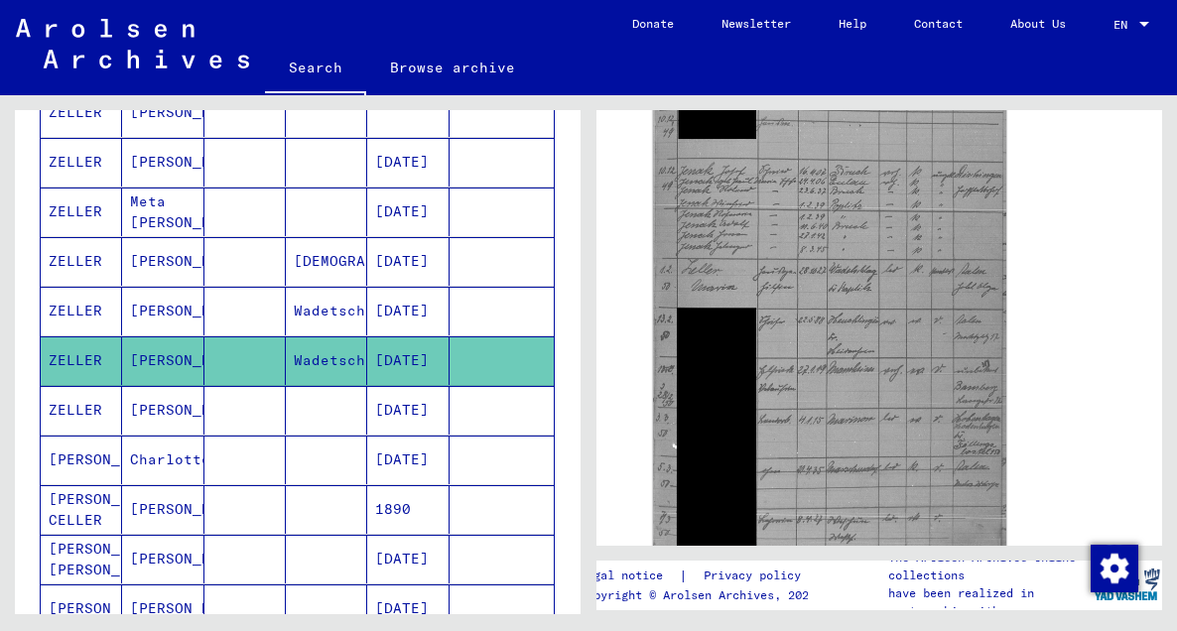
click at [81, 309] on mat-cell "ZELLER" at bounding box center [81, 311] width 81 height 49
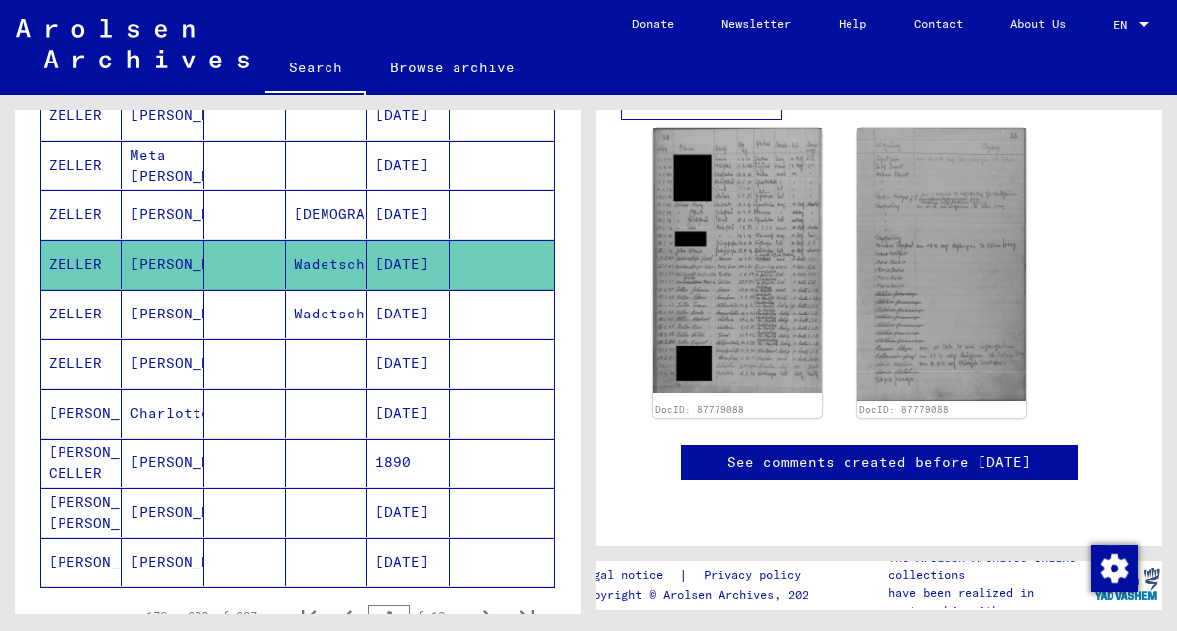
scroll to position [1053, 0]
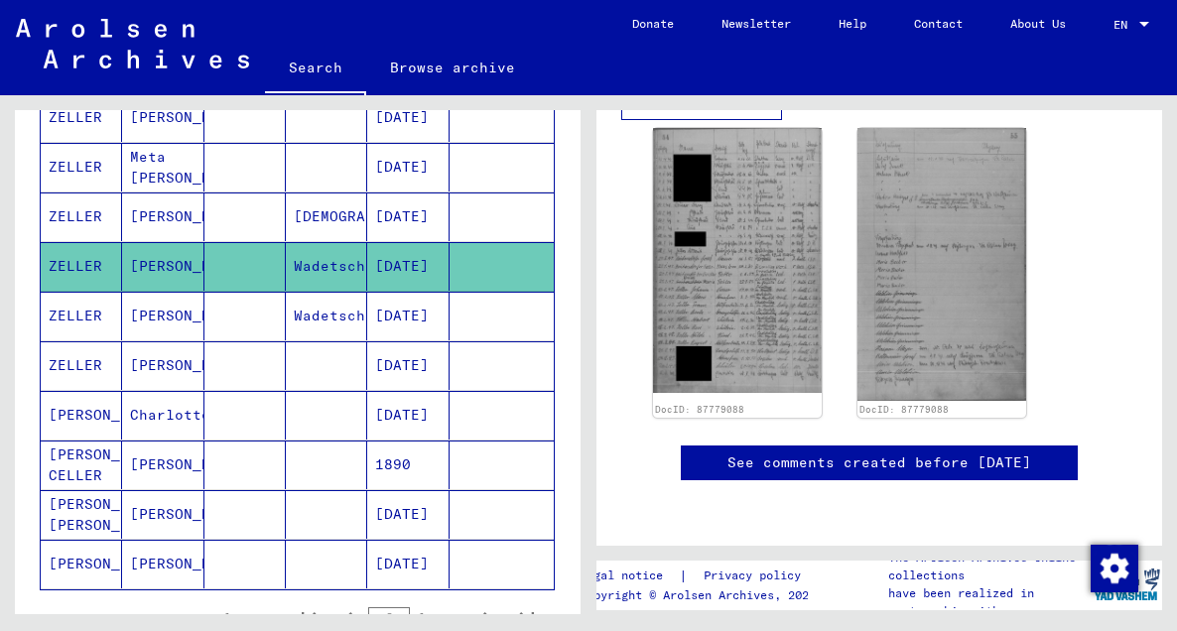
click at [153, 512] on mat-cell "Maria" at bounding box center [162, 514] width 81 height 49
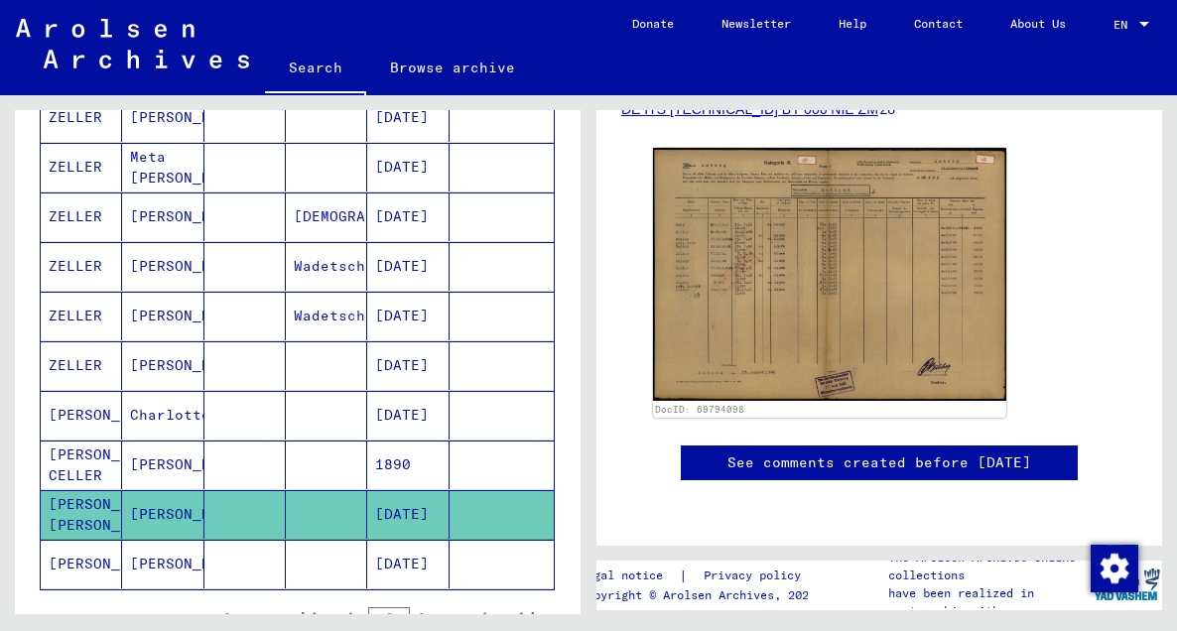
scroll to position [470, 0]
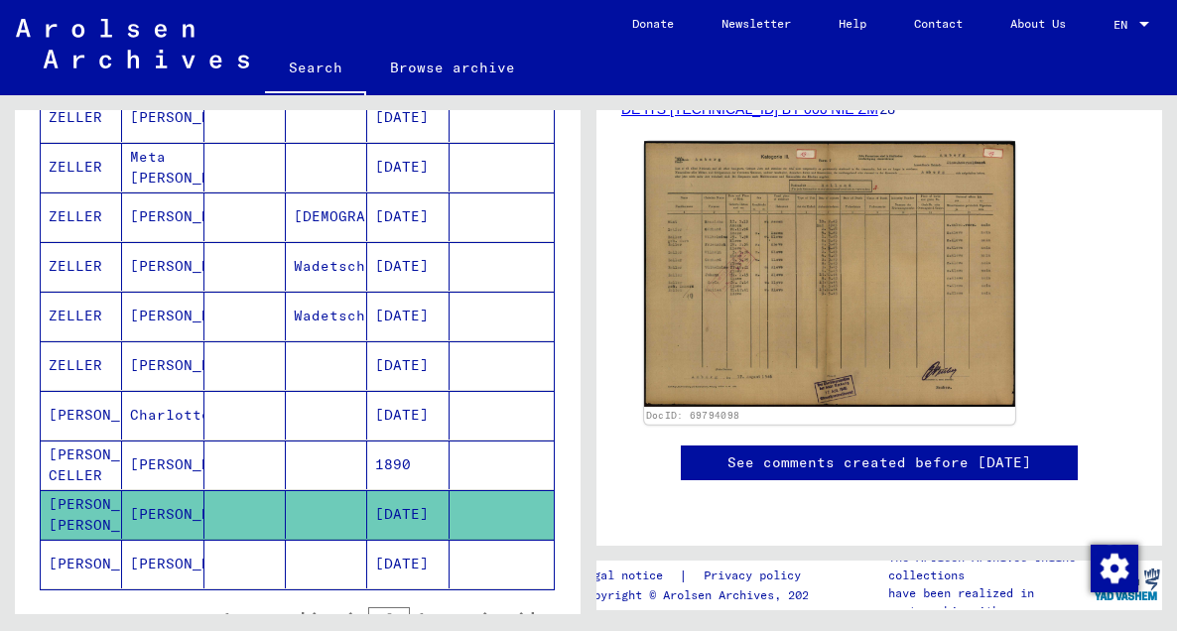
click at [768, 227] on img at bounding box center [829, 274] width 371 height 266
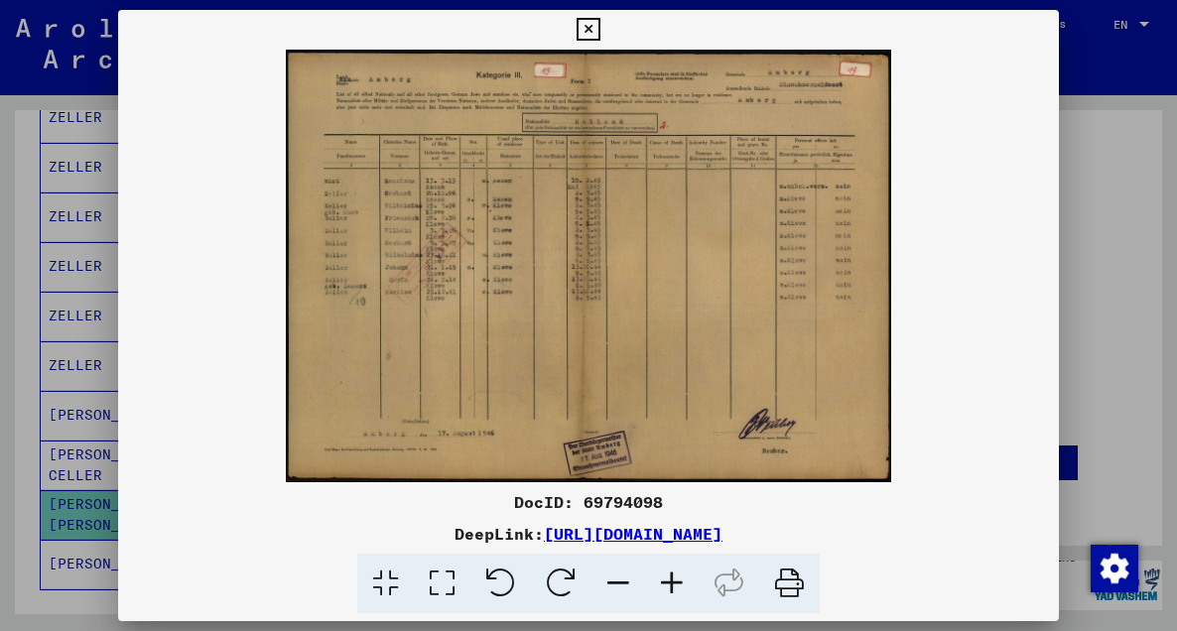
click at [768, 227] on img at bounding box center [589, 266] width 942 height 433
click at [677, 581] on icon at bounding box center [672, 584] width 54 height 61
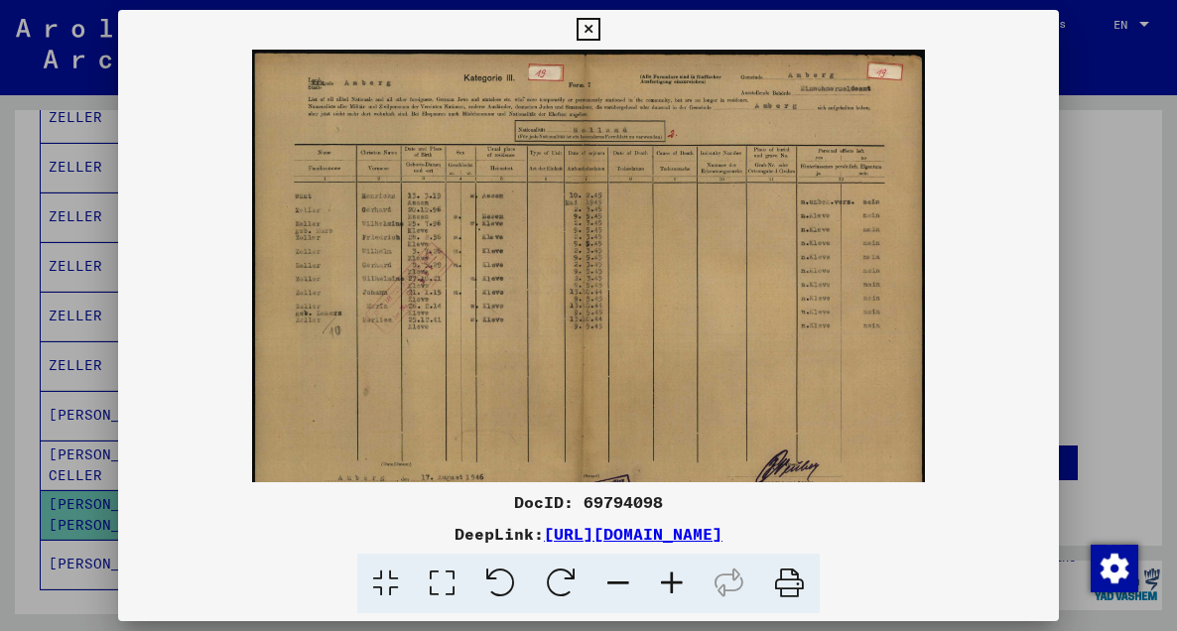
click at [677, 581] on icon at bounding box center [672, 584] width 54 height 61
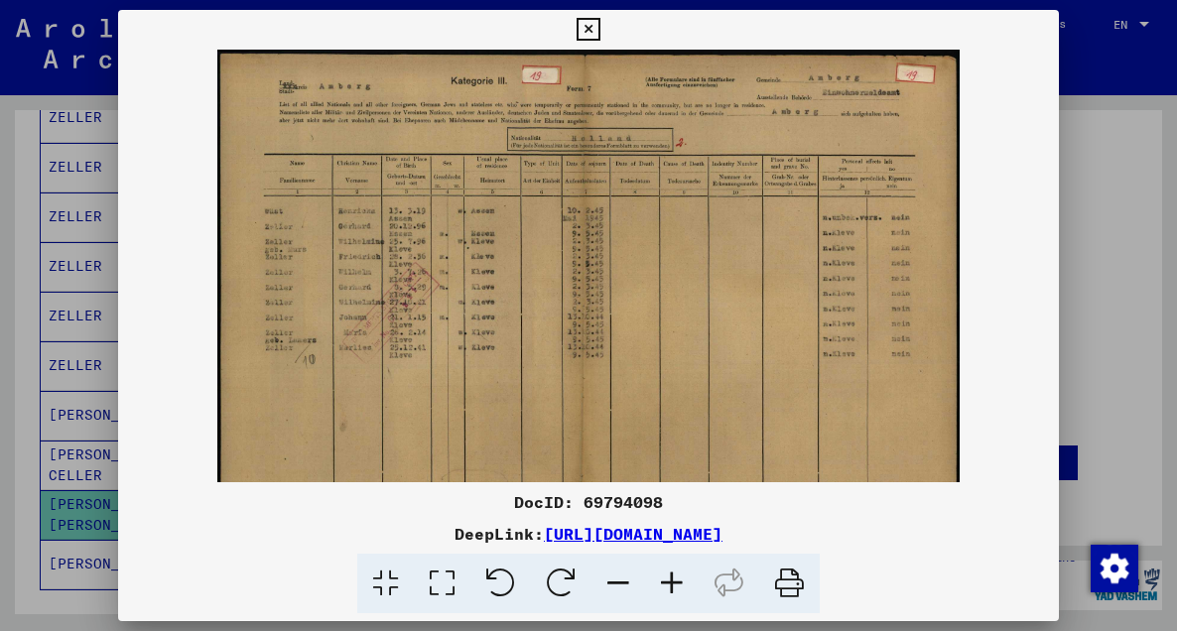
click at [677, 581] on icon at bounding box center [672, 584] width 54 height 61
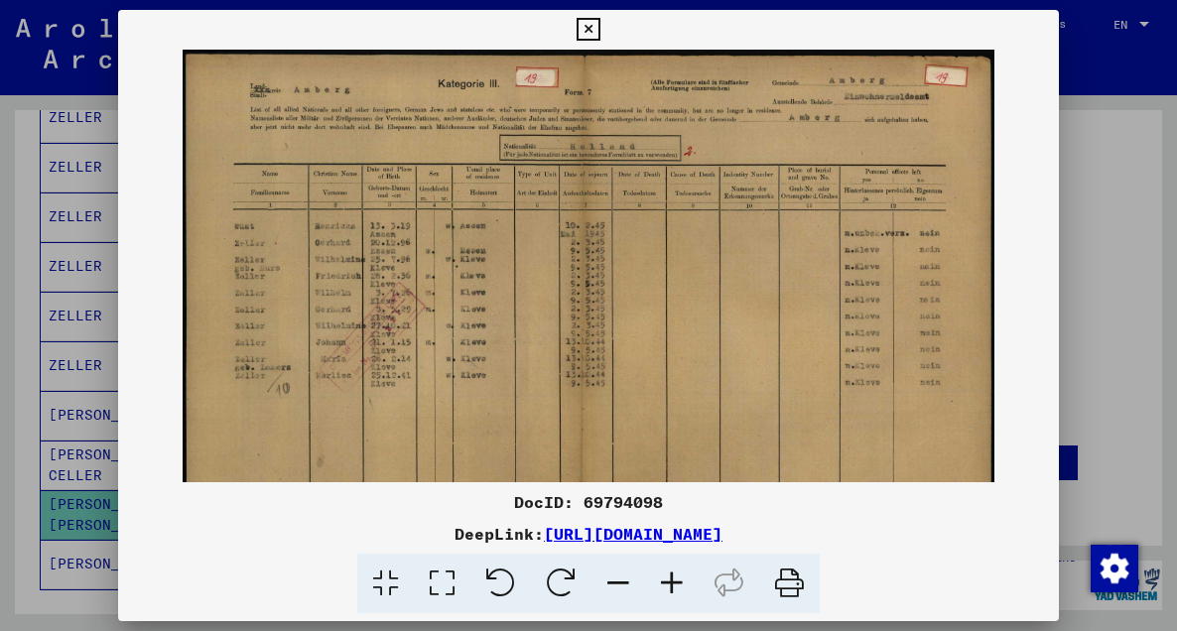
click at [677, 581] on icon at bounding box center [672, 584] width 54 height 61
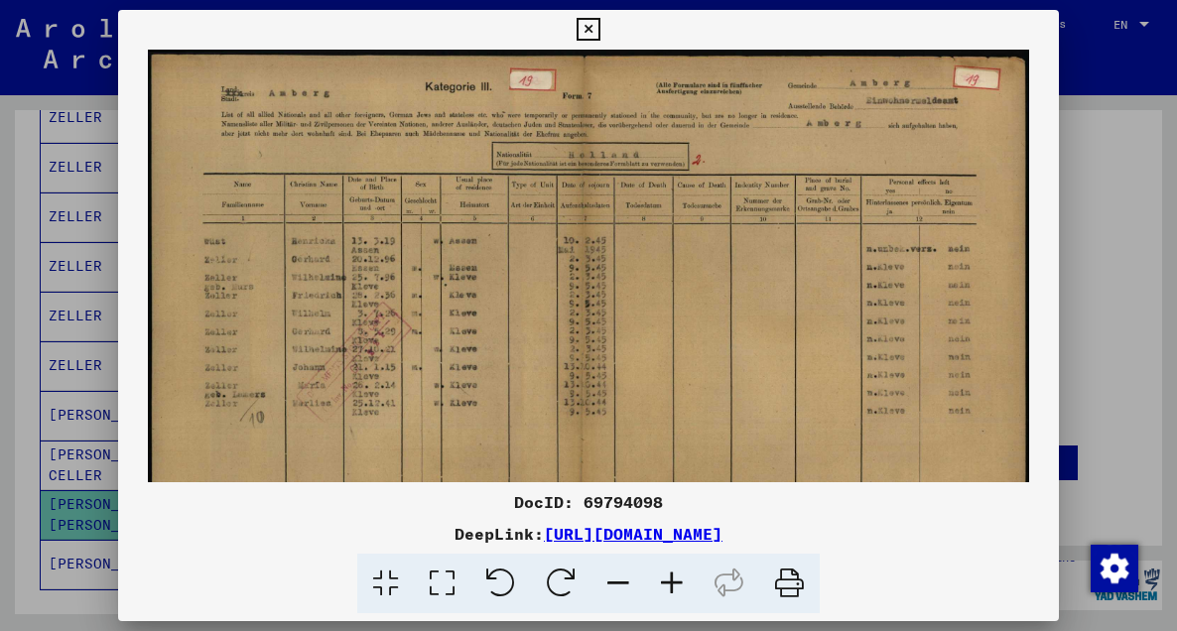
click at [677, 581] on icon at bounding box center [672, 584] width 54 height 61
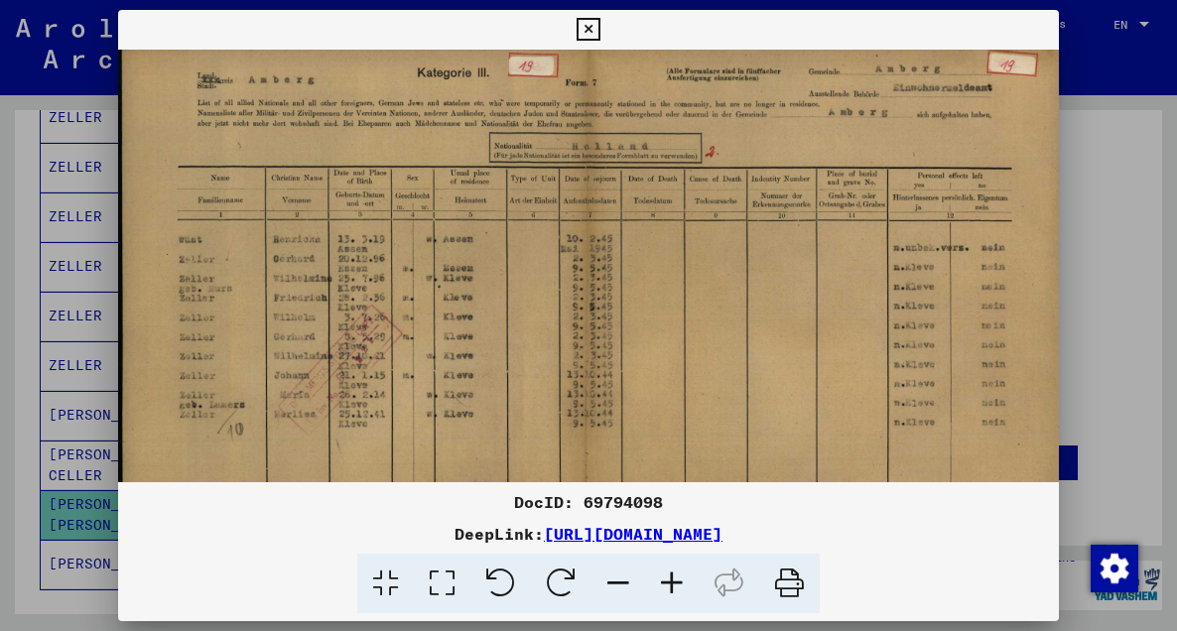
scroll to position [21, 0]
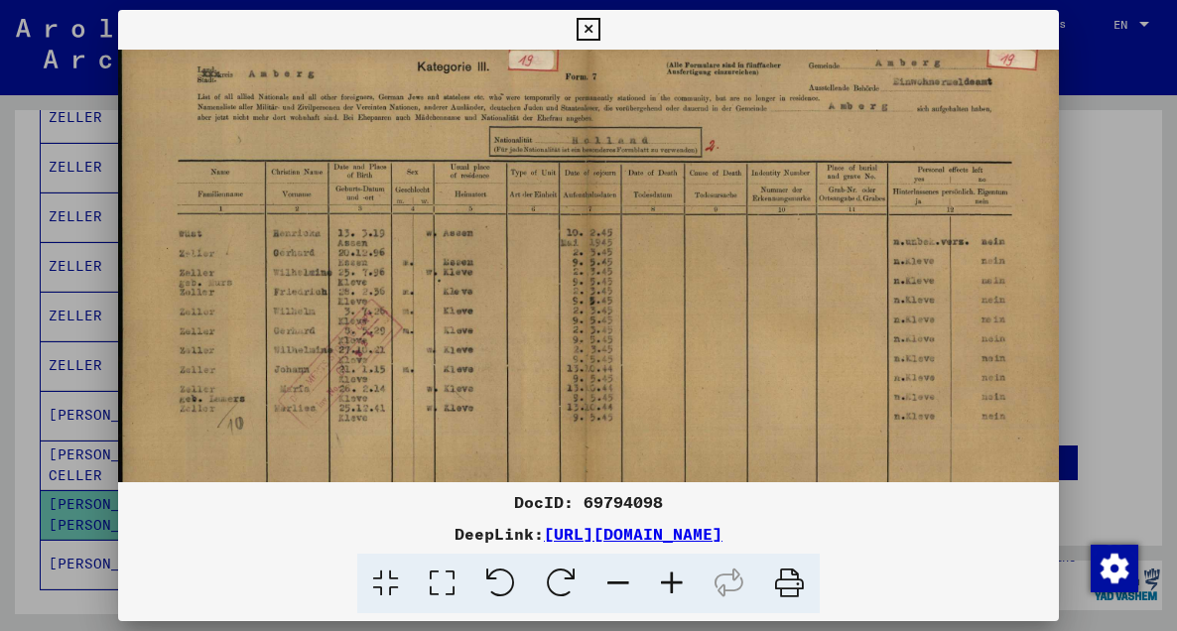
drag, startPoint x: 749, startPoint y: 390, endPoint x: 753, endPoint y: 366, distance: 24.1
click at [753, 366] on img at bounding box center [593, 367] width 951 height 681
click at [672, 585] on icon at bounding box center [672, 584] width 54 height 61
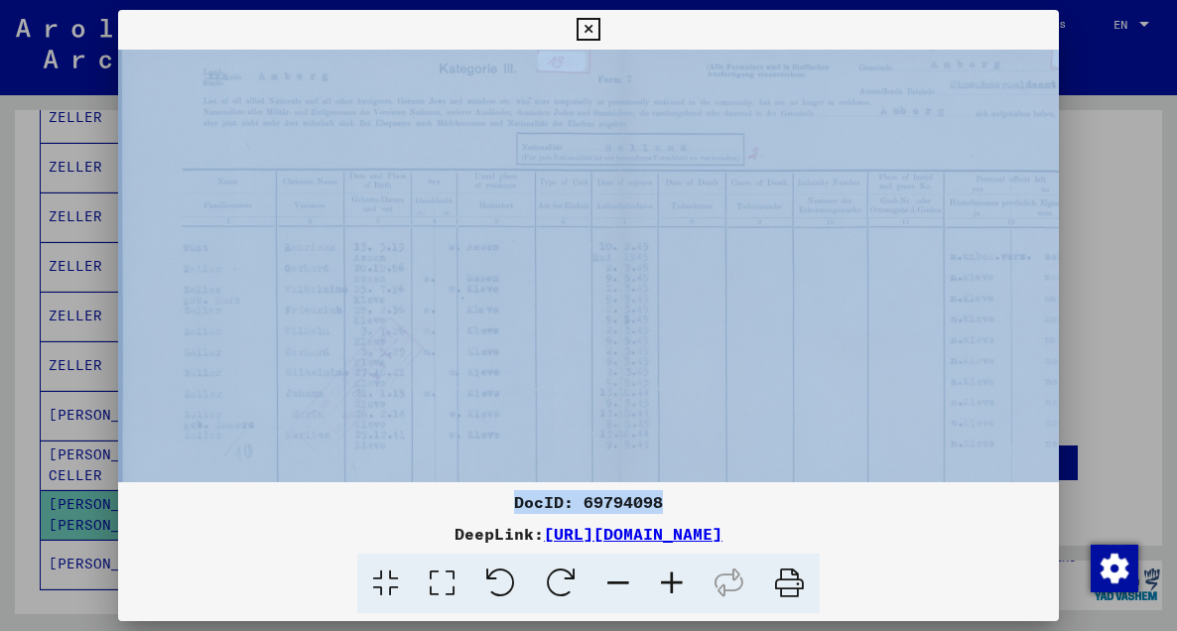
drag, startPoint x: 1059, startPoint y: 492, endPoint x: 1101, endPoint y: 501, distance: 43.6
click at [1101, 500] on div "DocID: 69794098 DeepLink: https://collections.arolsen-archives.org/en/document/…" at bounding box center [588, 315] width 1177 height 631
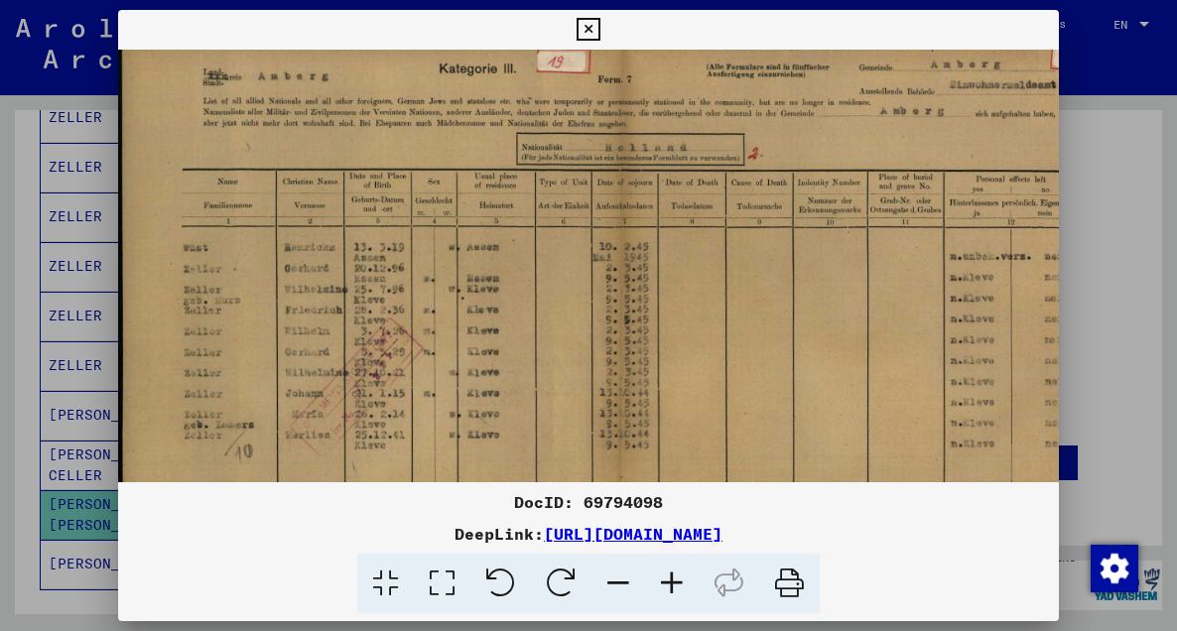
click at [971, 583] on div at bounding box center [589, 584] width 926 height 61
click at [618, 581] on icon at bounding box center [618, 584] width 54 height 61
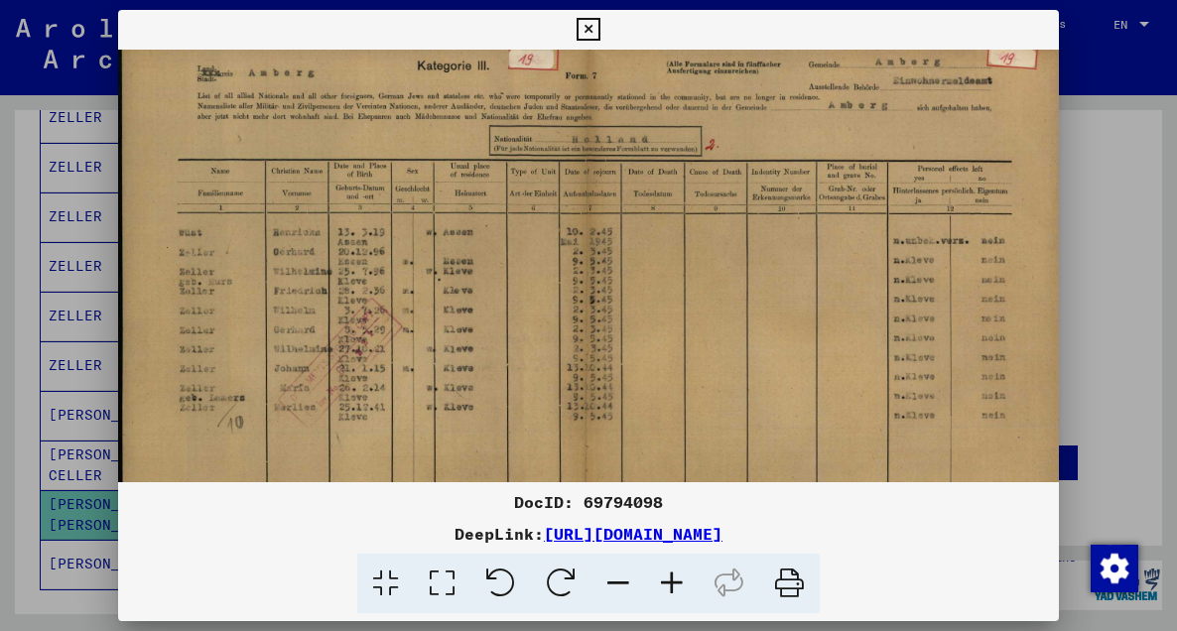
click at [586, 25] on icon at bounding box center [588, 30] width 23 height 24
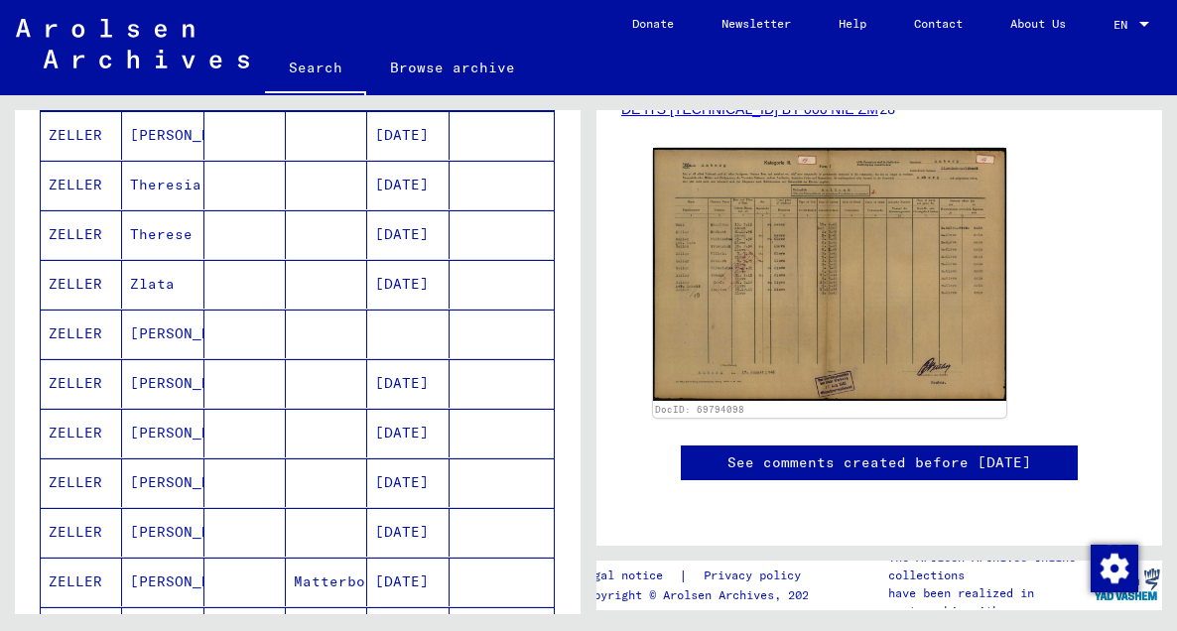
scroll to position [281, 0]
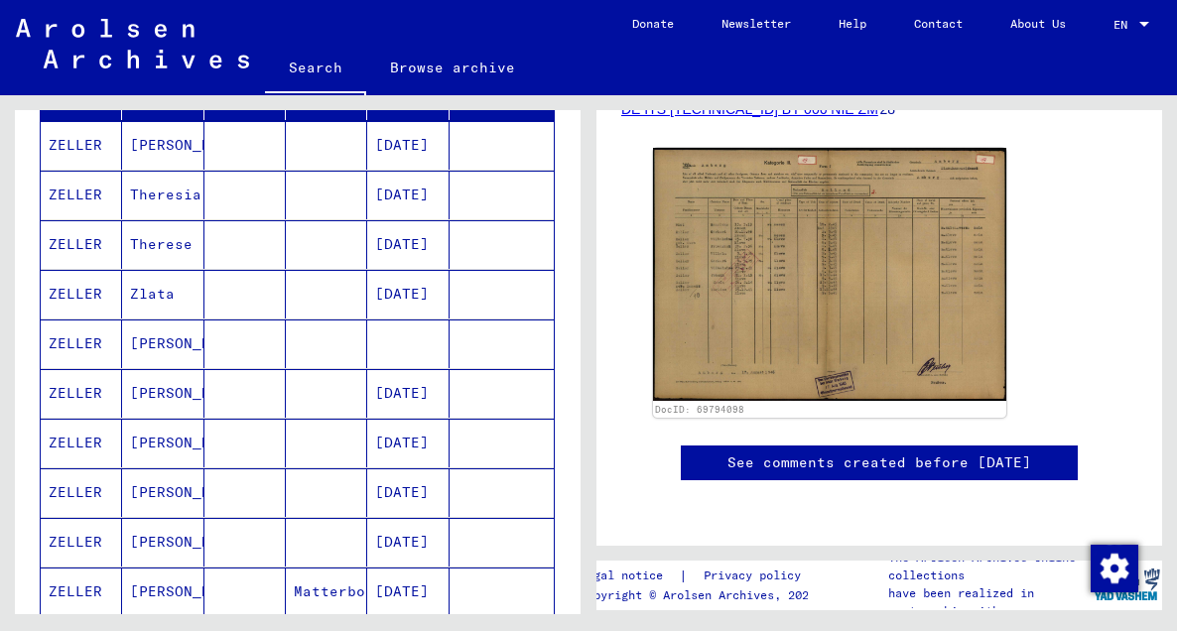
click at [166, 343] on mat-cell "Maria" at bounding box center [162, 344] width 81 height 49
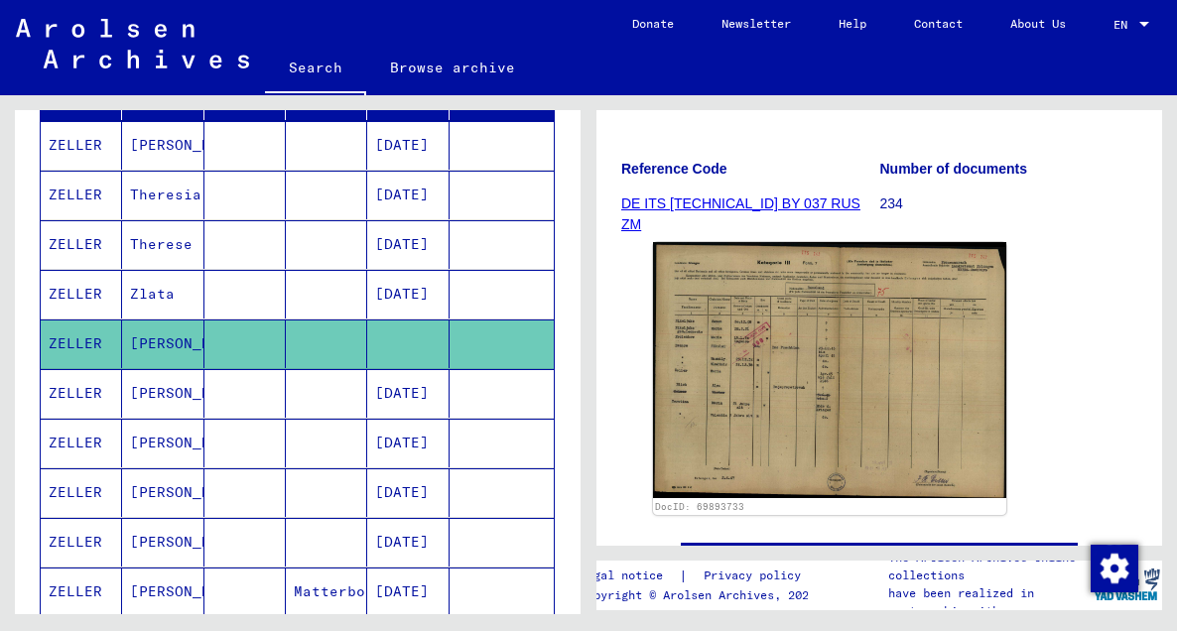
scroll to position [284, 0]
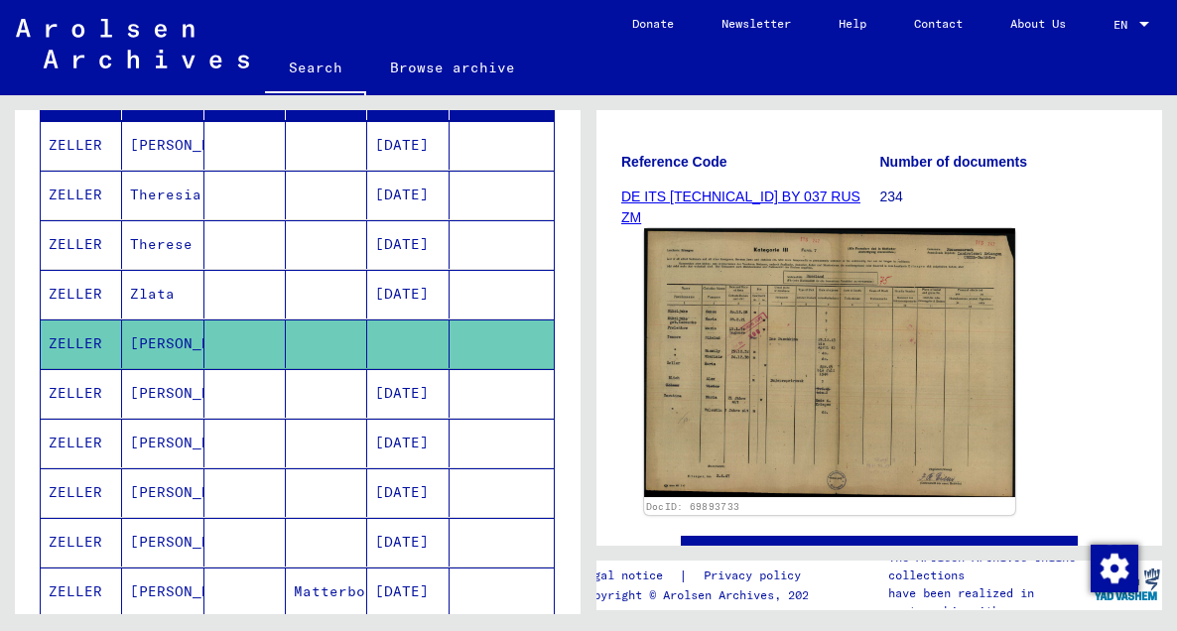
click at [840, 363] on img at bounding box center [829, 362] width 371 height 269
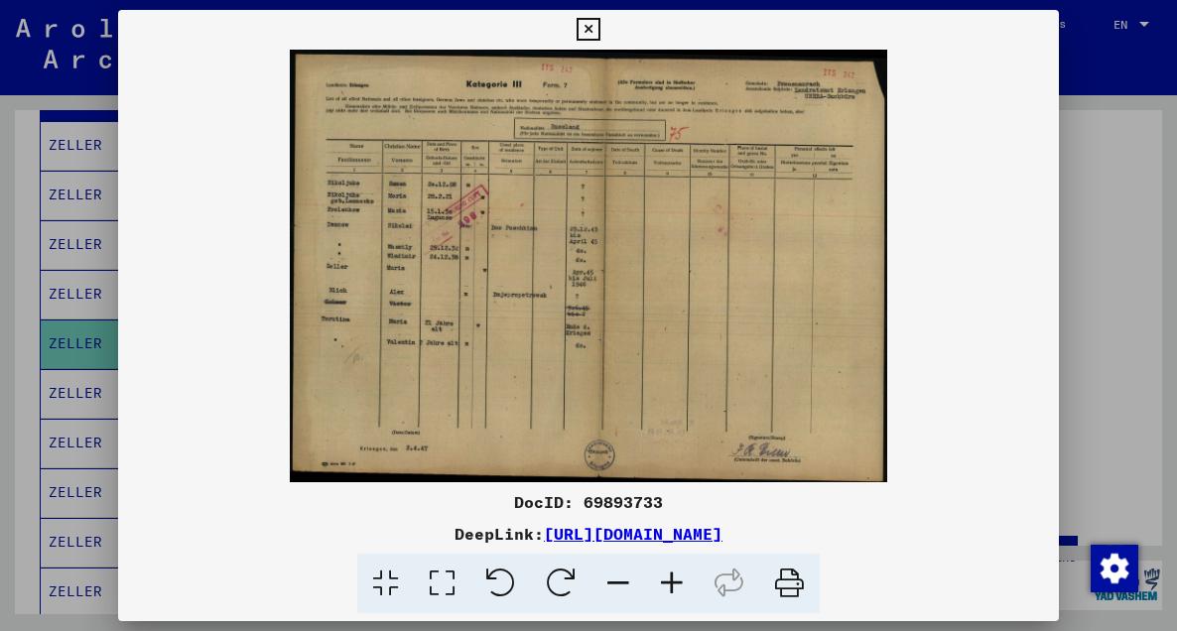
click at [677, 584] on icon at bounding box center [672, 584] width 54 height 61
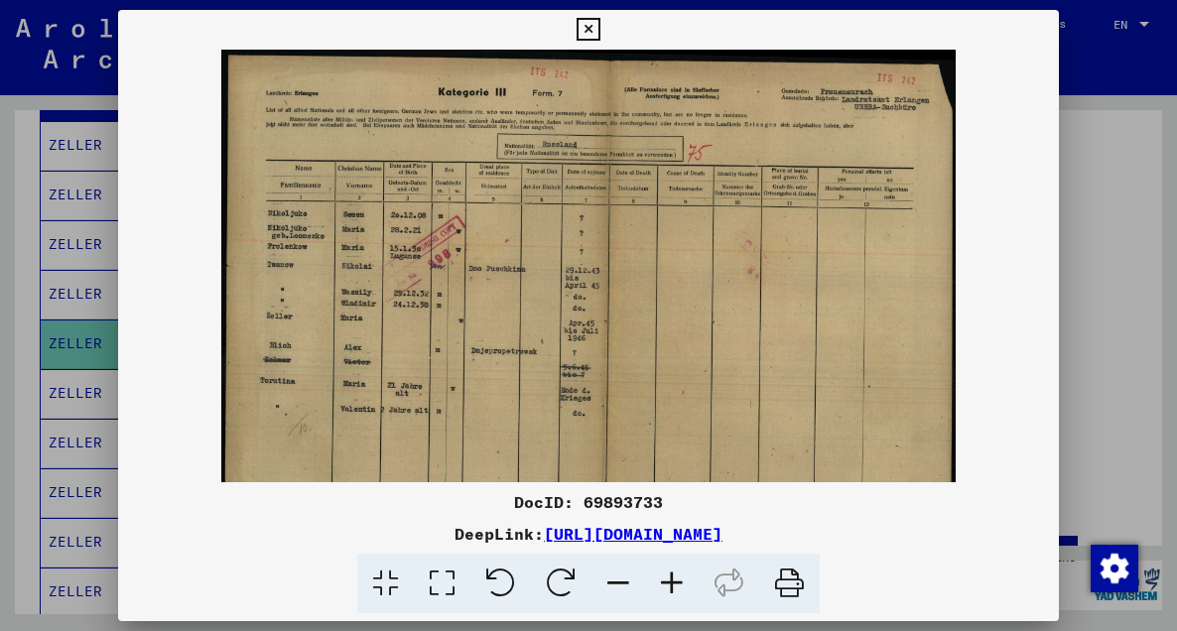
click at [677, 584] on icon at bounding box center [672, 584] width 54 height 61
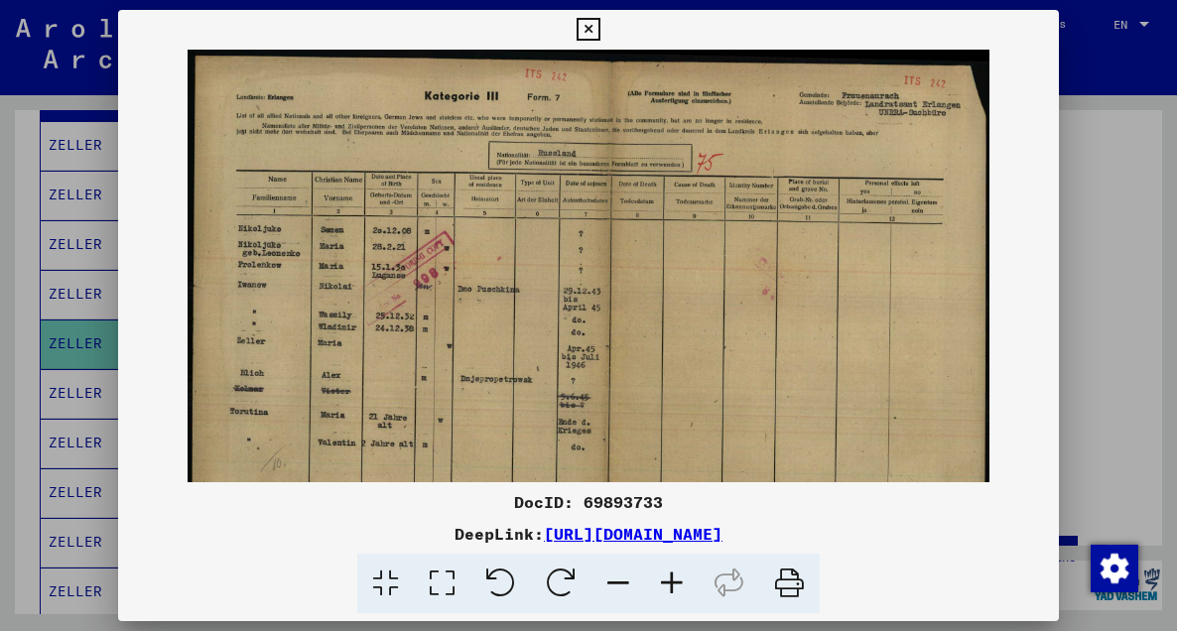
click at [677, 584] on icon at bounding box center [672, 584] width 54 height 61
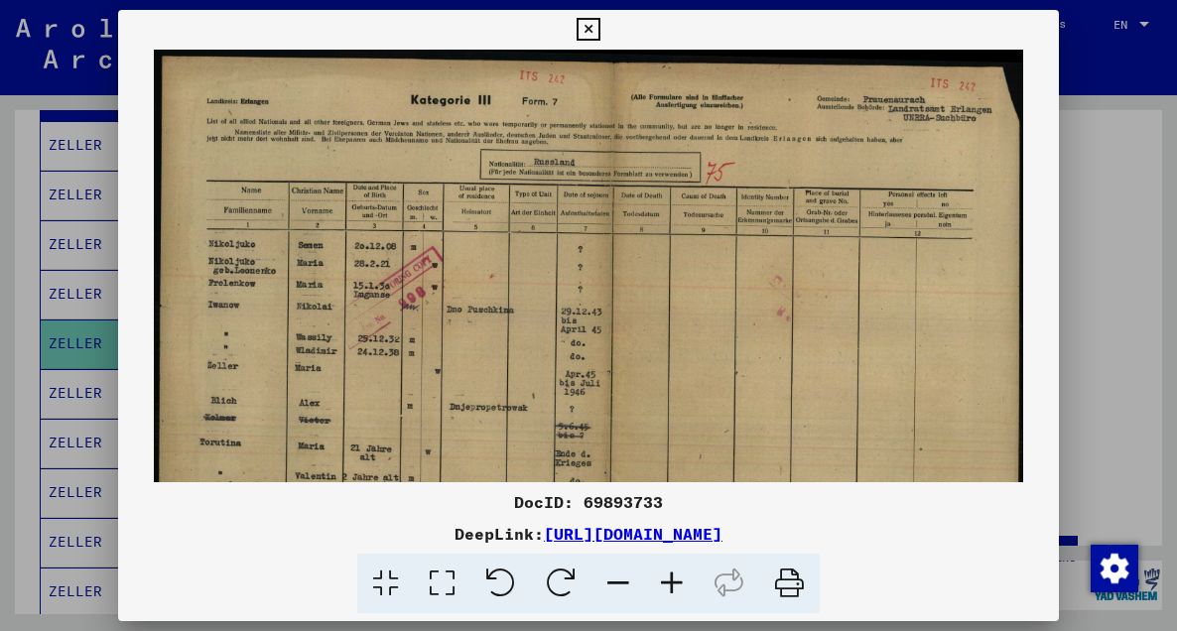
click at [85, 362] on div at bounding box center [588, 315] width 1177 height 631
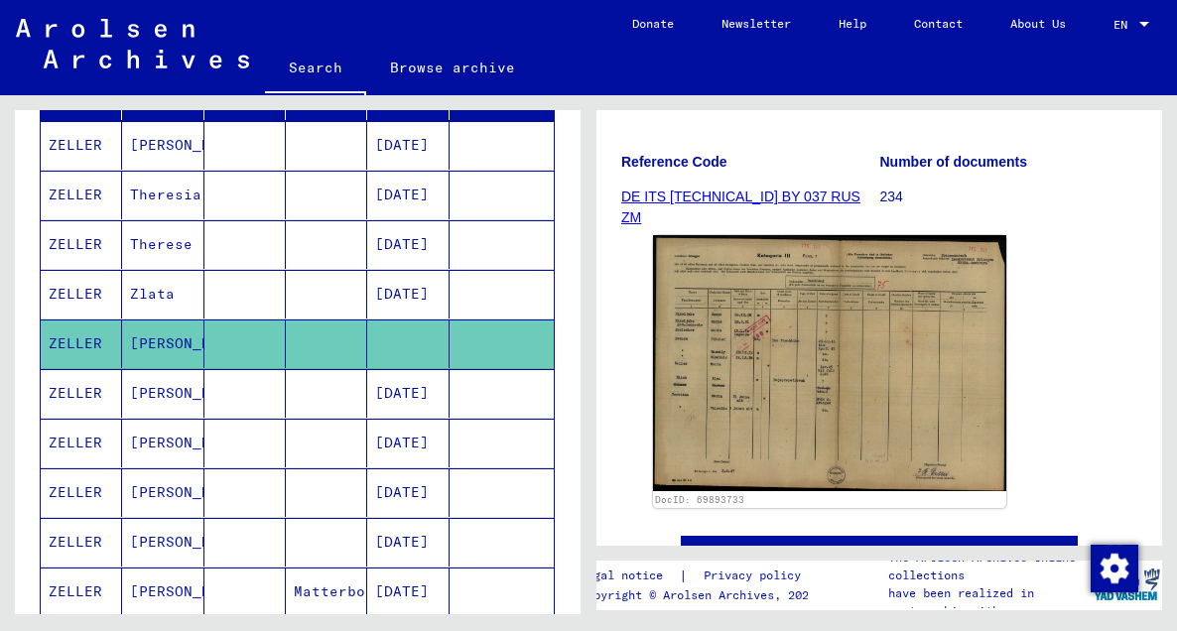
click at [88, 390] on mat-cell "ZELLER" at bounding box center [81, 393] width 81 height 49
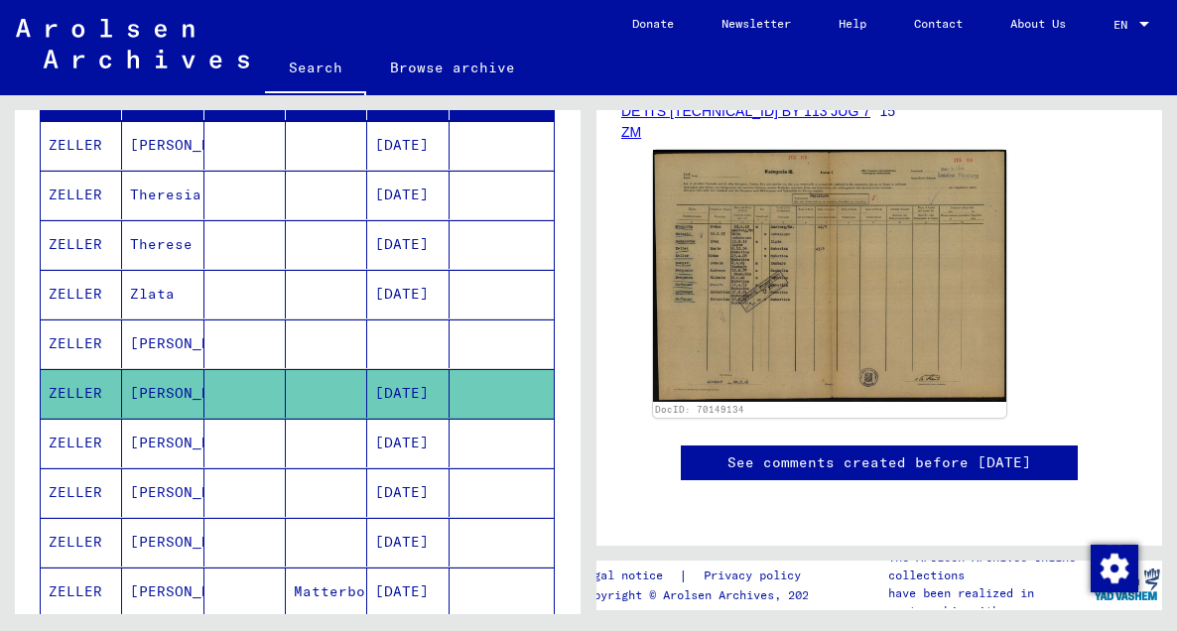
scroll to position [377, 0]
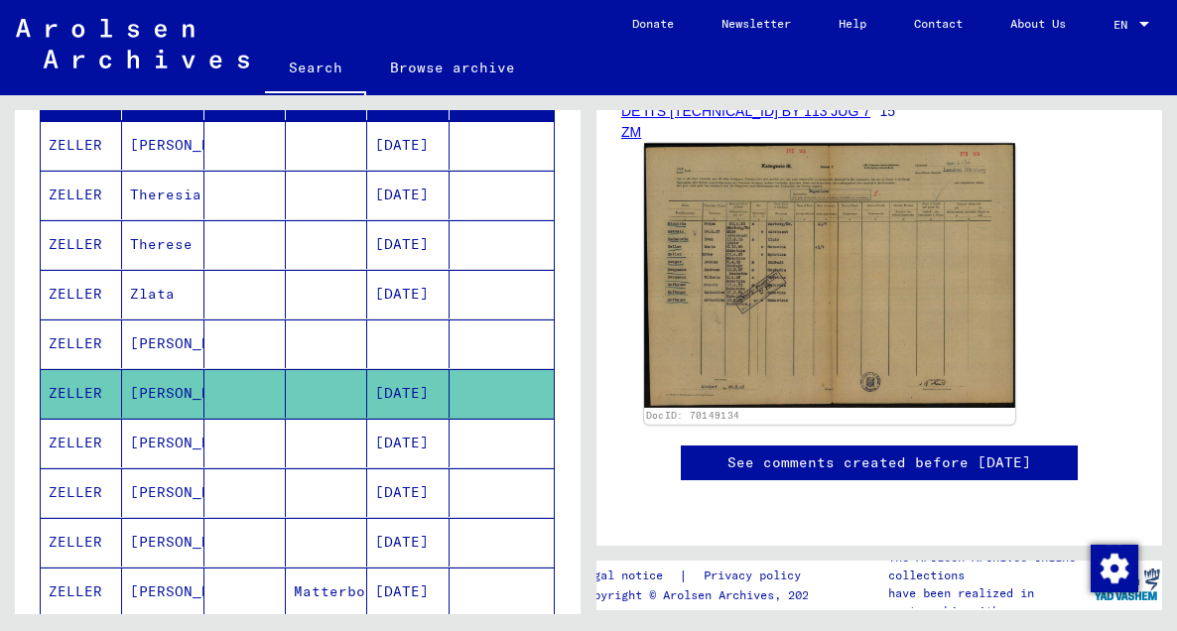
click at [811, 227] on img at bounding box center [829, 275] width 371 height 264
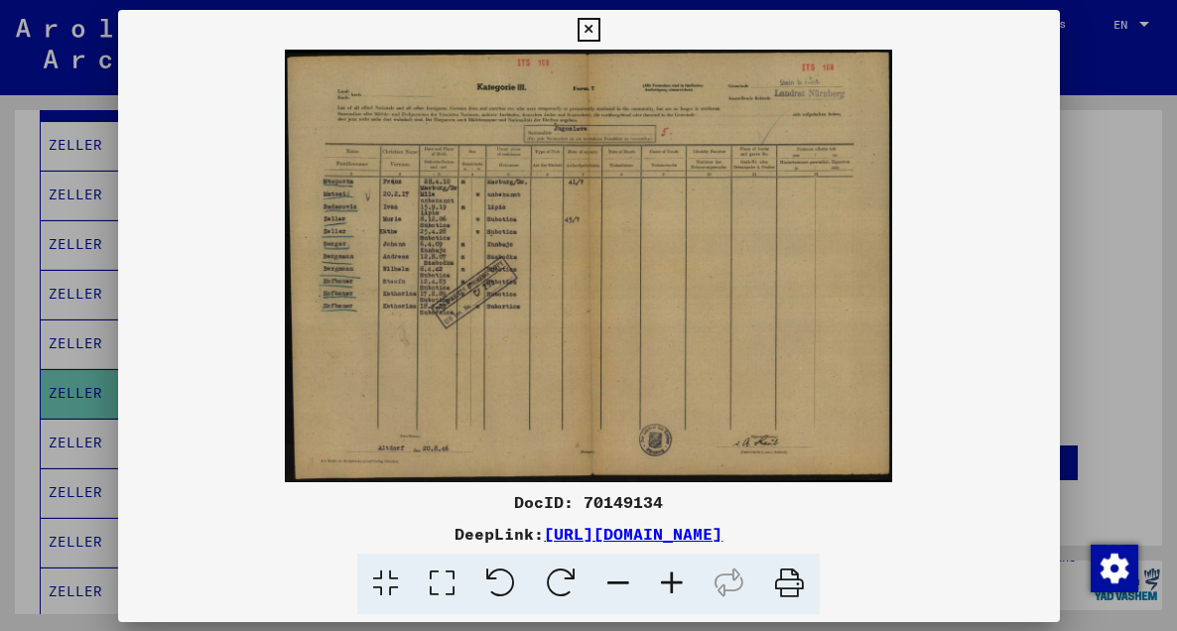
click at [811, 227] on img at bounding box center [589, 266] width 942 height 433
click at [589, 20] on icon at bounding box center [588, 30] width 23 height 24
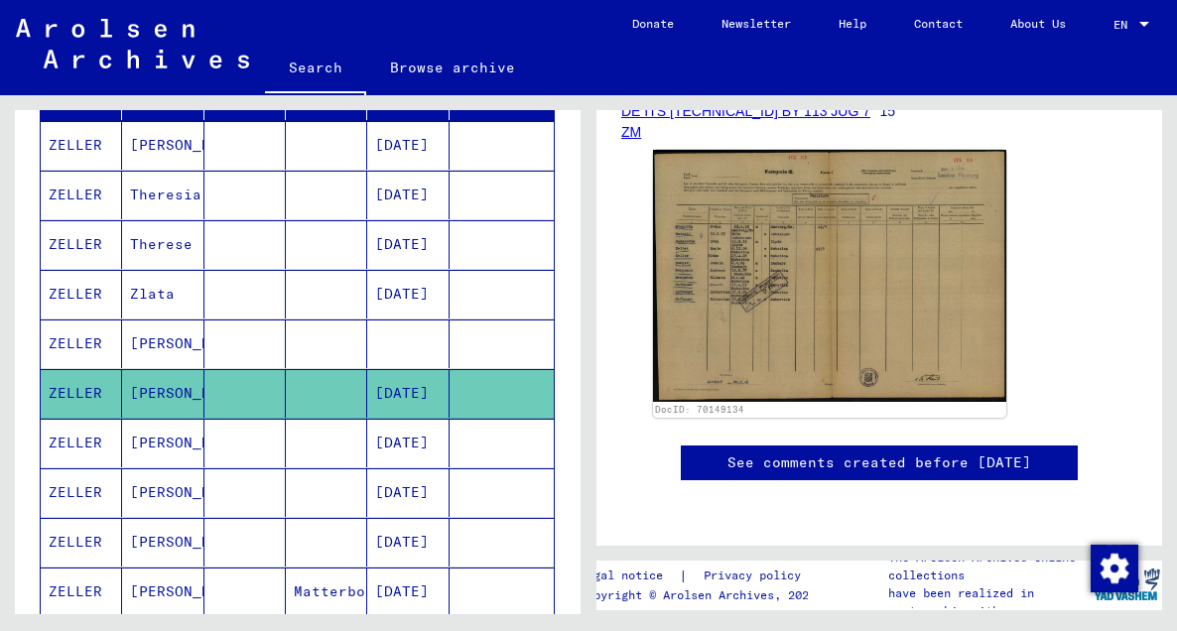
click at [74, 444] on mat-cell "ZELLER" at bounding box center [81, 443] width 81 height 49
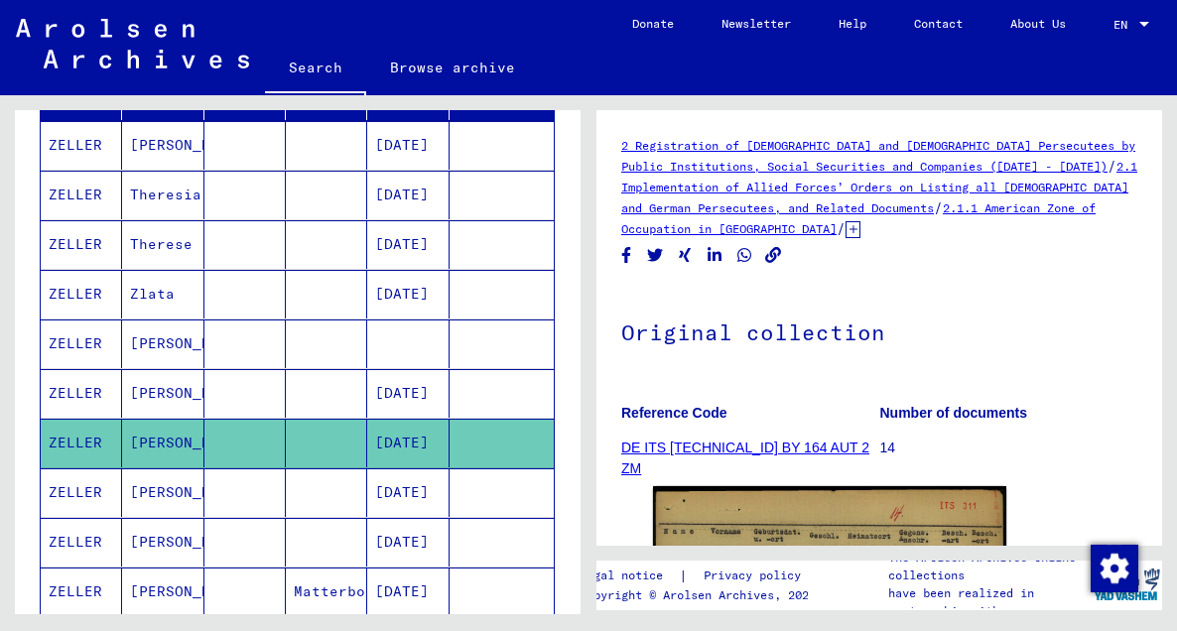
click at [70, 500] on mat-cell "ZELLER" at bounding box center [81, 492] width 81 height 49
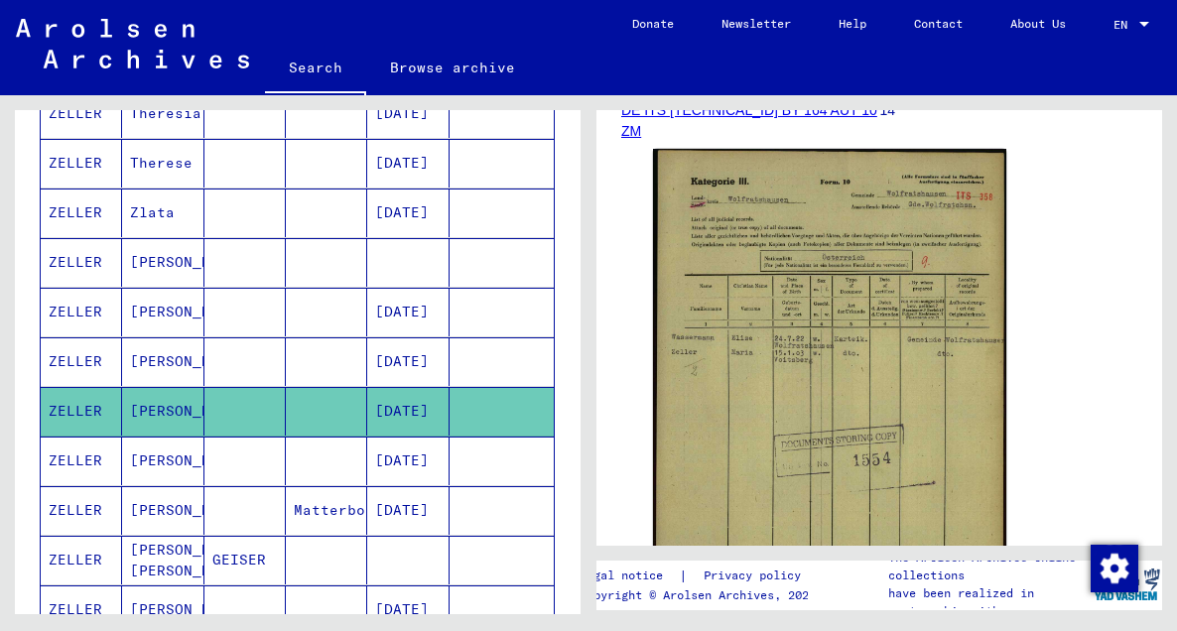
scroll to position [365, 0]
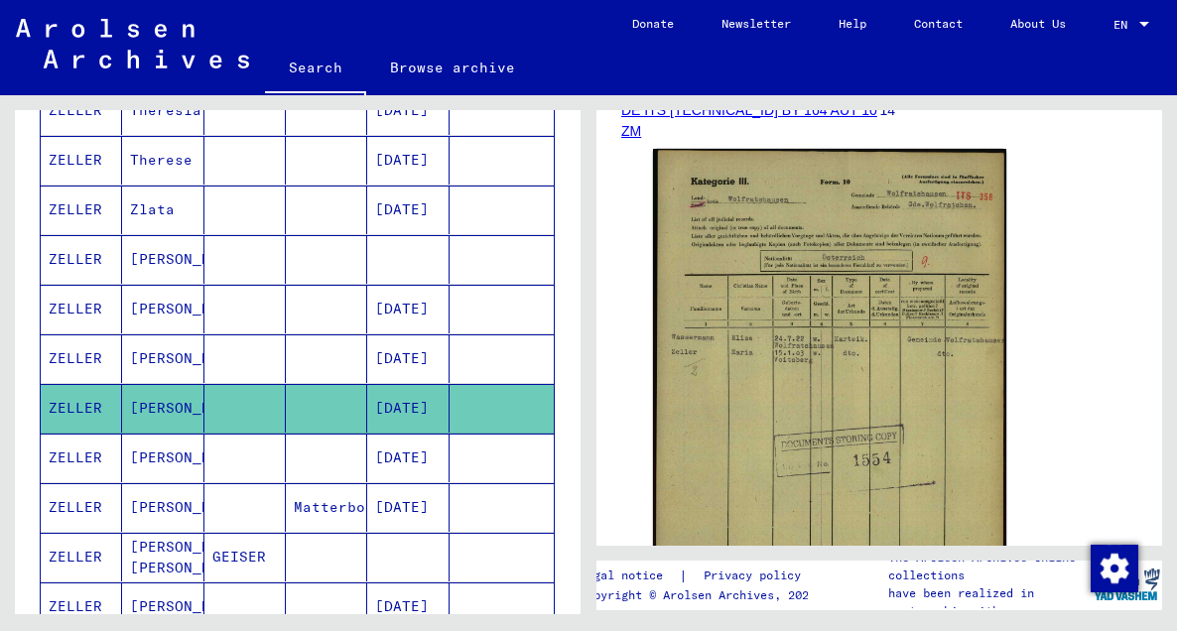
click at [102, 462] on mat-cell "ZELLER" at bounding box center [81, 458] width 81 height 49
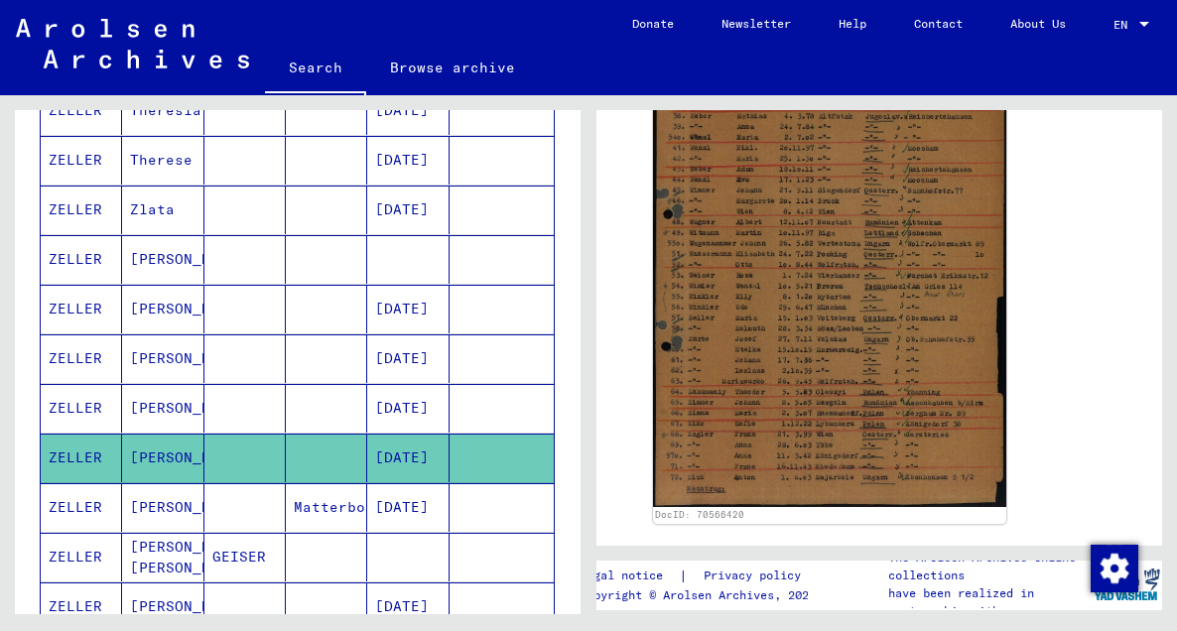
scroll to position [502, 0]
click at [139, 501] on mat-cell "Maria" at bounding box center [162, 507] width 81 height 49
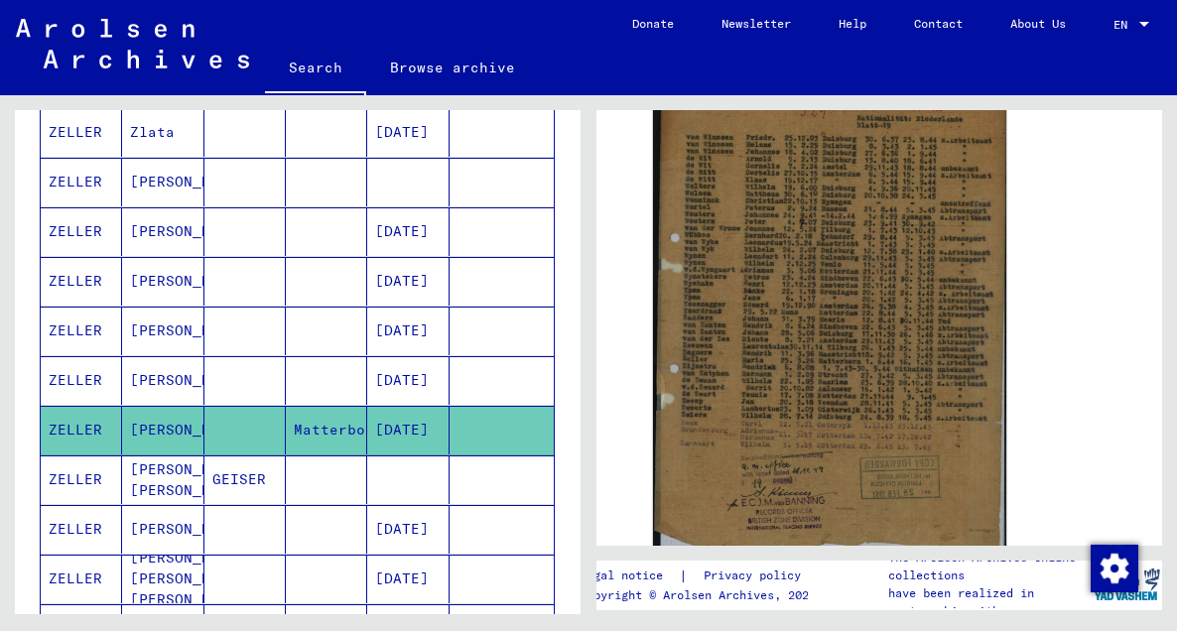
scroll to position [449, 0]
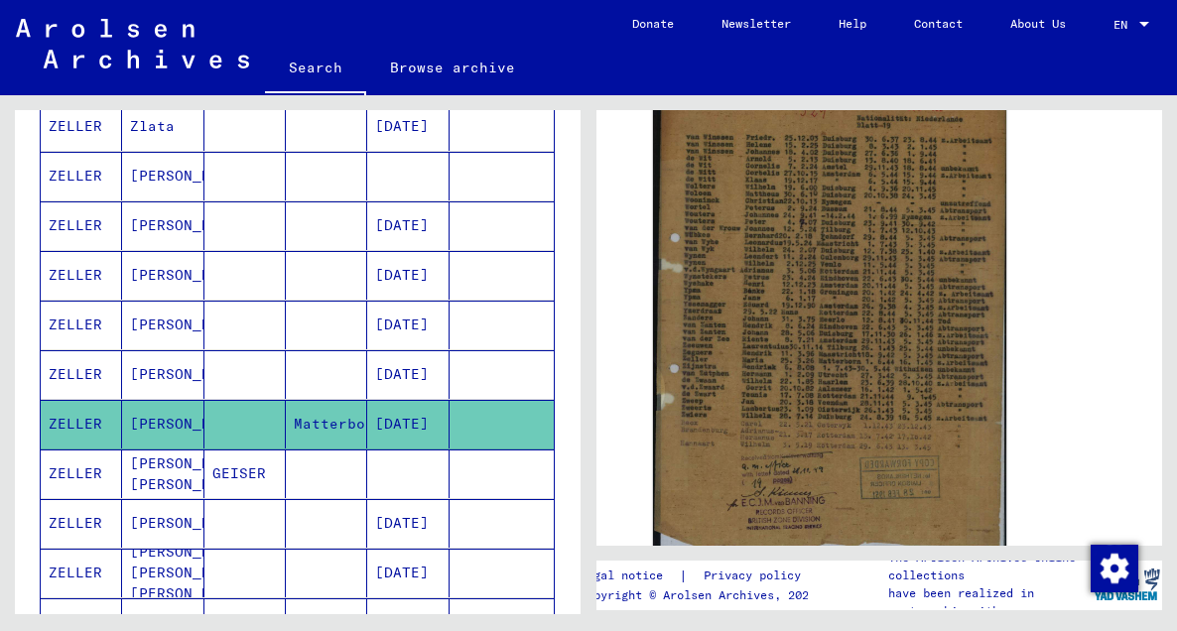
click at [140, 468] on mat-cell "Anna Marie" at bounding box center [162, 474] width 81 height 49
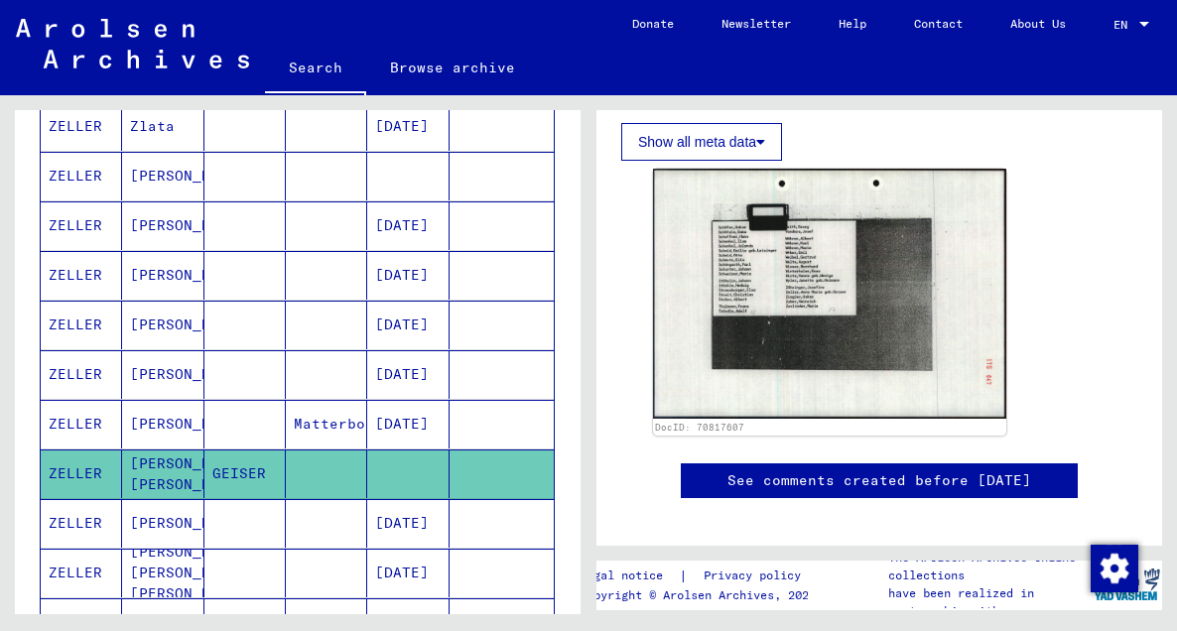
scroll to position [639, 0]
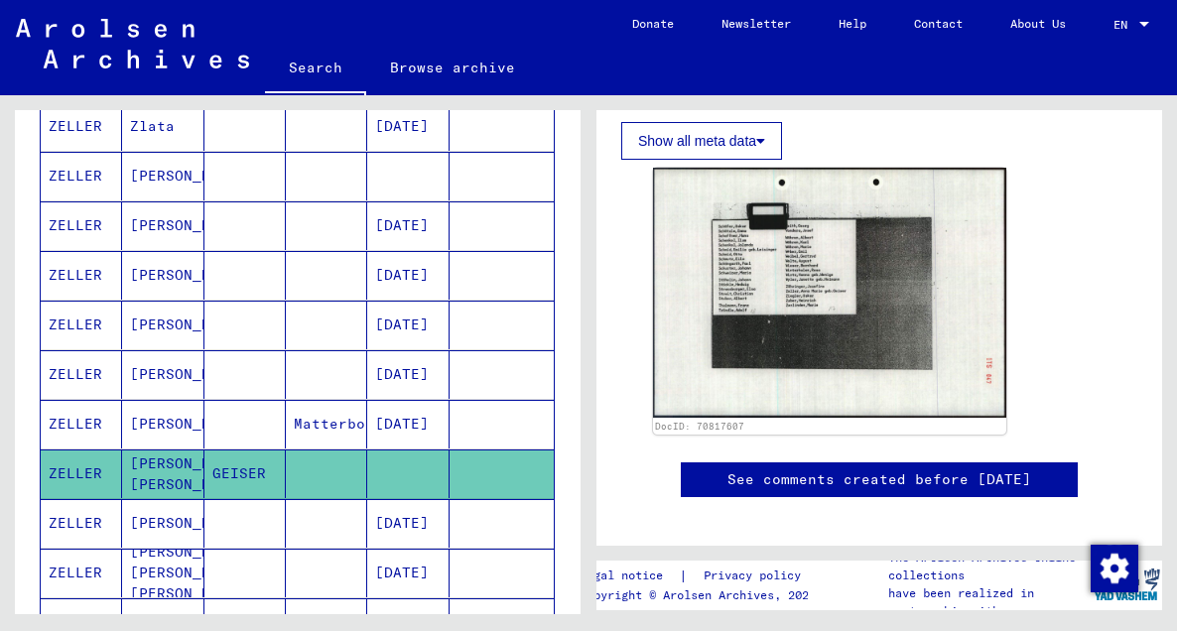
click at [131, 518] on mat-cell "Maria" at bounding box center [162, 523] width 81 height 49
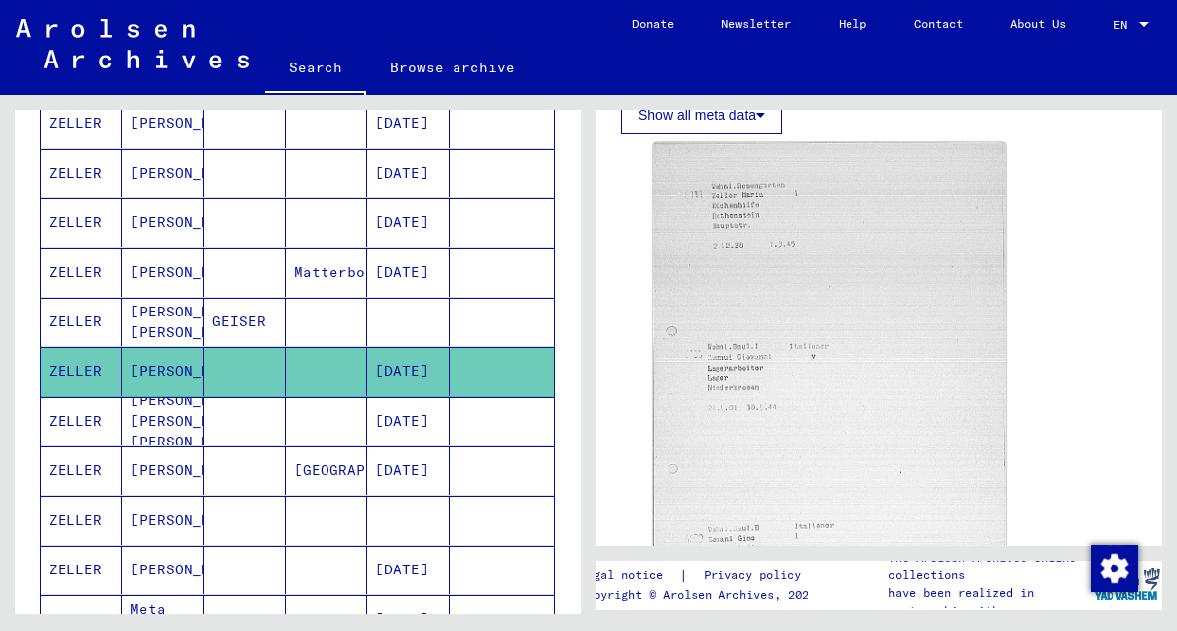
scroll to position [583, 0]
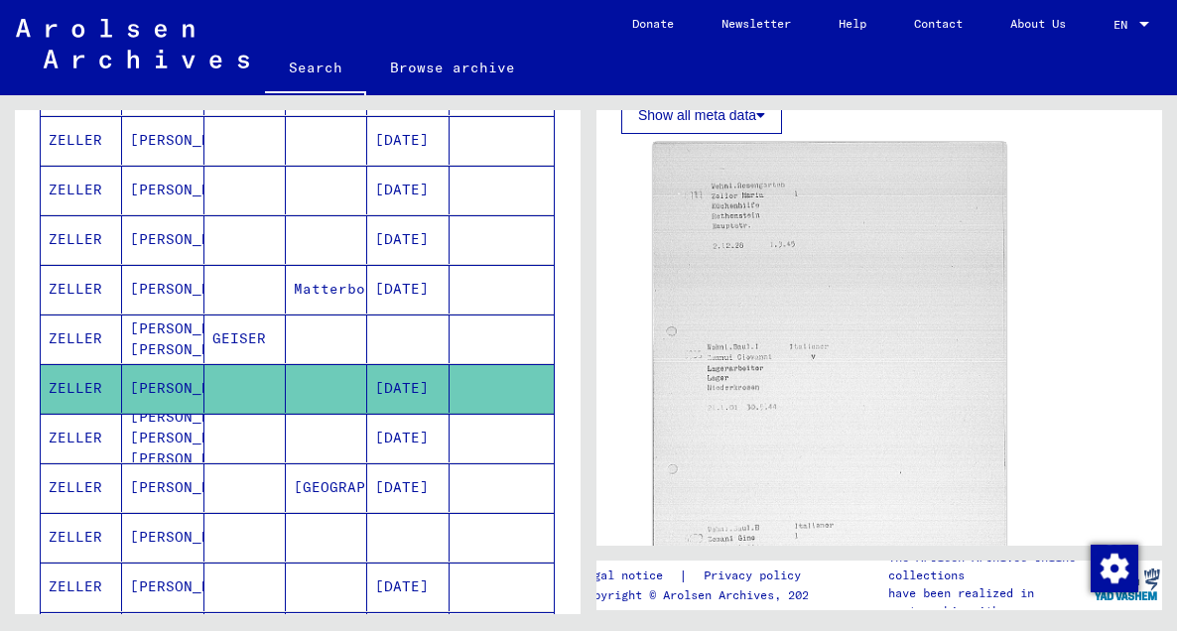
click at [149, 433] on mat-cell "ROSWITHA ANTONIA MARIA" at bounding box center [162, 438] width 81 height 49
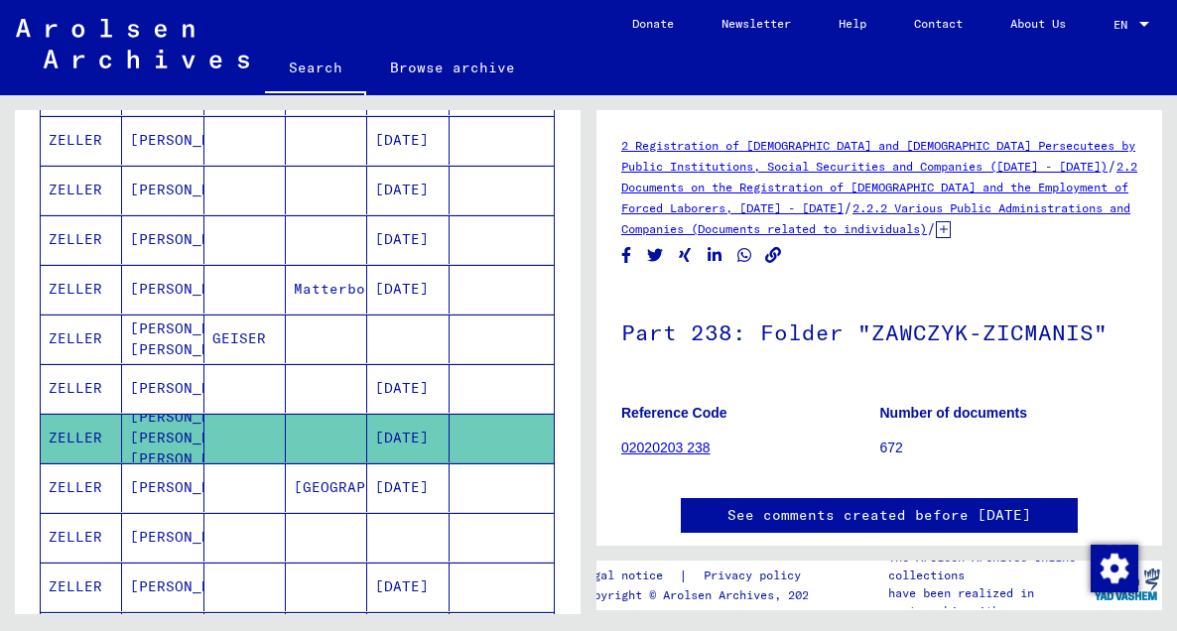
scroll to position [85, 0]
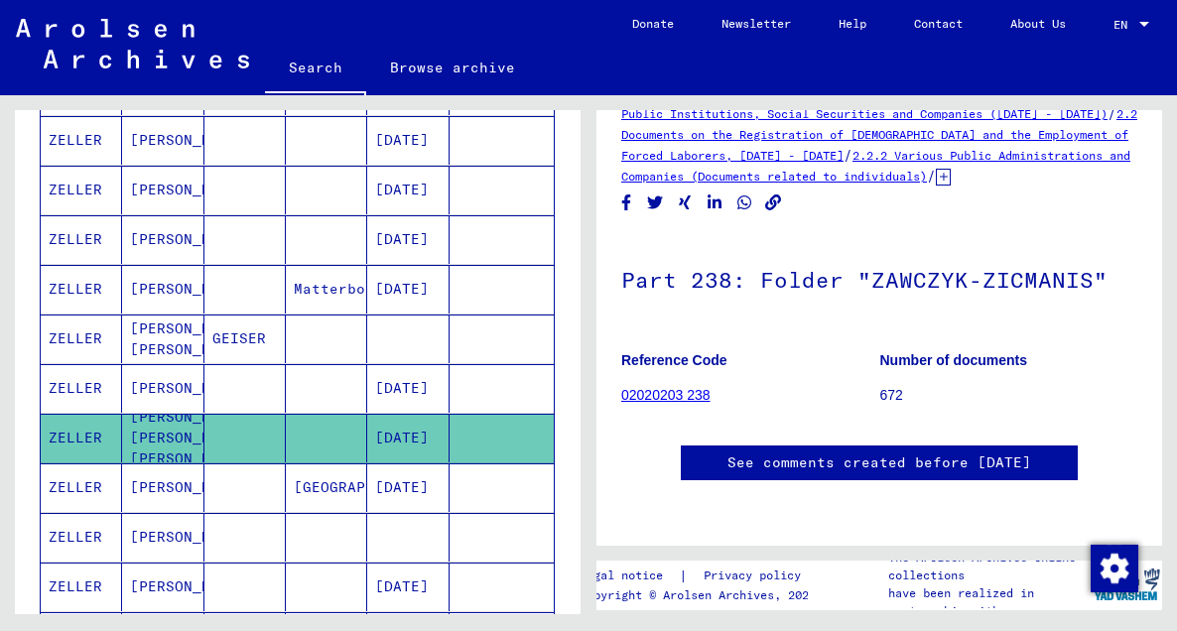
click at [149, 489] on mat-cell "MARIA LUISE" at bounding box center [162, 487] width 81 height 49
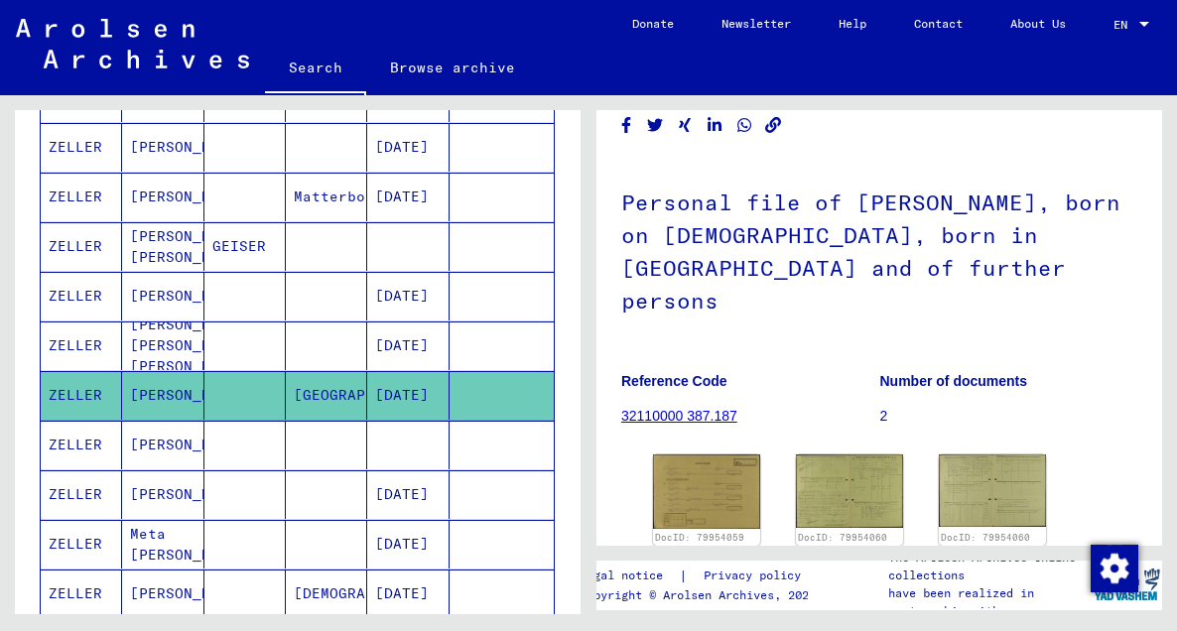
scroll to position [688, 0]
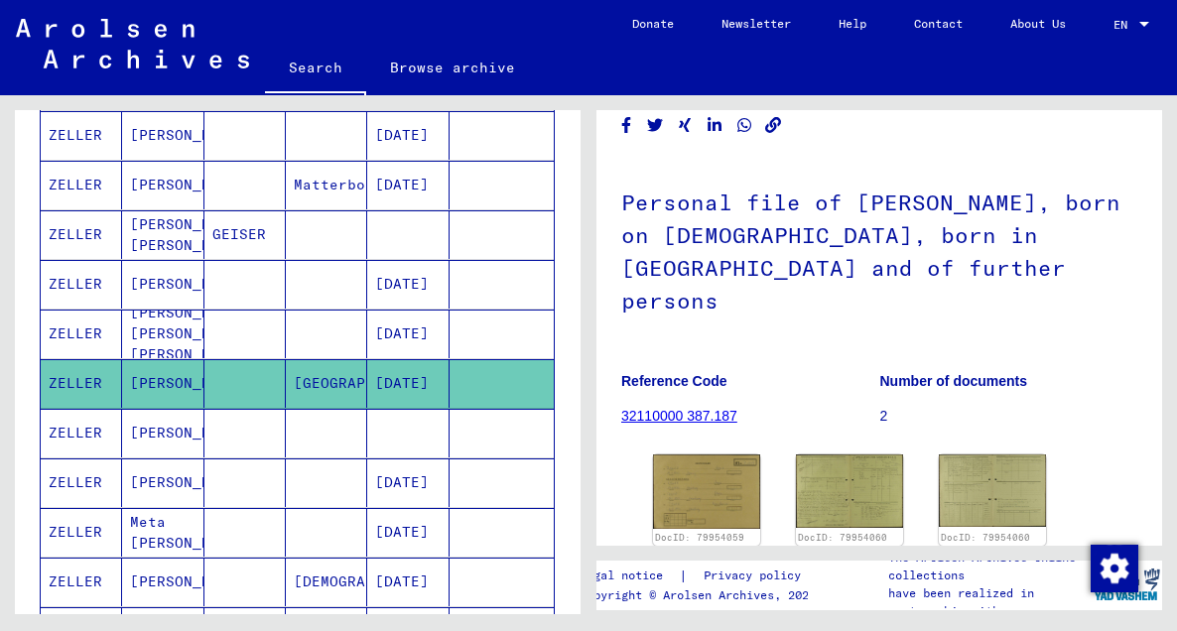
click at [145, 428] on mat-cell "Maria V." at bounding box center [162, 433] width 81 height 49
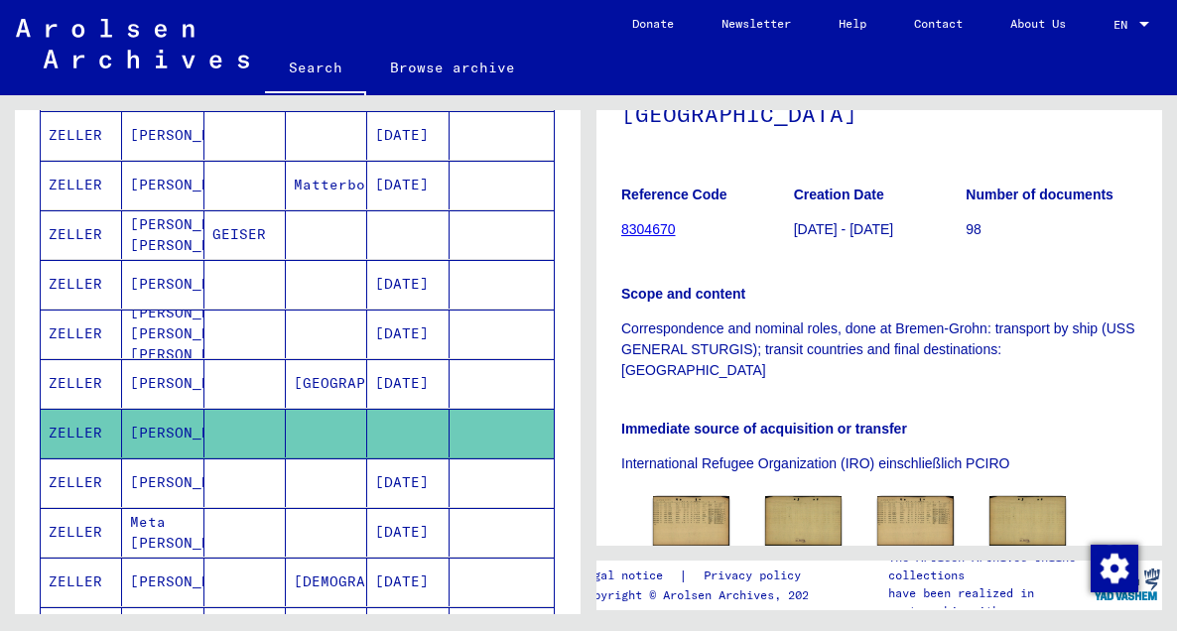
scroll to position [293, 0]
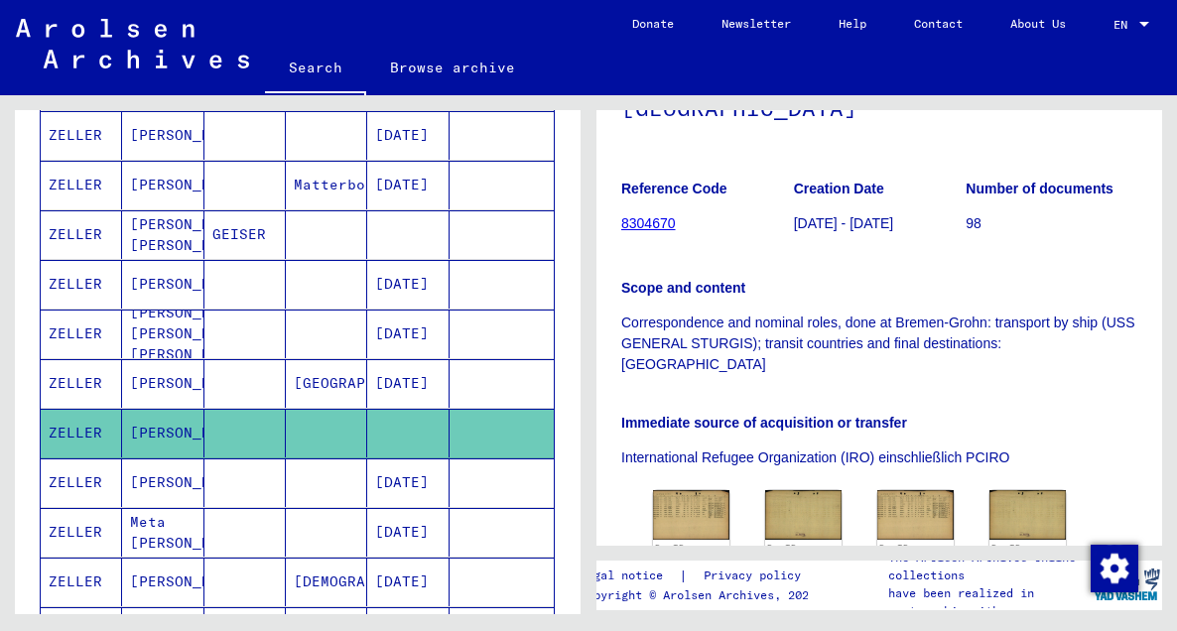
click at [97, 482] on mat-cell "ZELLER" at bounding box center [81, 482] width 81 height 49
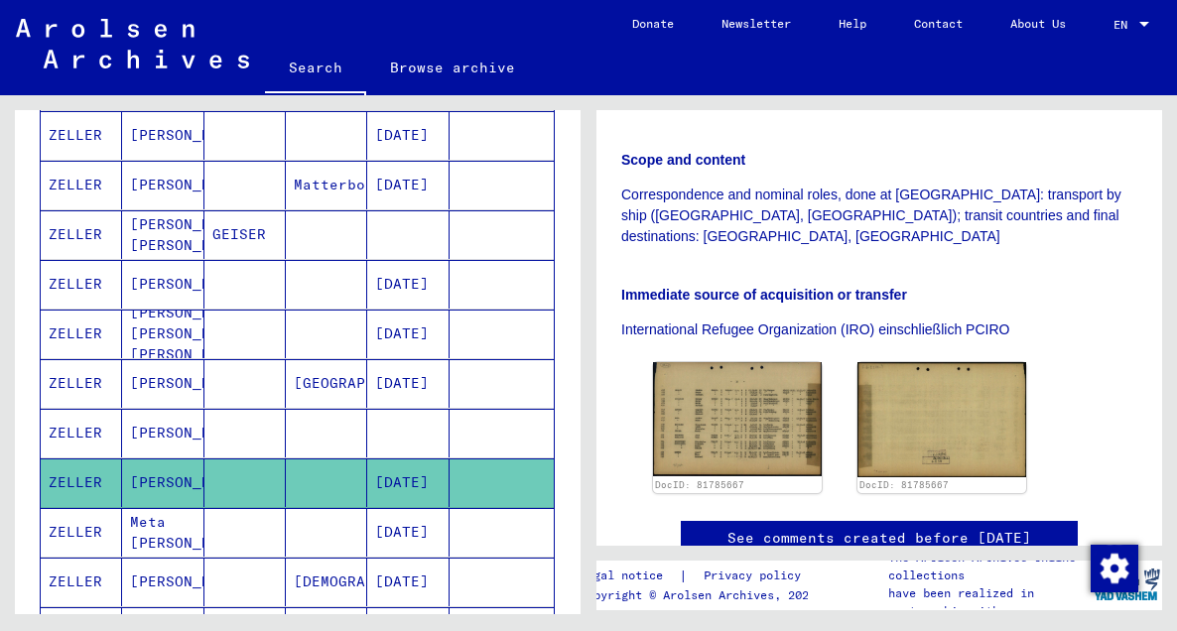
scroll to position [496, 0]
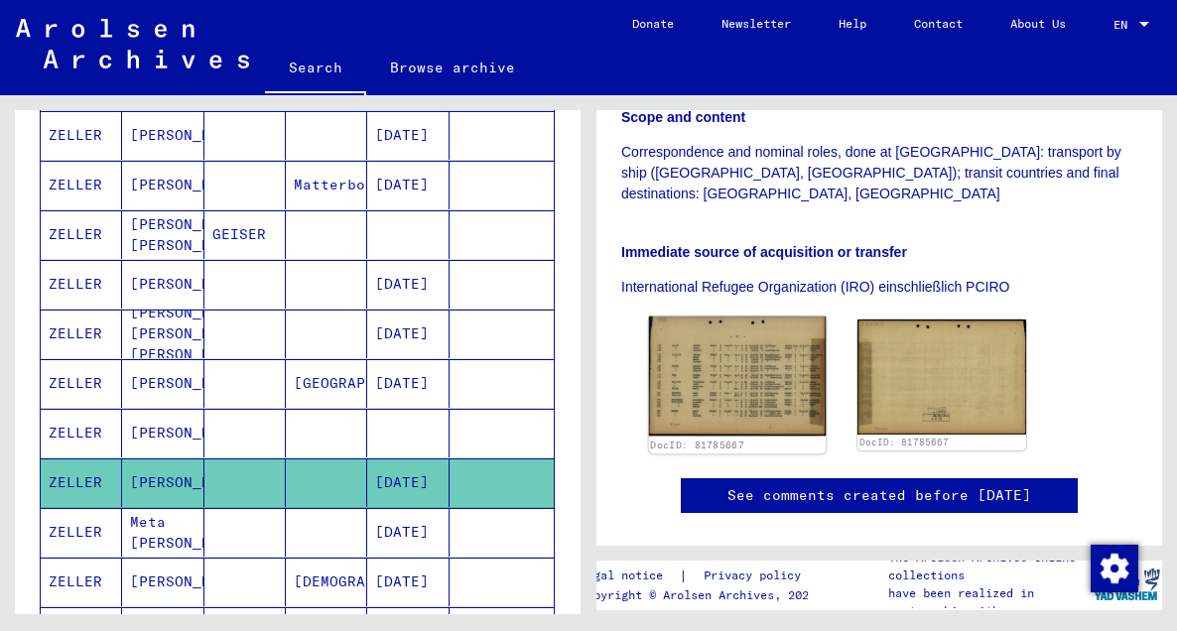
click at [723, 328] on img at bounding box center [738, 377] width 178 height 120
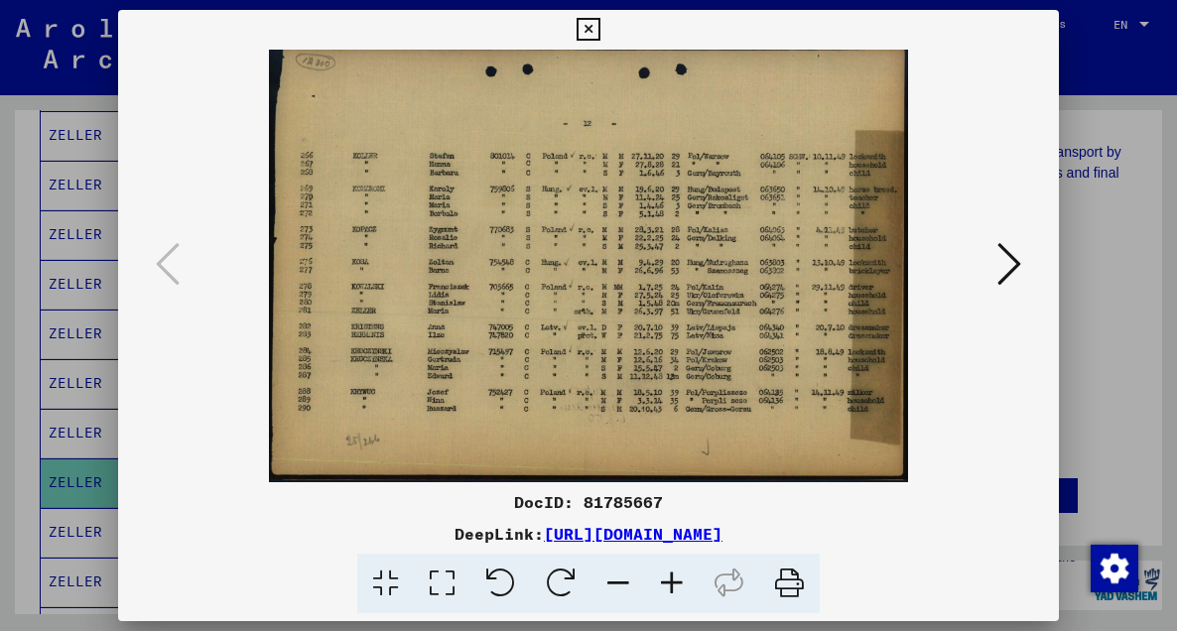
click at [73, 535] on div at bounding box center [588, 315] width 1177 height 631
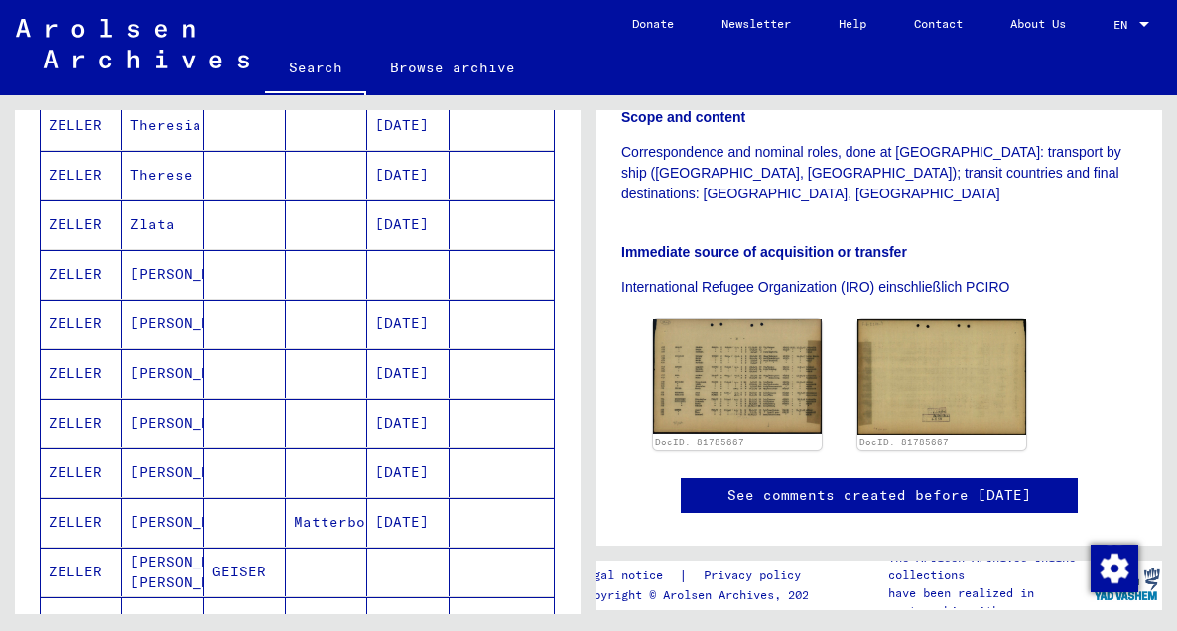
scroll to position [327, 0]
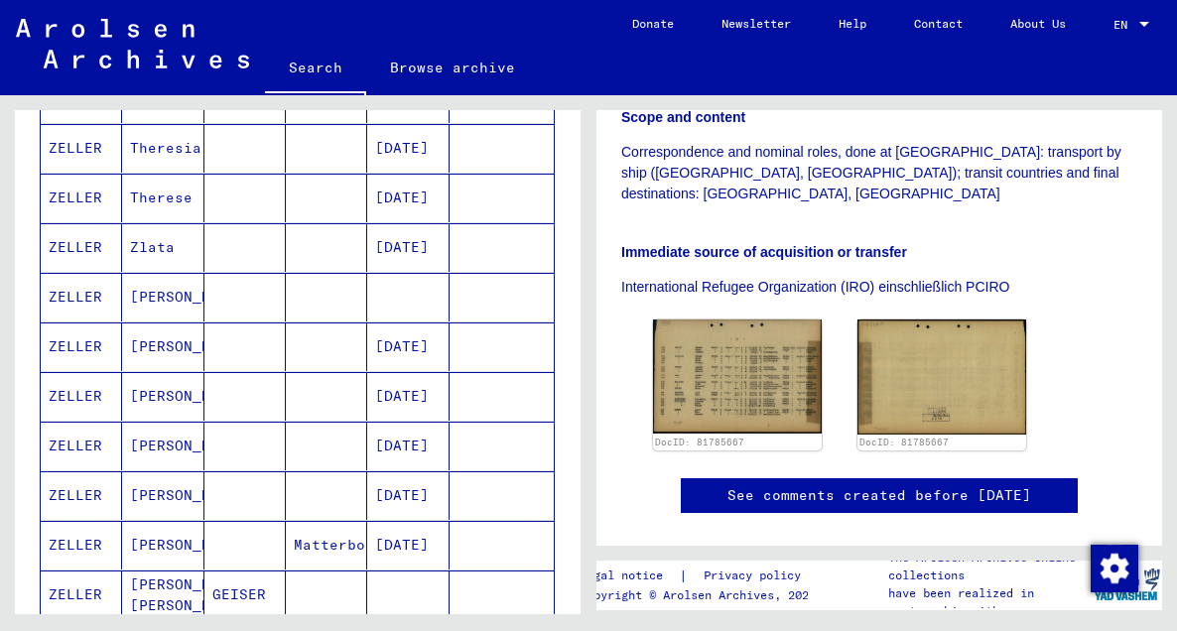
click at [83, 198] on mat-cell "ZELLER" at bounding box center [81, 198] width 81 height 49
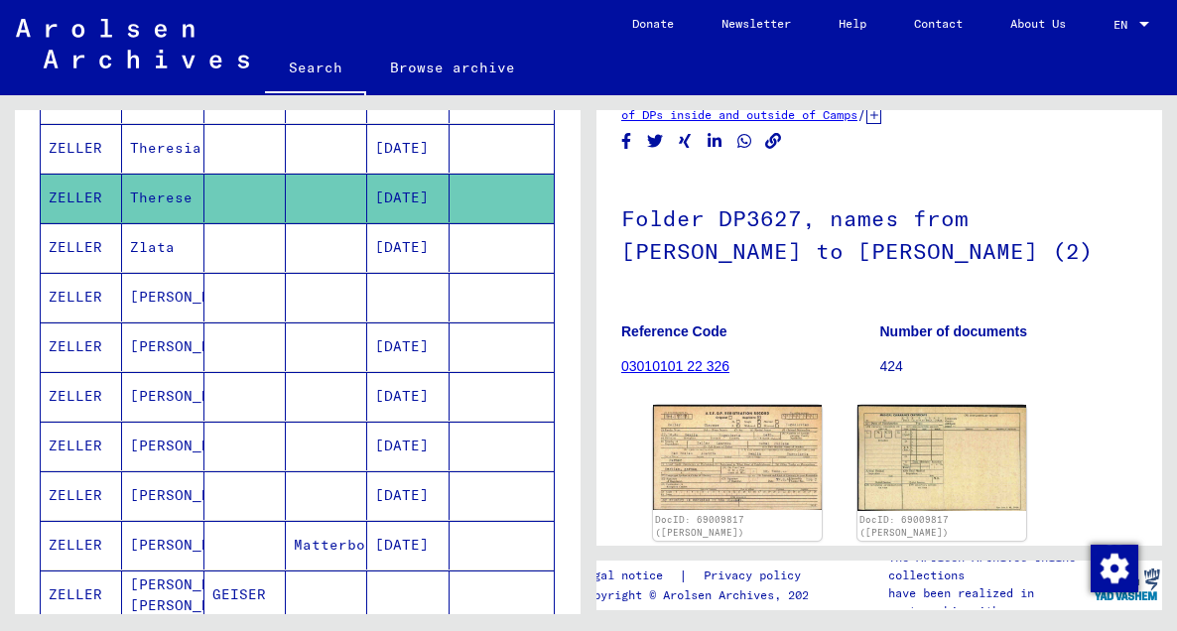
scroll to position [122, 0]
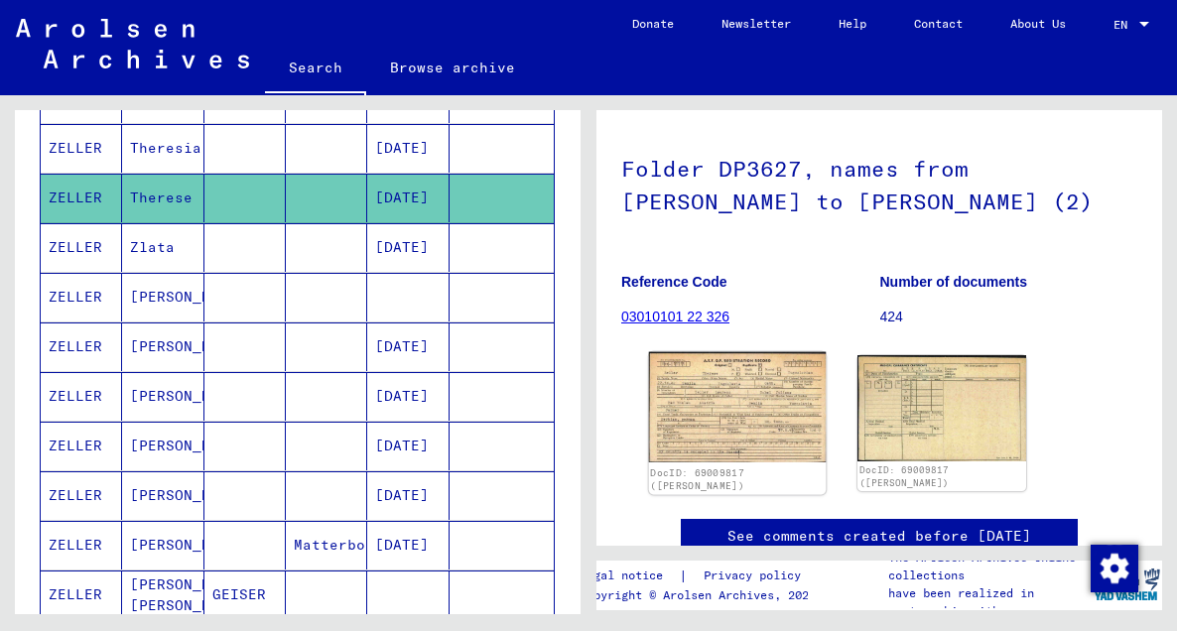
click at [739, 408] on img at bounding box center [738, 407] width 178 height 110
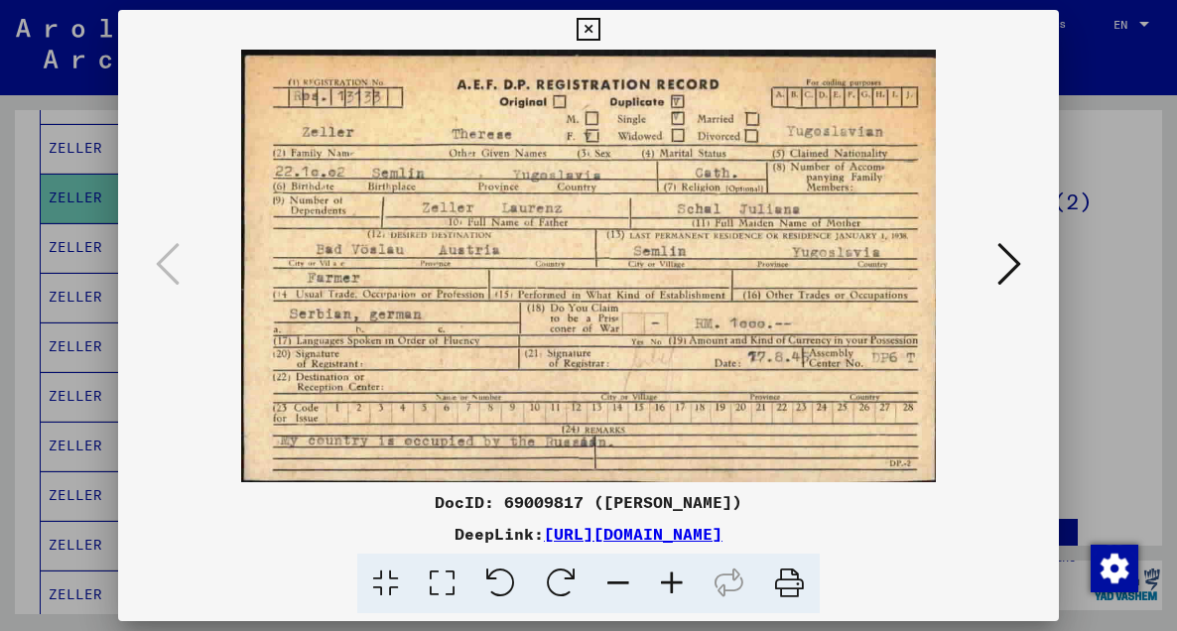
click at [587, 28] on icon at bounding box center [588, 30] width 23 height 24
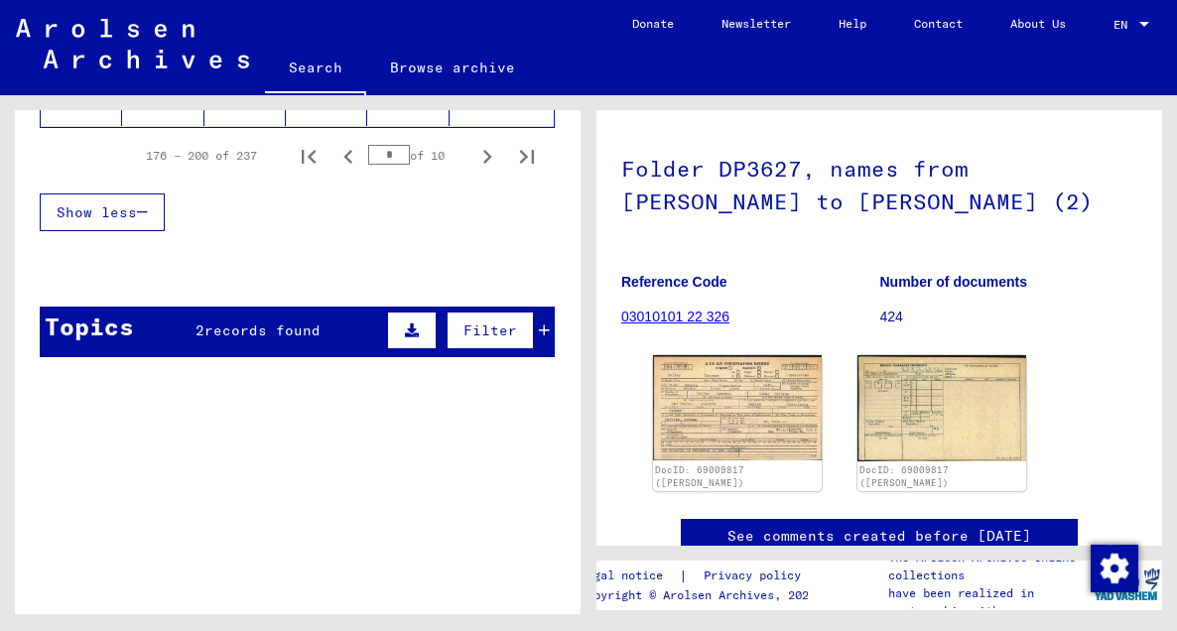
scroll to position [1519, 0]
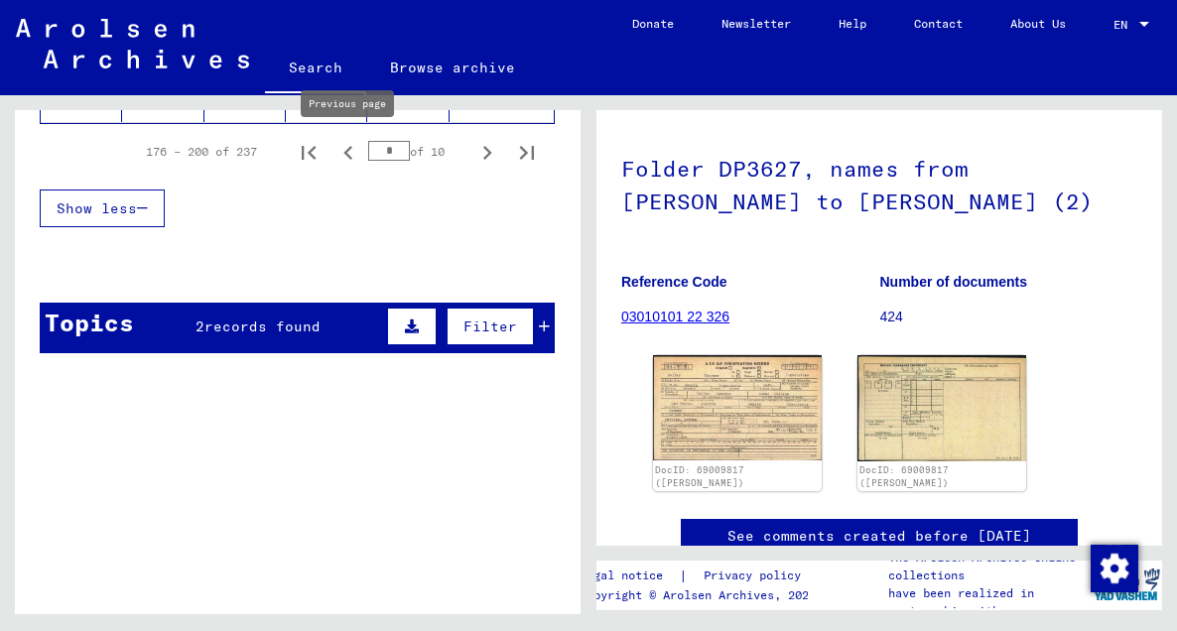
click at [351, 152] on icon "Previous page" at bounding box center [348, 153] width 28 height 28
type input "*"
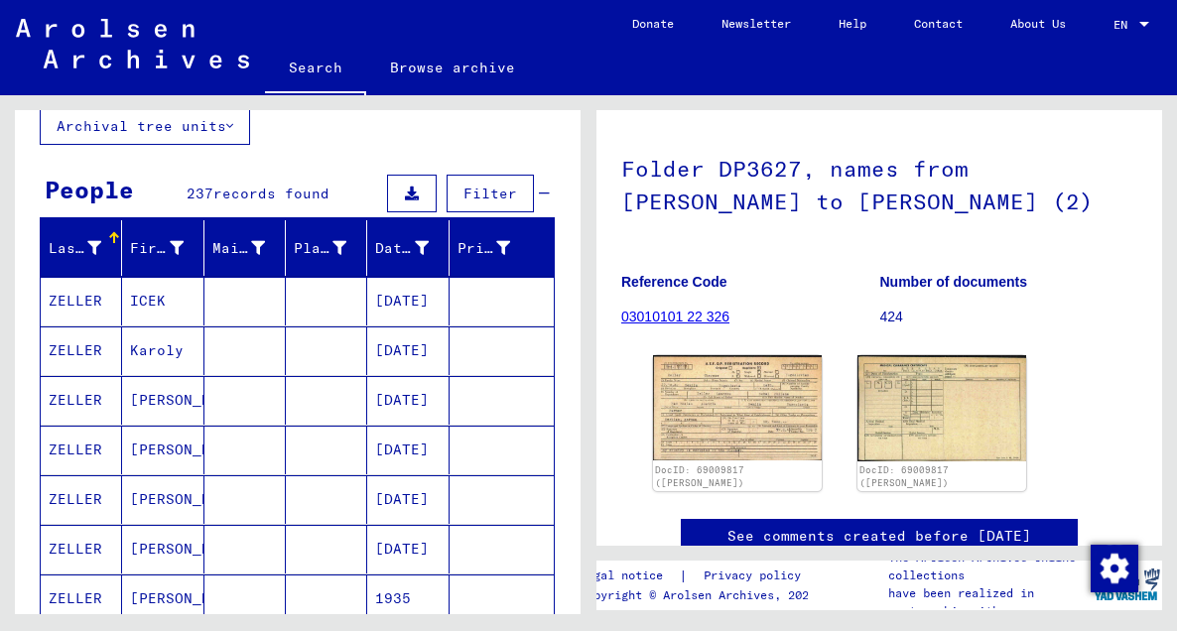
scroll to position [62, 0]
